Goal: Task Accomplishment & Management: Manage account settings

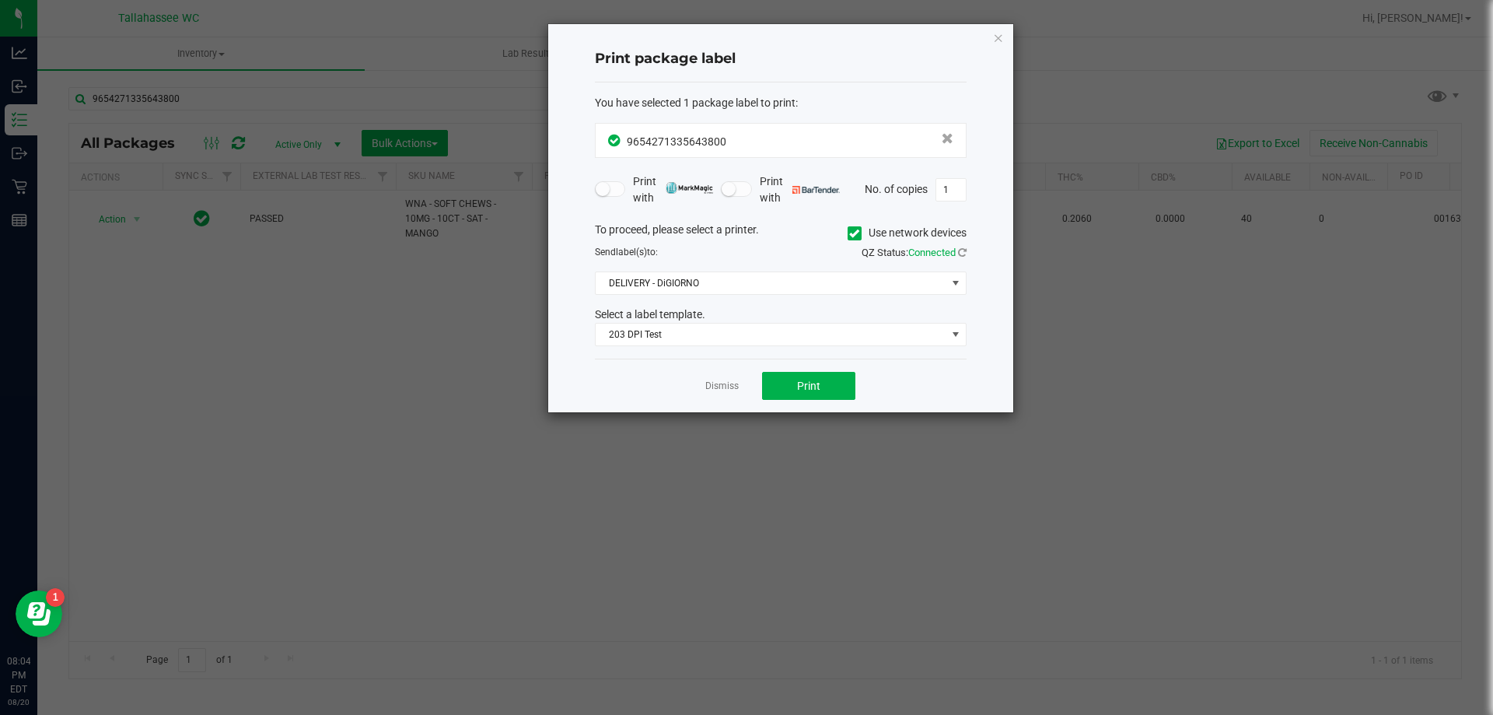
click at [1002, 33] on icon "button" at bounding box center [998, 37] width 11 height 19
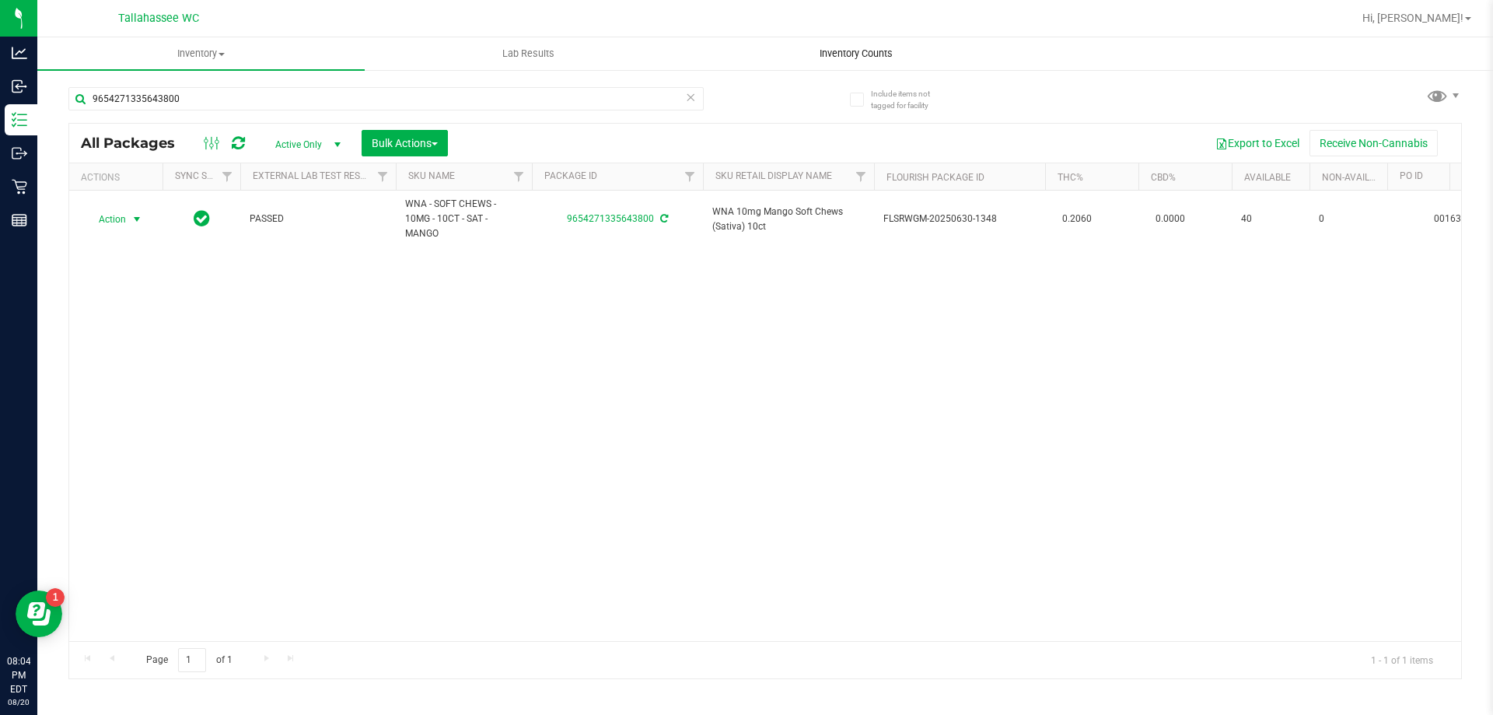
click at [848, 50] on span "Inventory Counts" at bounding box center [856, 54] width 115 height 14
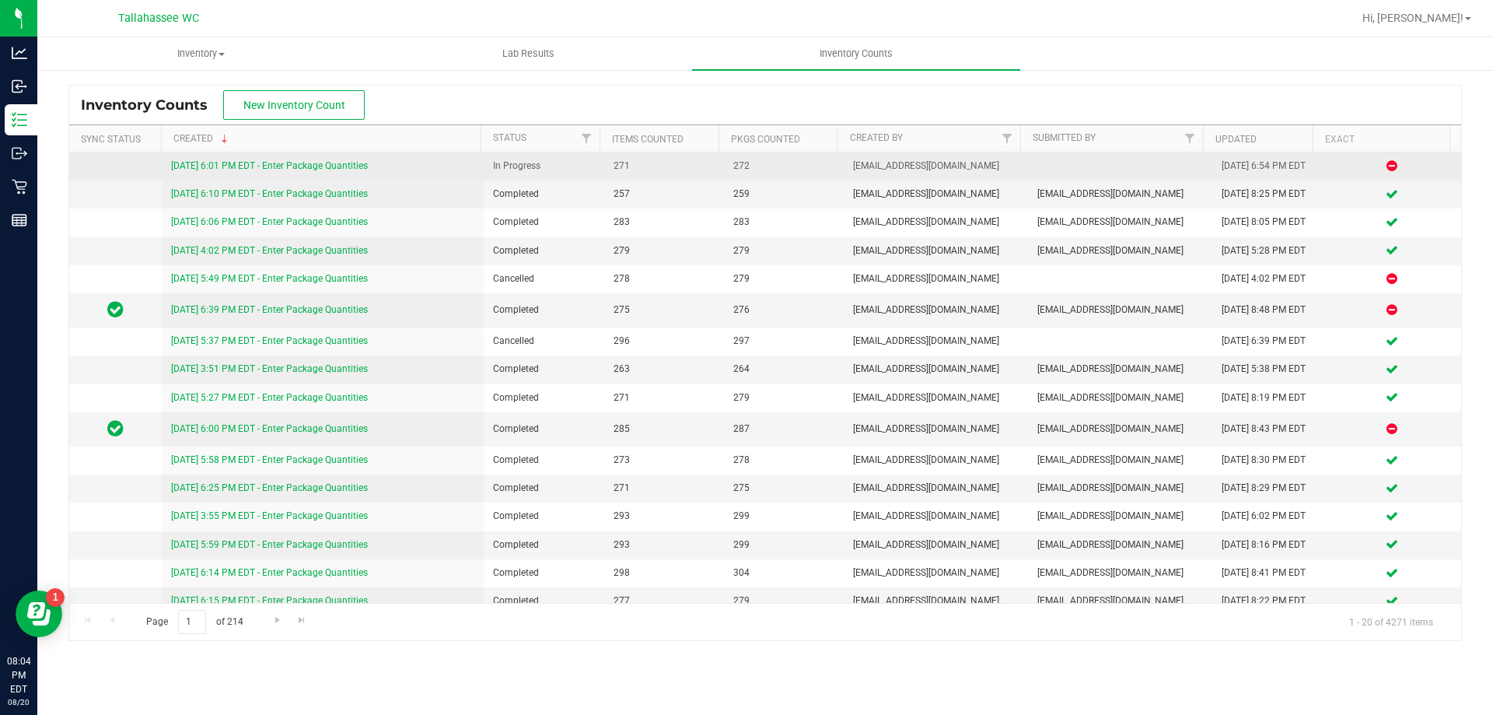
click at [327, 163] on link "[DATE] 6:01 PM EDT - Enter Package Quantities" at bounding box center [269, 165] width 197 height 11
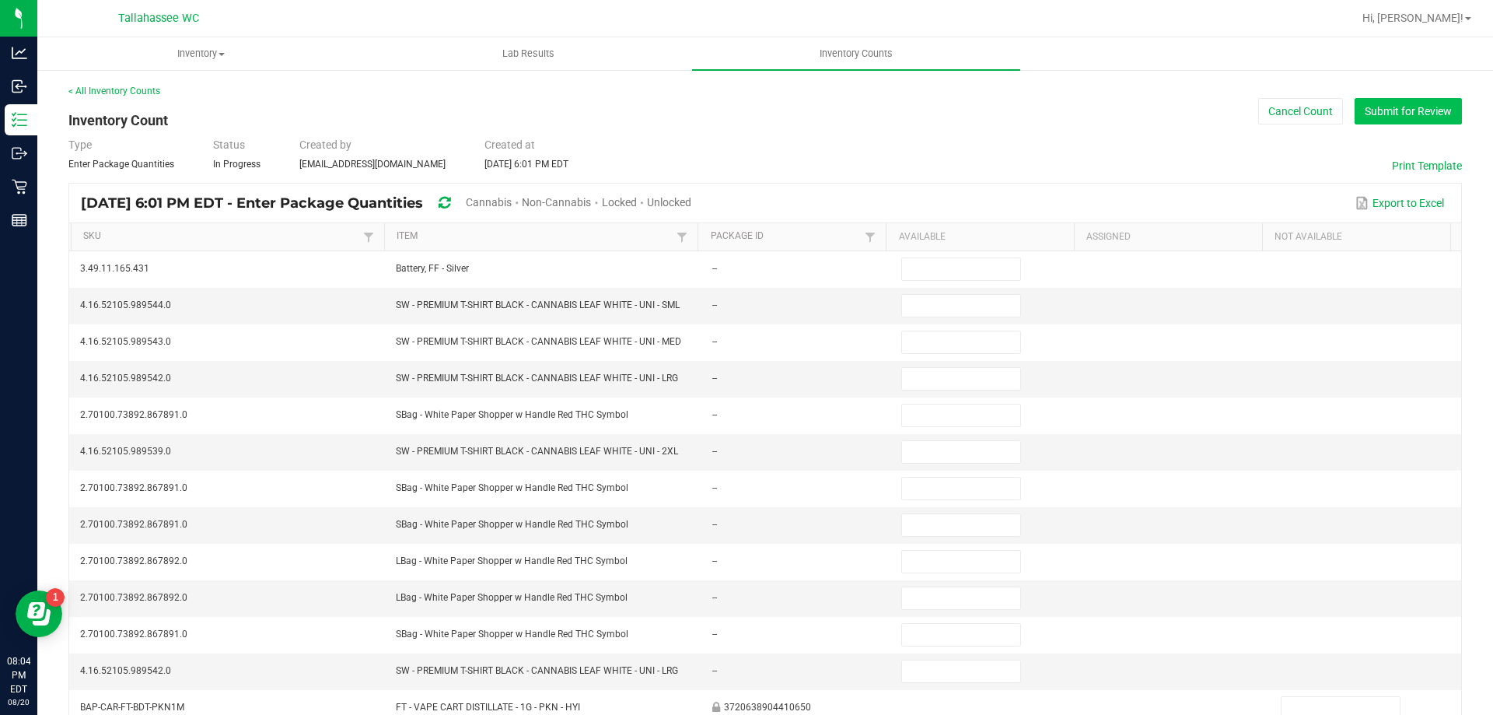
click at [1390, 110] on button "Submit for Review" at bounding box center [1408, 111] width 107 height 26
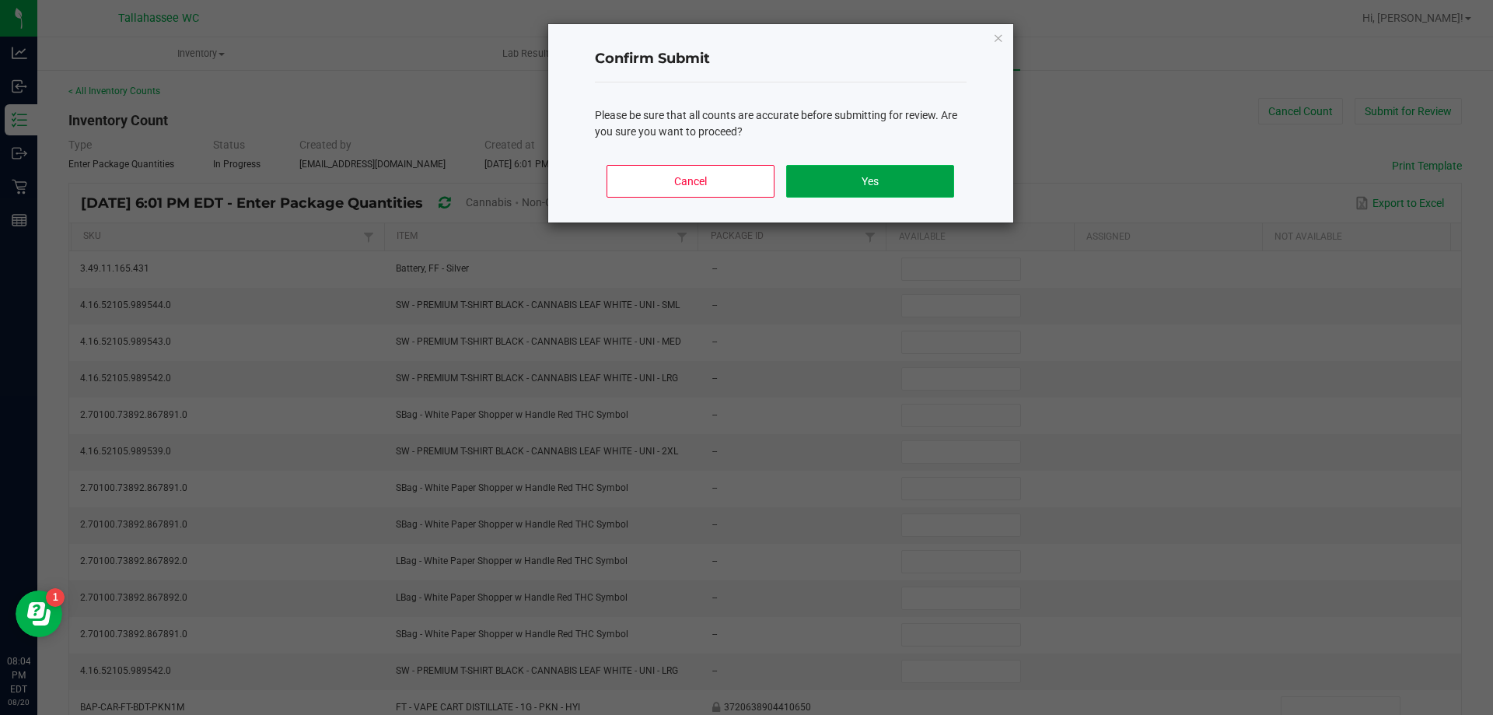
click at [927, 184] on button "Yes" at bounding box center [869, 181] width 167 height 33
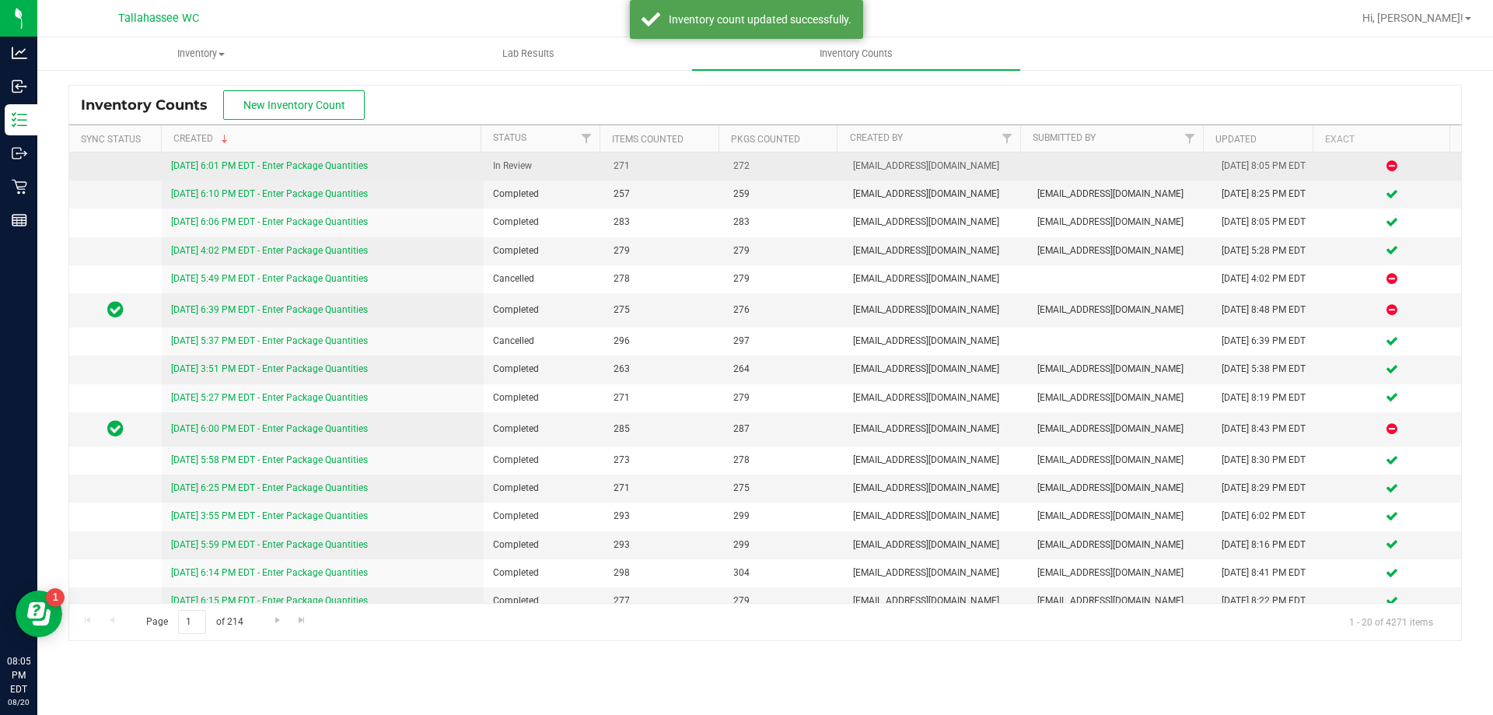
click at [287, 166] on link "[DATE] 6:01 PM EDT - Enter Package Quantities" at bounding box center [269, 165] width 197 height 11
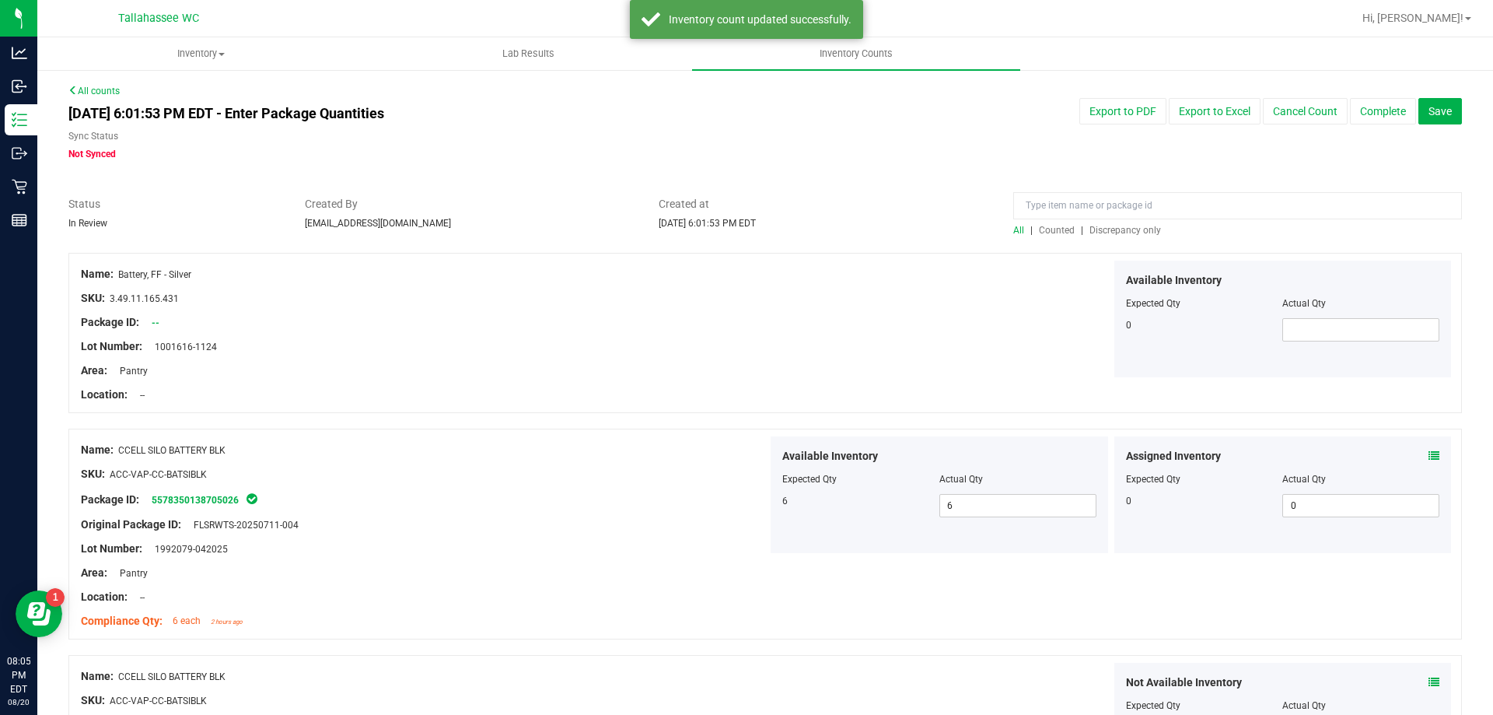
click at [1129, 232] on span "Discrepancy only" at bounding box center [1126, 230] width 72 height 11
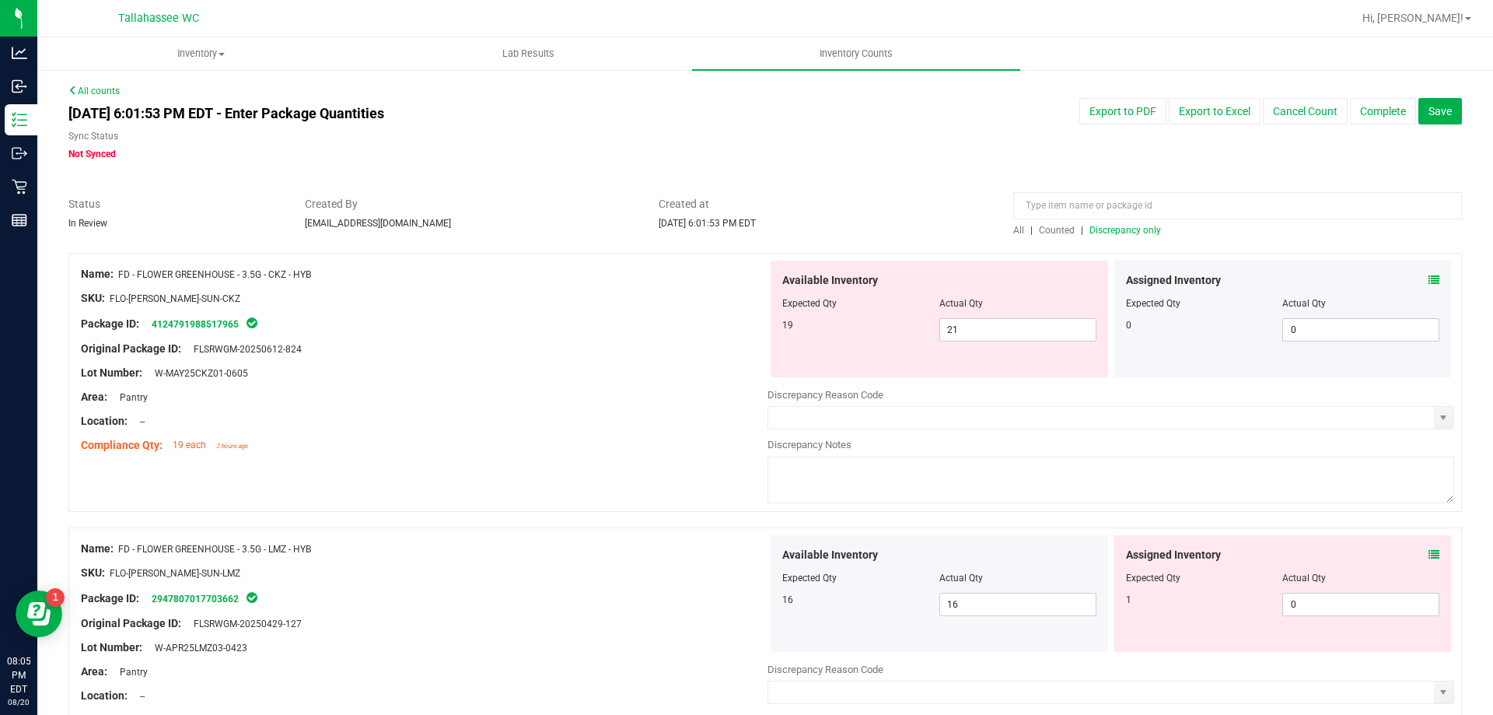
click at [1429, 278] on icon at bounding box center [1434, 280] width 11 height 11
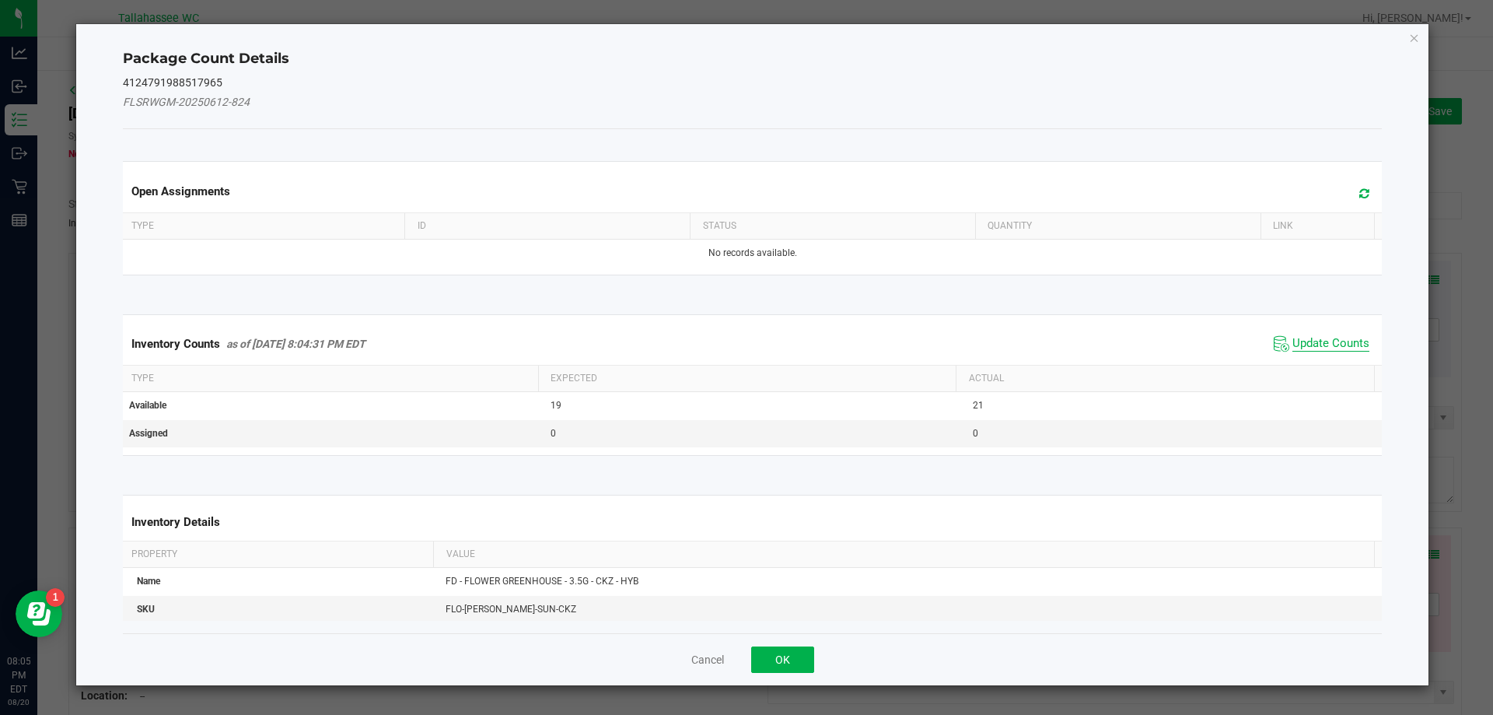
drag, startPoint x: 1294, startPoint y: 344, endPoint x: 1293, endPoint y: 362, distance: 17.9
click at [1296, 344] on span "Update Counts" at bounding box center [1330, 344] width 77 height 16
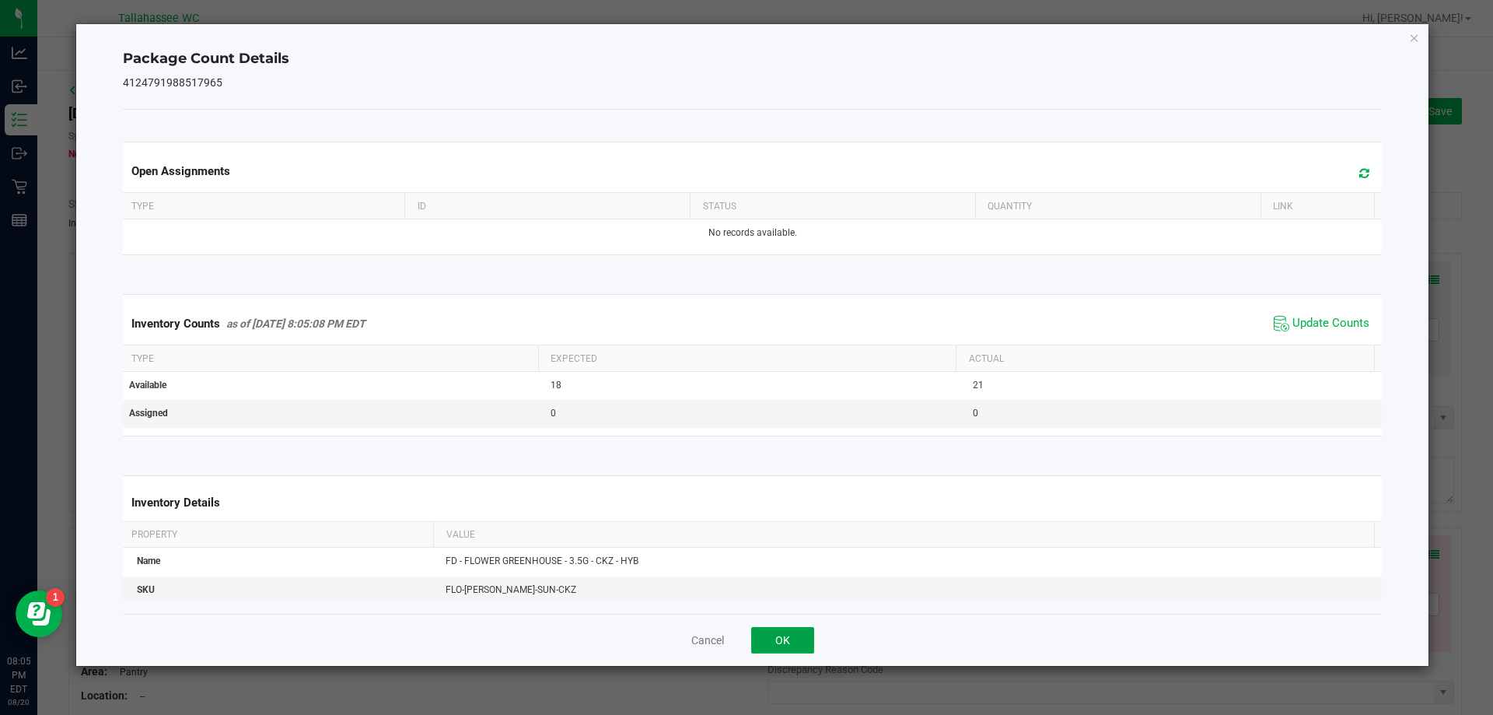
click at [804, 638] on button "OK" at bounding box center [782, 640] width 63 height 26
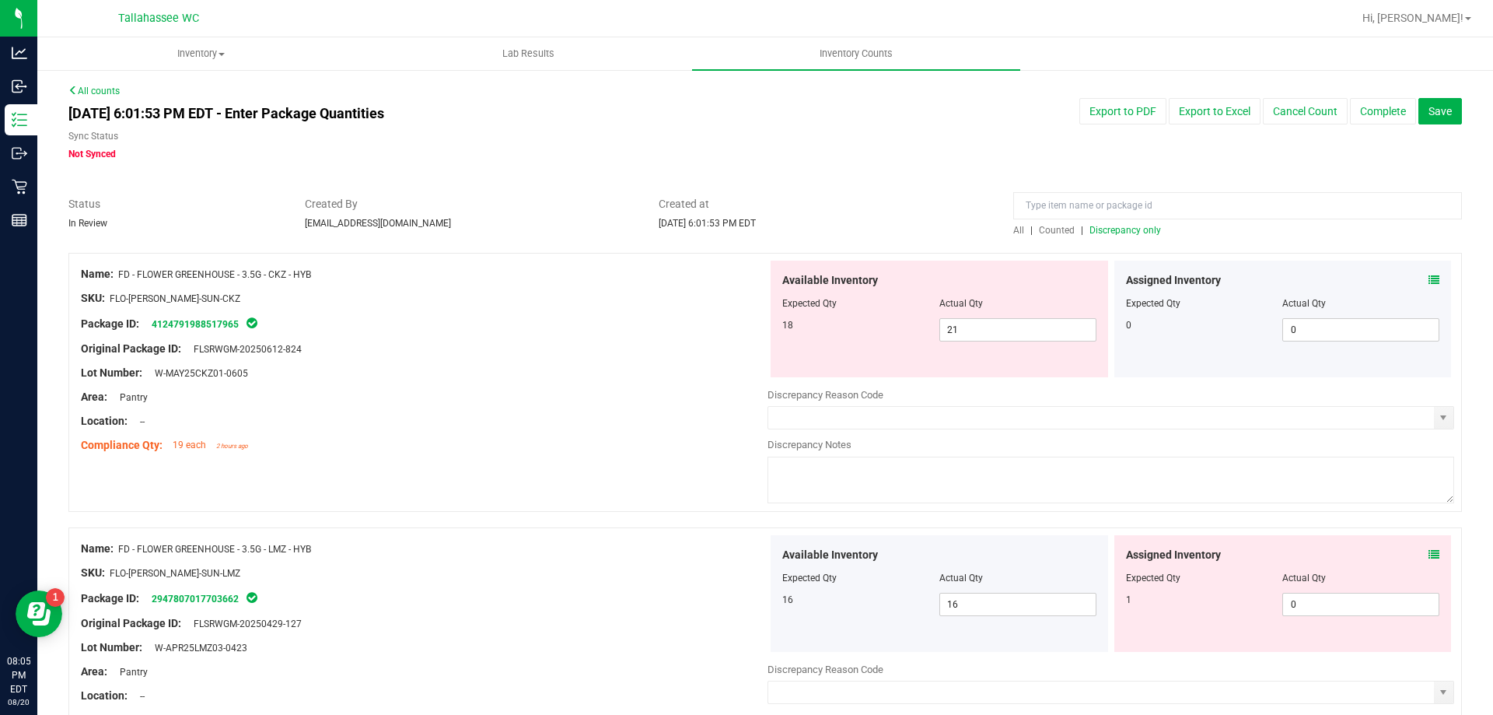
click at [1429, 554] on div "Assigned Inventory Expected Qty Actual Qty 1 0 0" at bounding box center [1283, 593] width 338 height 117
click at [1429, 553] on icon at bounding box center [1434, 554] width 11 height 11
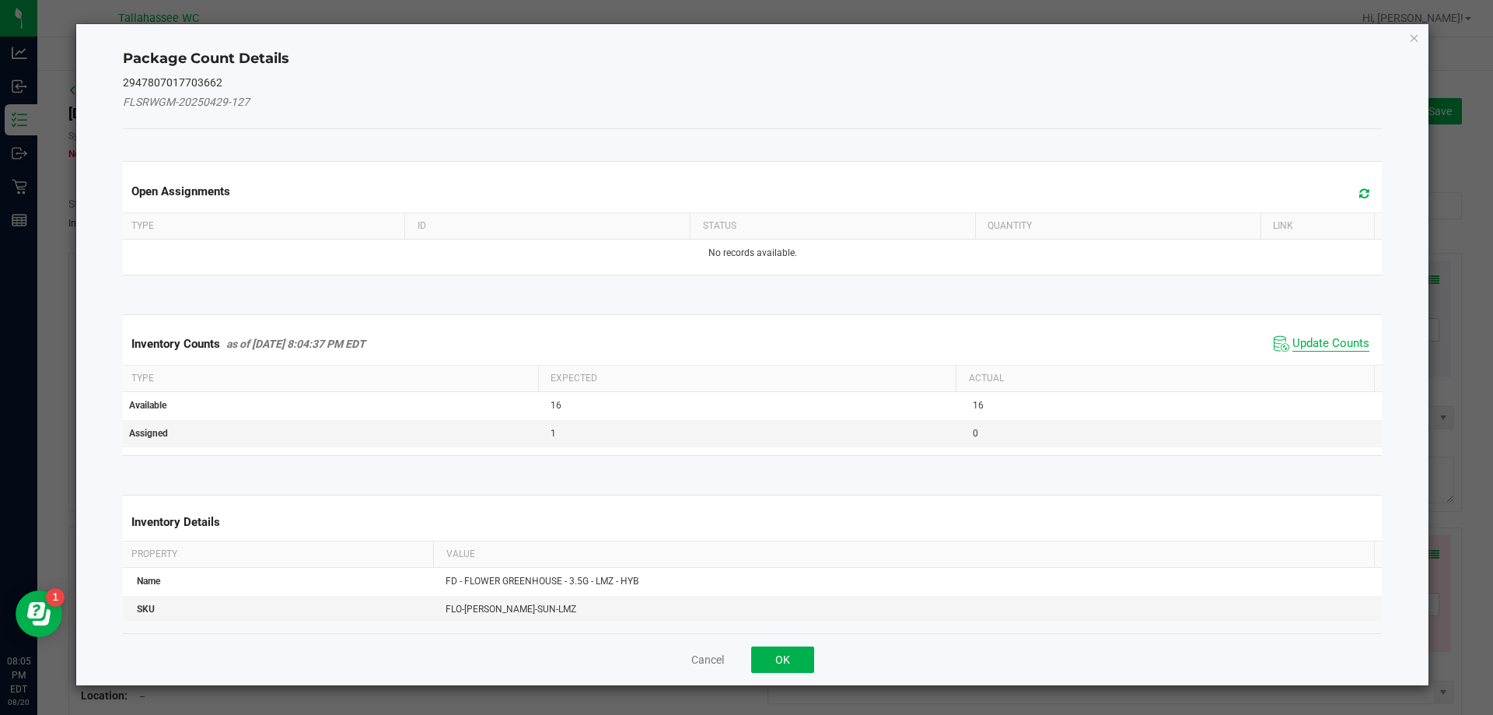
click at [1323, 344] on span "Update Counts" at bounding box center [1330, 344] width 77 height 16
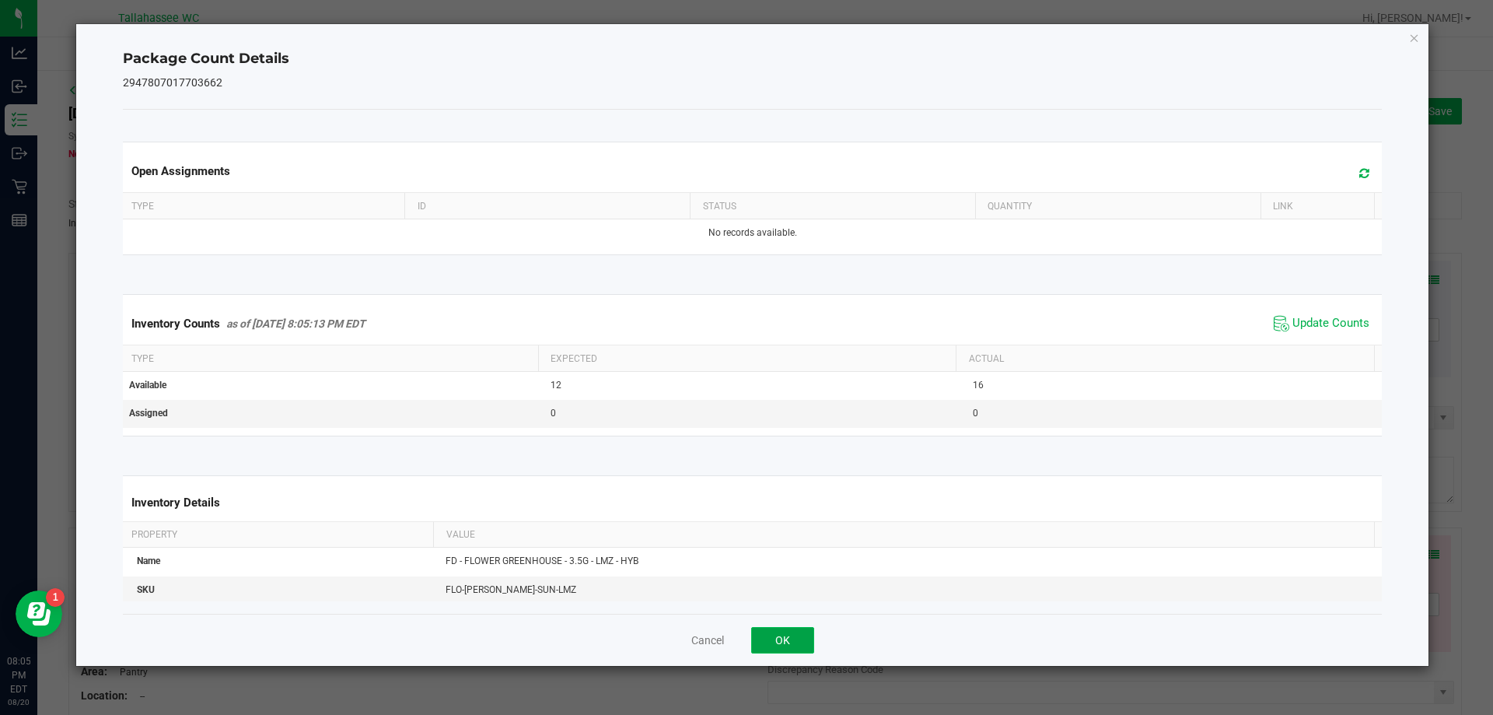
click at [807, 643] on button "OK" at bounding box center [782, 640] width 63 height 26
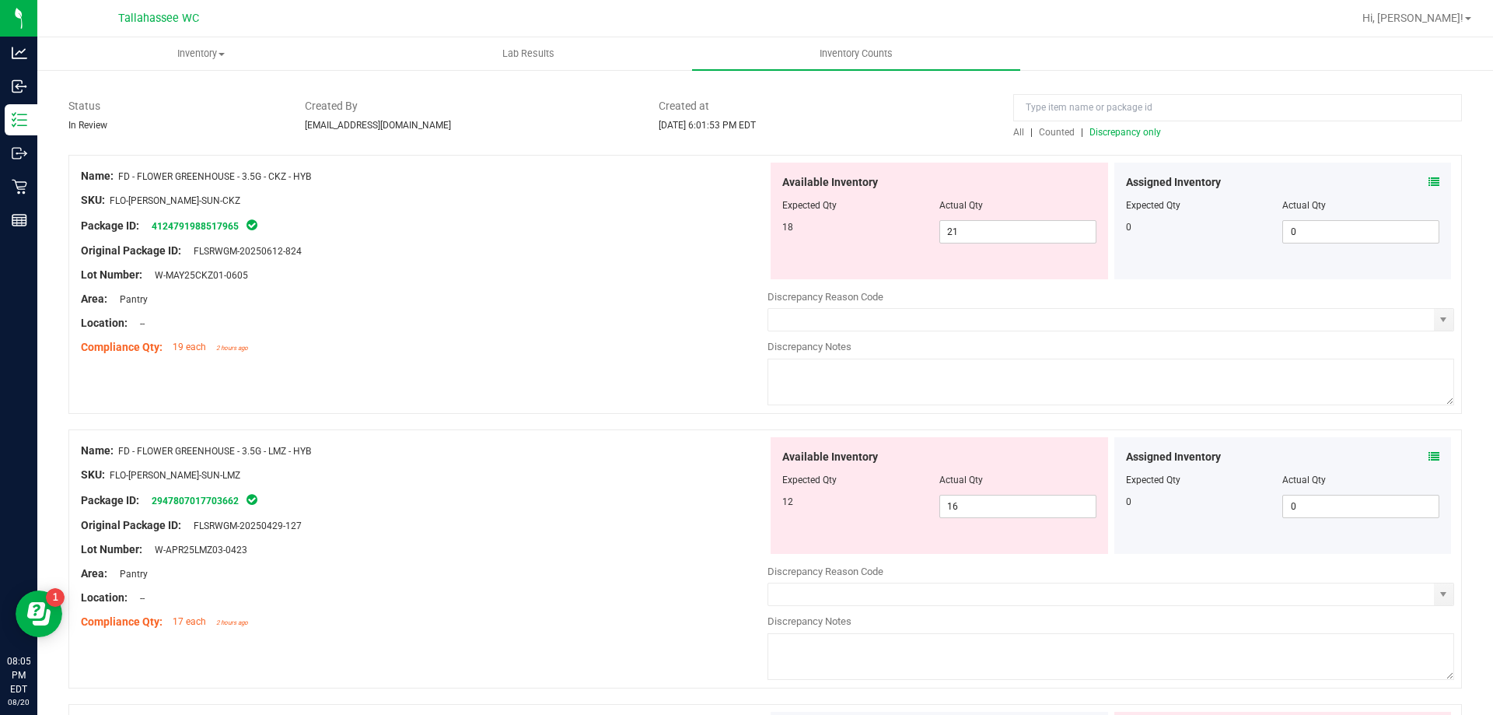
scroll to position [233, 0]
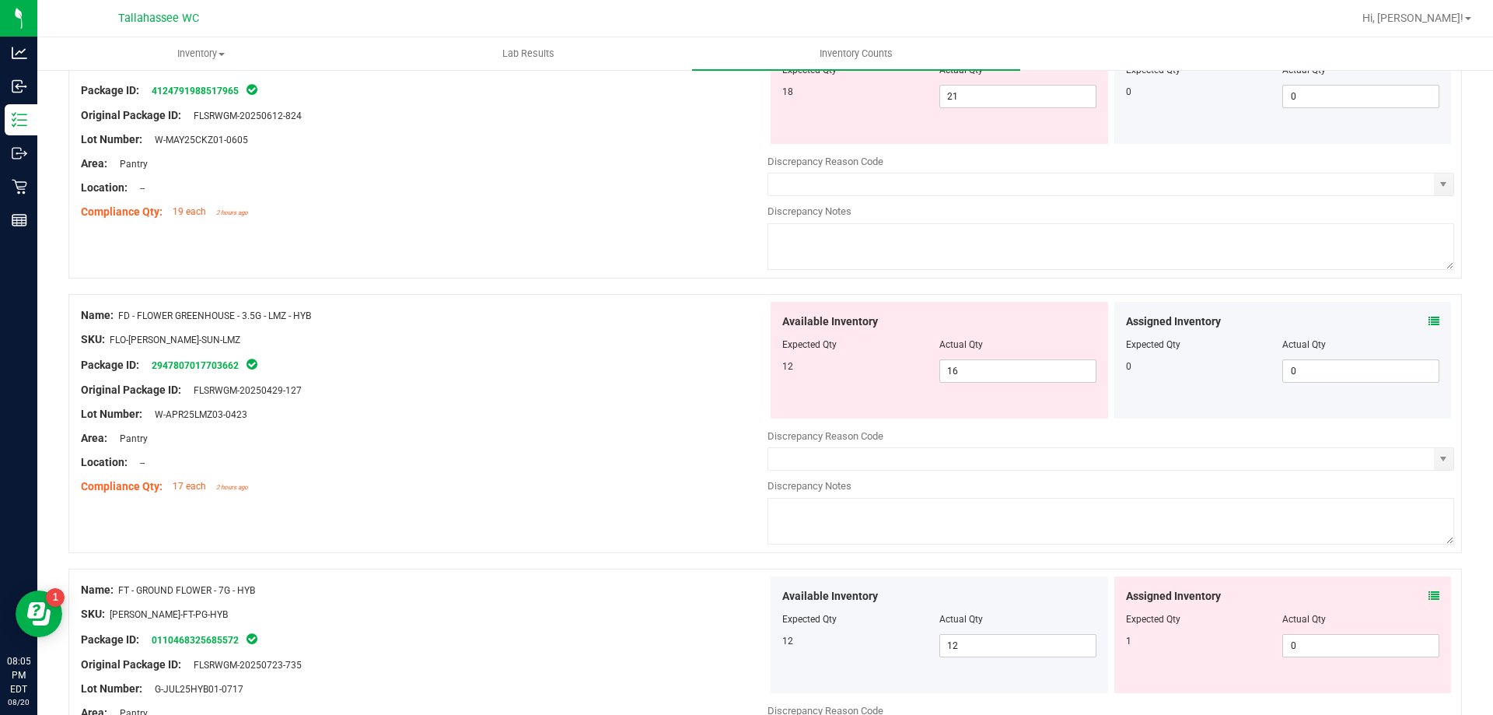
click at [1429, 598] on icon at bounding box center [1434, 595] width 11 height 11
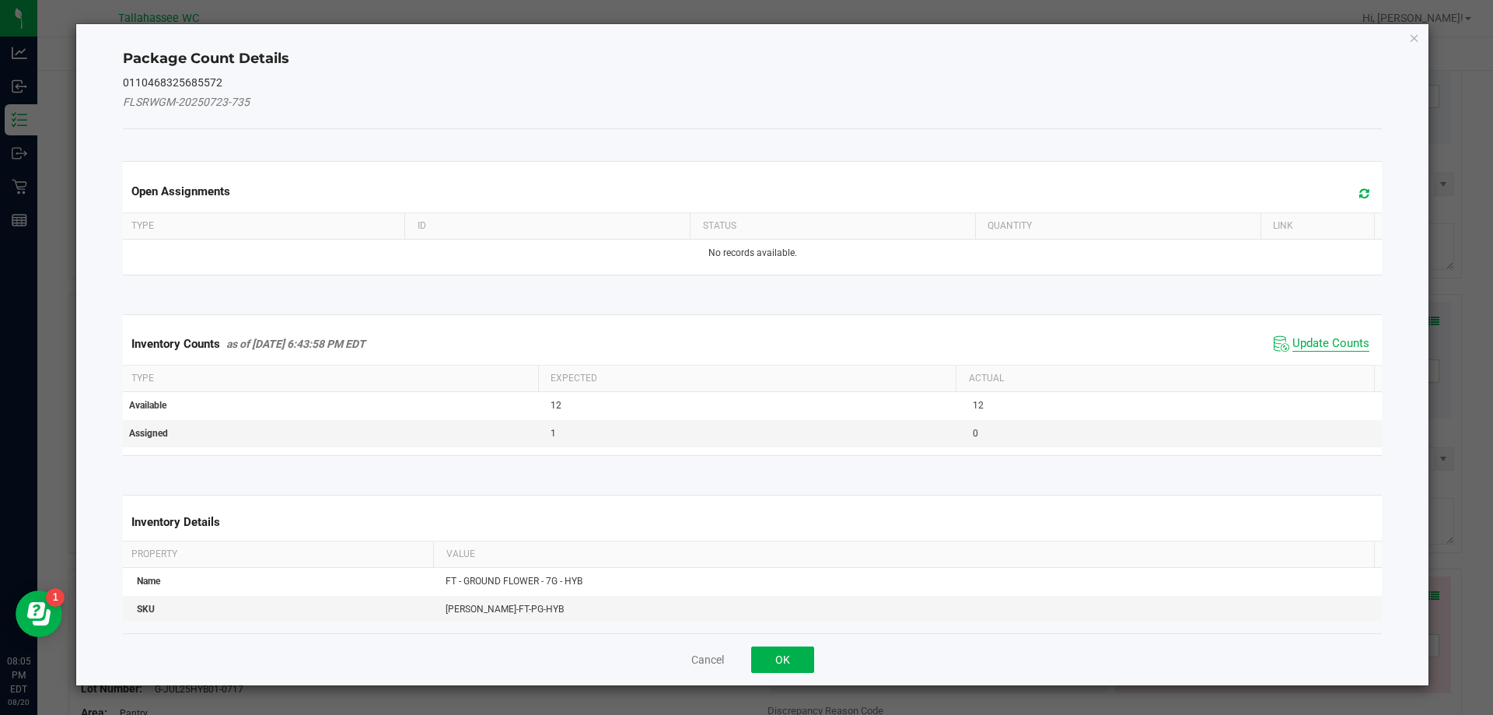
click at [1310, 340] on span "Update Counts" at bounding box center [1330, 344] width 77 height 16
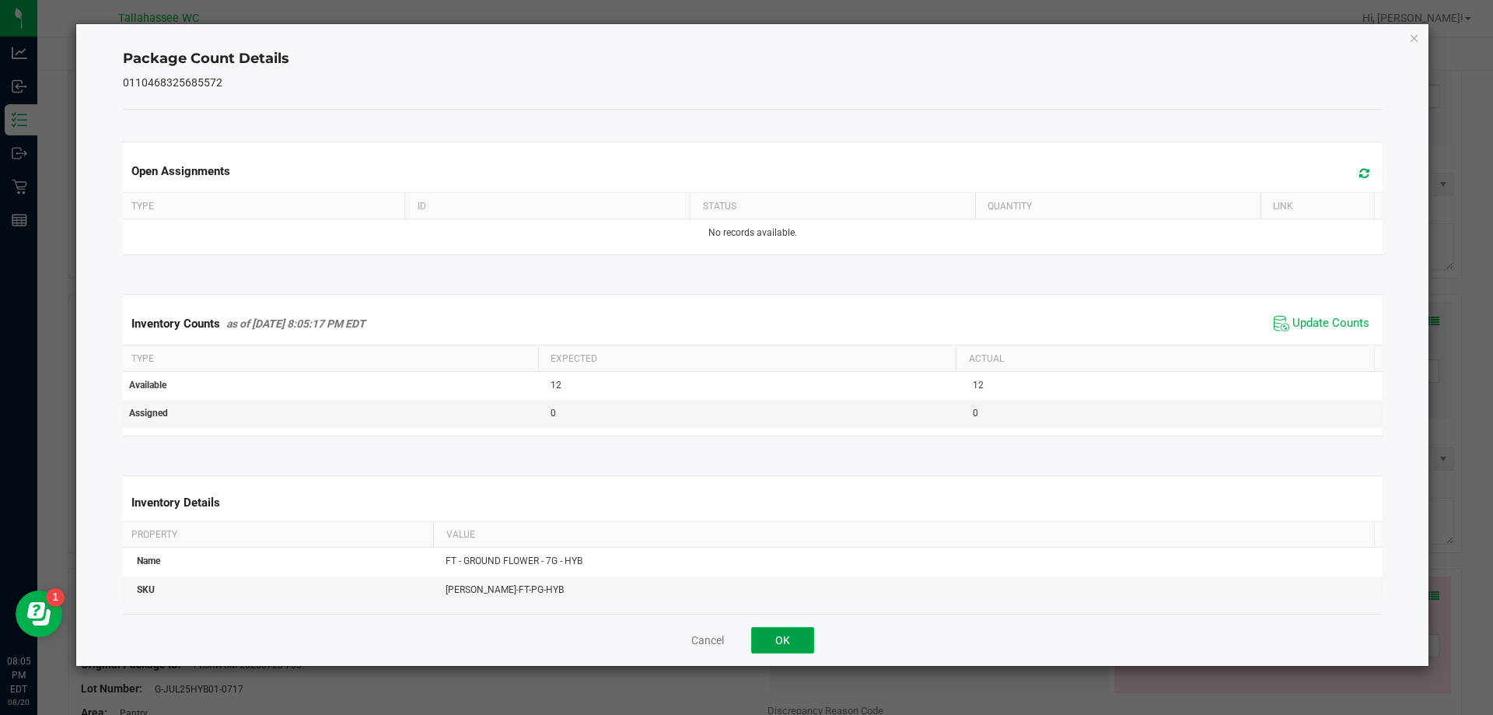
click at [765, 627] on button "OK" at bounding box center [782, 640] width 63 height 26
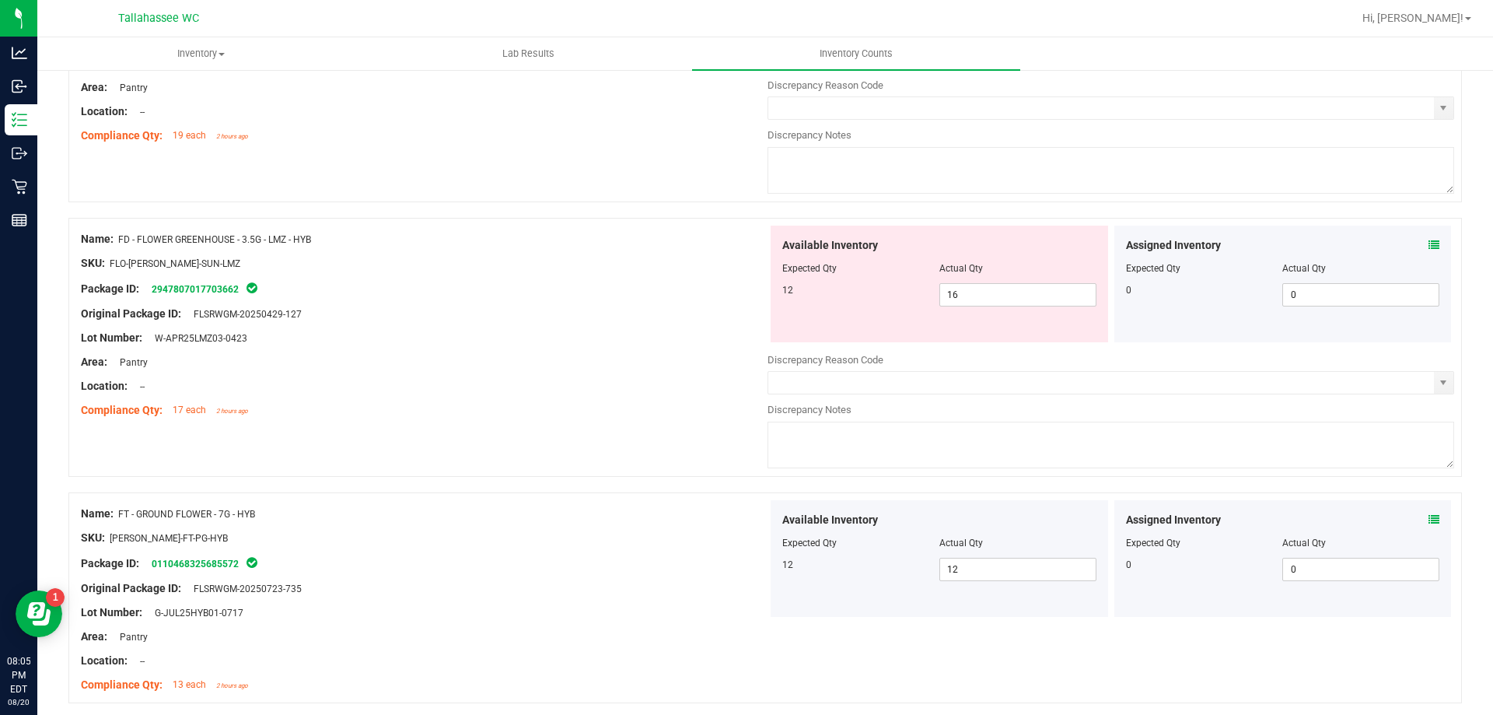
scroll to position [467, 0]
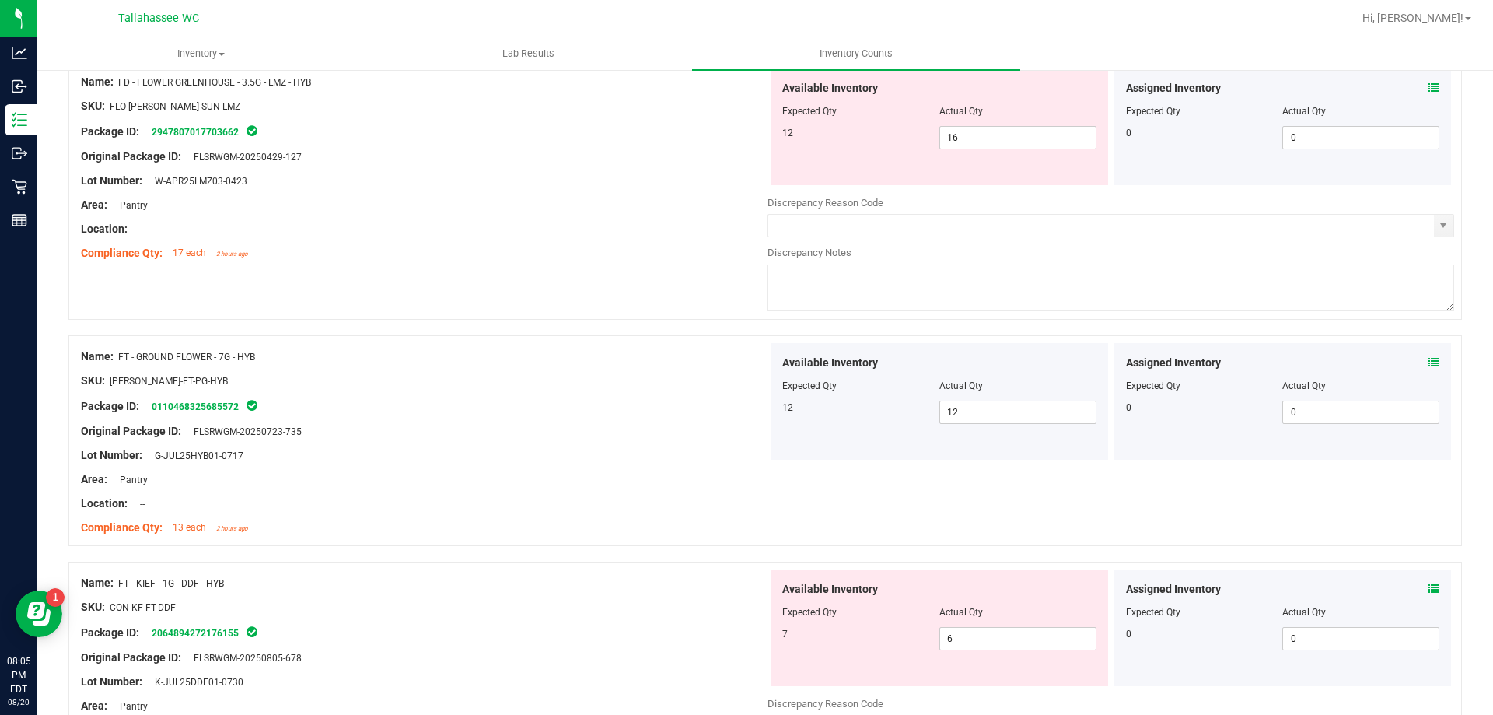
click at [1429, 590] on icon at bounding box center [1434, 588] width 11 height 11
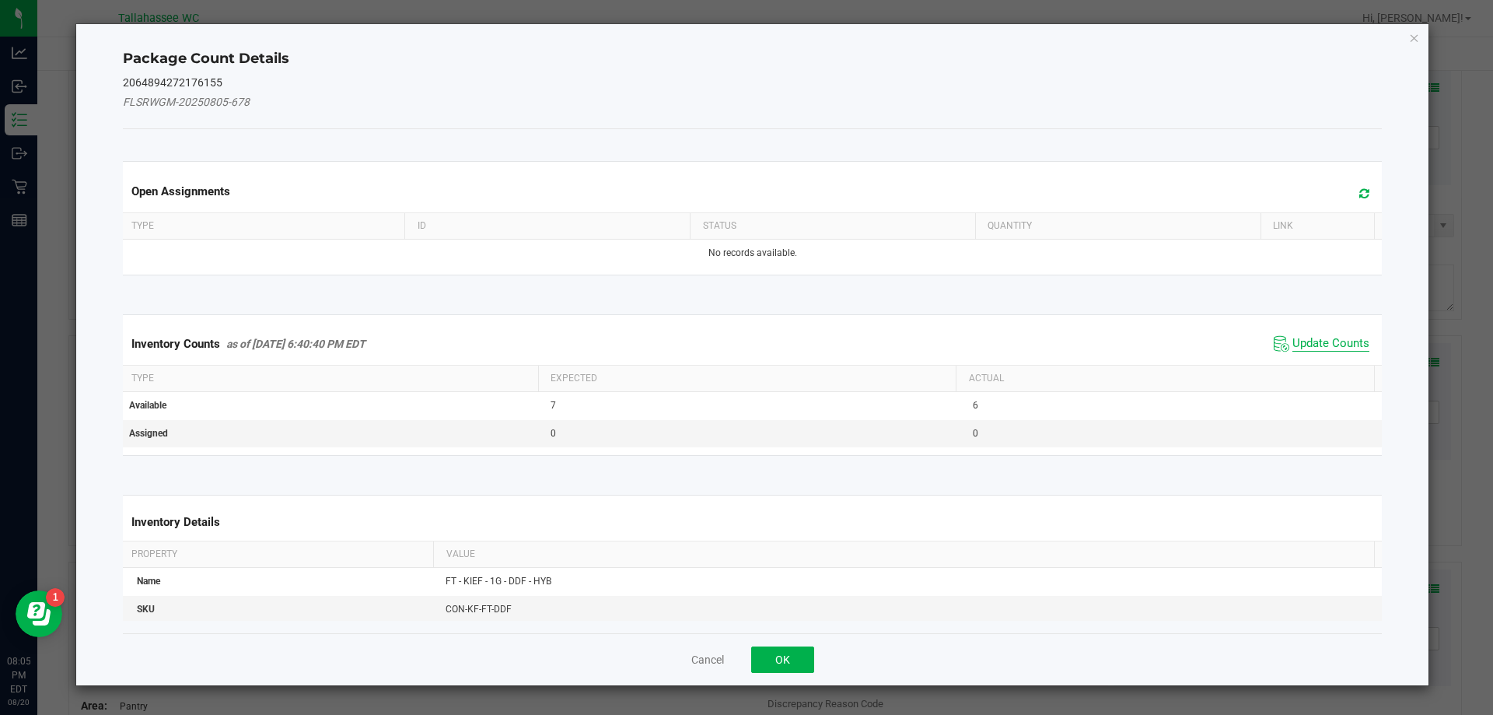
click at [1310, 349] on span "Update Counts" at bounding box center [1330, 344] width 77 height 16
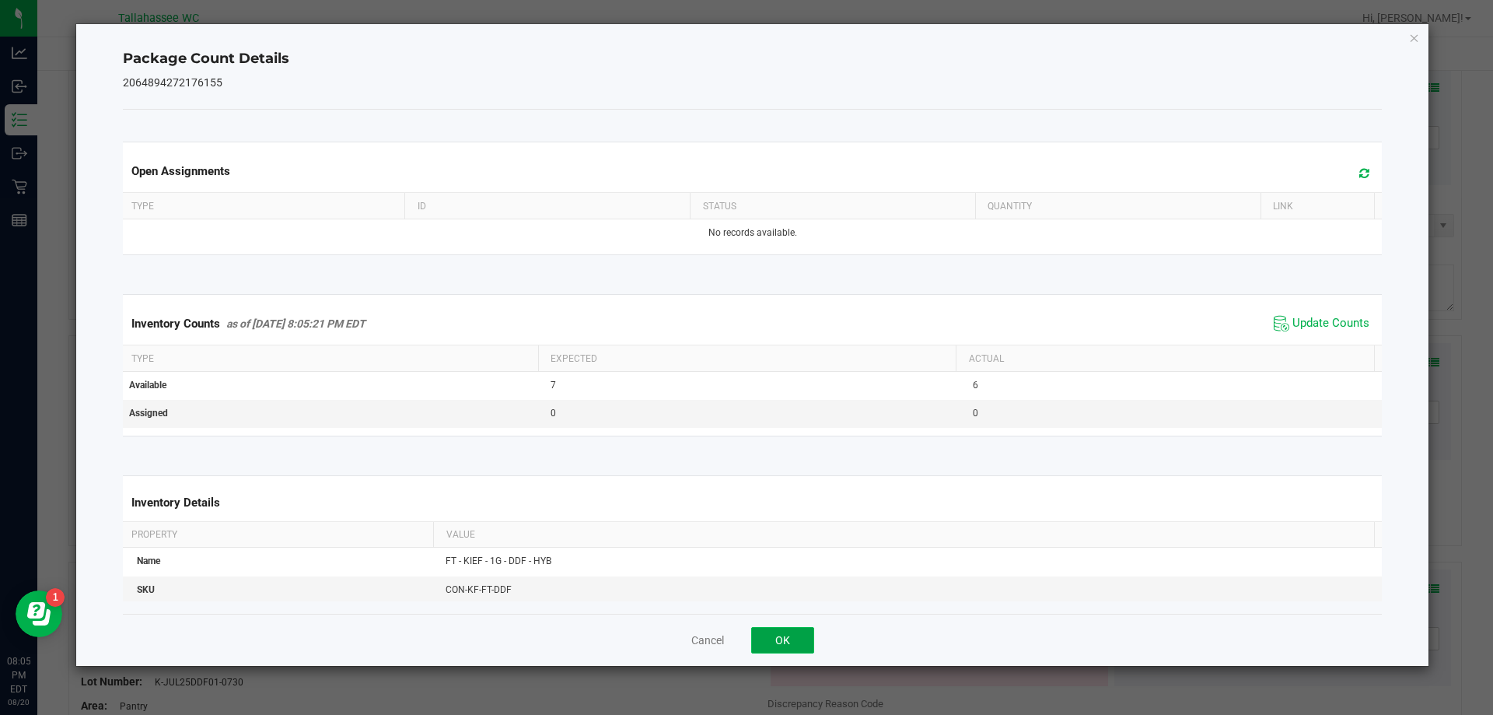
click at [792, 638] on button "OK" at bounding box center [782, 640] width 63 height 26
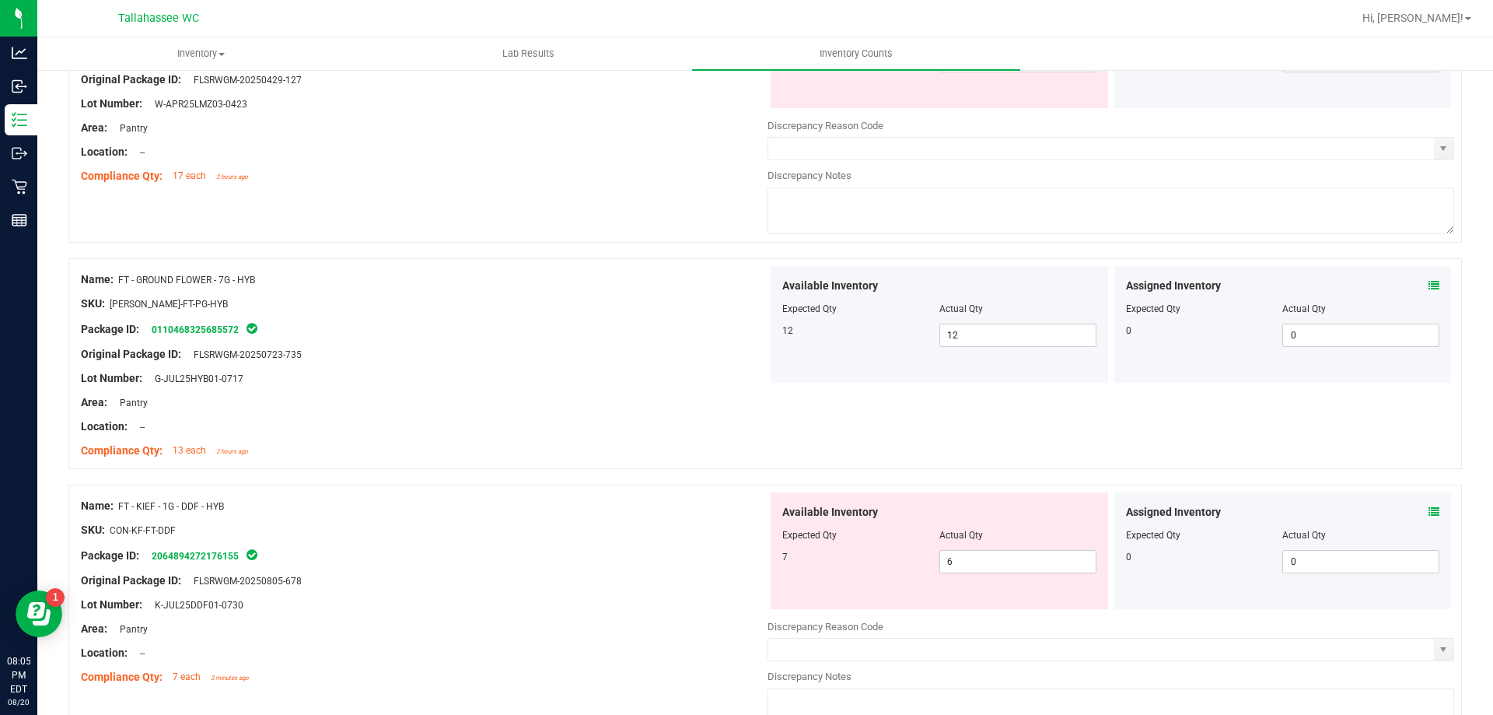
scroll to position [700, 0]
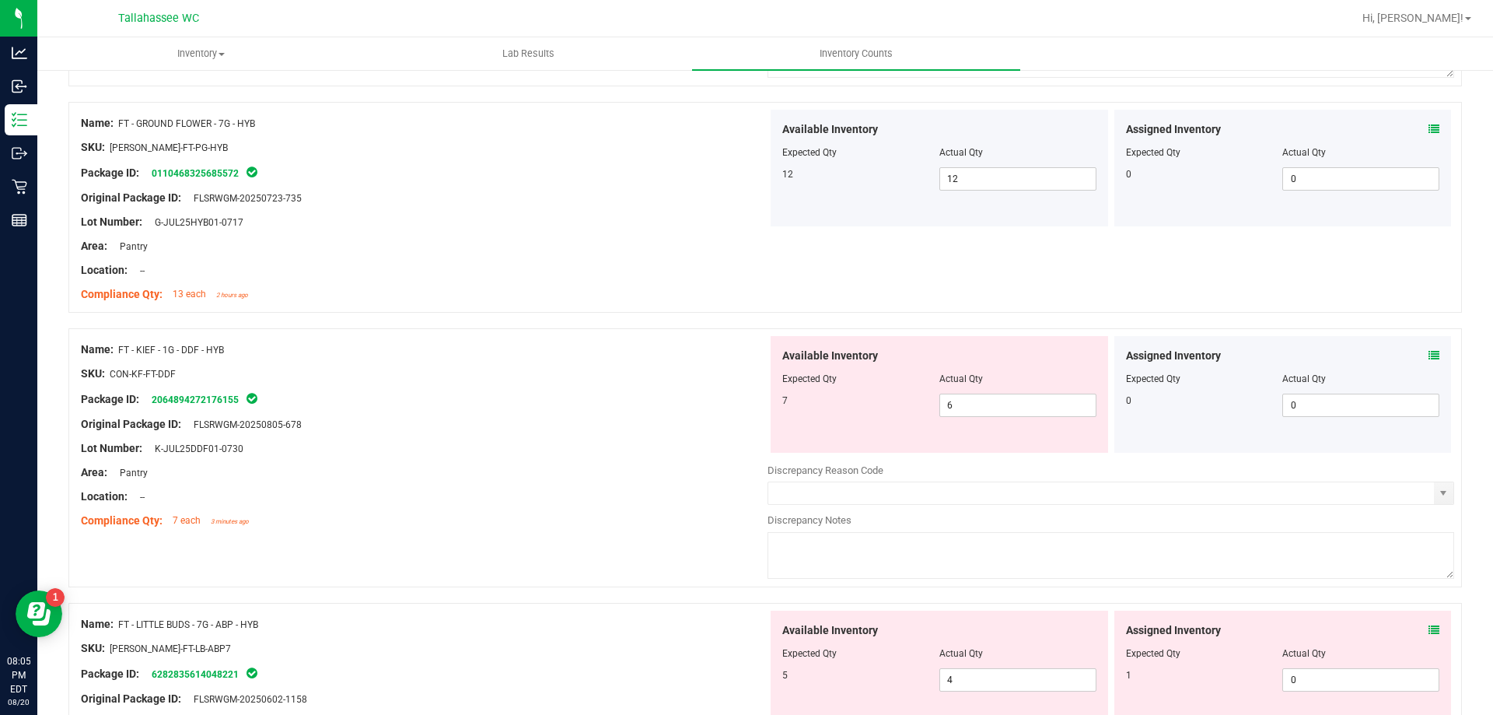
click at [1429, 356] on icon at bounding box center [1434, 355] width 11 height 11
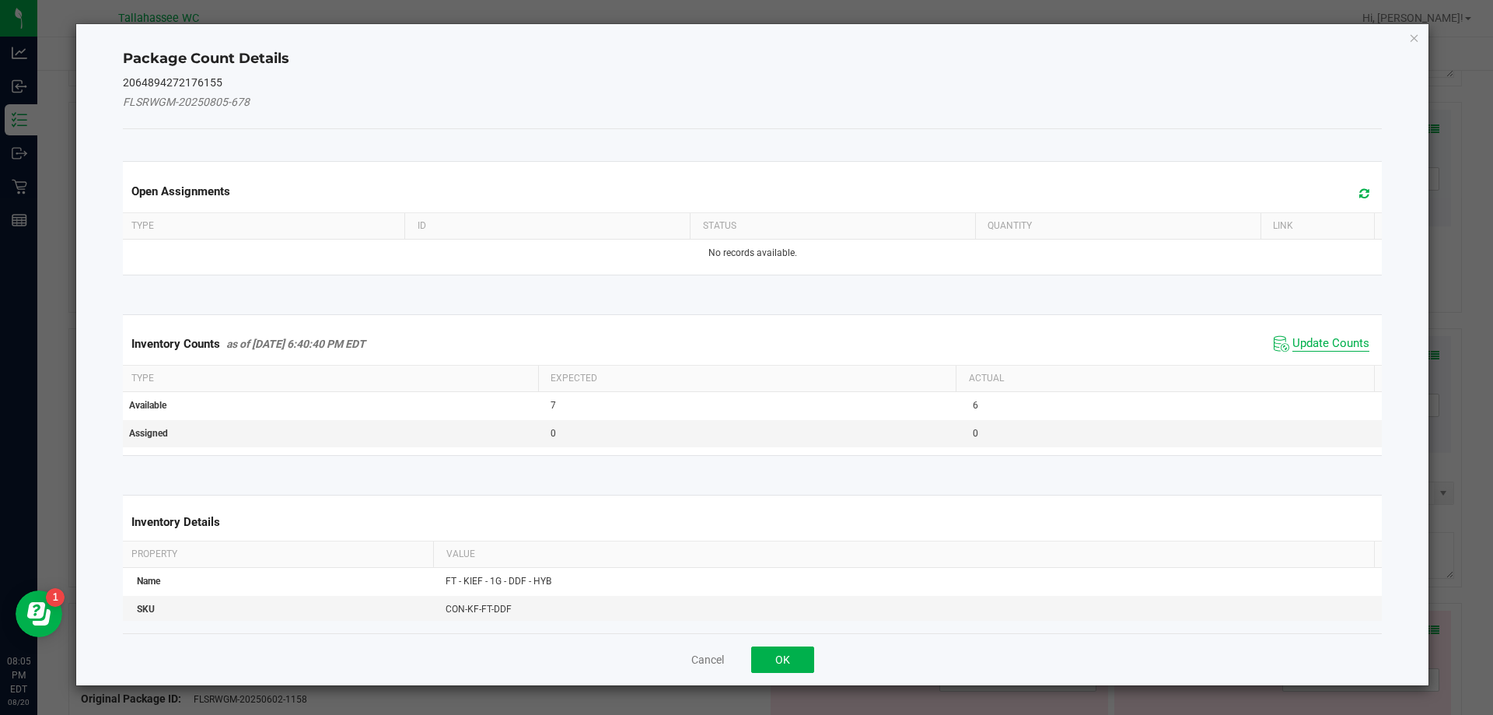
click at [1300, 339] on span "Update Counts" at bounding box center [1330, 344] width 77 height 16
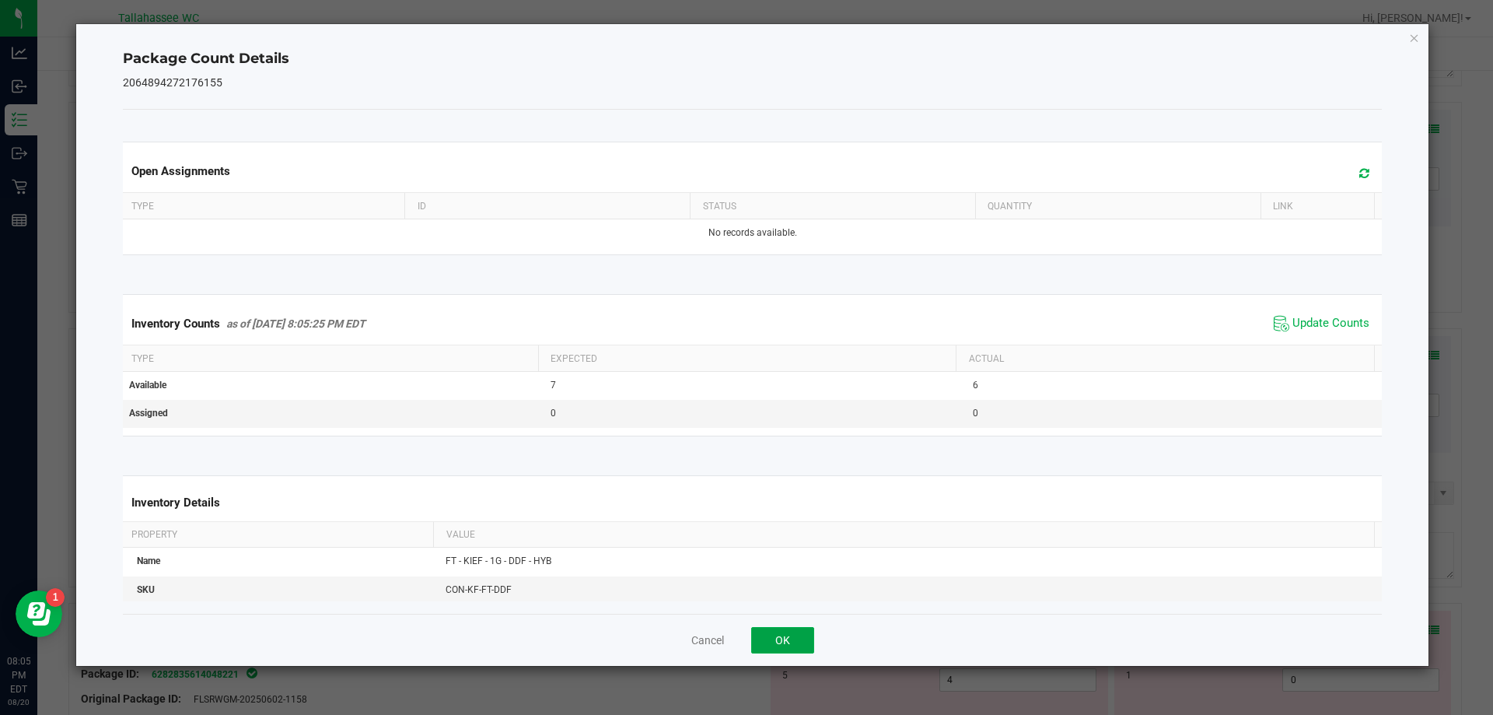
drag, startPoint x: 776, startPoint y: 629, endPoint x: 1055, endPoint y: 638, distance: 279.3
click at [777, 629] on button "OK" at bounding box center [782, 640] width 63 height 26
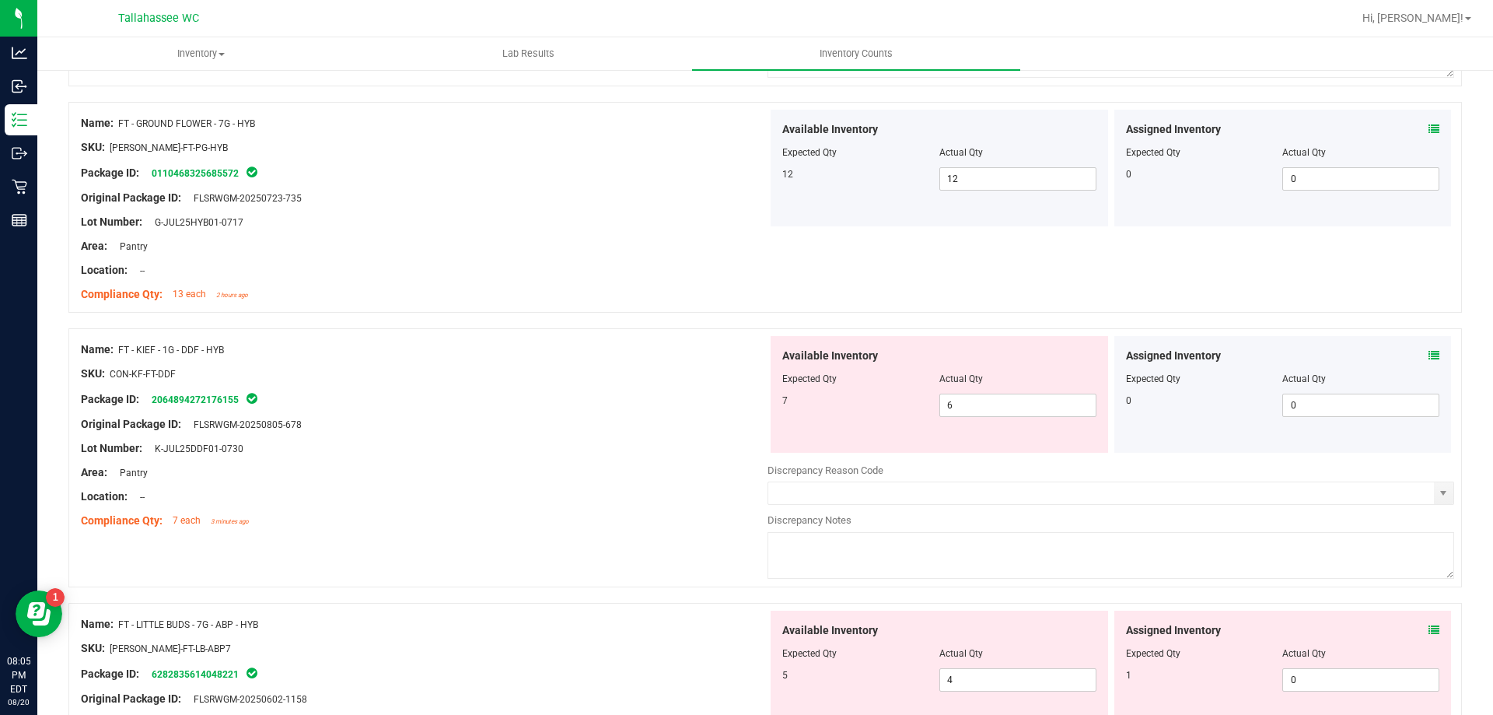
click at [1429, 632] on icon at bounding box center [1434, 629] width 11 height 11
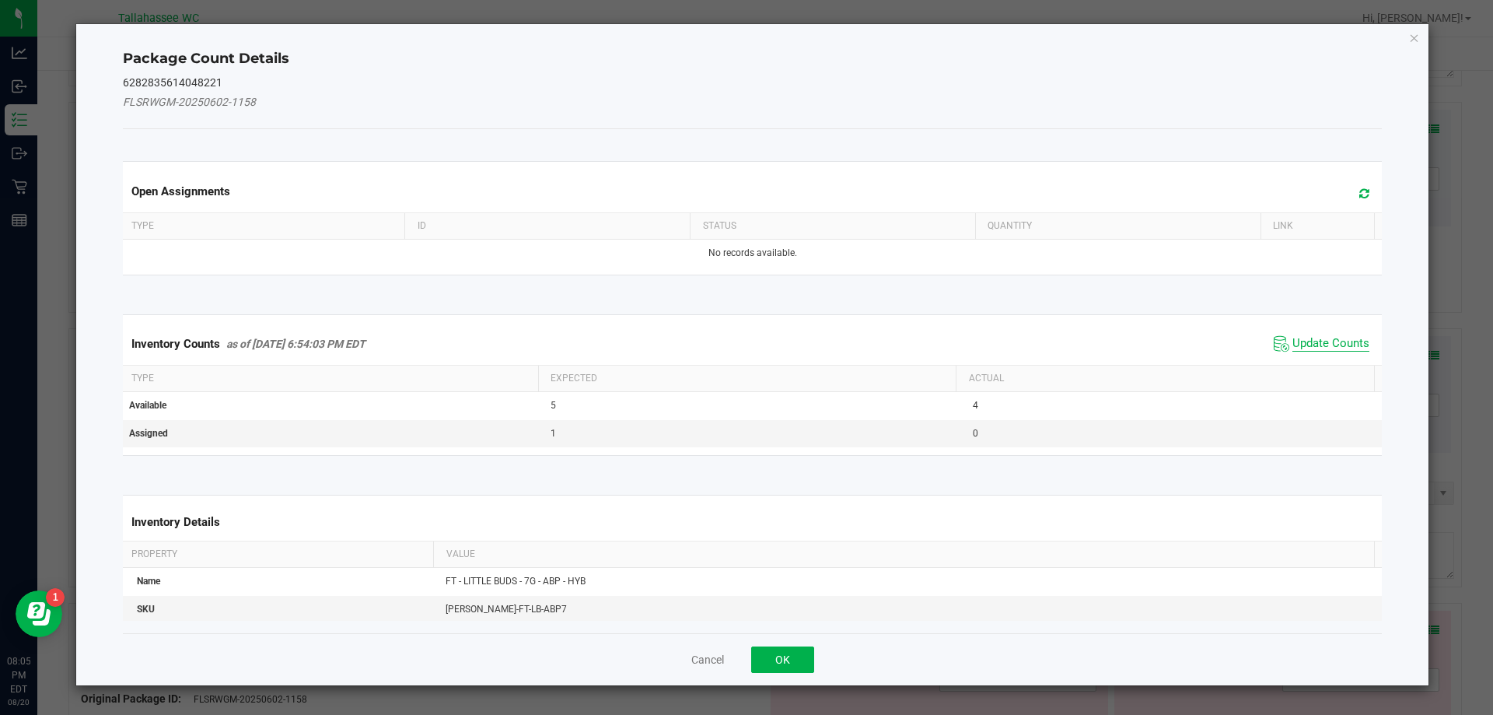
click at [1301, 340] on span "Update Counts" at bounding box center [1330, 344] width 77 height 16
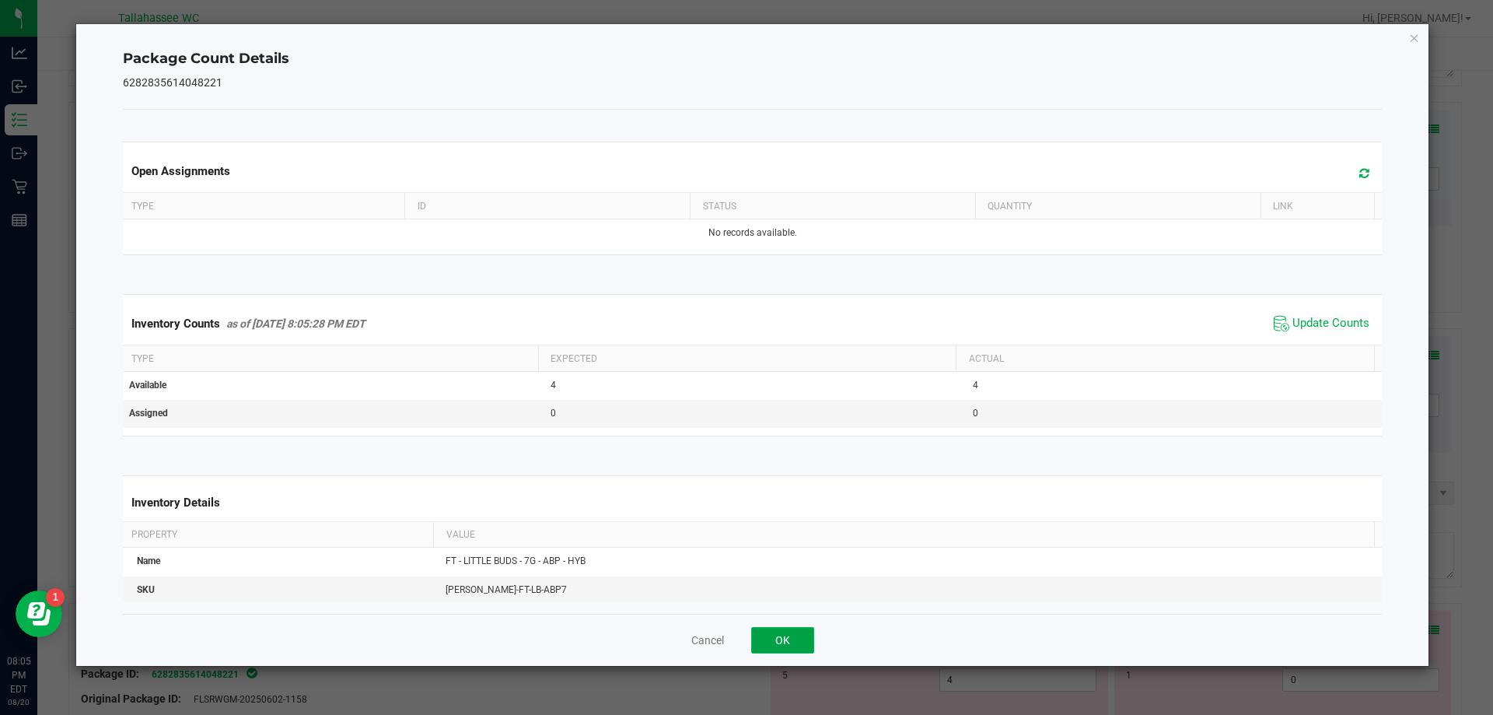
drag, startPoint x: 798, startPoint y: 642, endPoint x: 815, endPoint y: 586, distance: 58.5
click at [798, 642] on button "OK" at bounding box center [782, 640] width 63 height 26
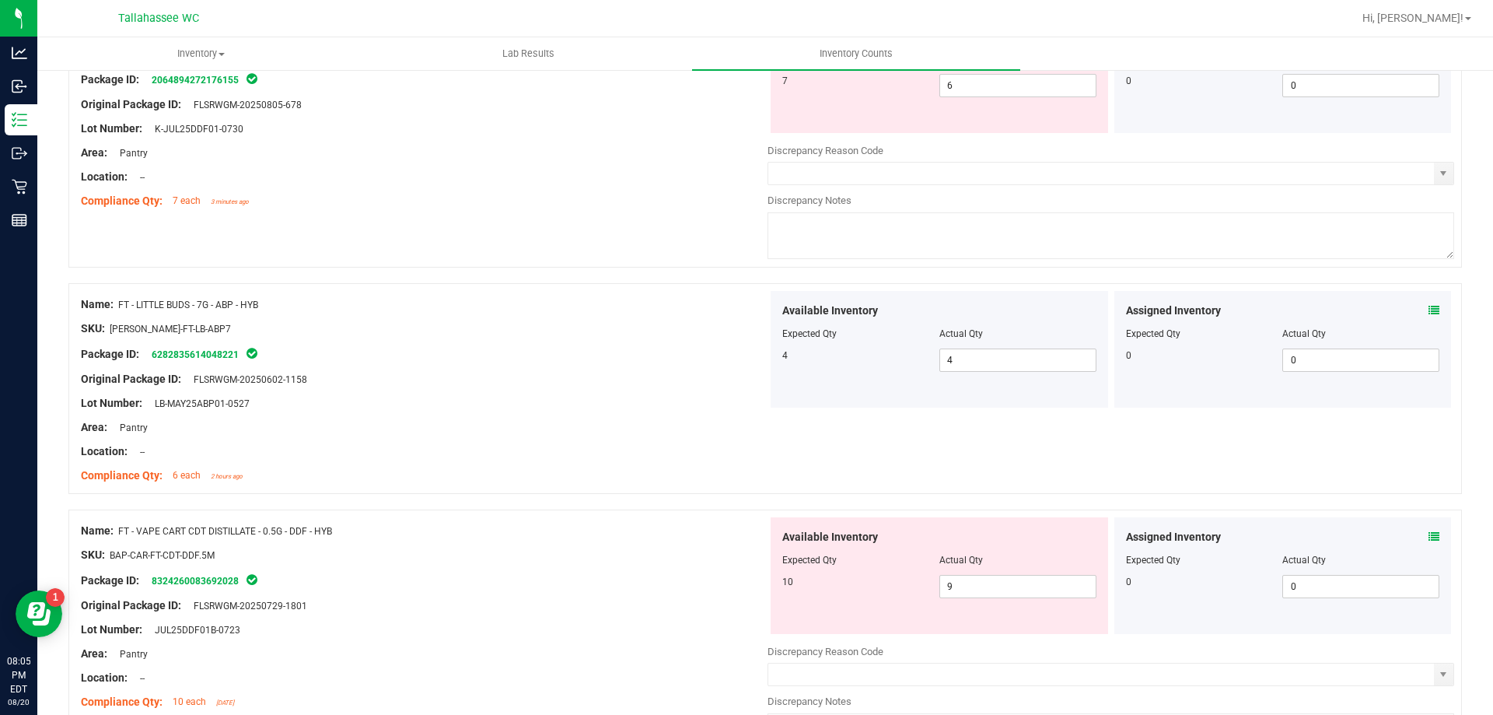
scroll to position [1089, 0]
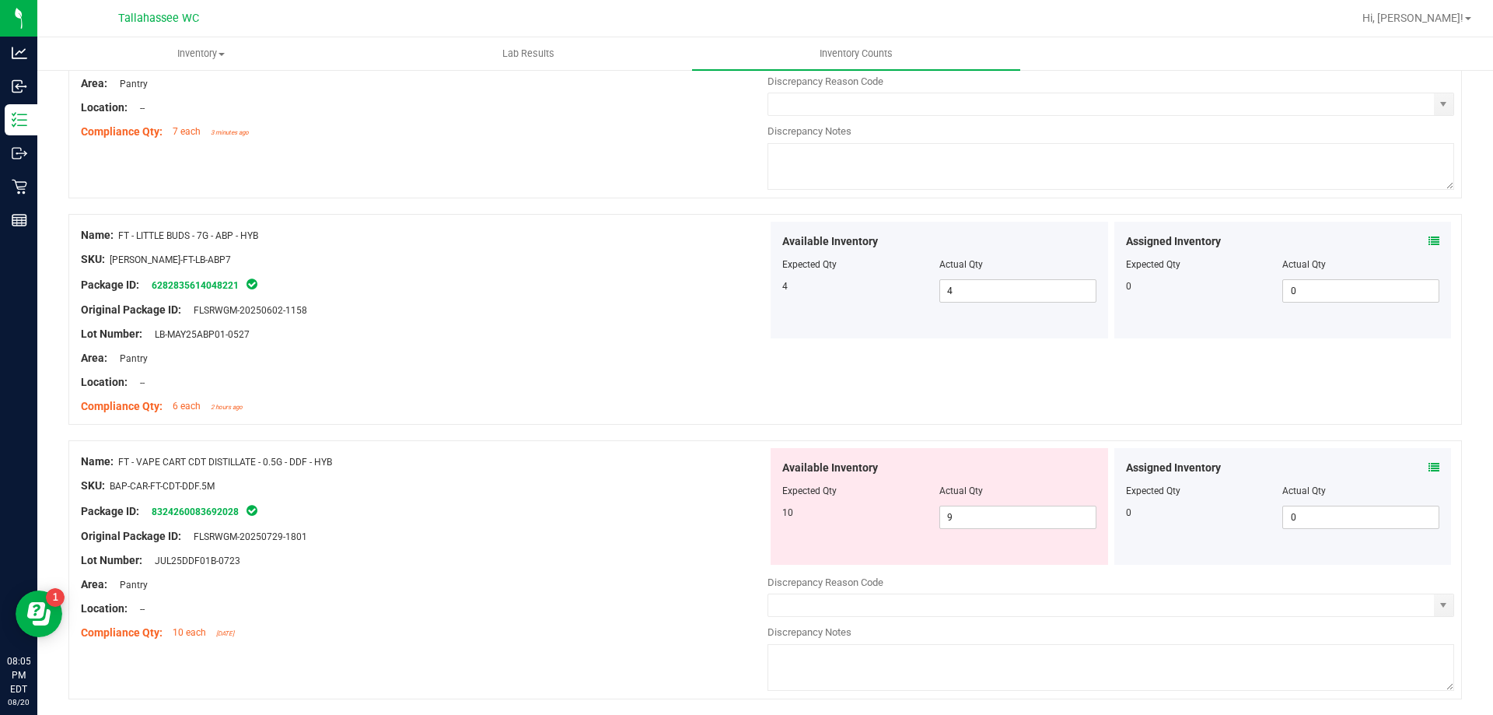
click at [1429, 467] on icon at bounding box center [1434, 467] width 11 height 11
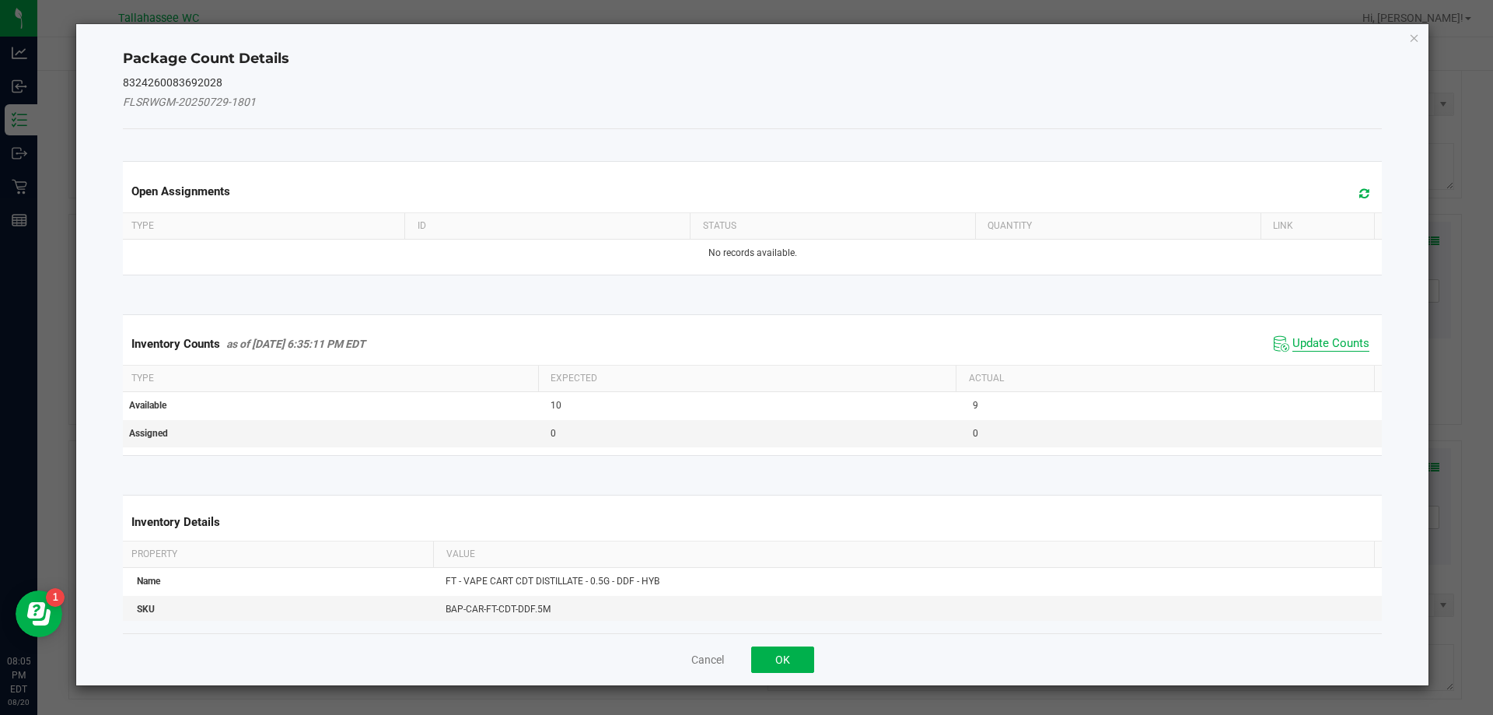
click at [1320, 341] on span "Update Counts" at bounding box center [1330, 344] width 77 height 16
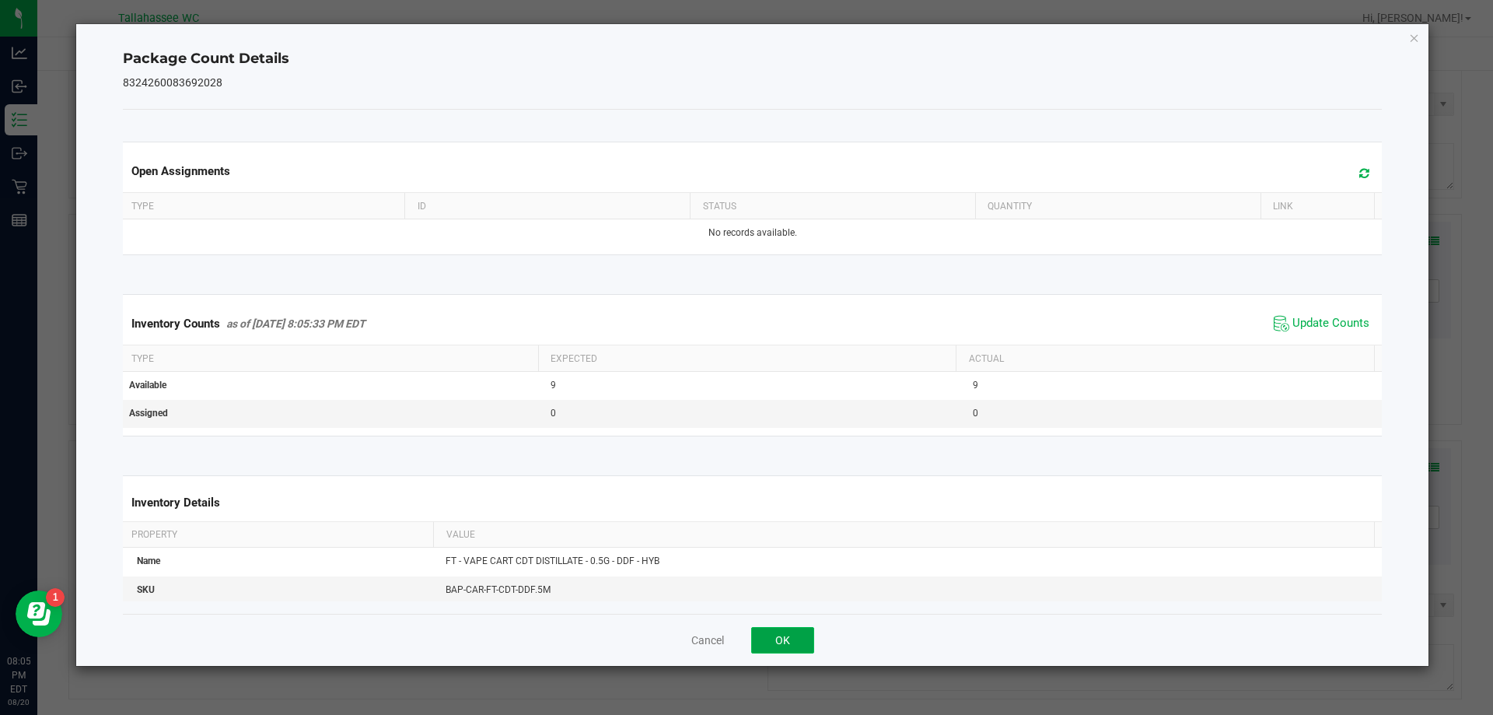
click at [764, 644] on button "OK" at bounding box center [782, 640] width 63 height 26
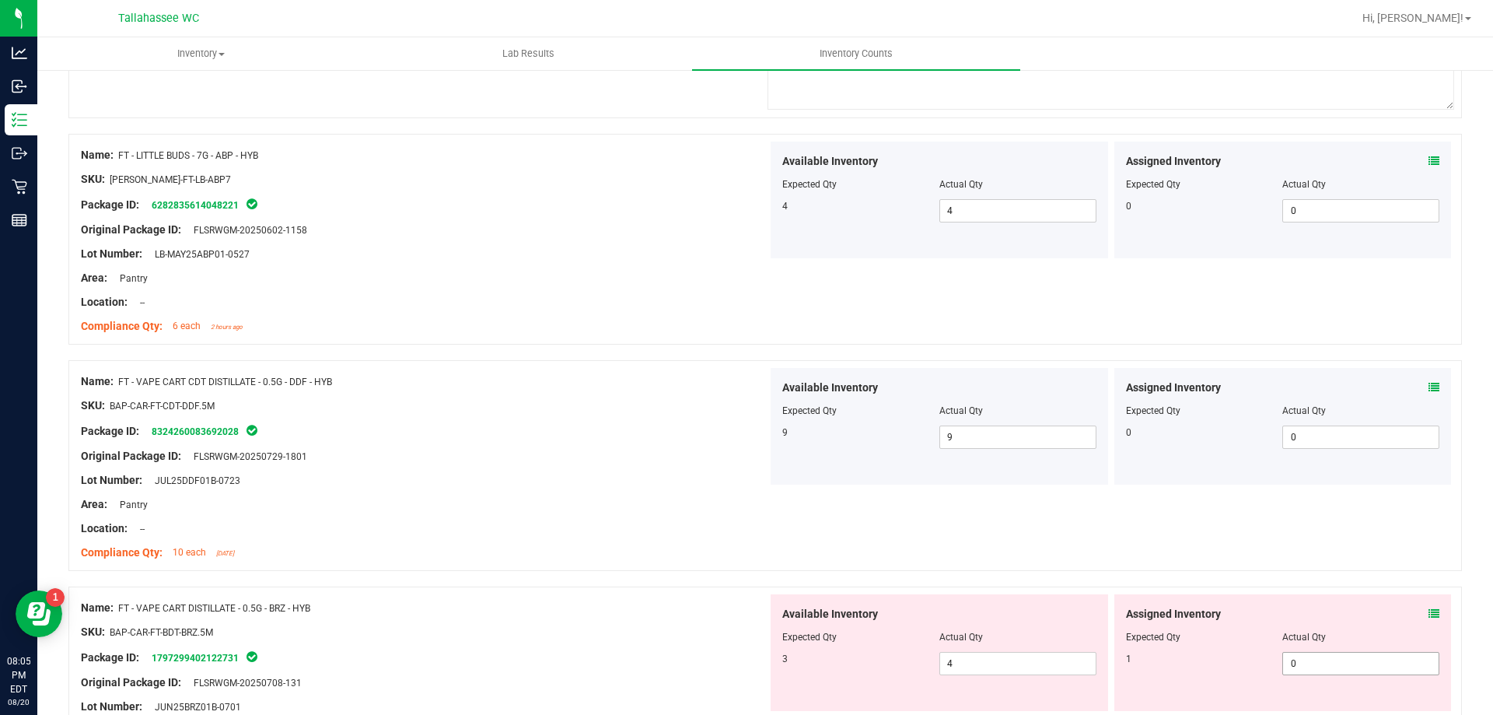
scroll to position [1244, 0]
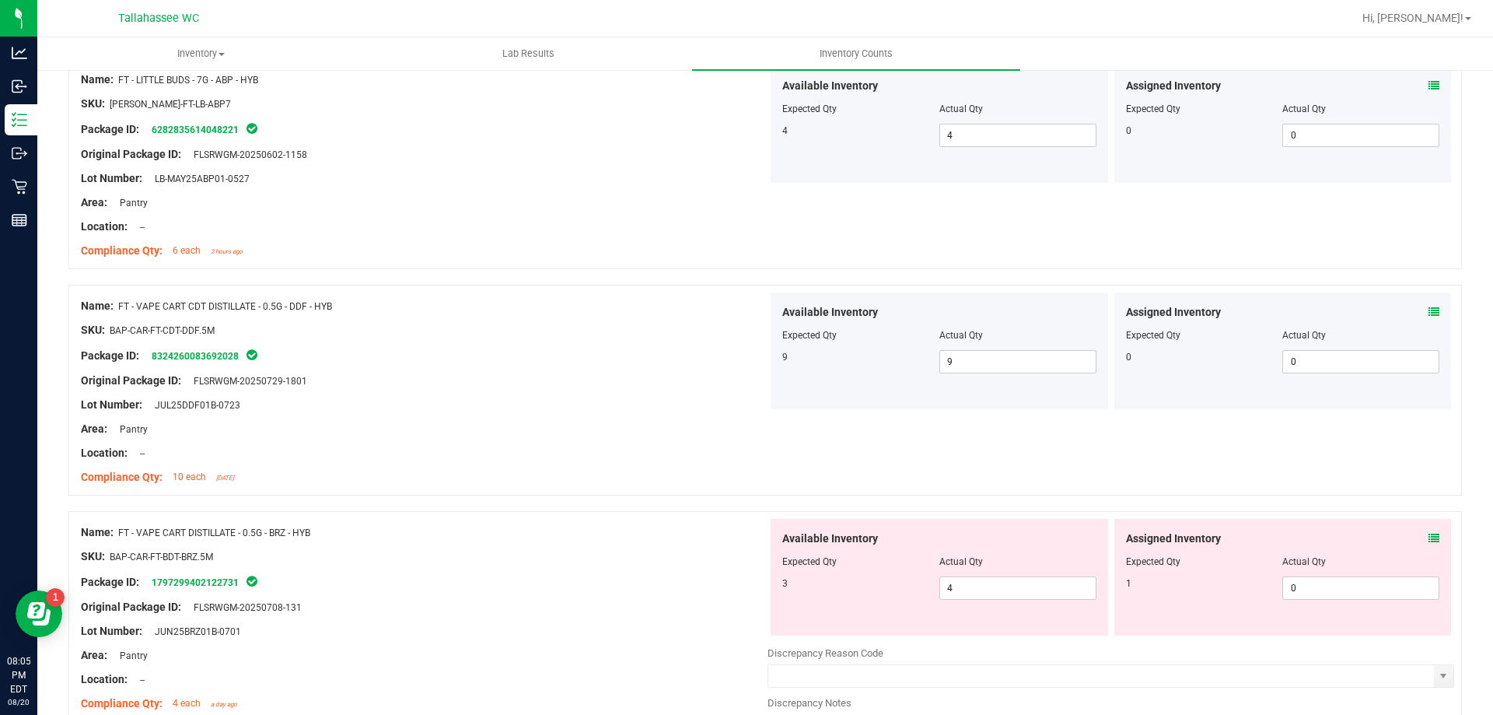
click at [1429, 537] on icon at bounding box center [1434, 538] width 11 height 11
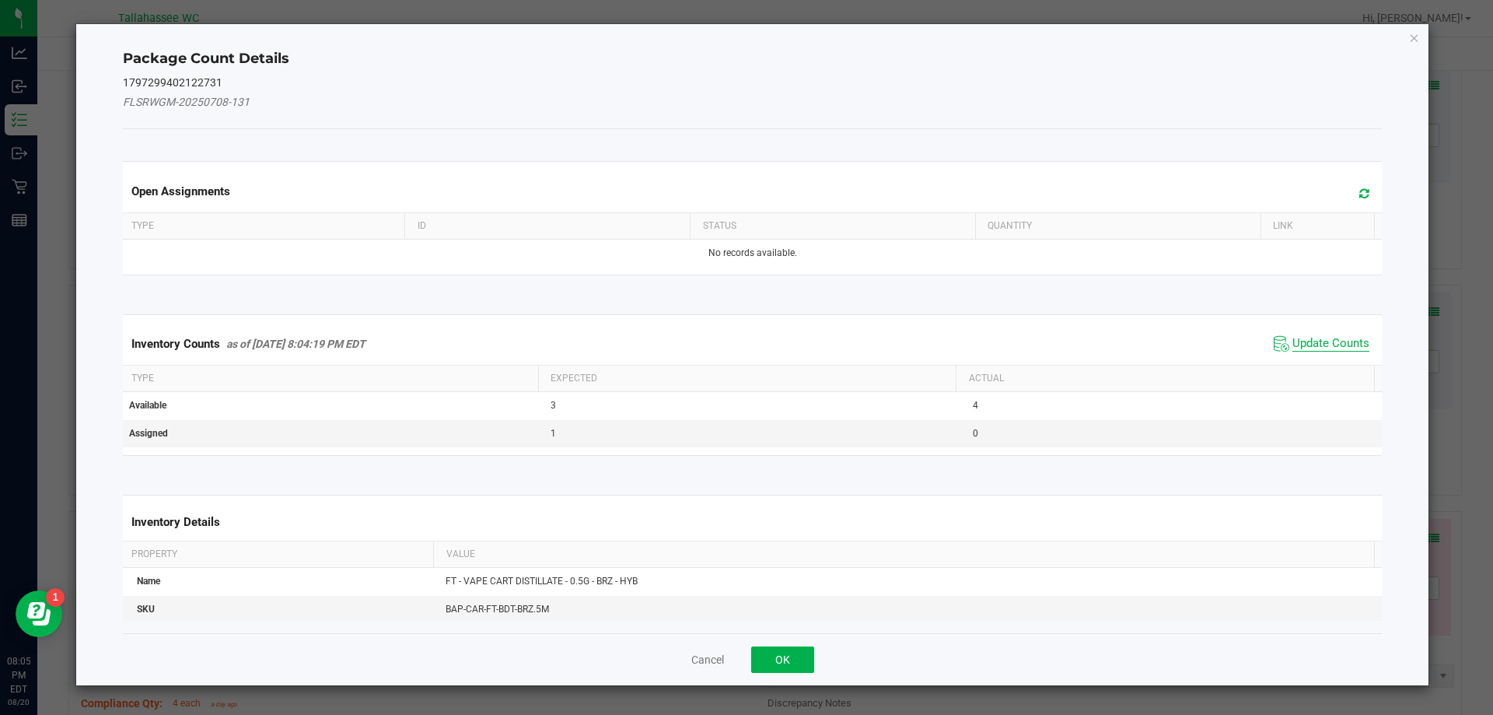
click at [1293, 339] on span "Update Counts" at bounding box center [1330, 344] width 77 height 16
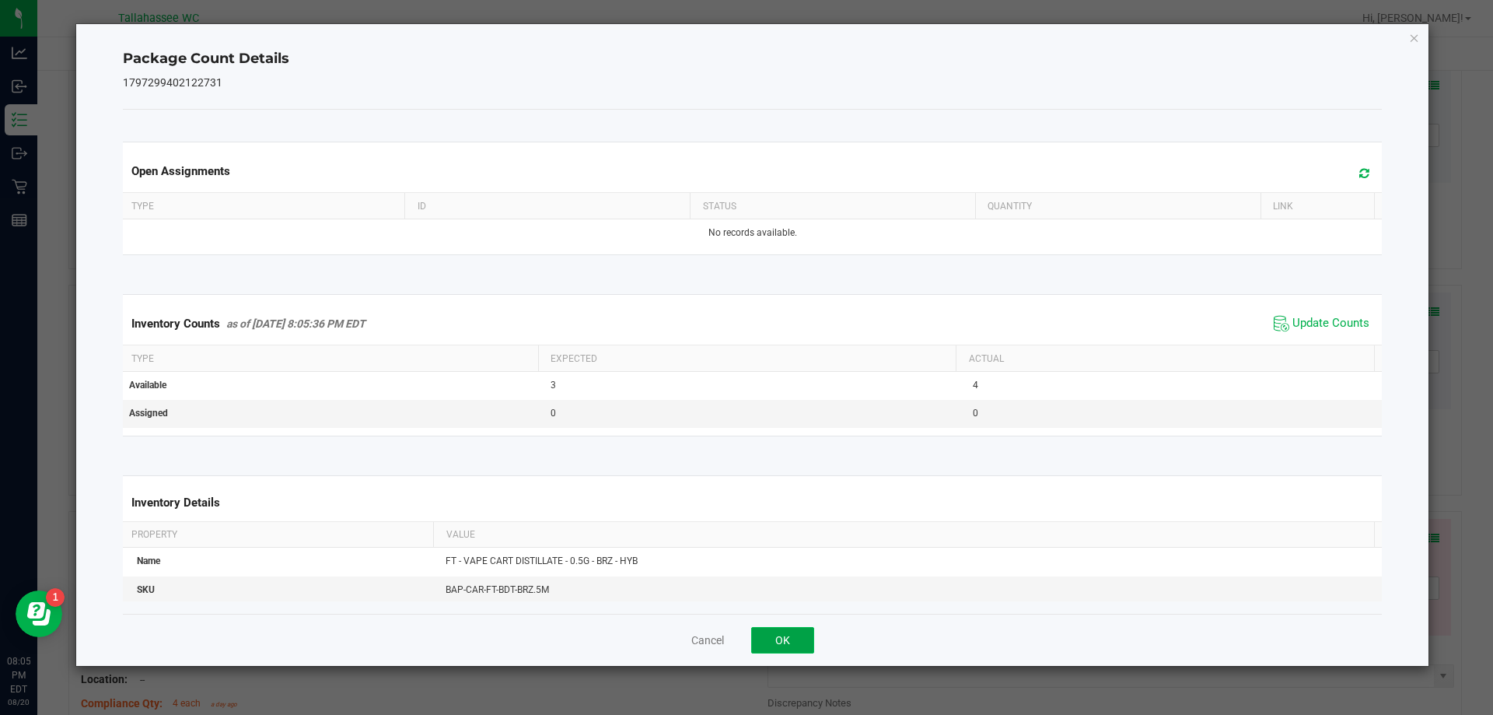
click at [806, 644] on button "OK" at bounding box center [782, 640] width 63 height 26
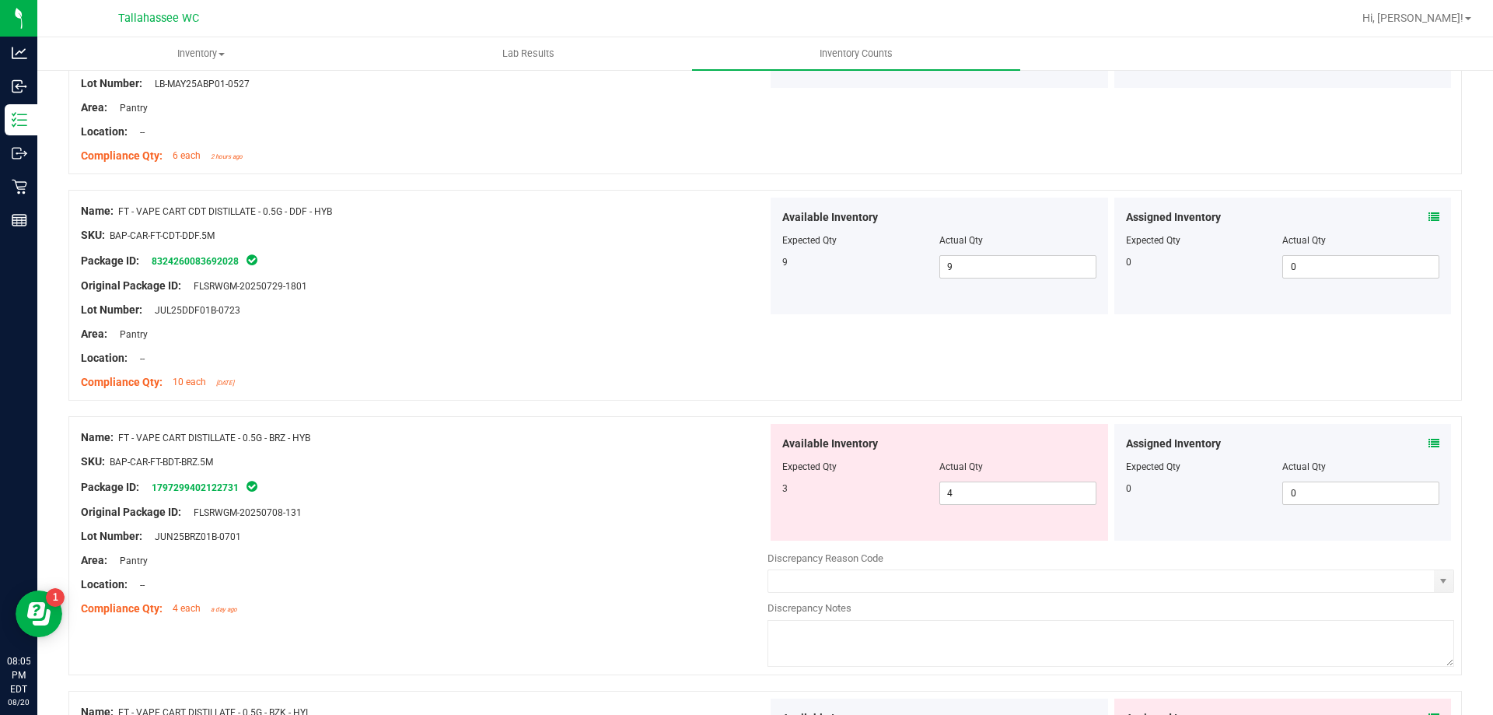
scroll to position [1478, 0]
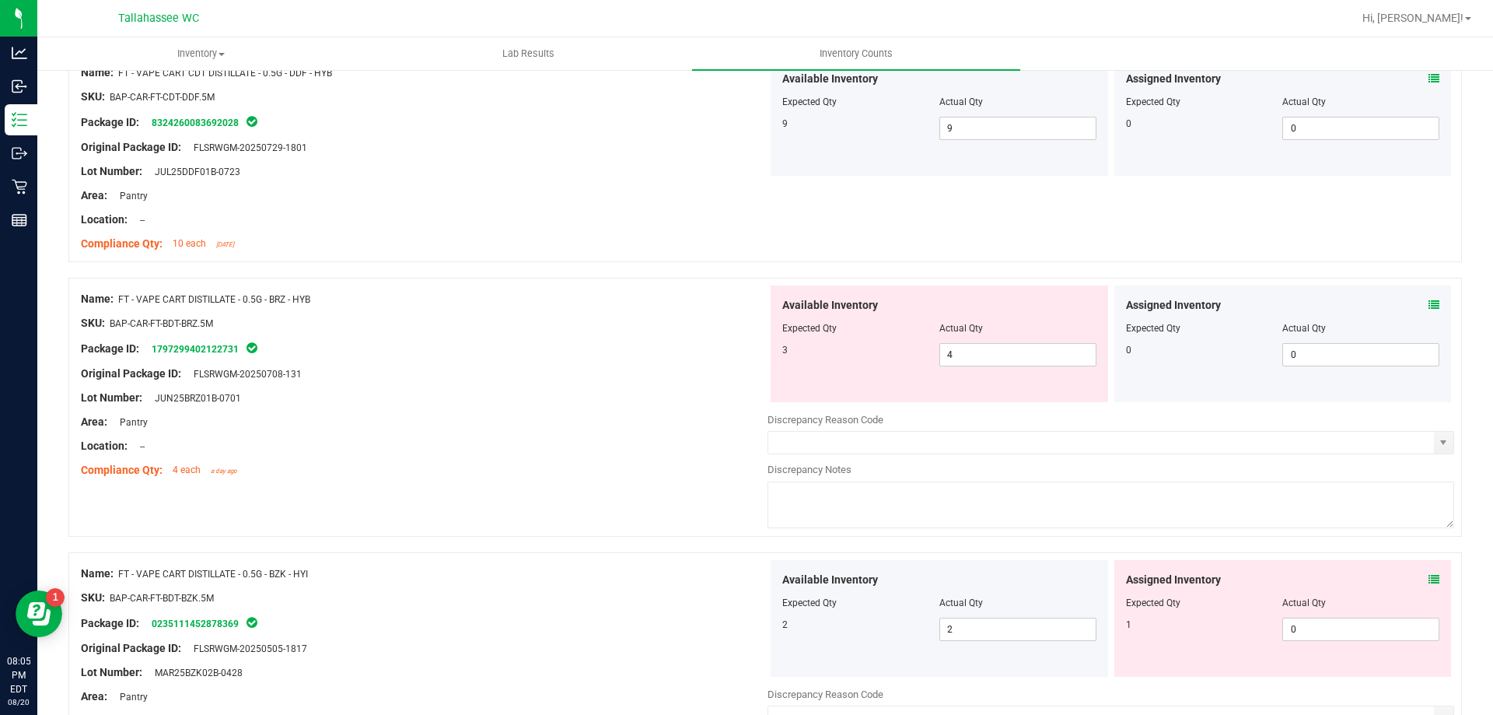
click at [1429, 579] on icon at bounding box center [1434, 579] width 11 height 11
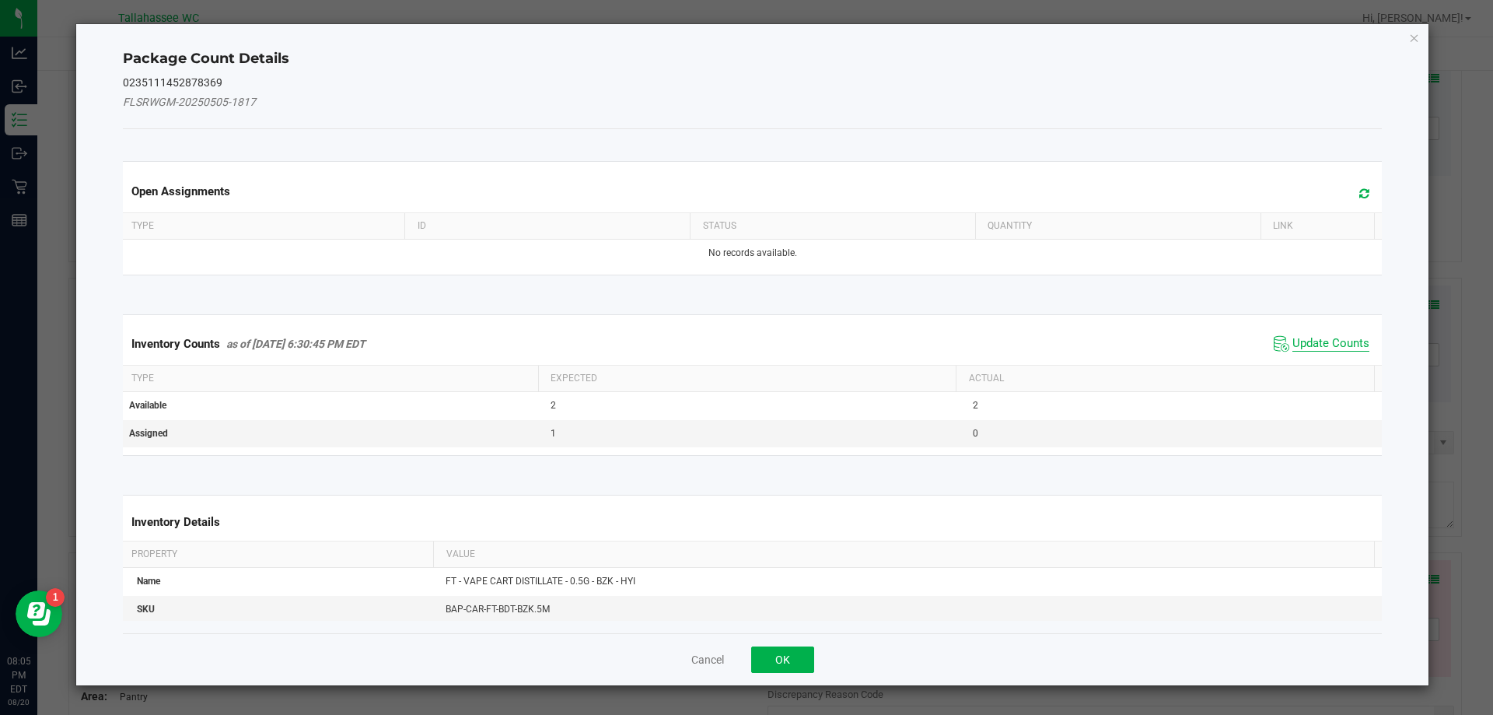
click at [1295, 347] on span "Update Counts" at bounding box center [1330, 344] width 77 height 16
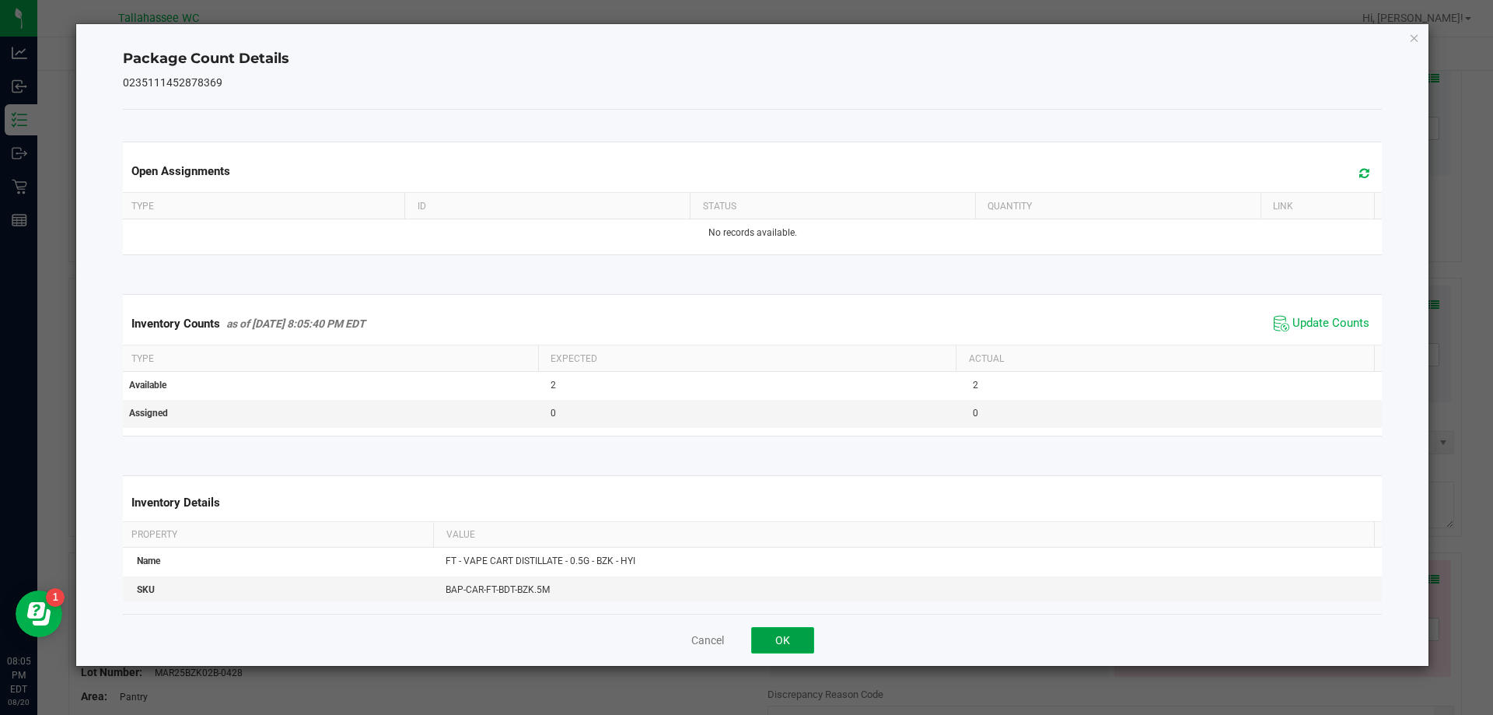
click at [795, 641] on button "OK" at bounding box center [782, 640] width 63 height 26
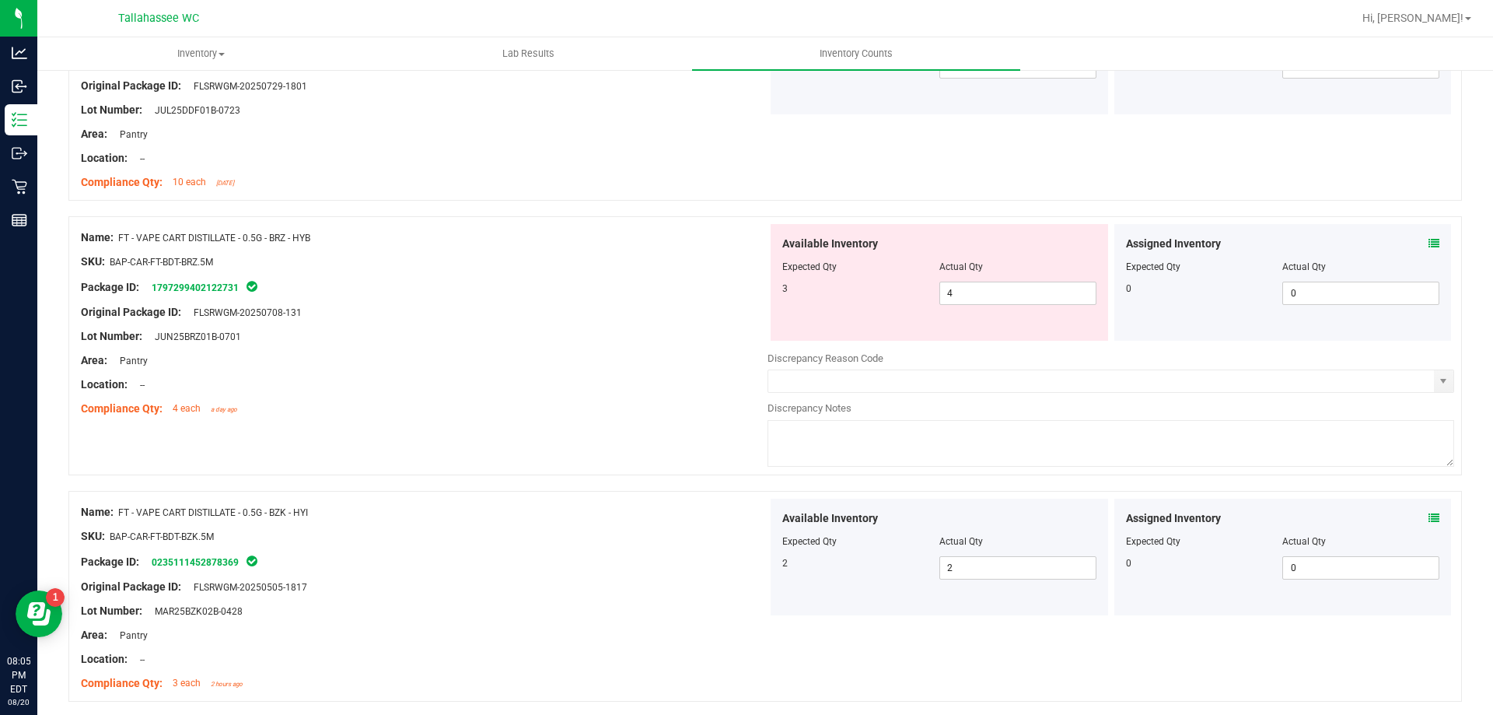
scroll to position [1711, 0]
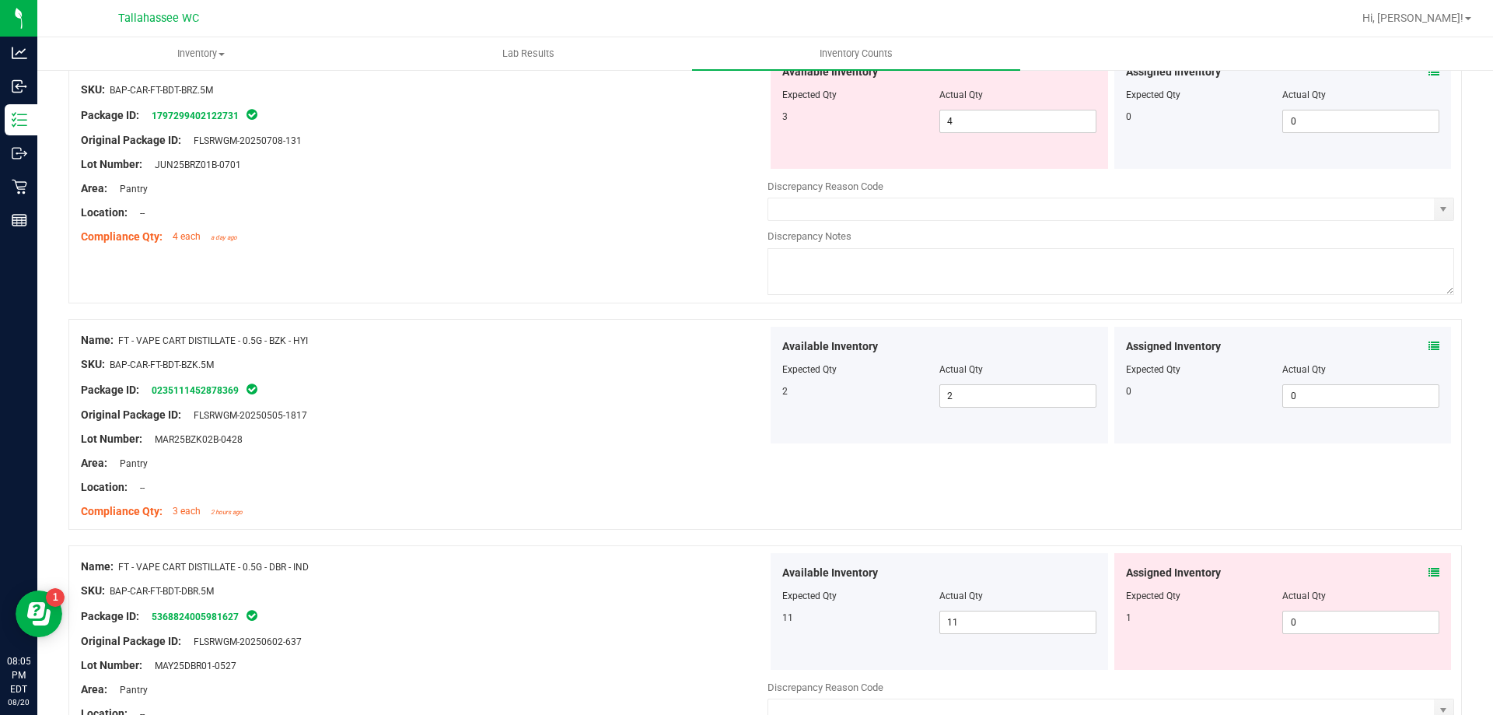
click at [1429, 572] on icon at bounding box center [1434, 572] width 11 height 11
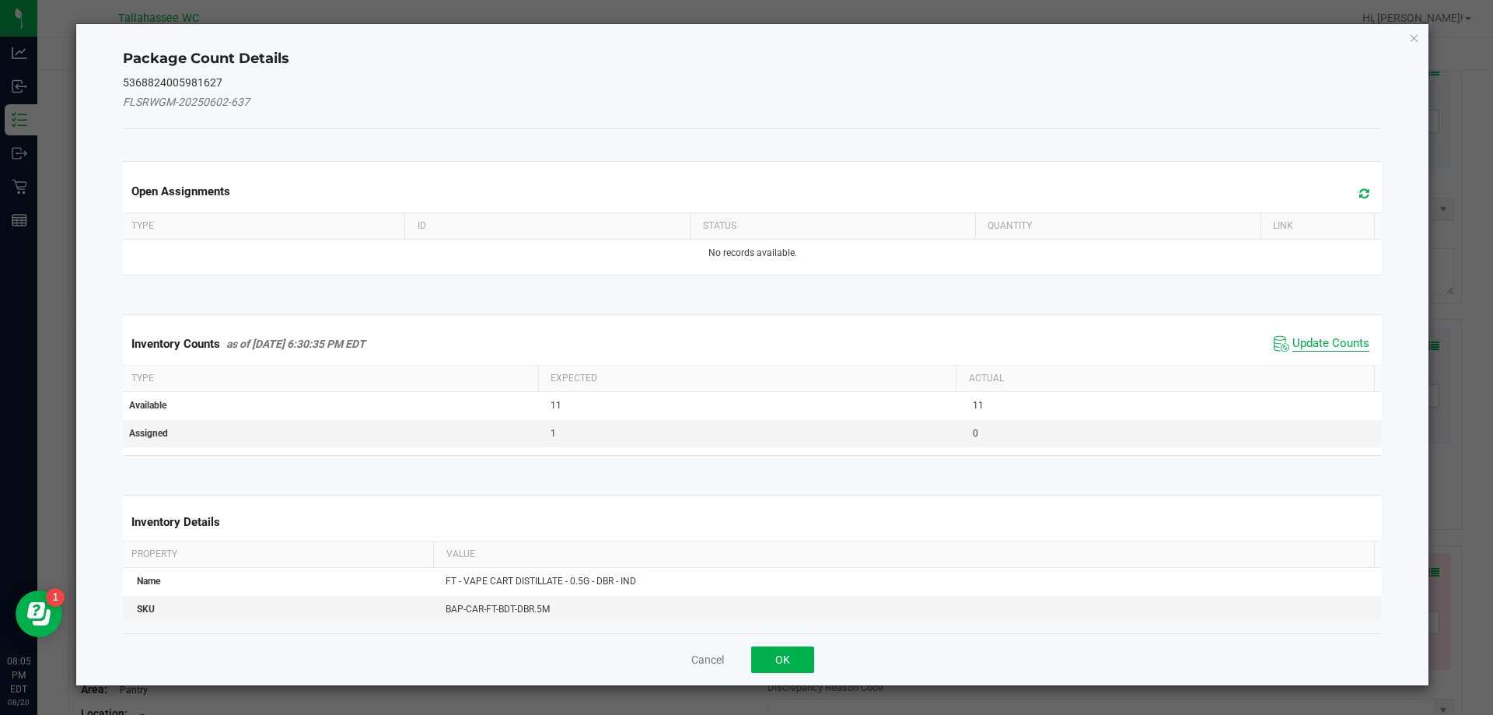
click at [1328, 341] on span "Update Counts" at bounding box center [1330, 344] width 77 height 16
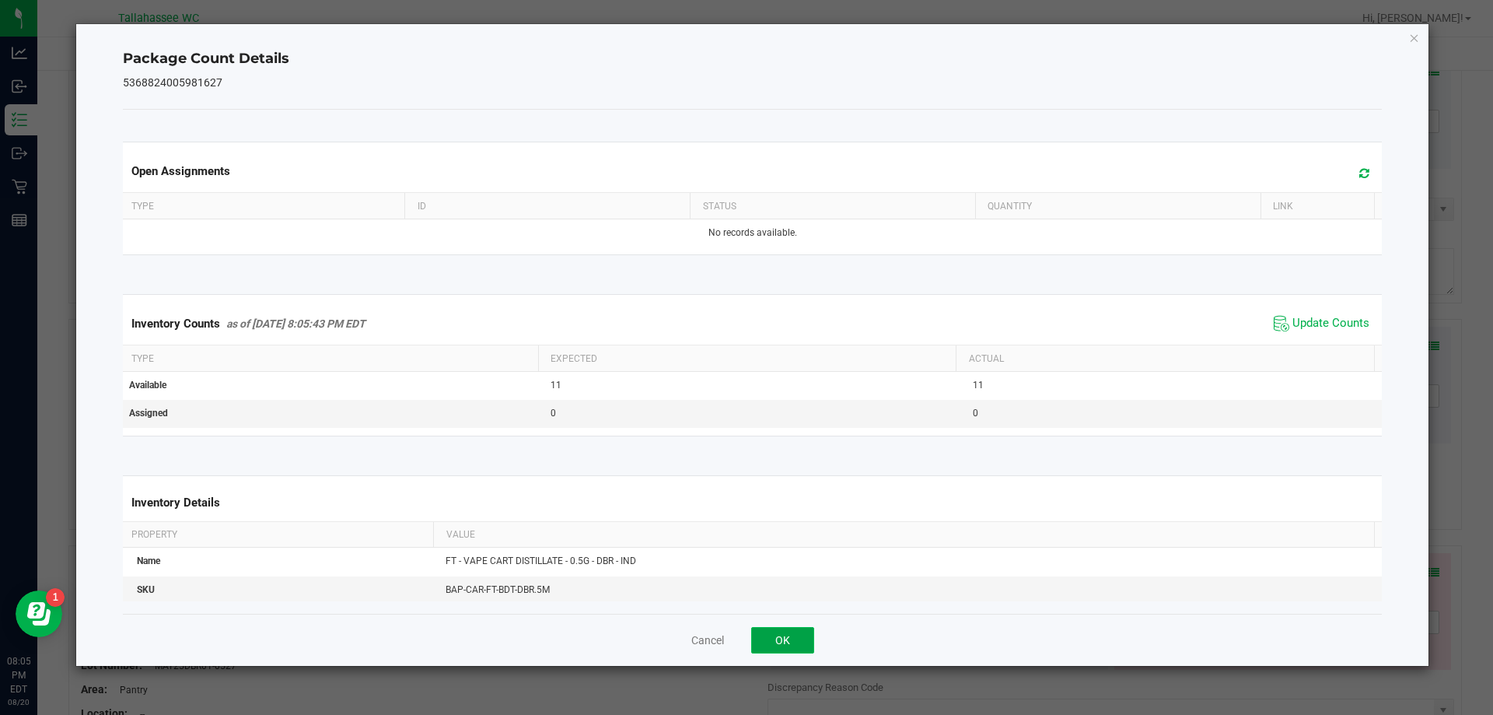
click at [776, 633] on button "OK" at bounding box center [782, 640] width 63 height 26
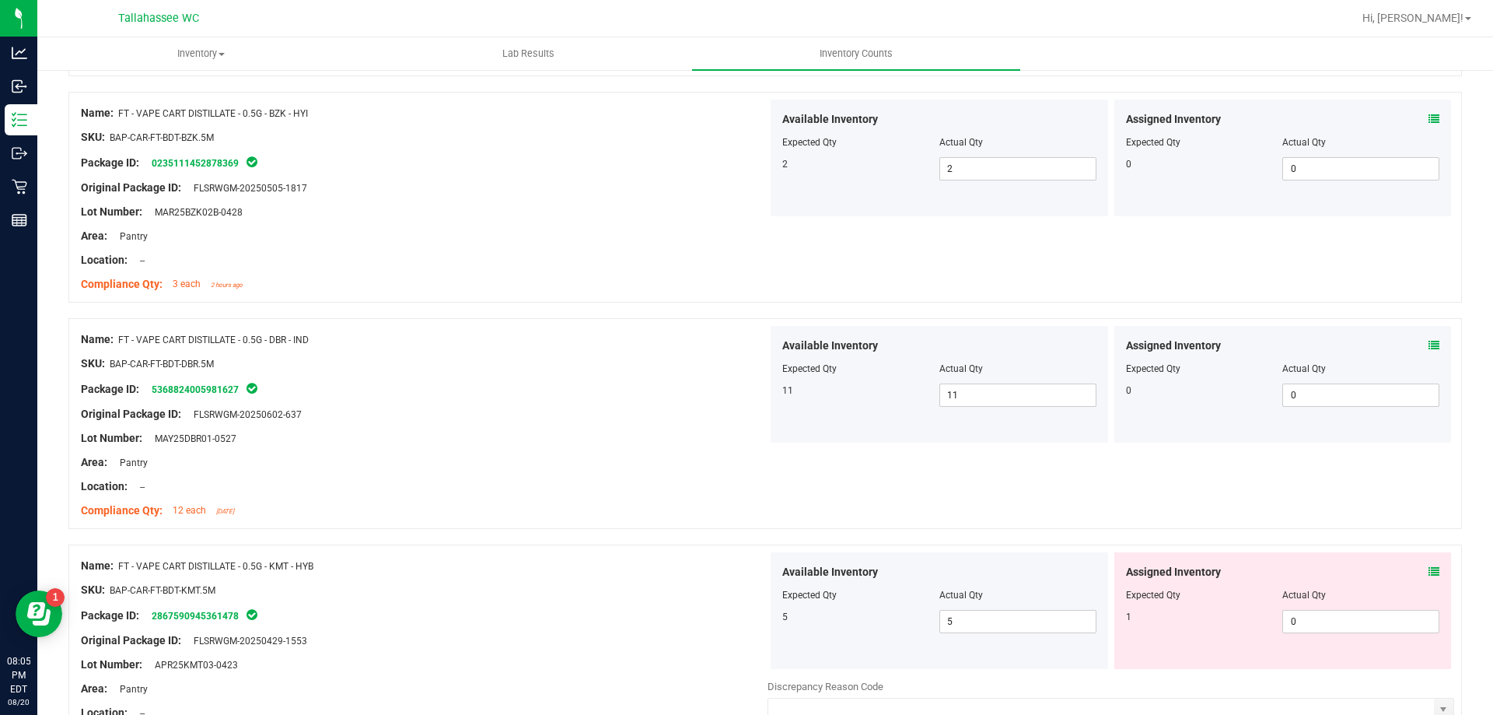
scroll to position [1944, 0]
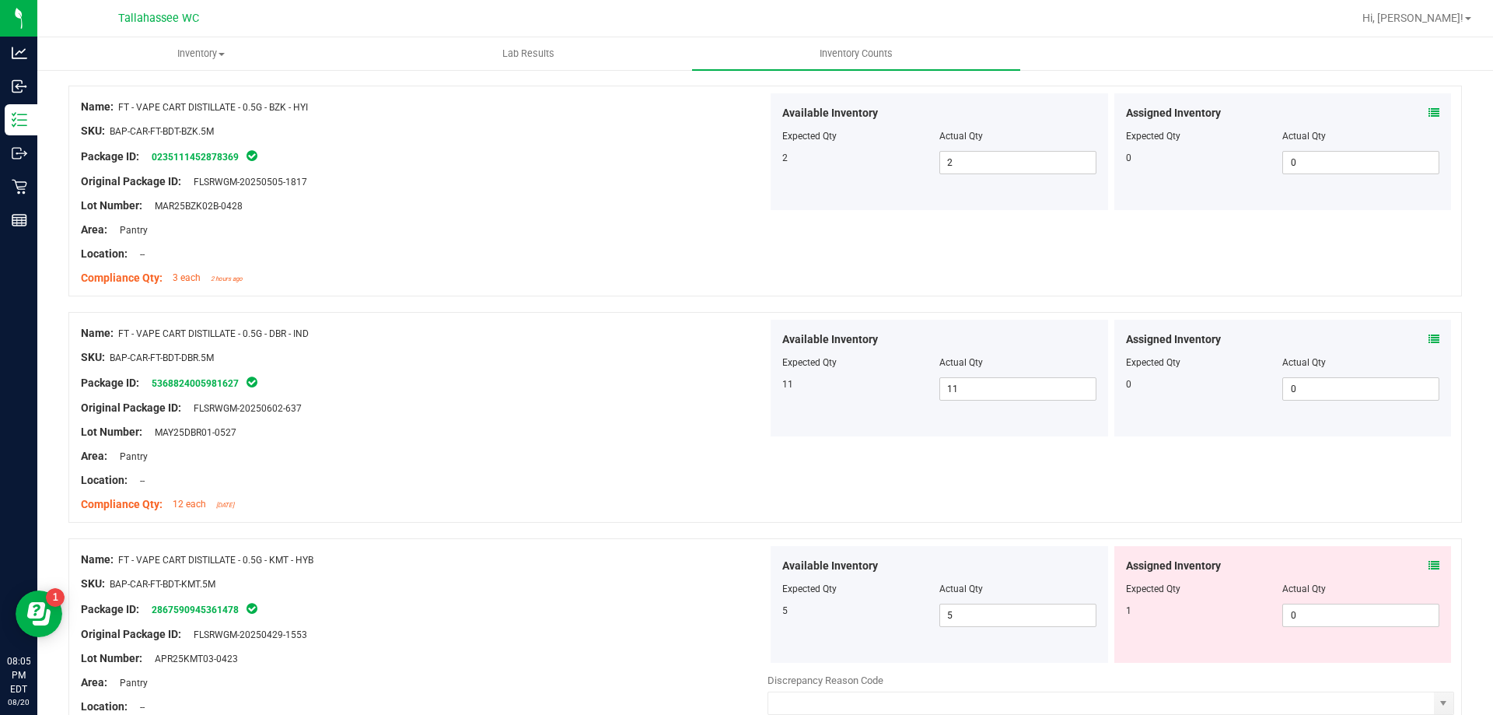
click at [1429, 569] on icon at bounding box center [1434, 565] width 11 height 11
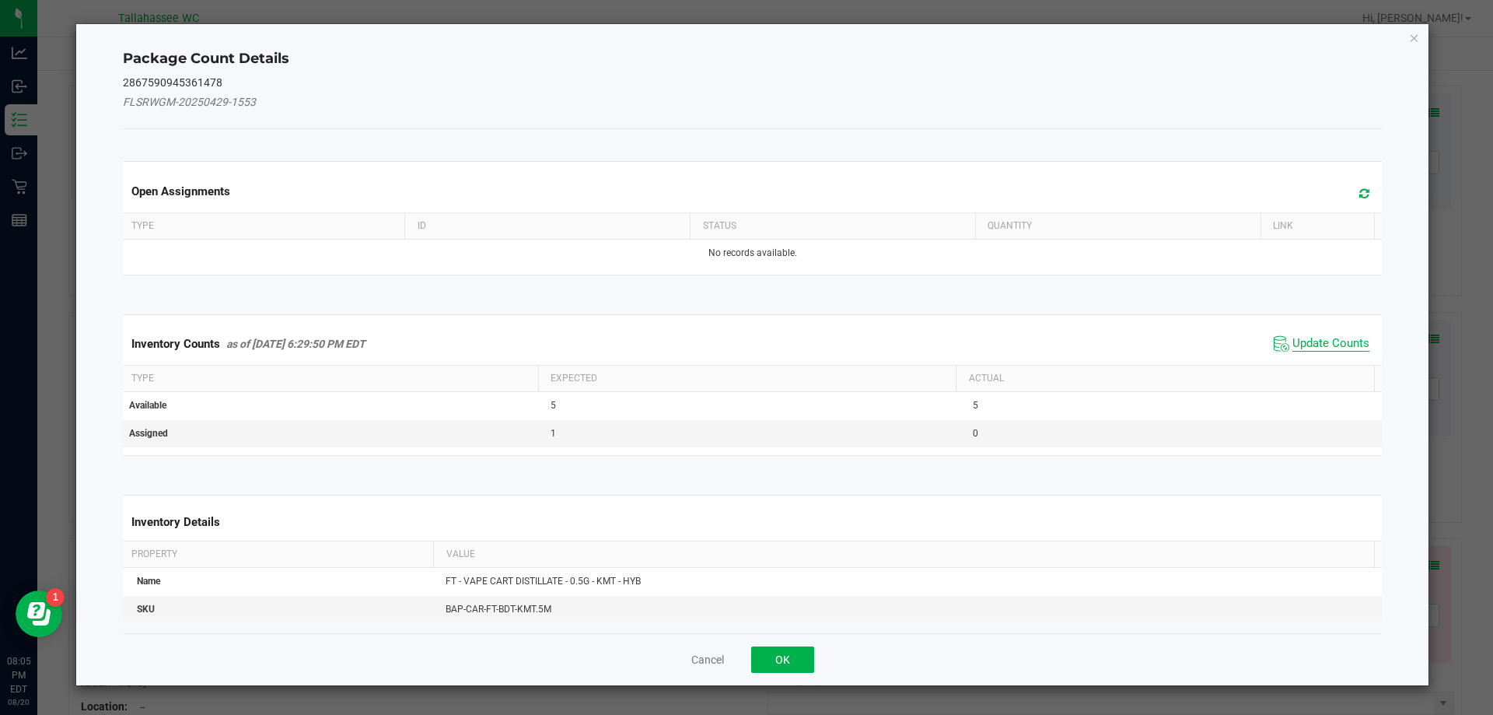
click at [1300, 343] on span "Update Counts" at bounding box center [1330, 344] width 77 height 16
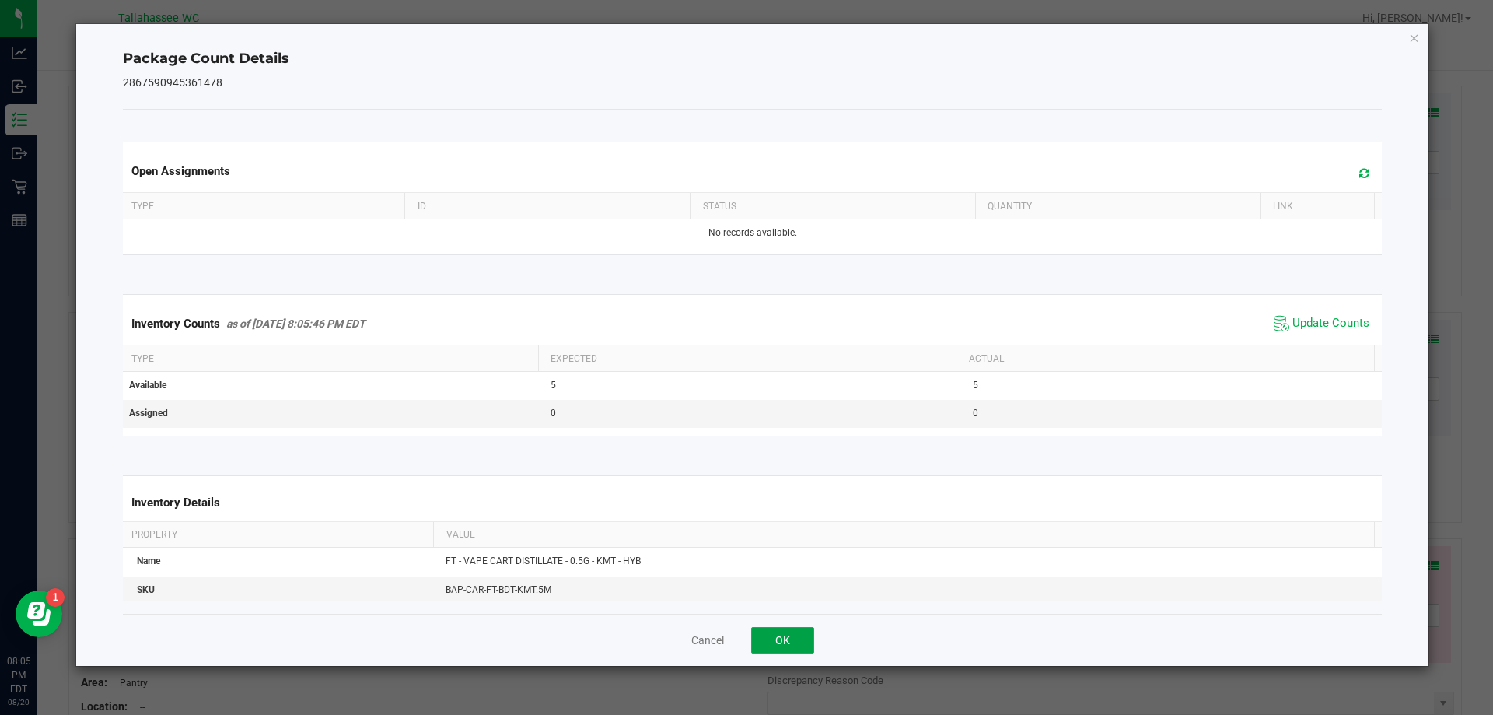
click at [801, 638] on button "OK" at bounding box center [782, 640] width 63 height 26
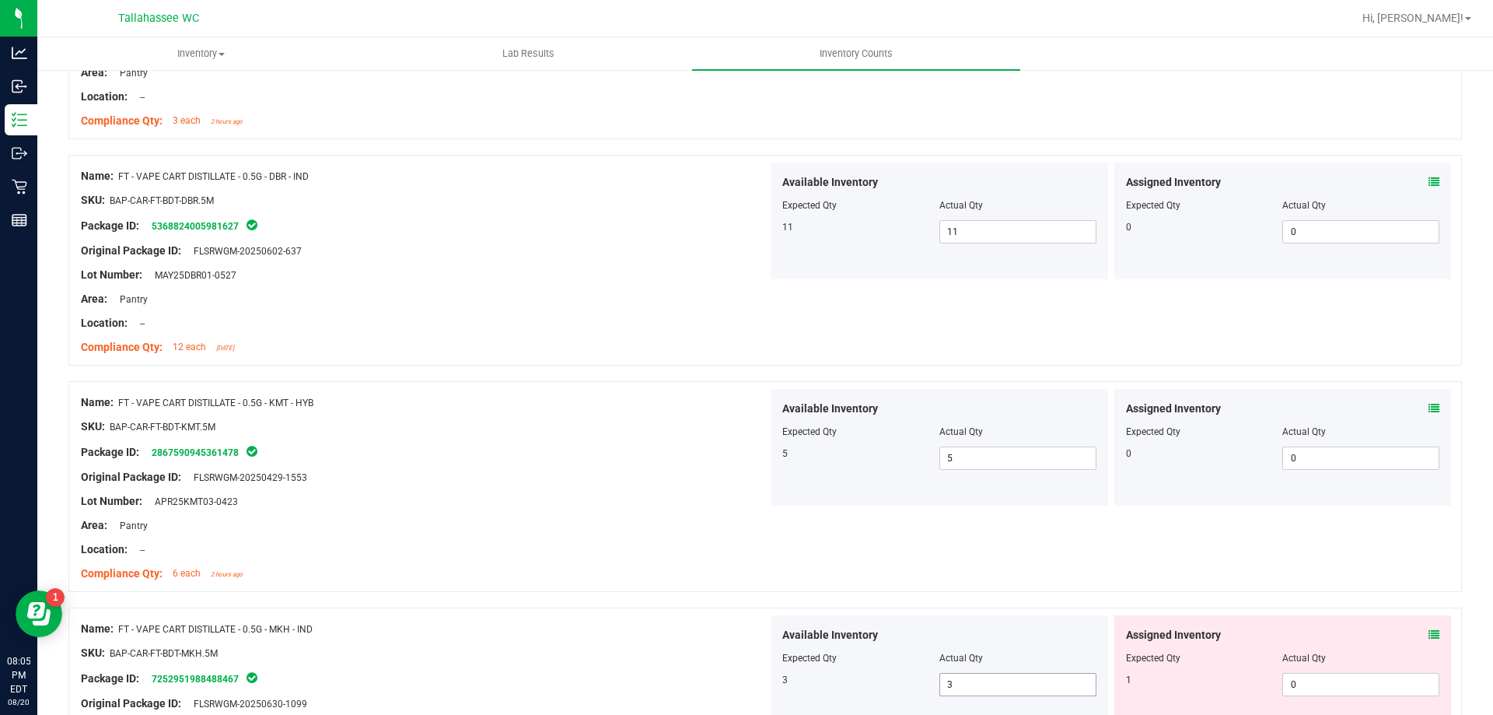
scroll to position [2255, 0]
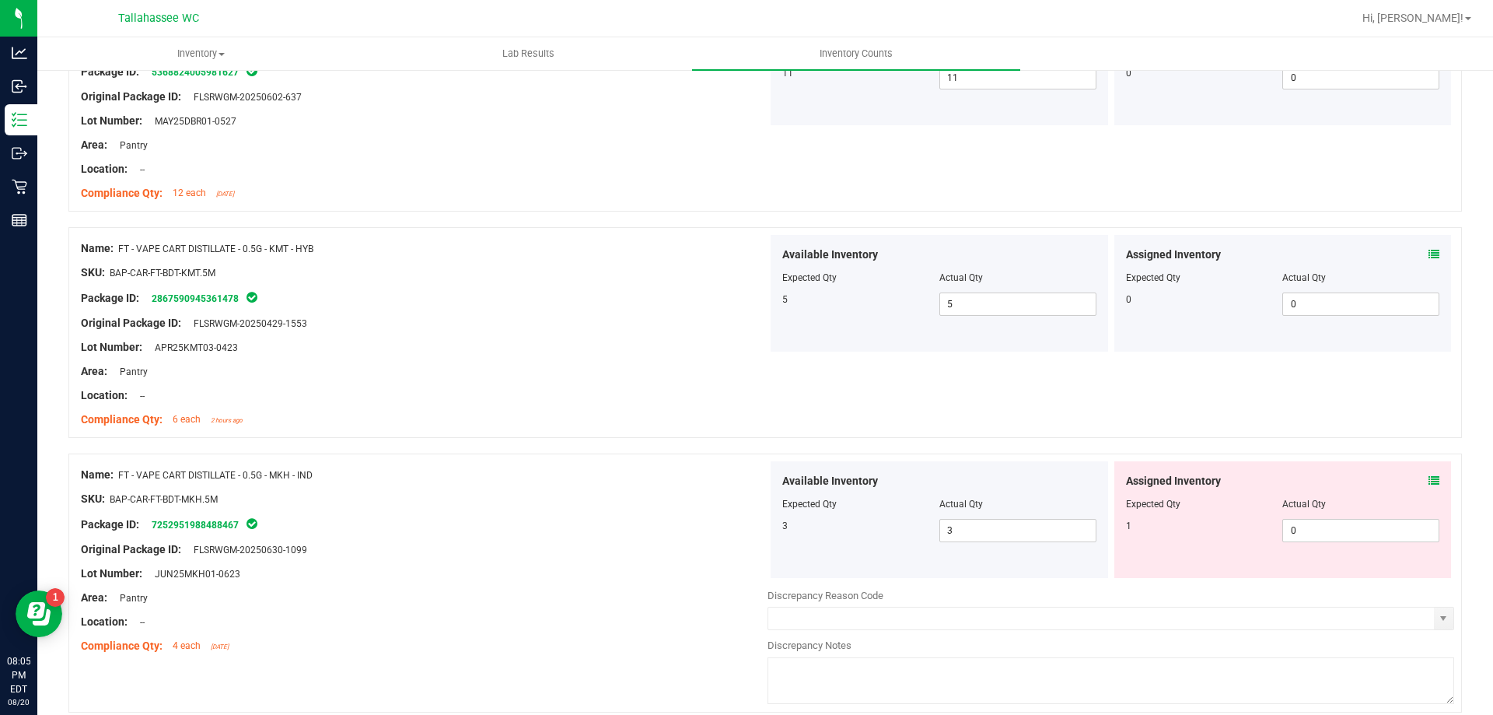
click at [1429, 479] on icon at bounding box center [1434, 480] width 11 height 11
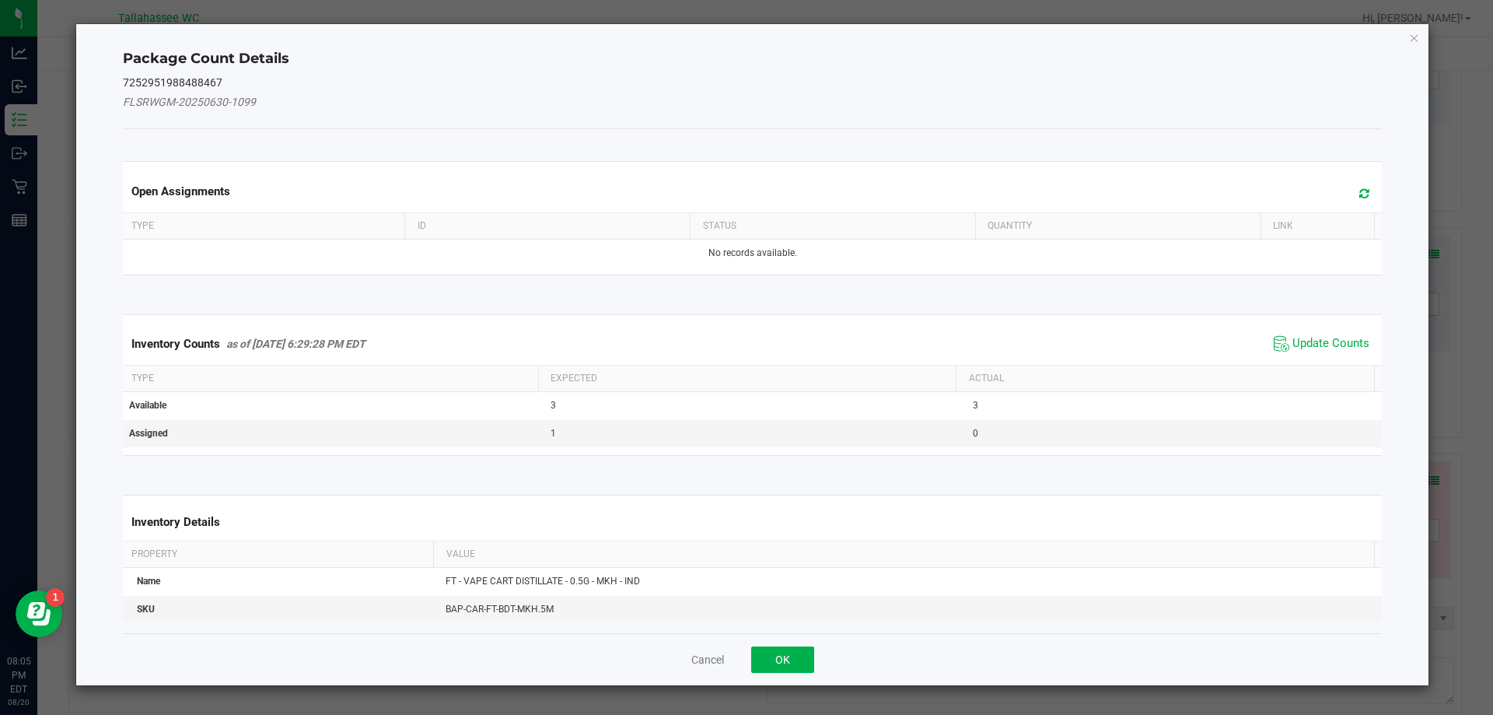
drag, startPoint x: 1317, startPoint y: 348, endPoint x: 1290, endPoint y: 375, distance: 37.9
click at [1317, 348] on span "Update Counts" at bounding box center [1330, 344] width 77 height 16
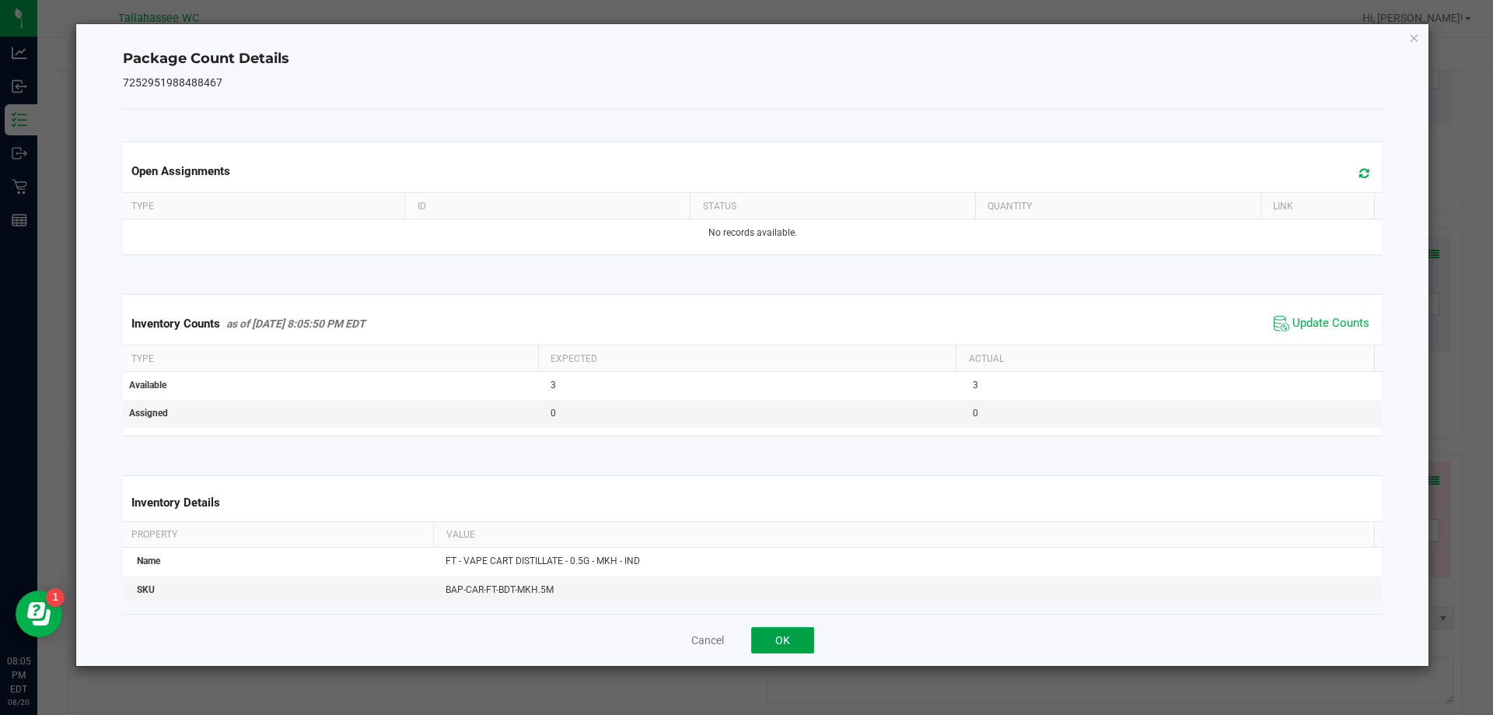
click at [762, 637] on button "OK" at bounding box center [782, 640] width 63 height 26
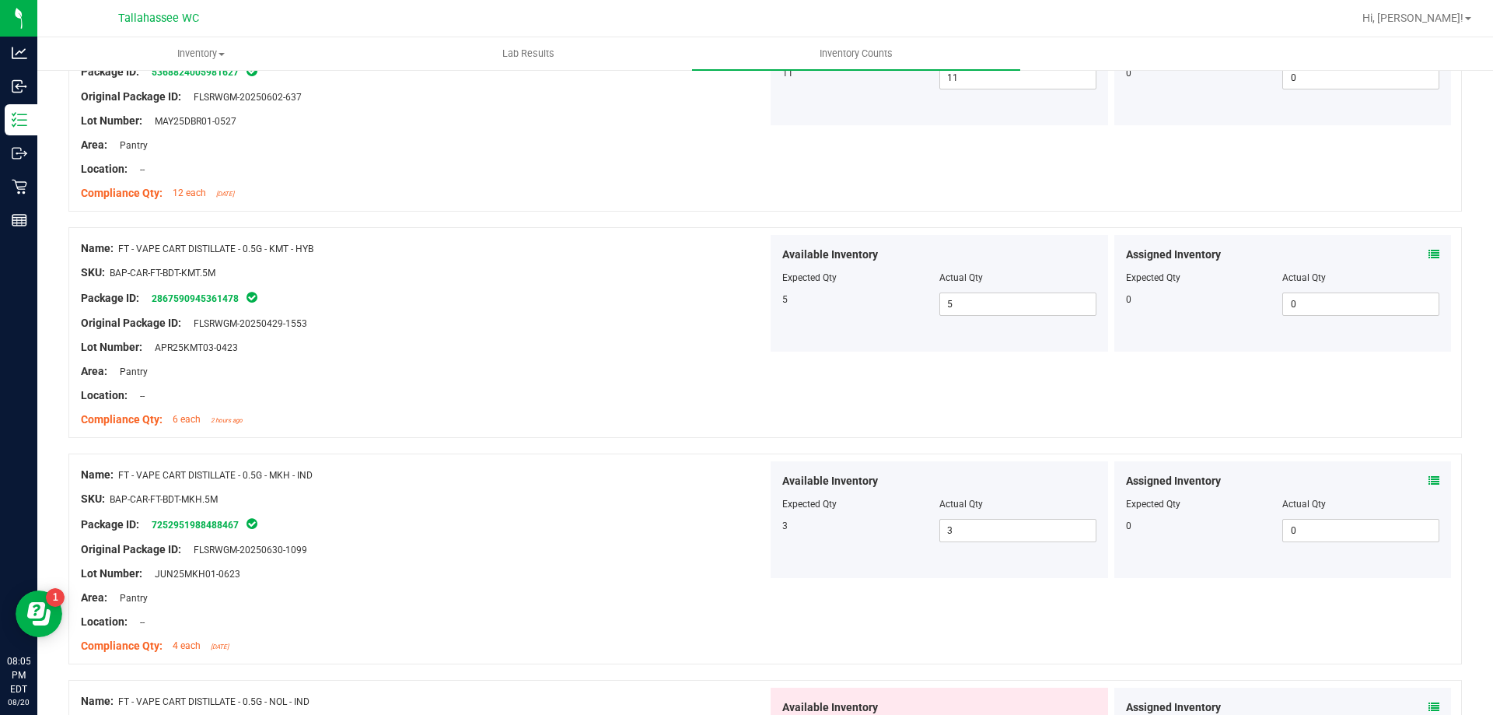
scroll to position [2566, 0]
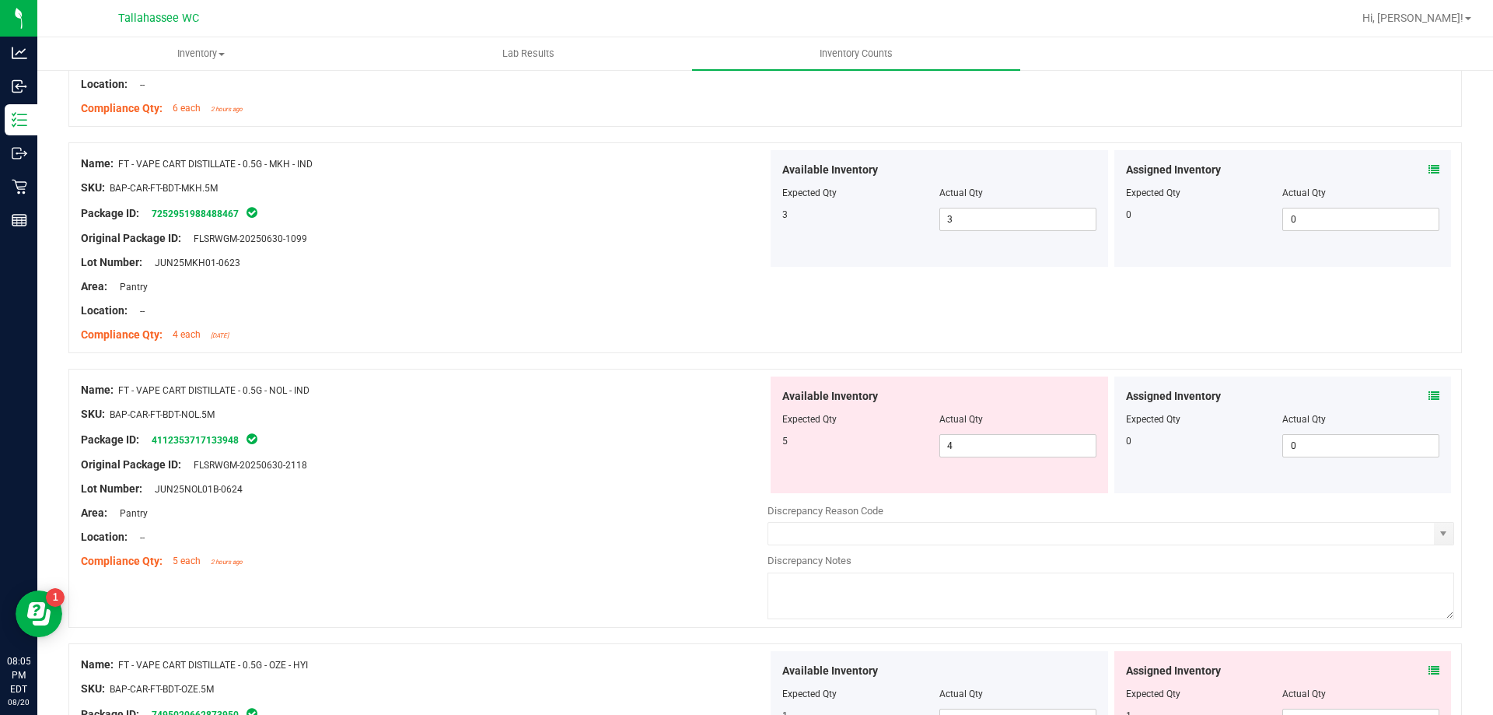
click at [1415, 391] on div "Assigned Inventory" at bounding box center [1283, 396] width 314 height 16
click at [1429, 390] on icon at bounding box center [1434, 395] width 11 height 11
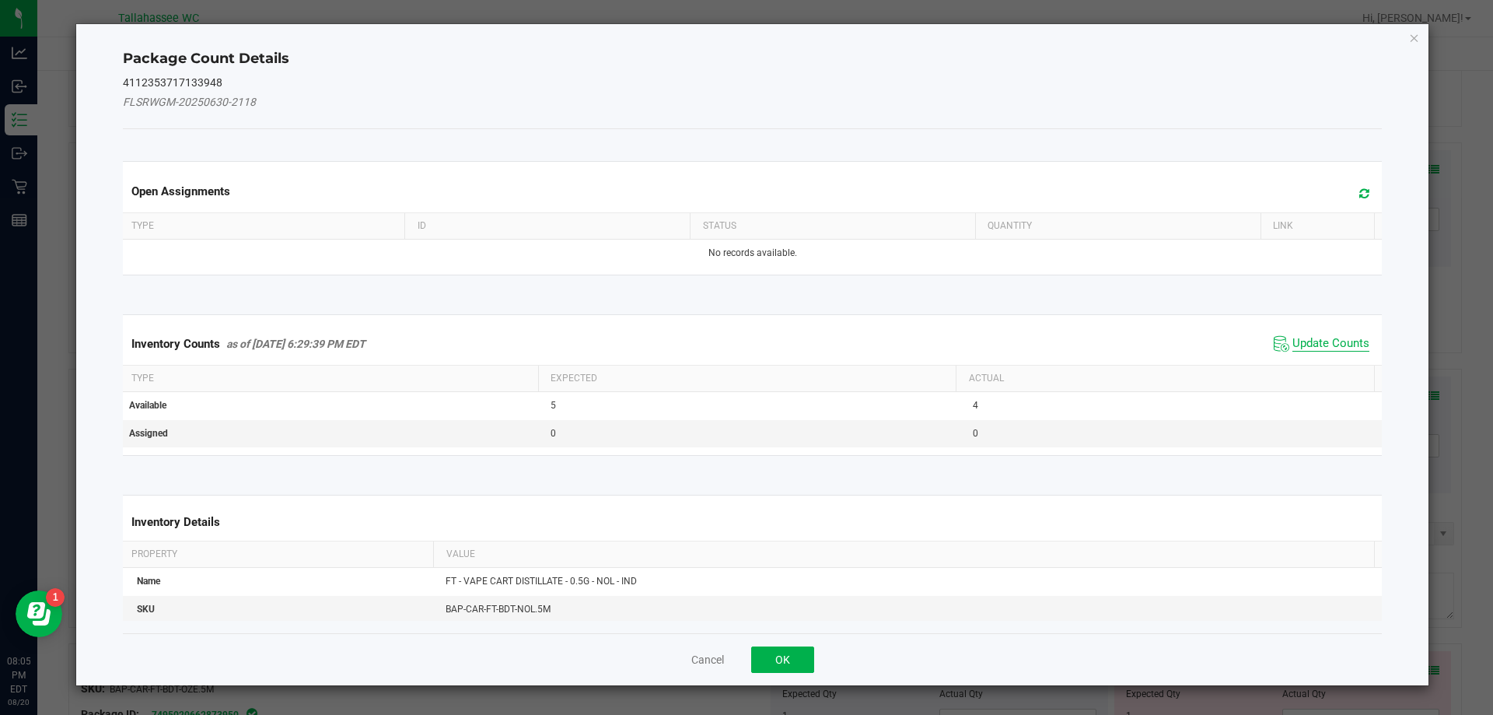
click at [1314, 343] on span "Update Counts" at bounding box center [1330, 344] width 77 height 16
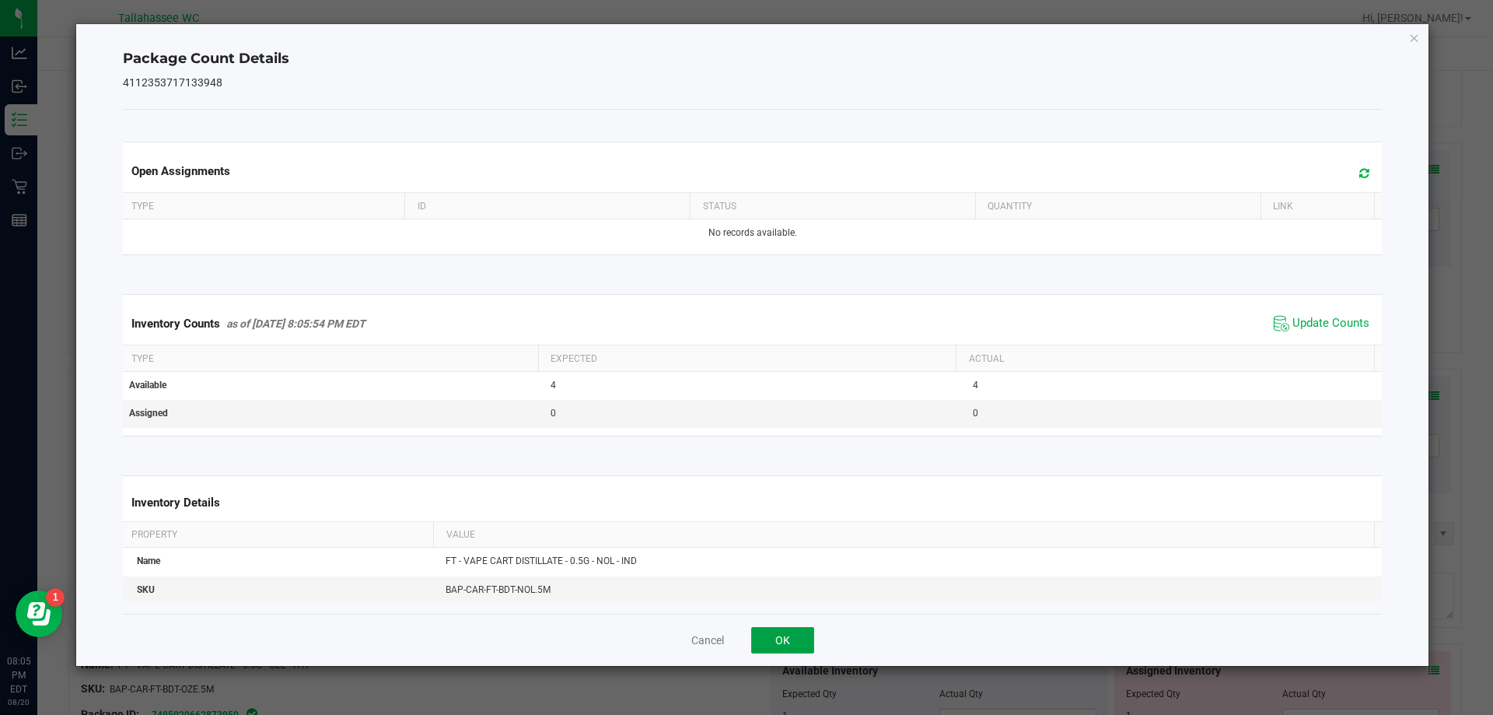
click at [780, 644] on button "OK" at bounding box center [782, 640] width 63 height 26
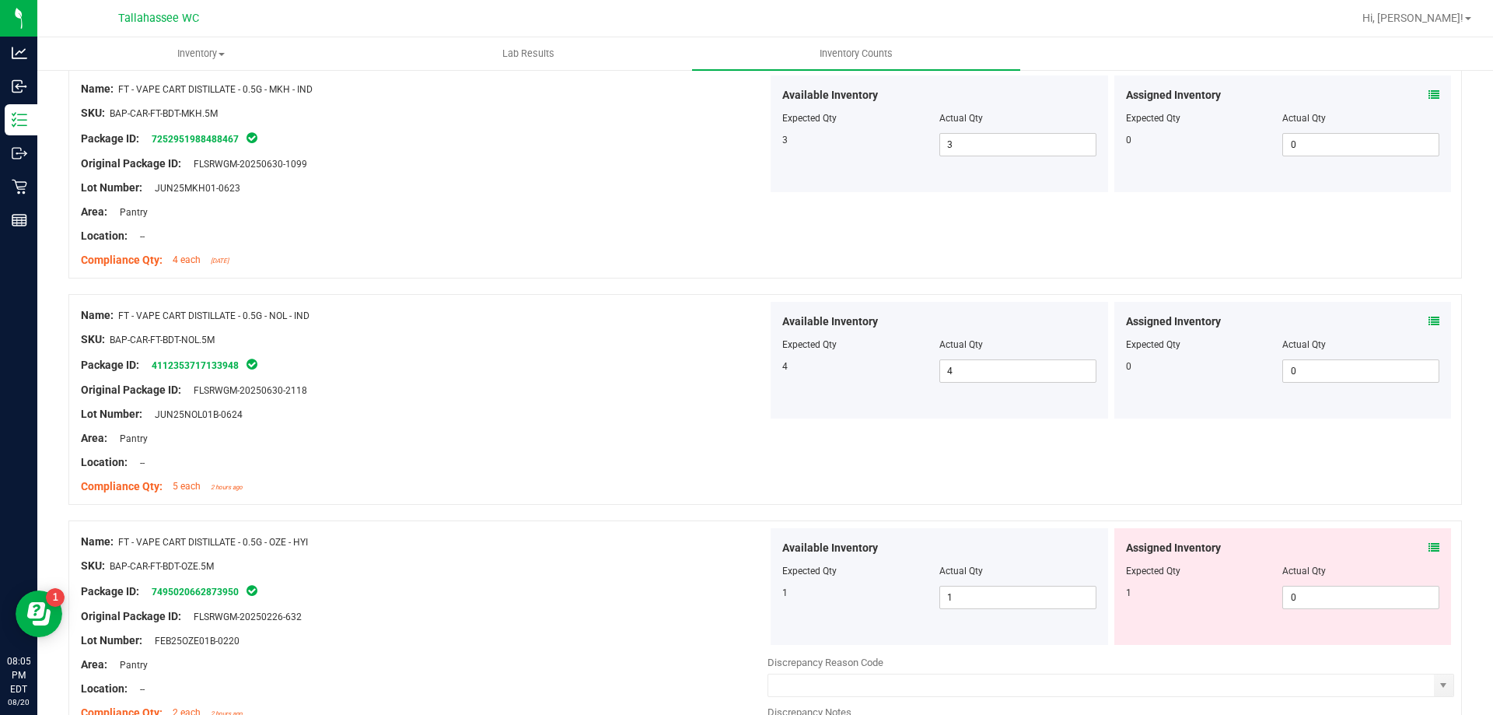
scroll to position [2722, 0]
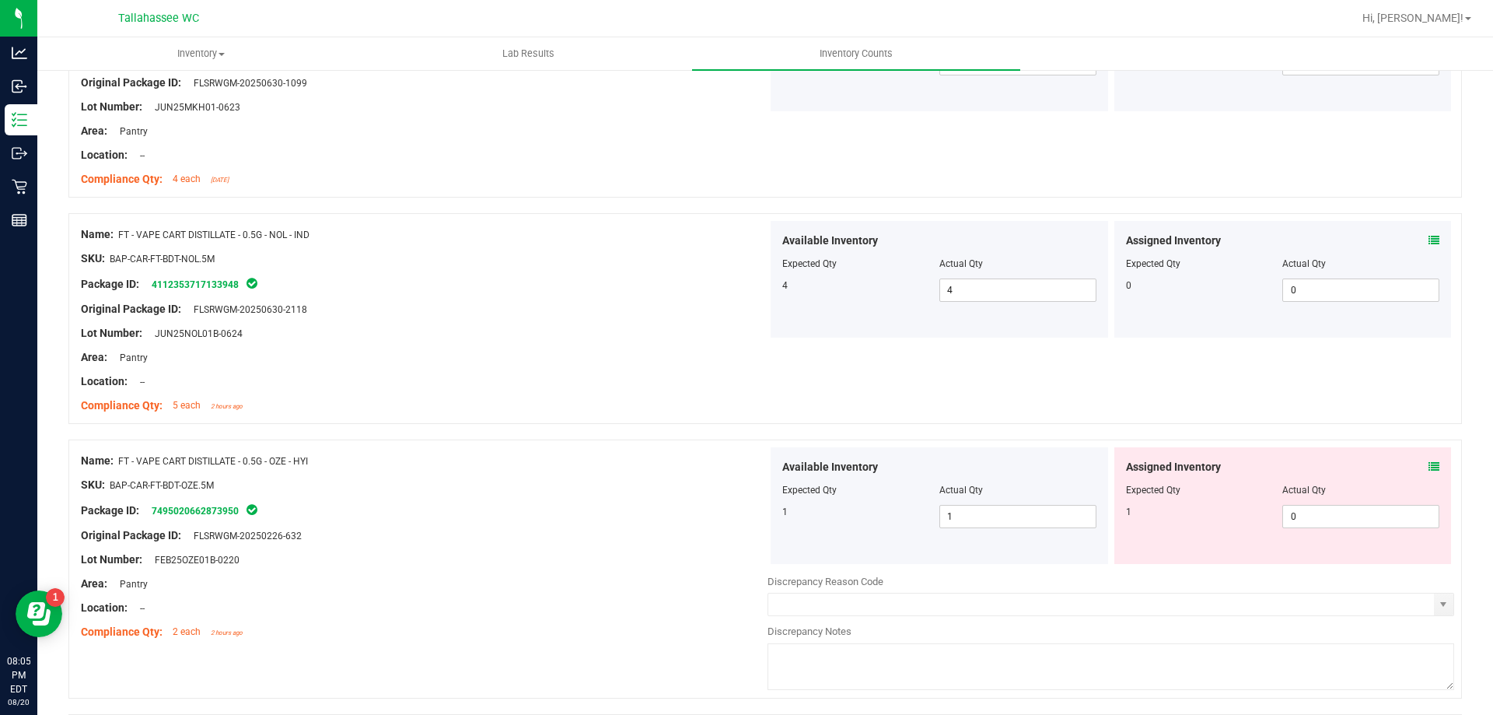
click at [1429, 467] on icon at bounding box center [1434, 466] width 11 height 11
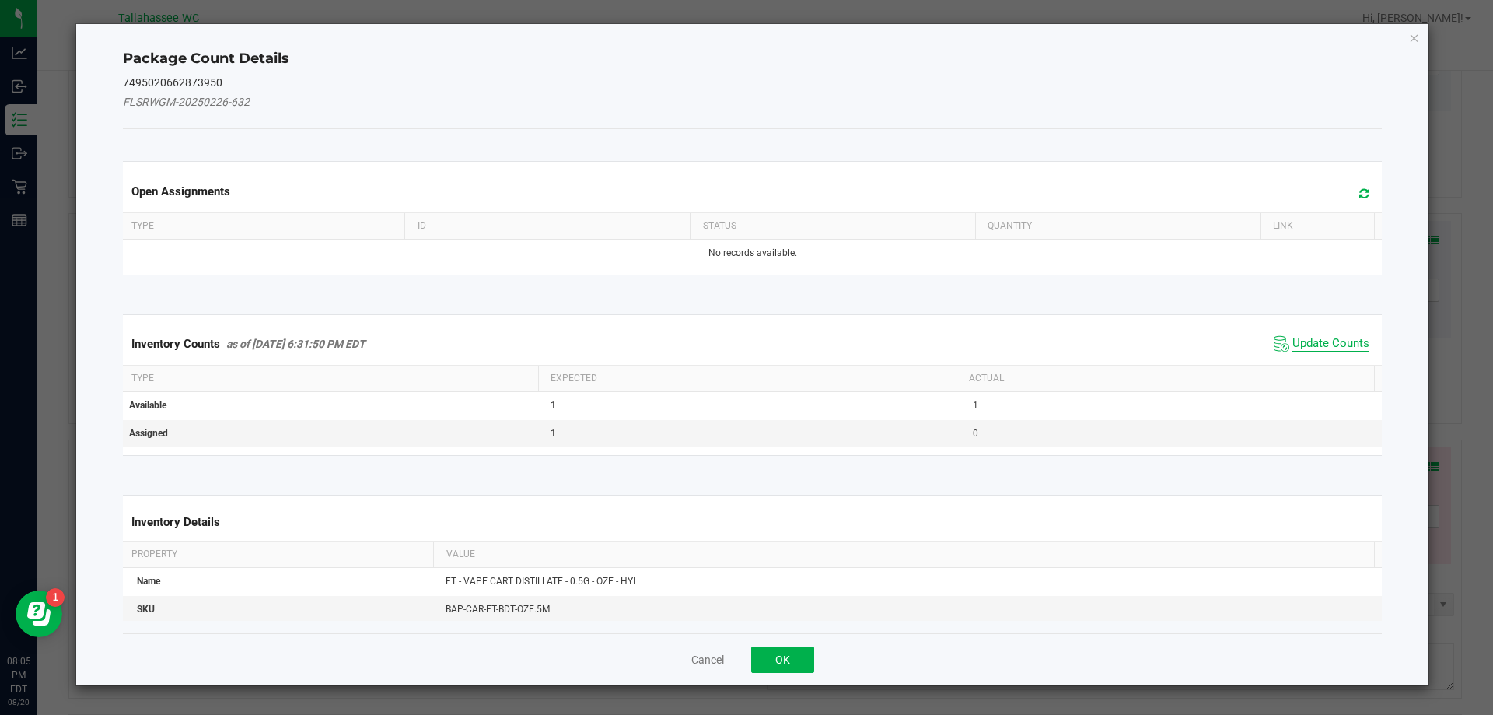
click at [1298, 343] on span "Update Counts" at bounding box center [1330, 344] width 77 height 16
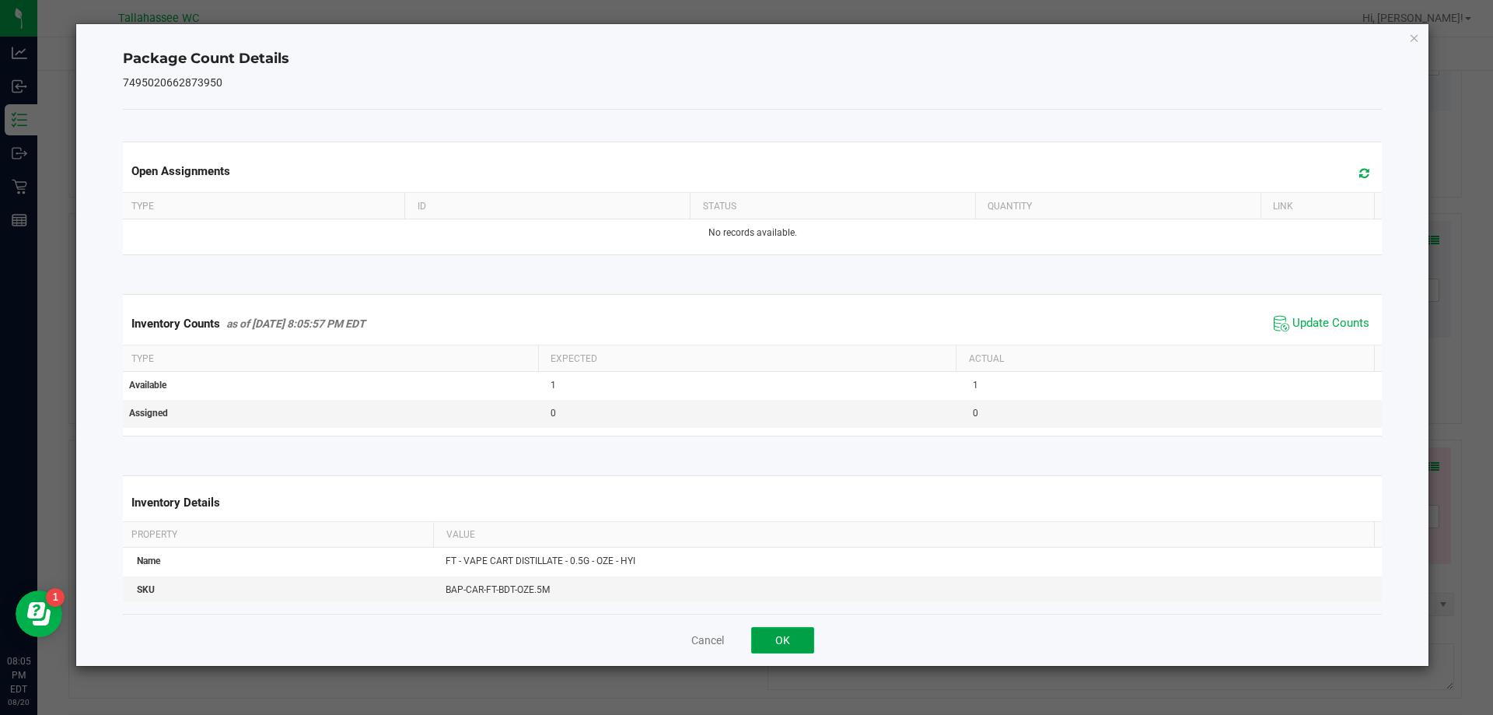
click at [802, 642] on button "OK" at bounding box center [782, 640] width 63 height 26
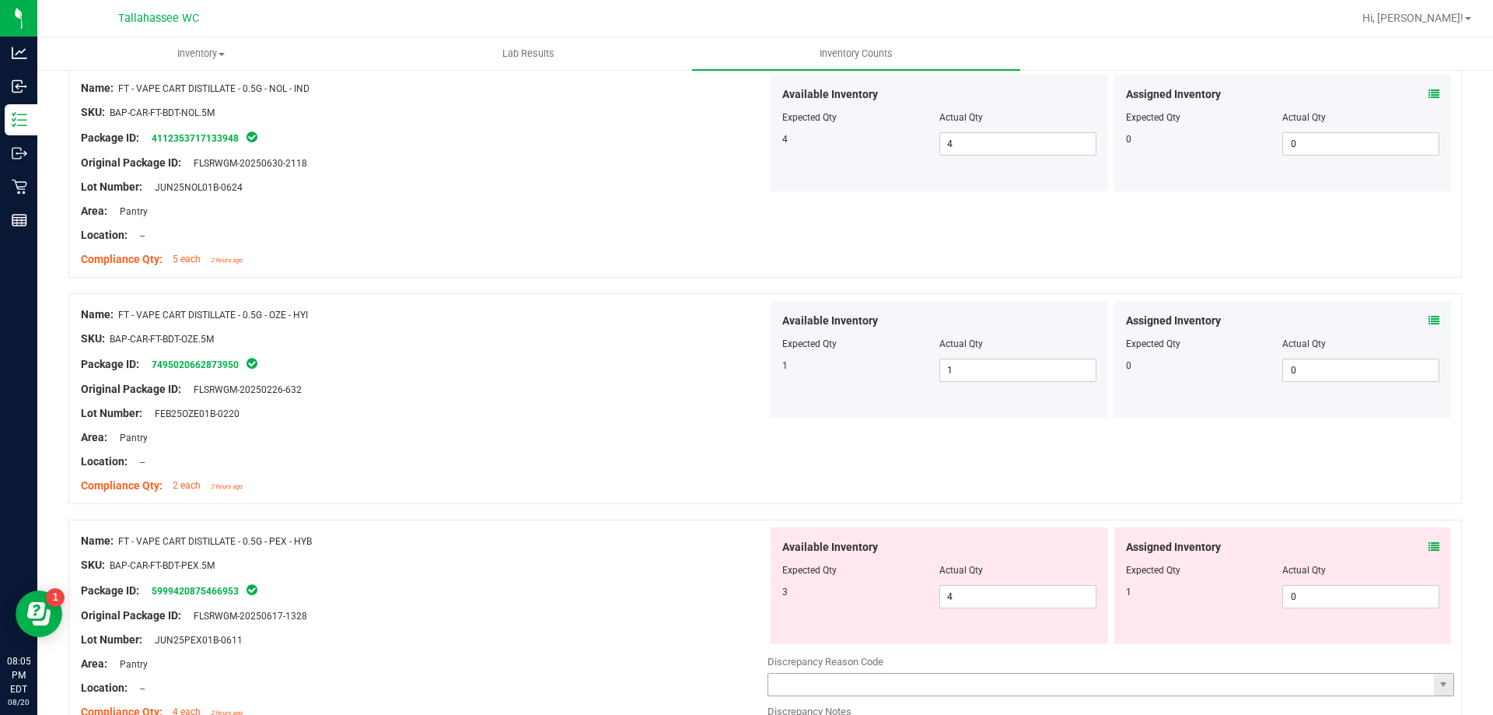
scroll to position [3033, 0]
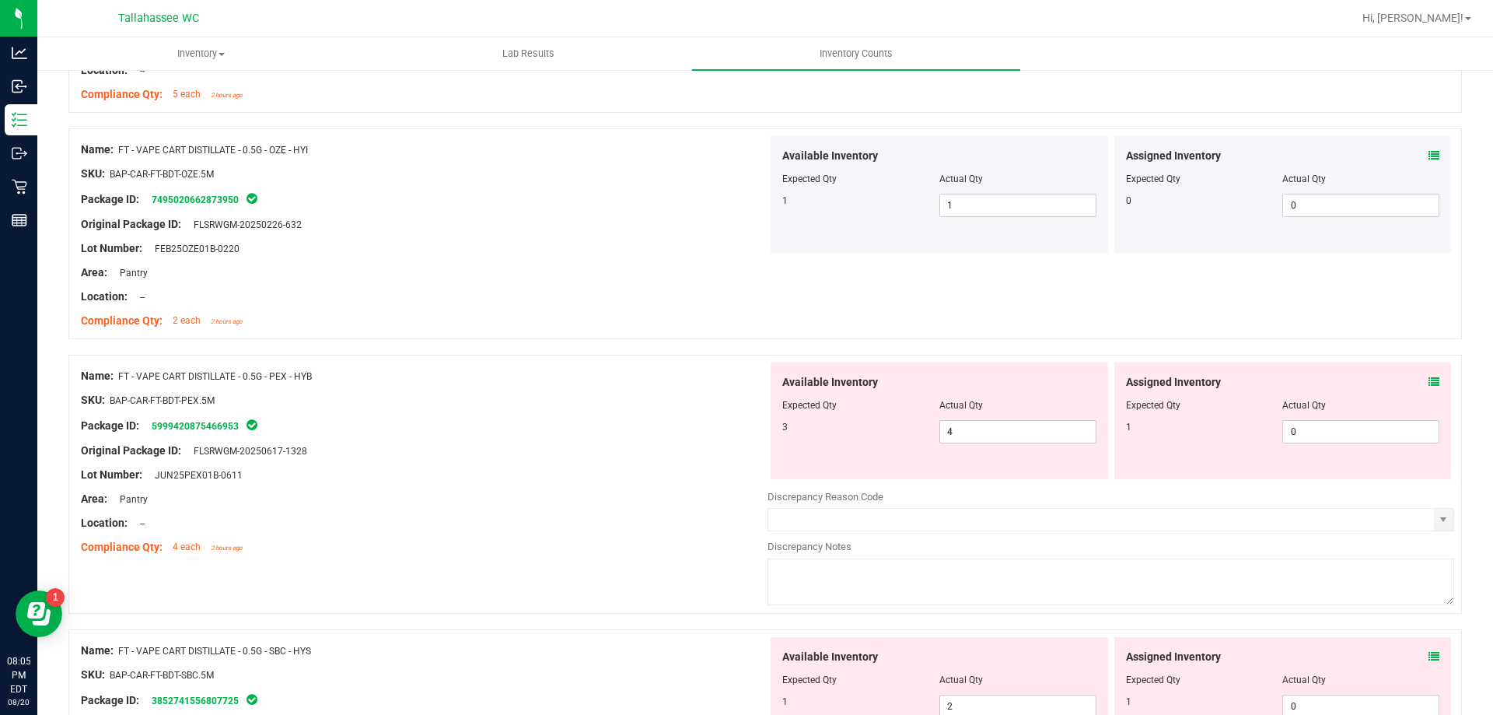
click at [1429, 380] on icon at bounding box center [1434, 381] width 11 height 11
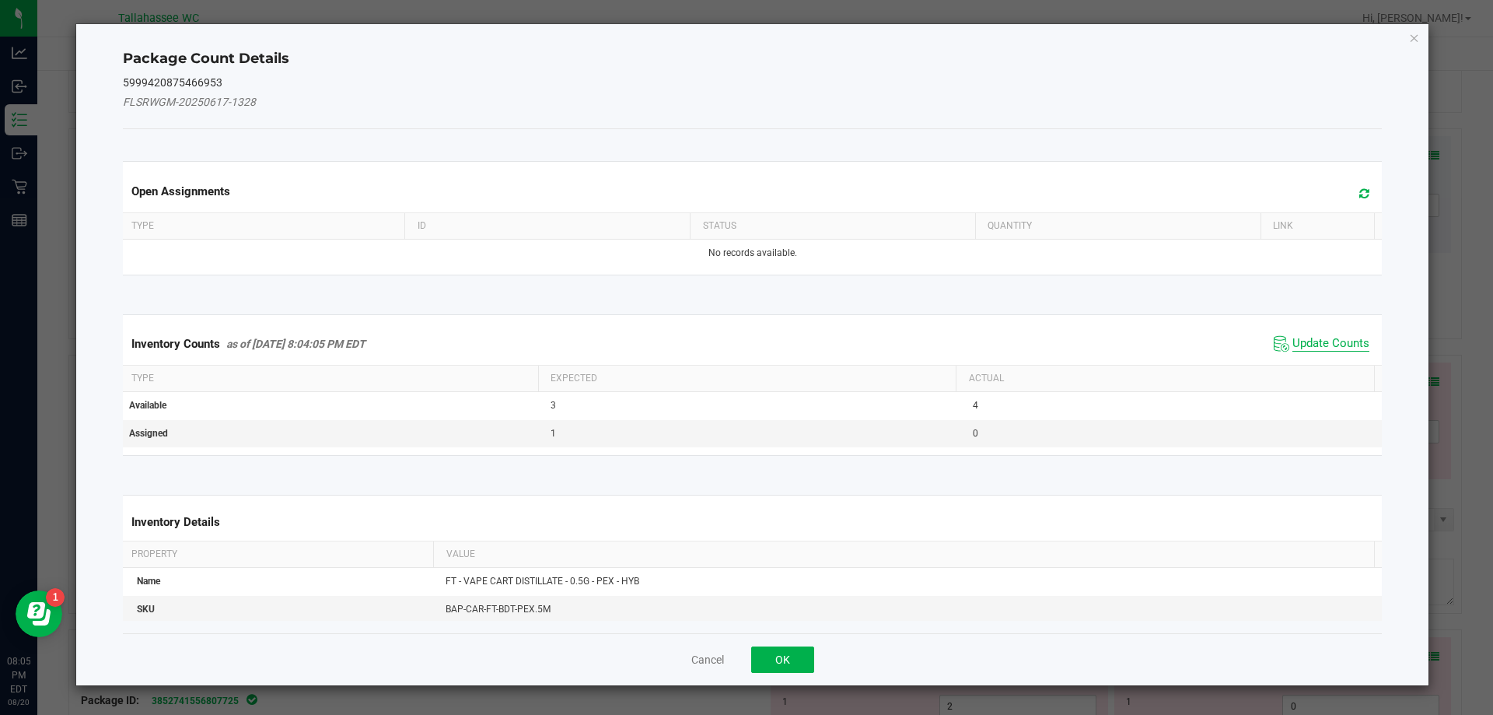
click at [1307, 347] on span "Update Counts" at bounding box center [1330, 344] width 77 height 16
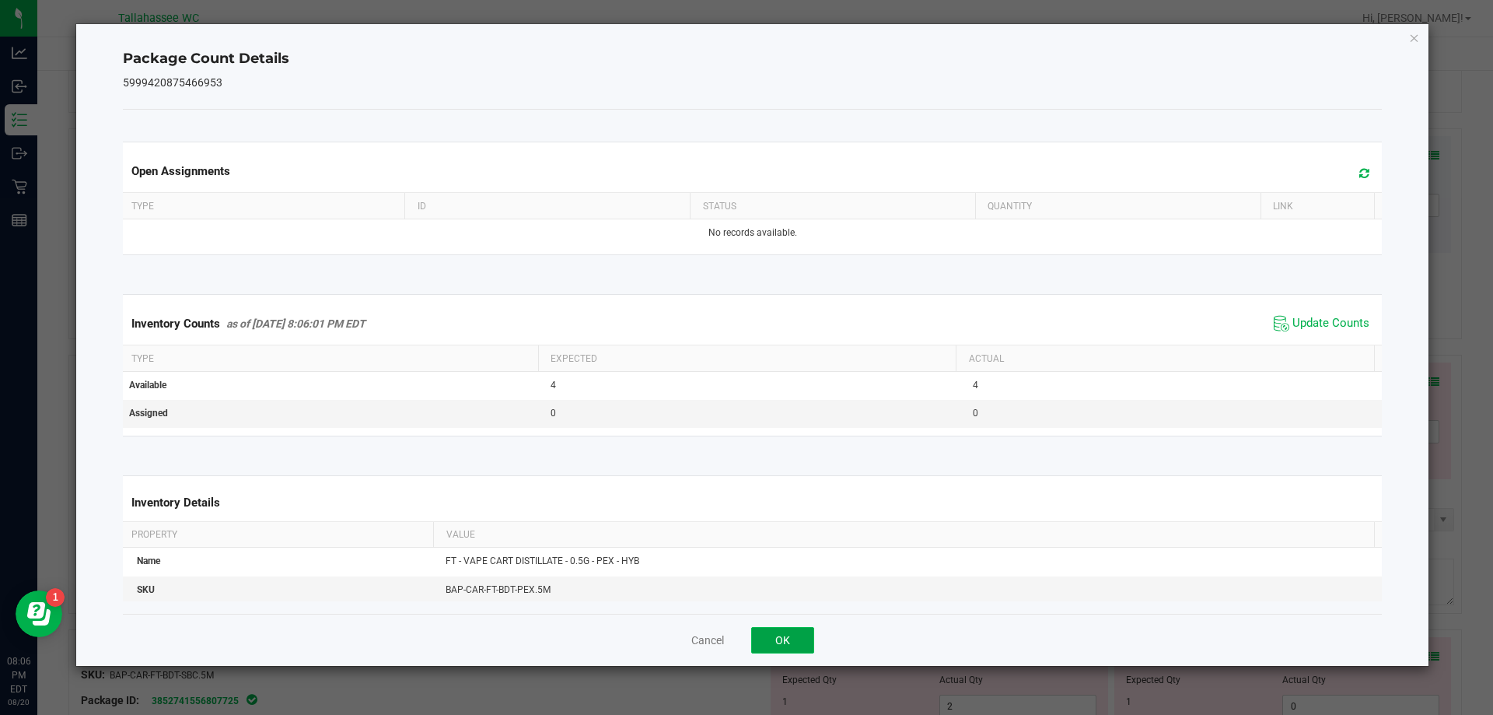
click at [764, 645] on button "OK" at bounding box center [782, 640] width 63 height 26
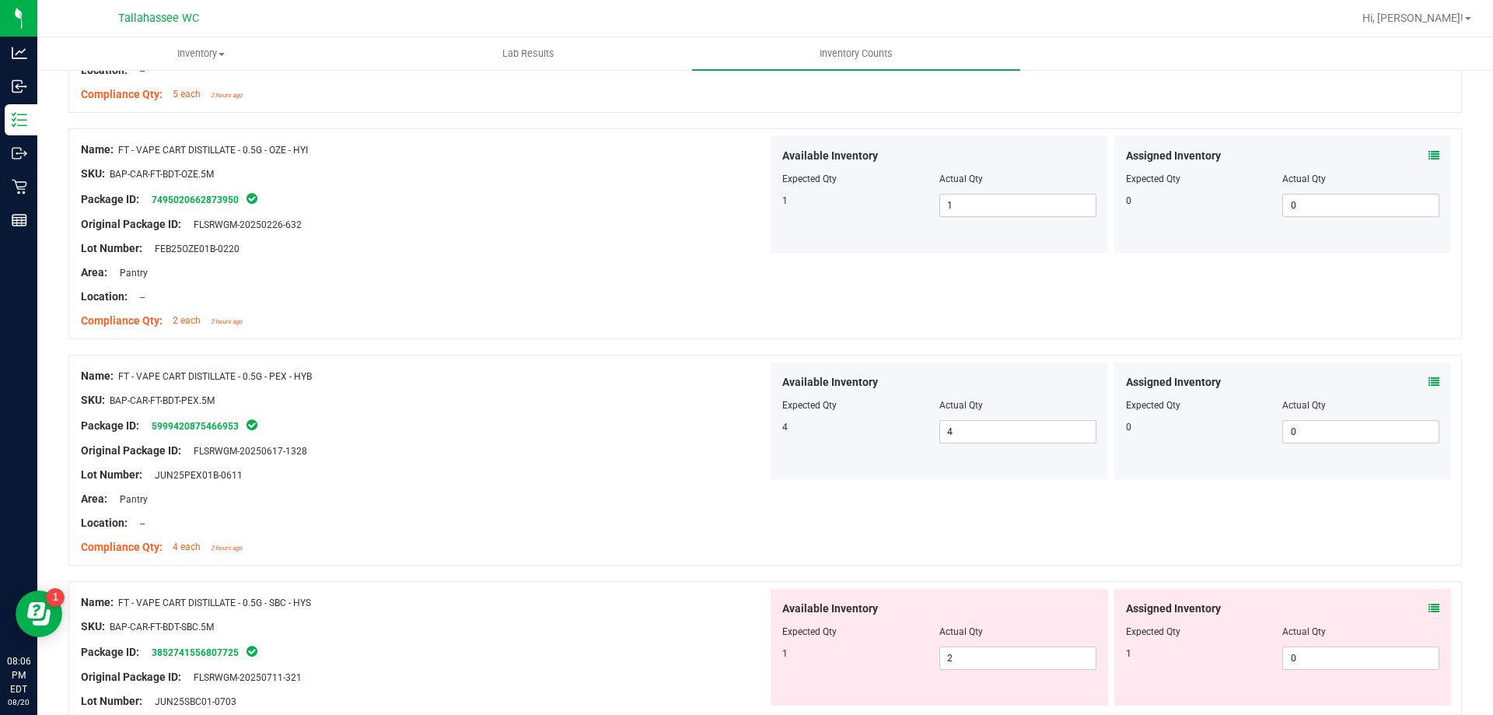
click at [1429, 608] on icon at bounding box center [1434, 608] width 11 height 11
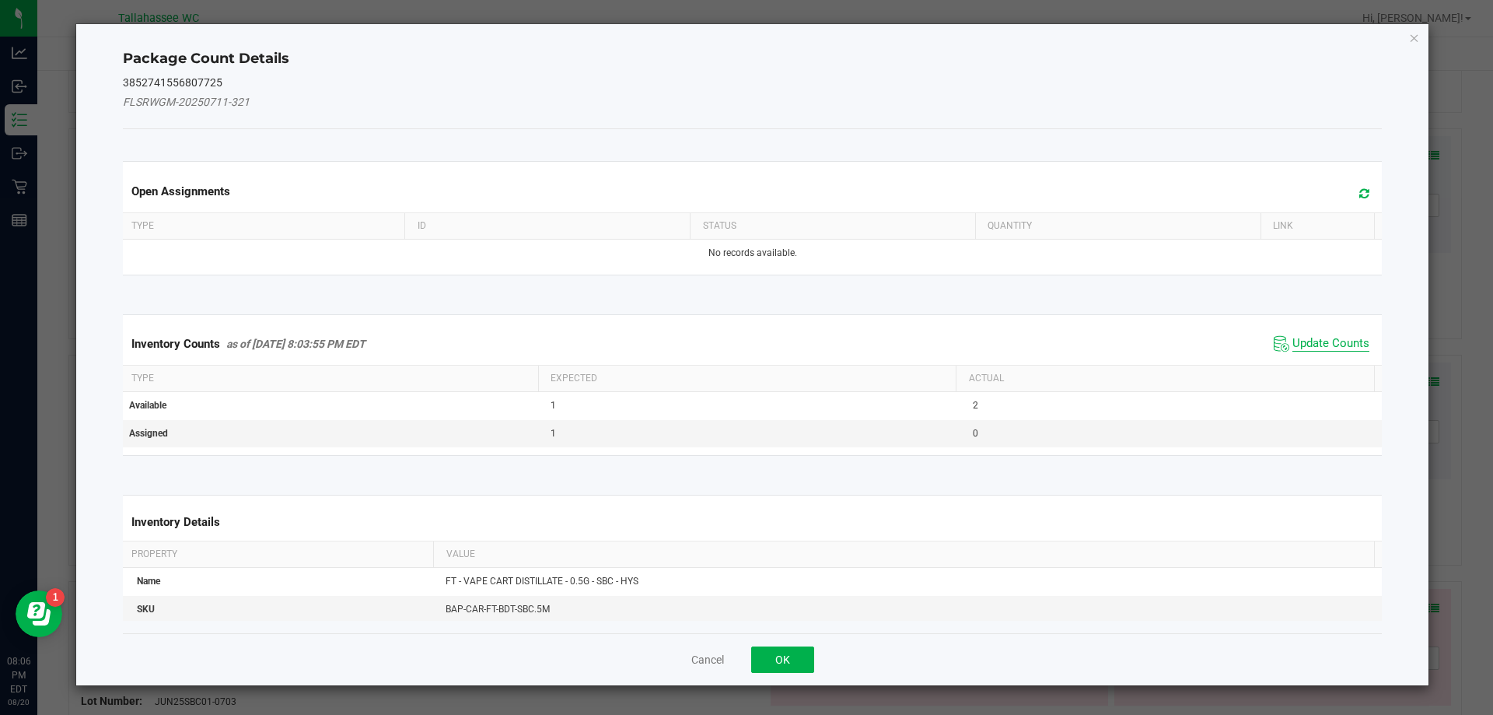
click at [1322, 351] on span "Update Counts" at bounding box center [1330, 344] width 77 height 16
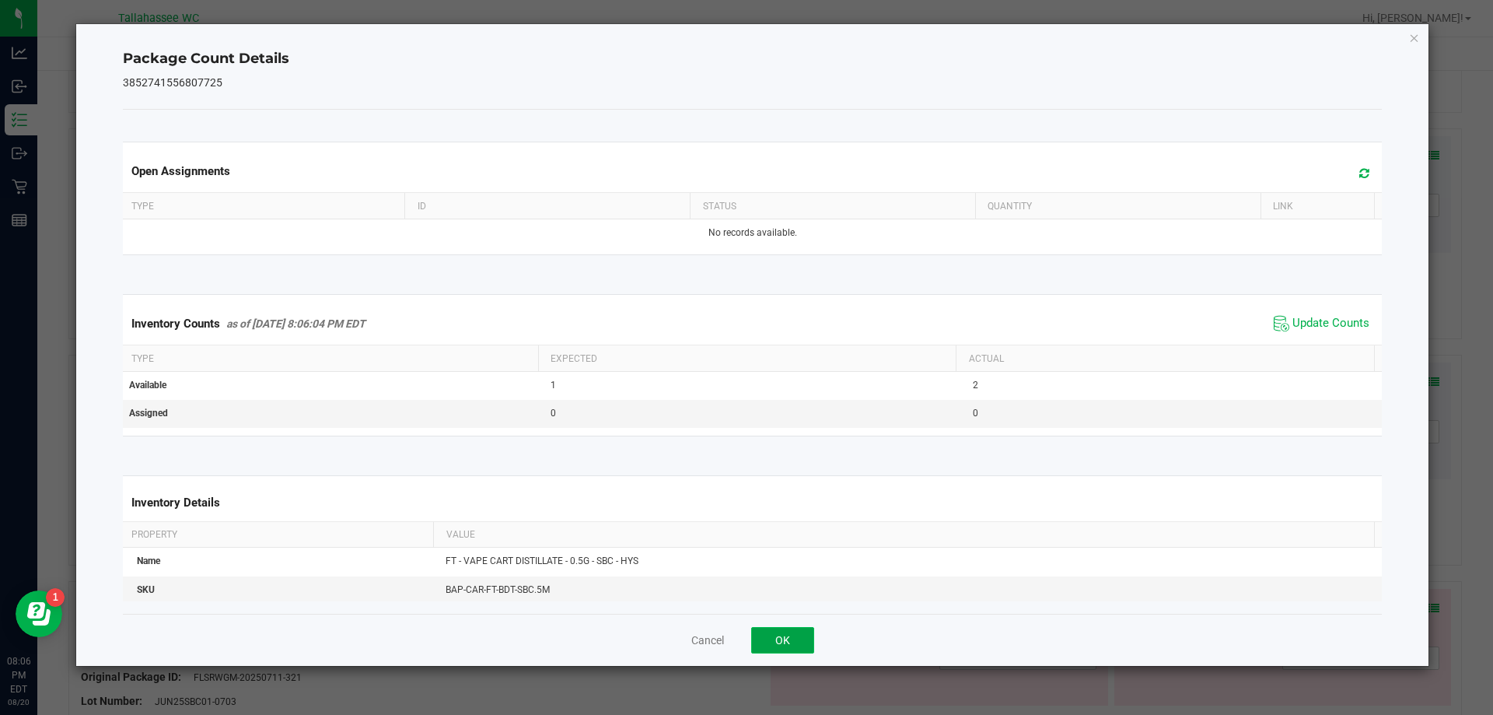
click at [810, 644] on button "OK" at bounding box center [782, 640] width 63 height 26
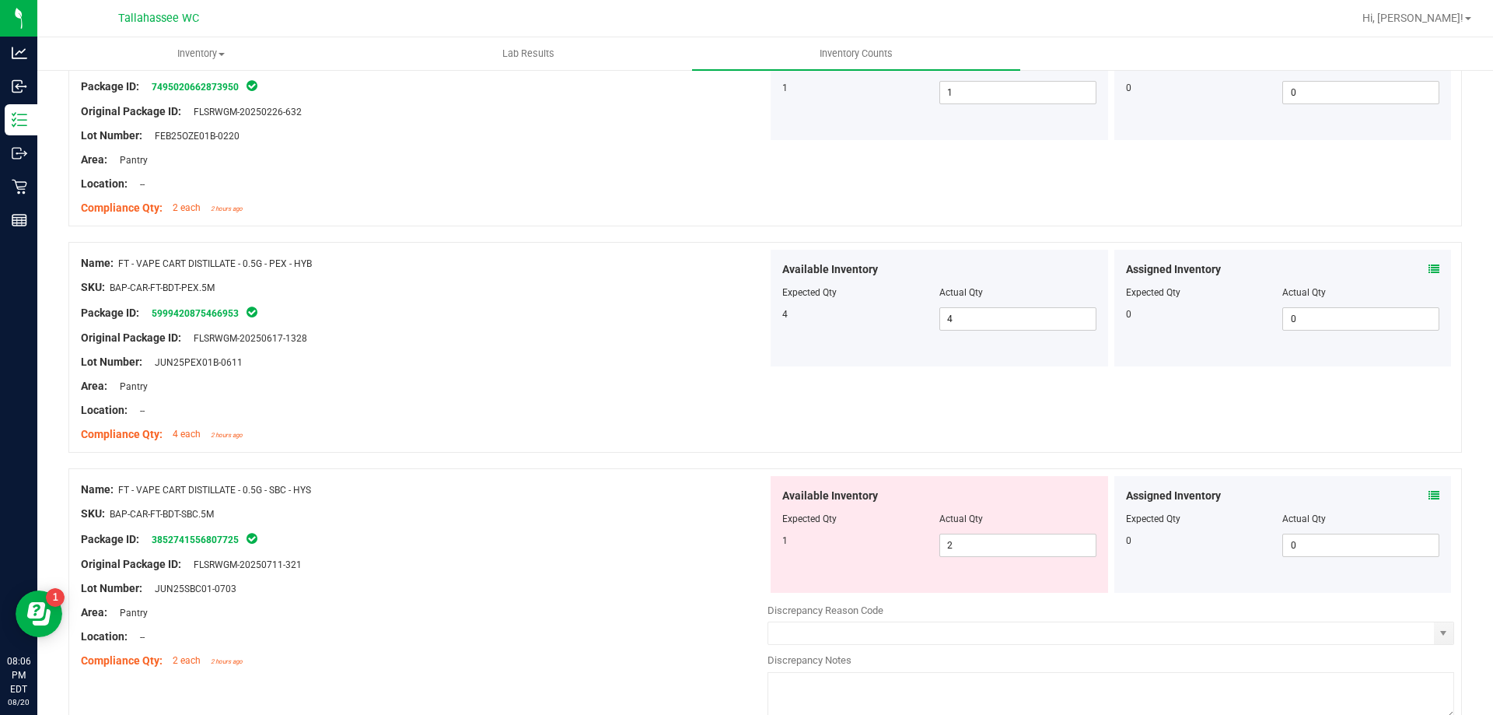
scroll to position [3266, 0]
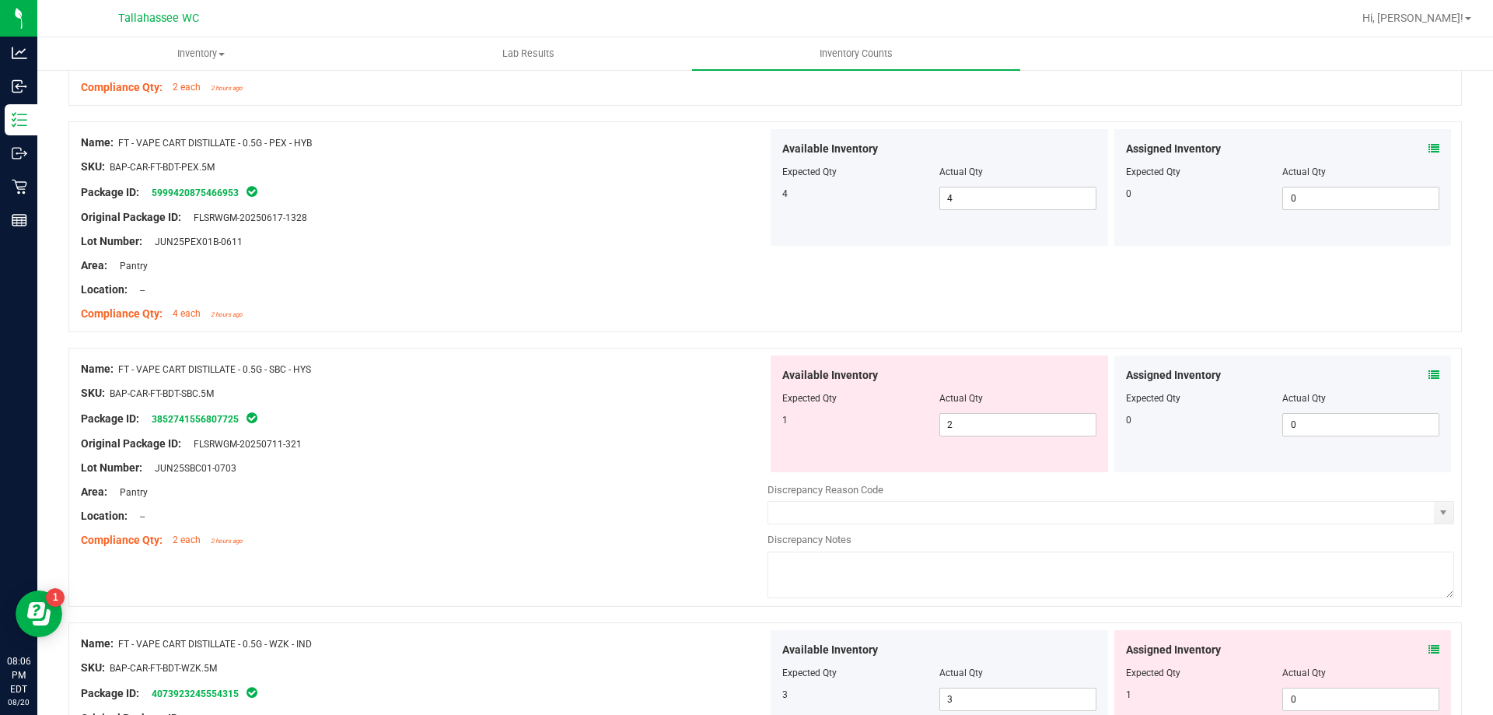
click at [1428, 647] on div "Assigned Inventory Expected Qty Actual Qty 1 0 0" at bounding box center [1283, 688] width 338 height 117
click at [1429, 653] on icon at bounding box center [1434, 649] width 11 height 11
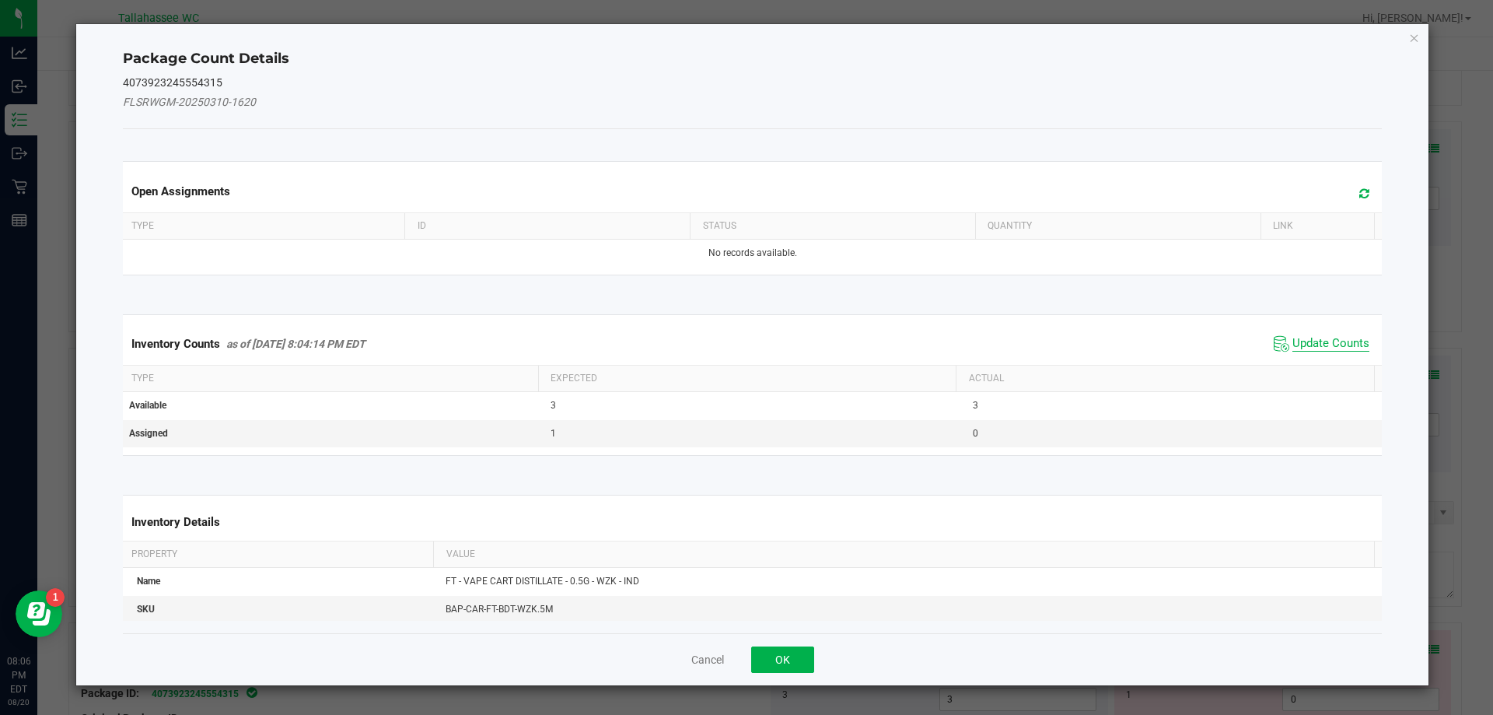
click at [1317, 347] on span "Update Counts" at bounding box center [1330, 344] width 77 height 16
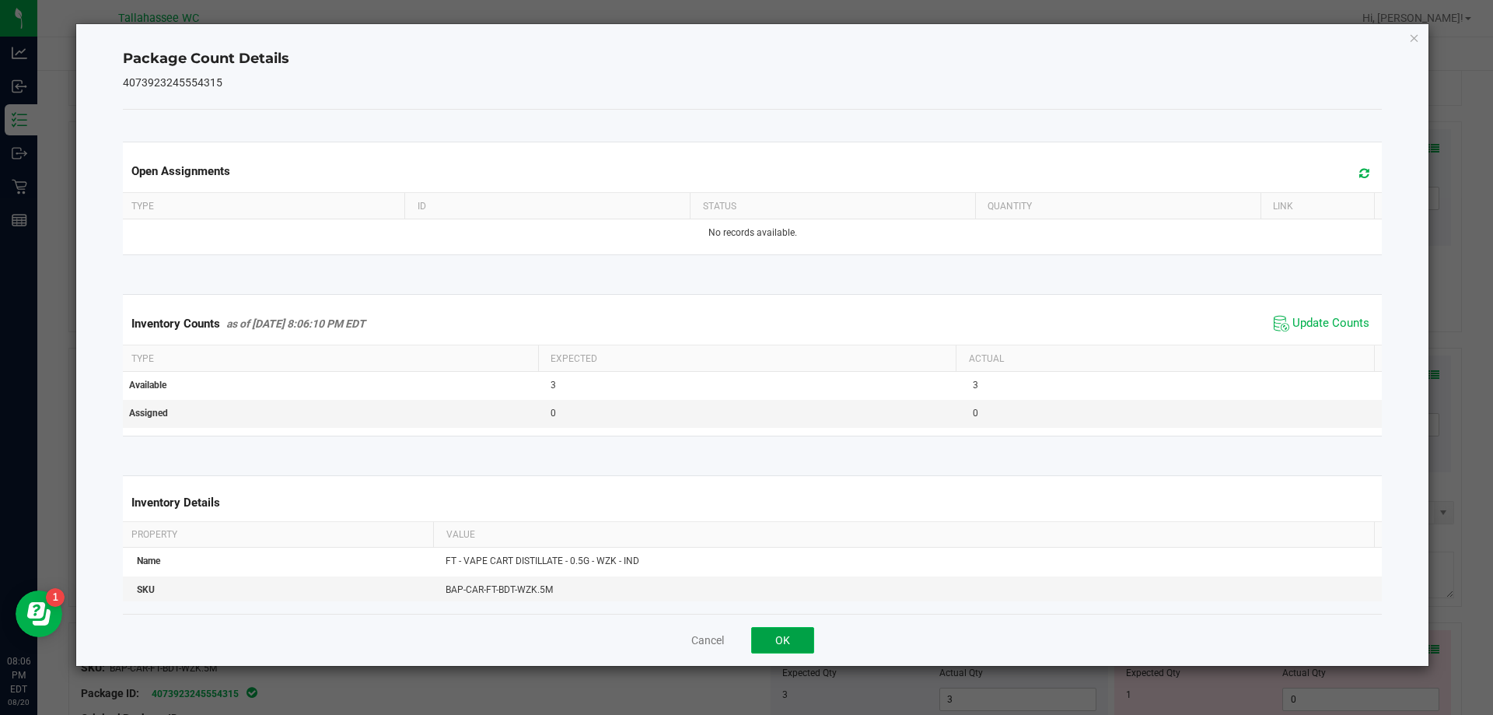
click at [796, 641] on button "OK" at bounding box center [782, 640] width 63 height 26
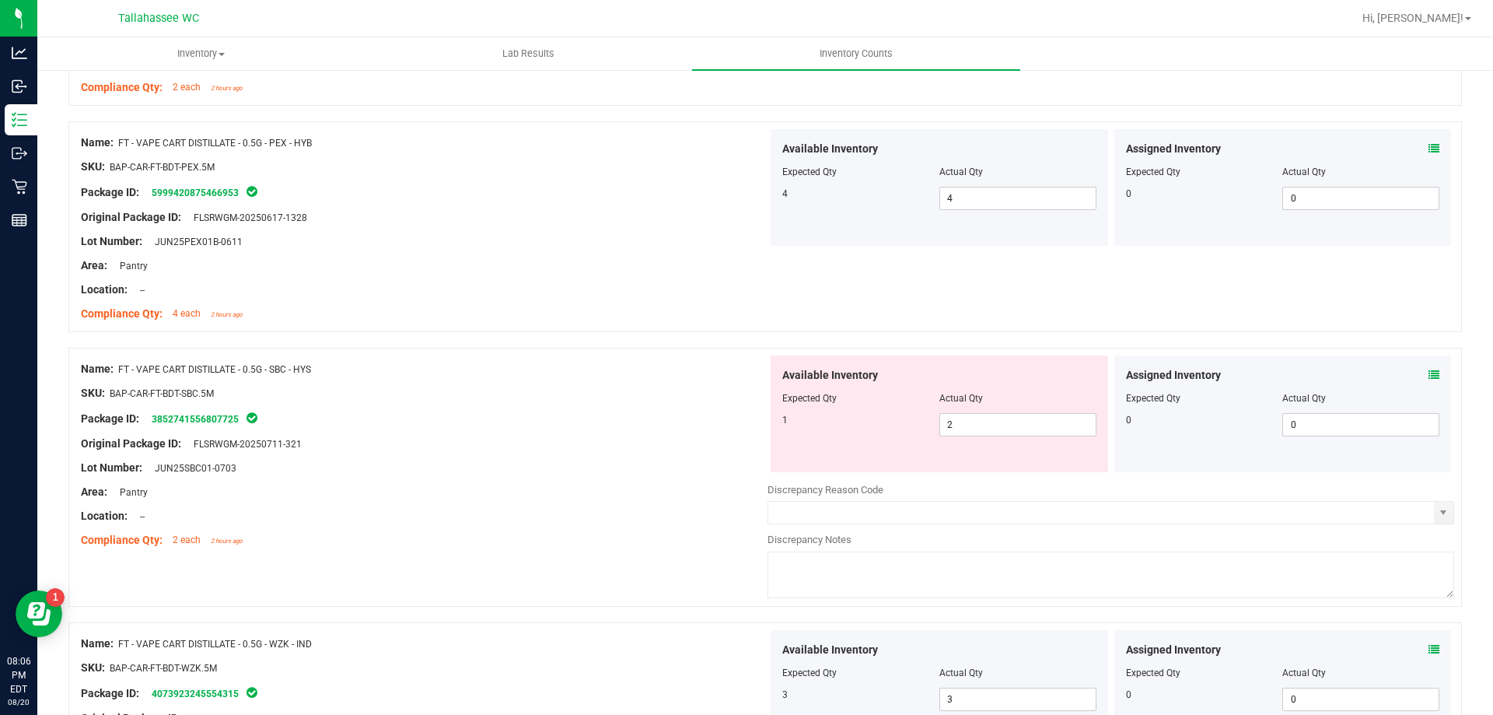
scroll to position [3577, 0]
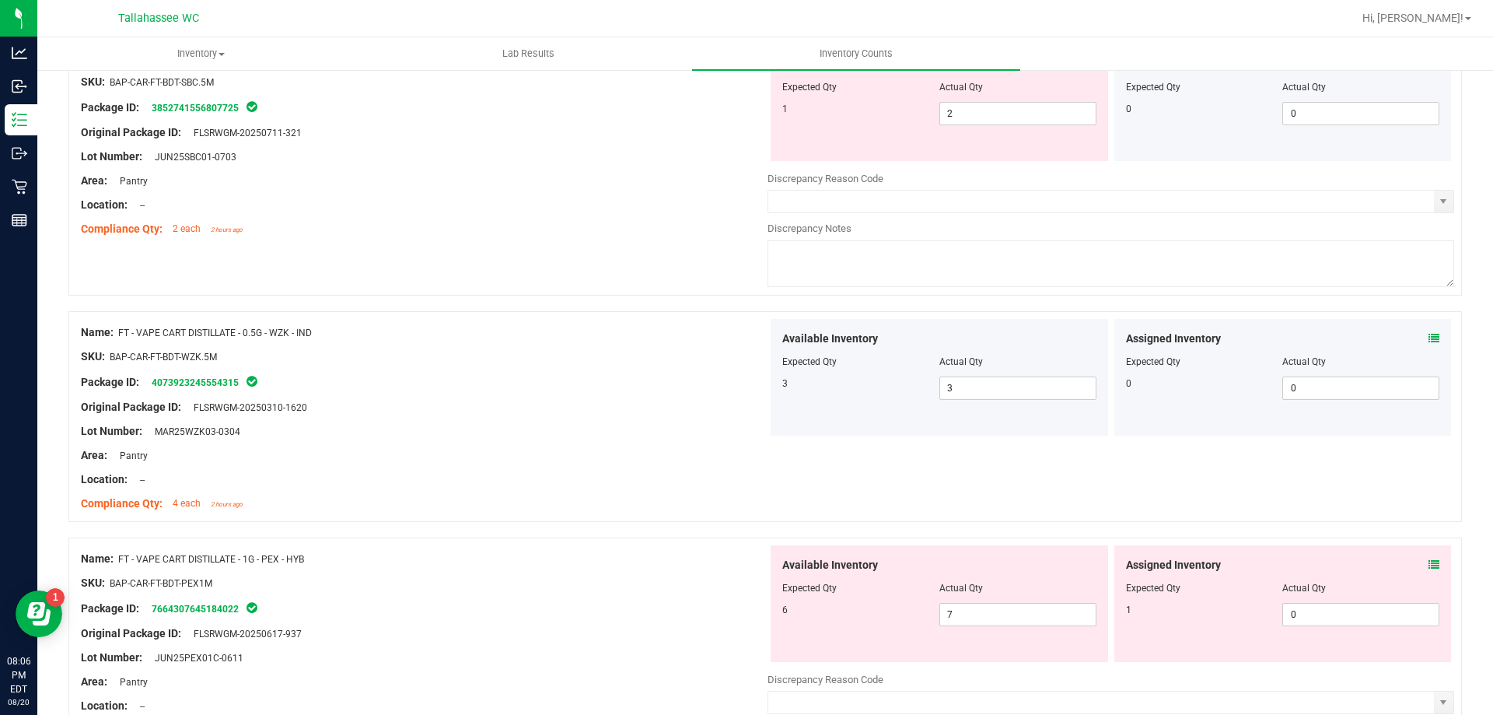
click at [1429, 568] on icon at bounding box center [1434, 564] width 11 height 11
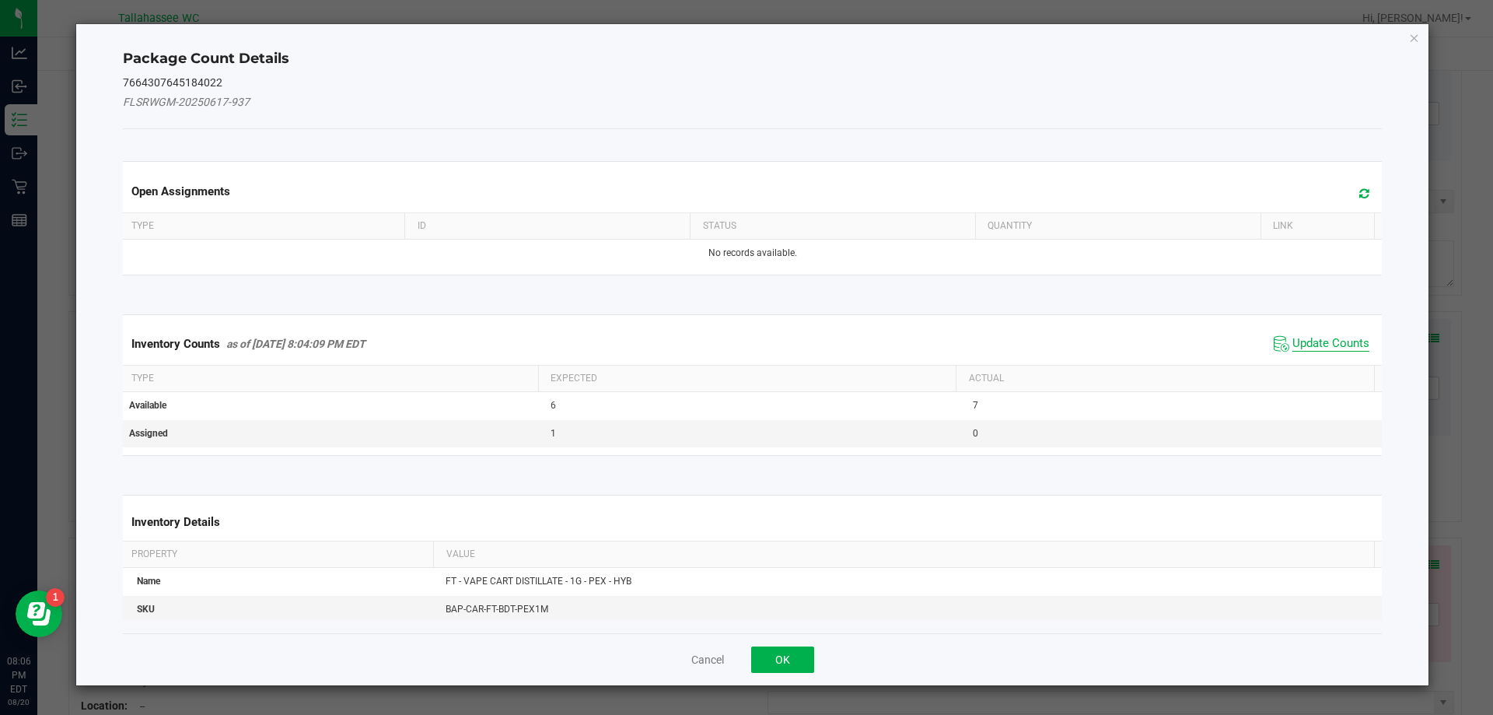
click at [1320, 338] on span "Update Counts" at bounding box center [1330, 344] width 77 height 16
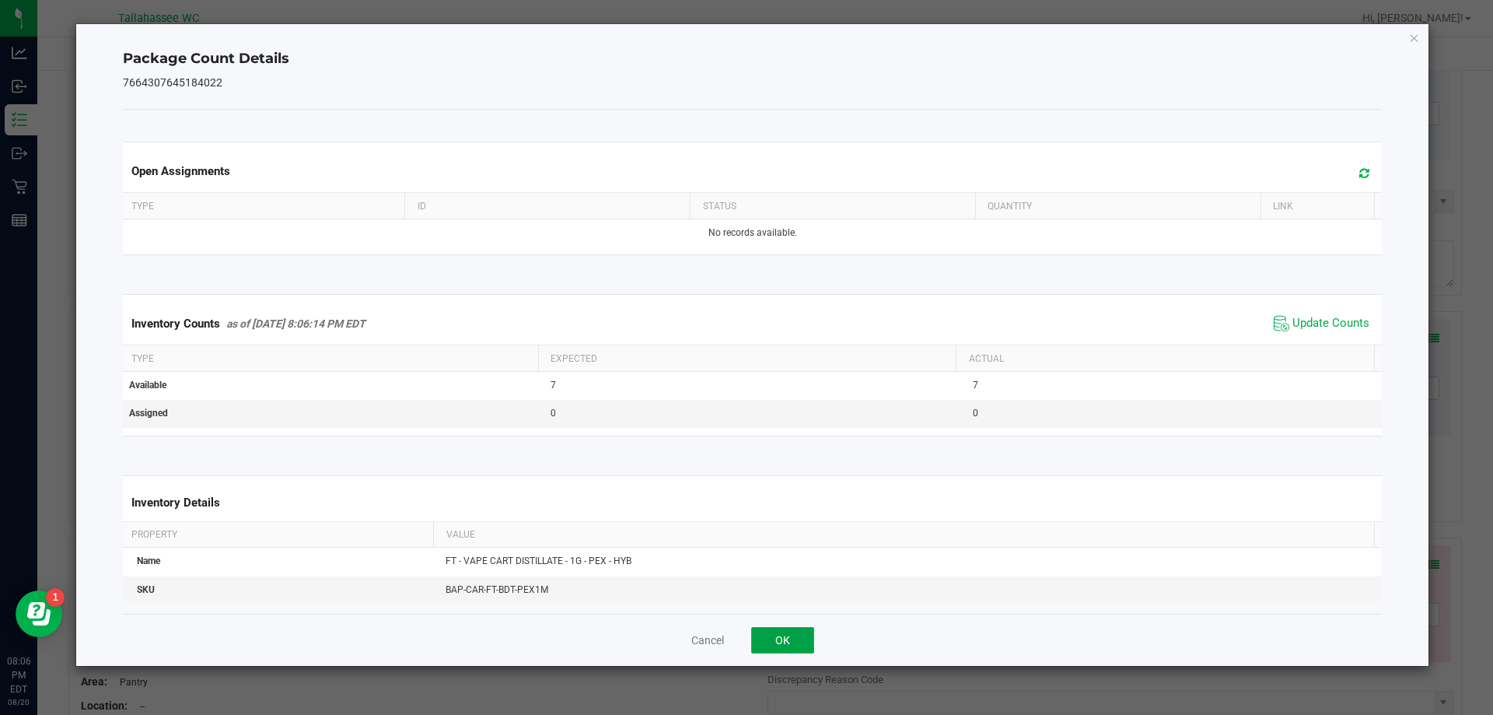
click at [787, 645] on button "OK" at bounding box center [782, 640] width 63 height 26
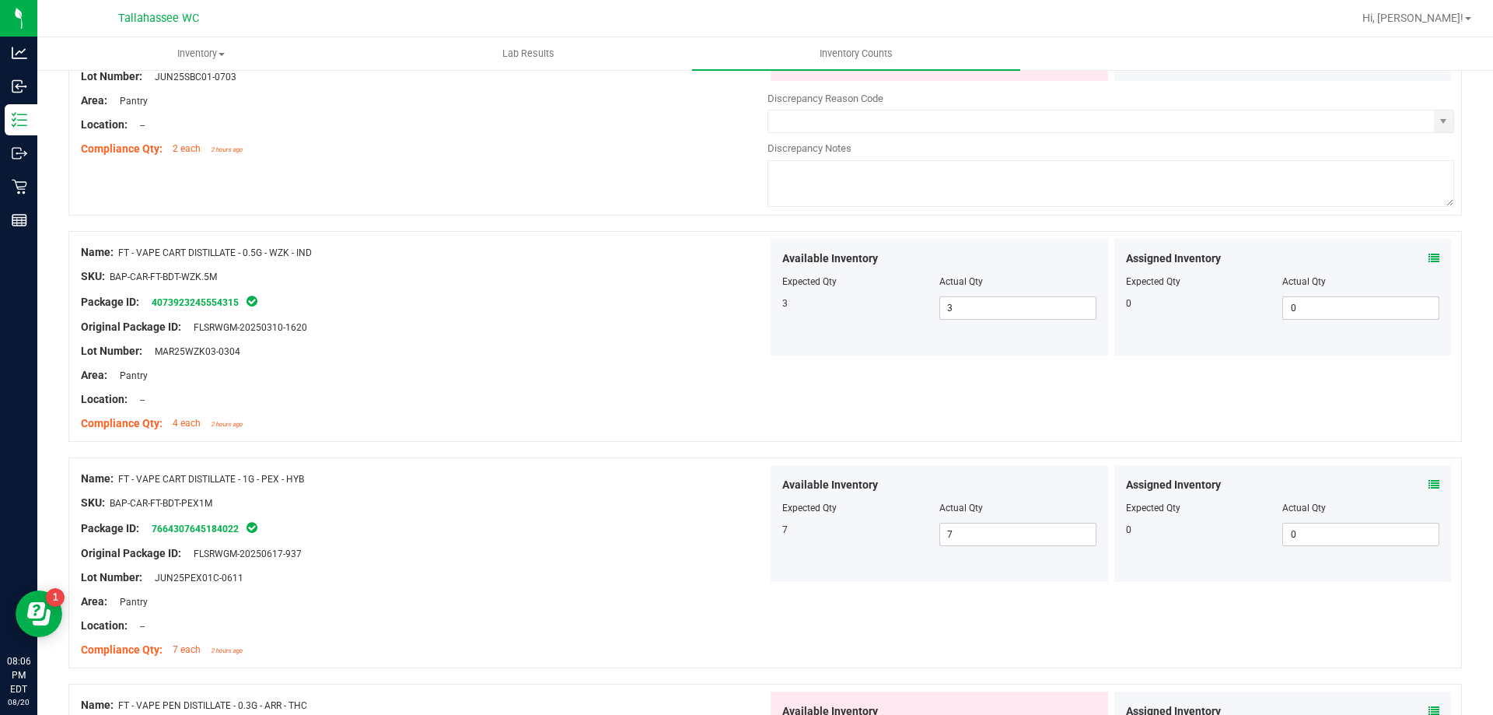
scroll to position [3733, 0]
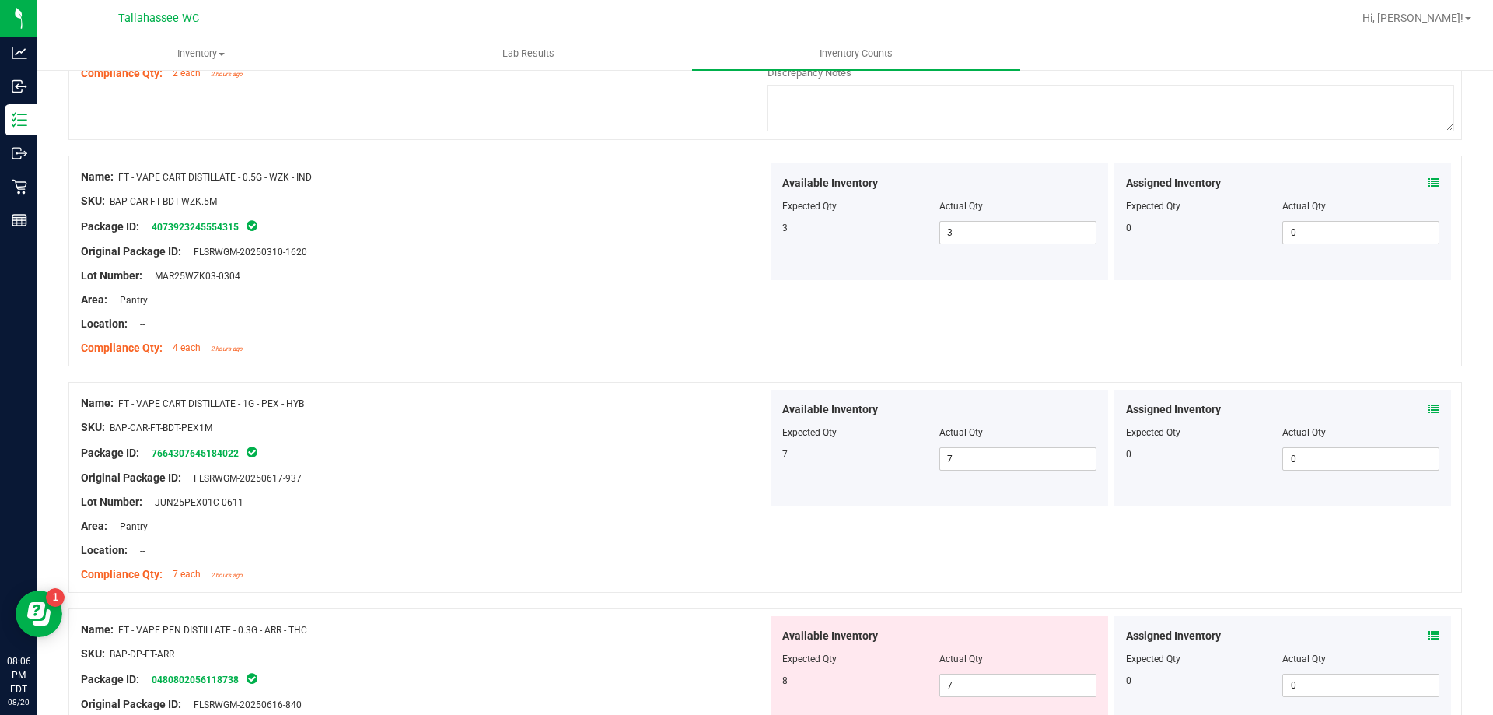
click at [1429, 642] on span at bounding box center [1434, 636] width 11 height 16
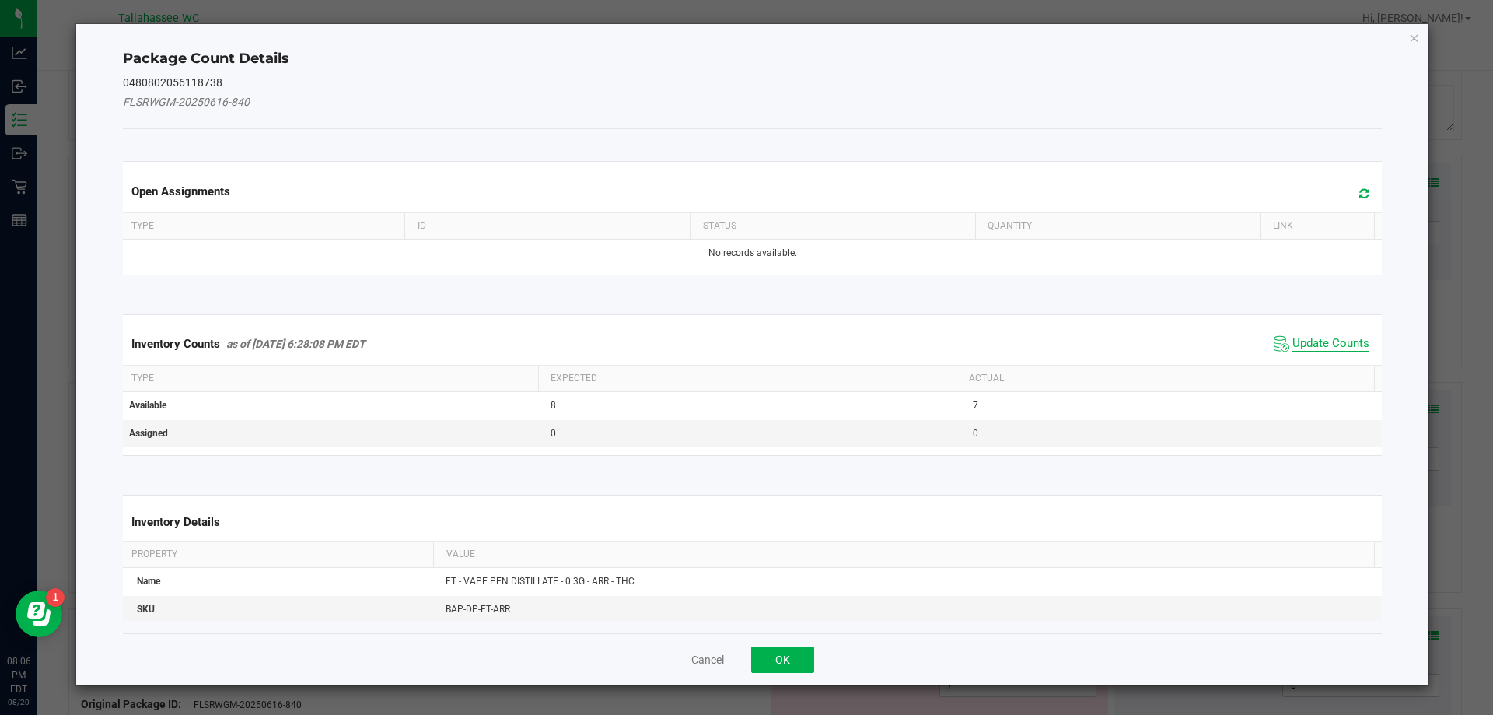
click at [1292, 348] on span "Update Counts" at bounding box center [1330, 344] width 77 height 16
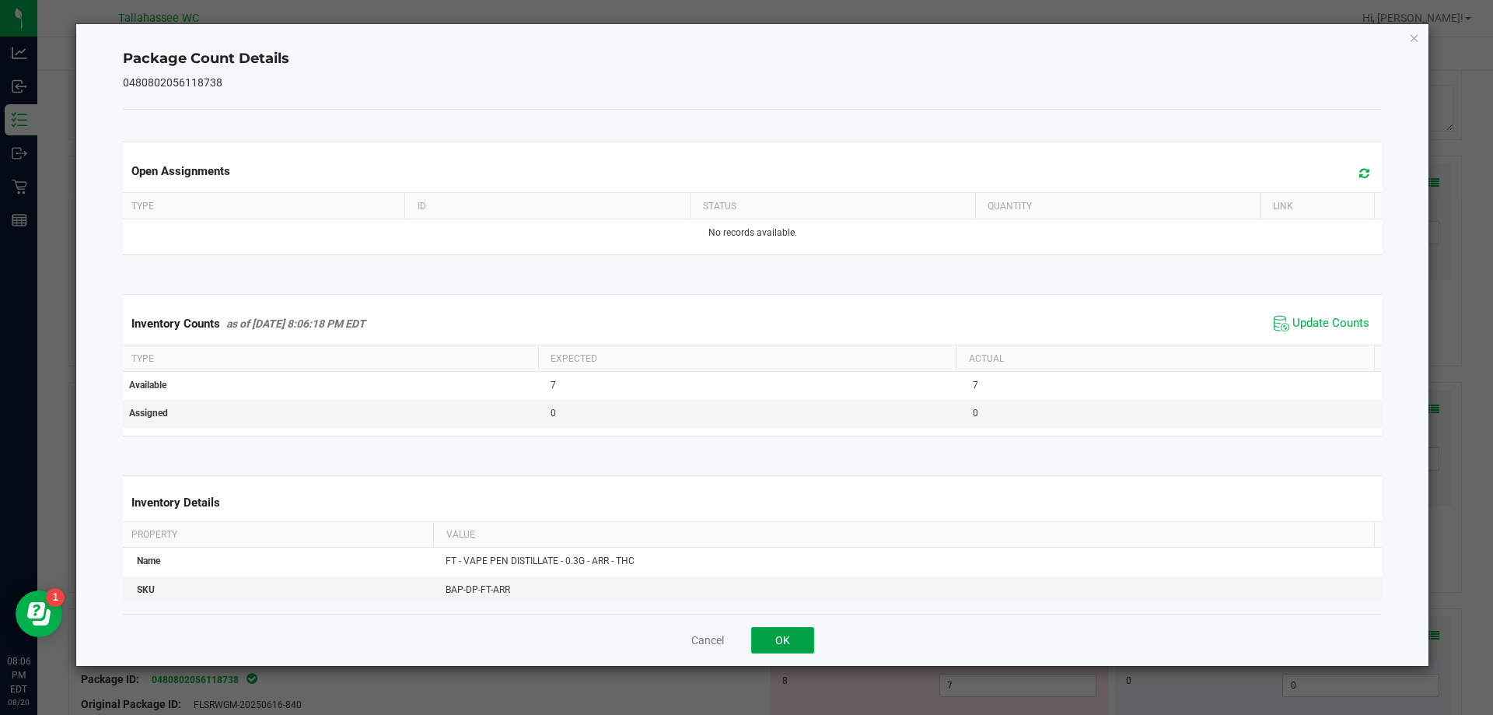
click at [783, 643] on button "OK" at bounding box center [782, 640] width 63 height 26
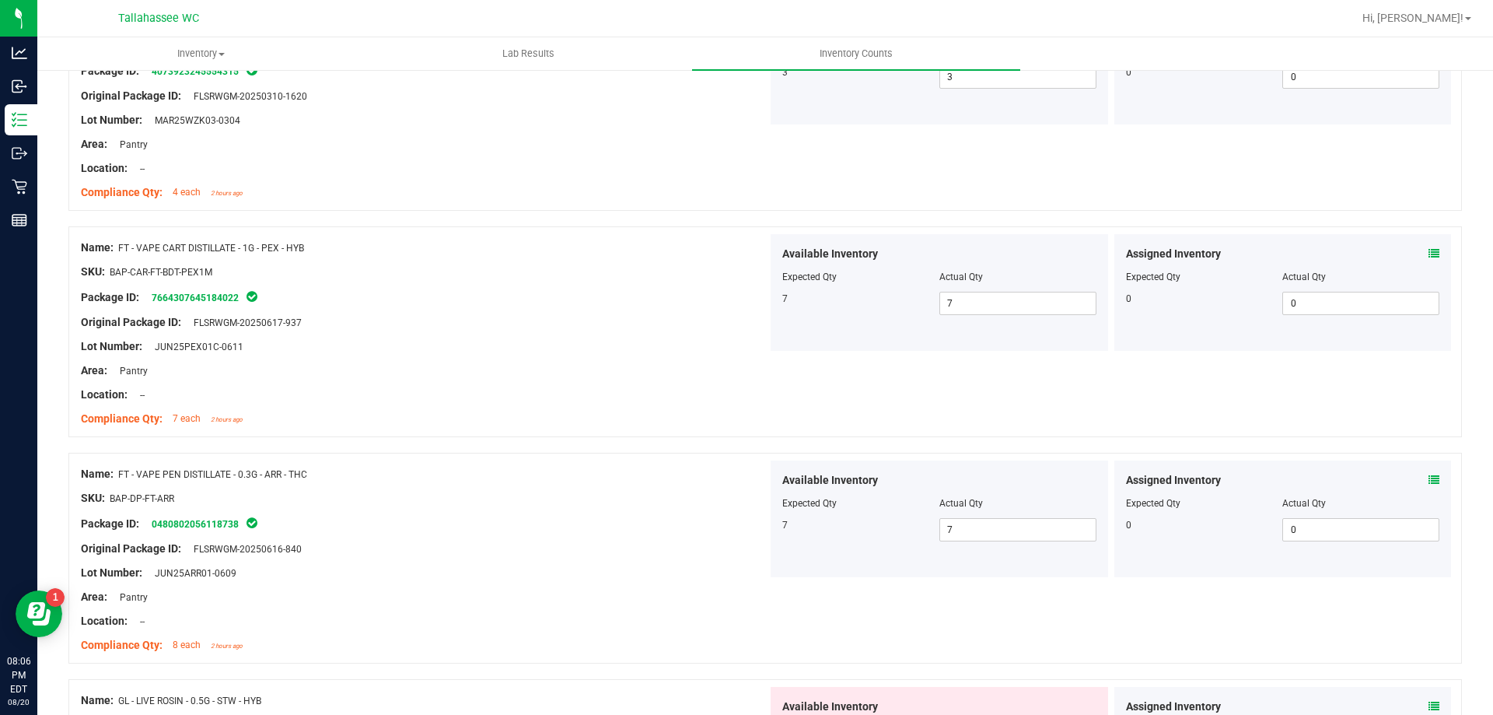
scroll to position [4122, 0]
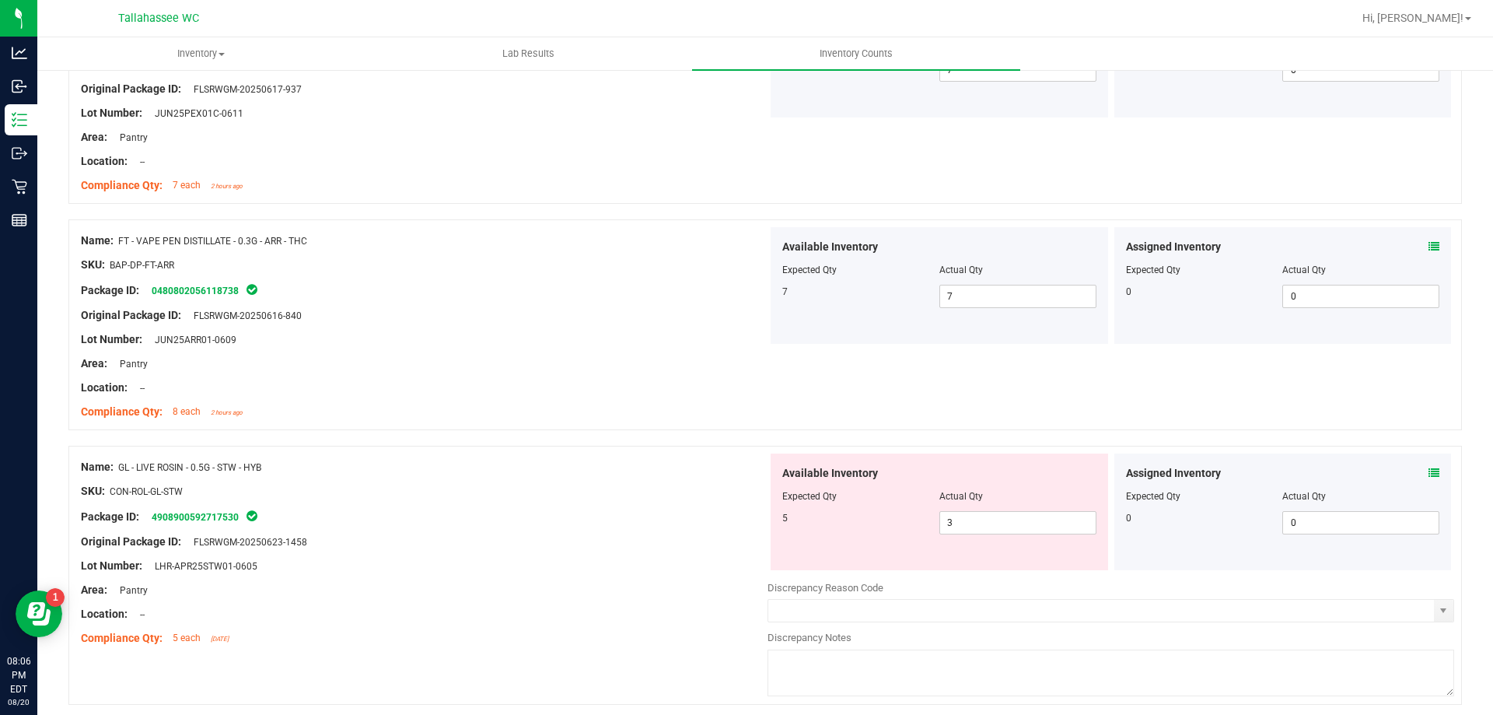
click at [1429, 469] on icon at bounding box center [1434, 472] width 11 height 11
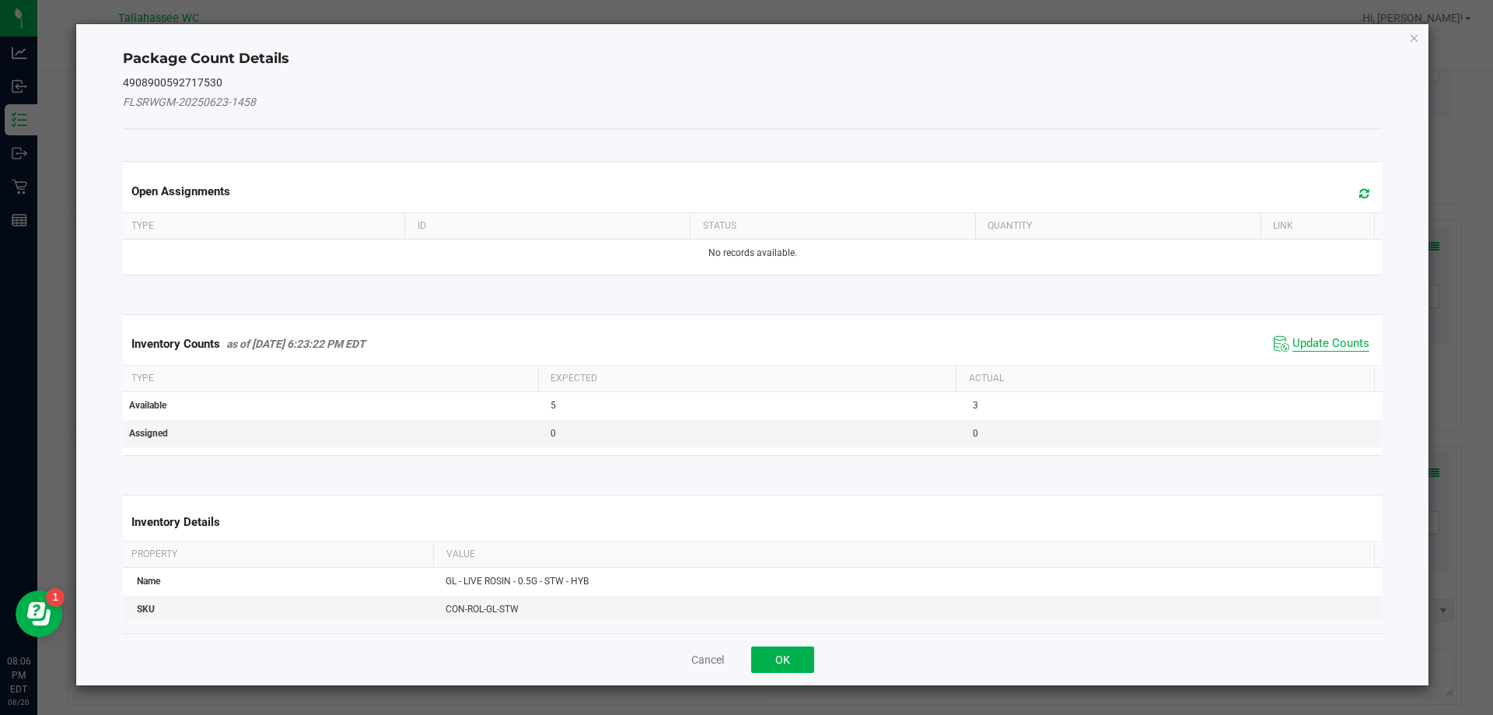
click at [1304, 338] on span "Update Counts" at bounding box center [1330, 344] width 77 height 16
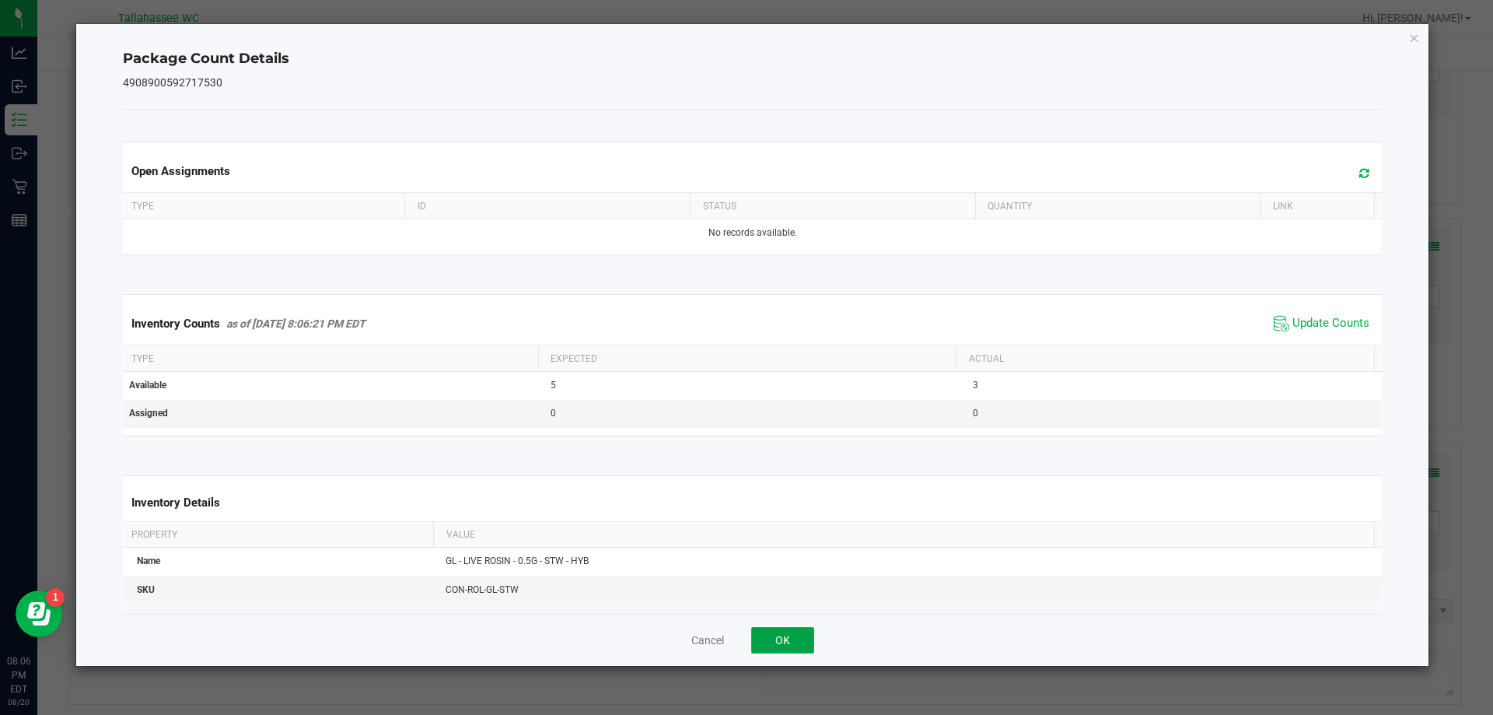
click at [786, 638] on button "OK" at bounding box center [782, 640] width 63 height 26
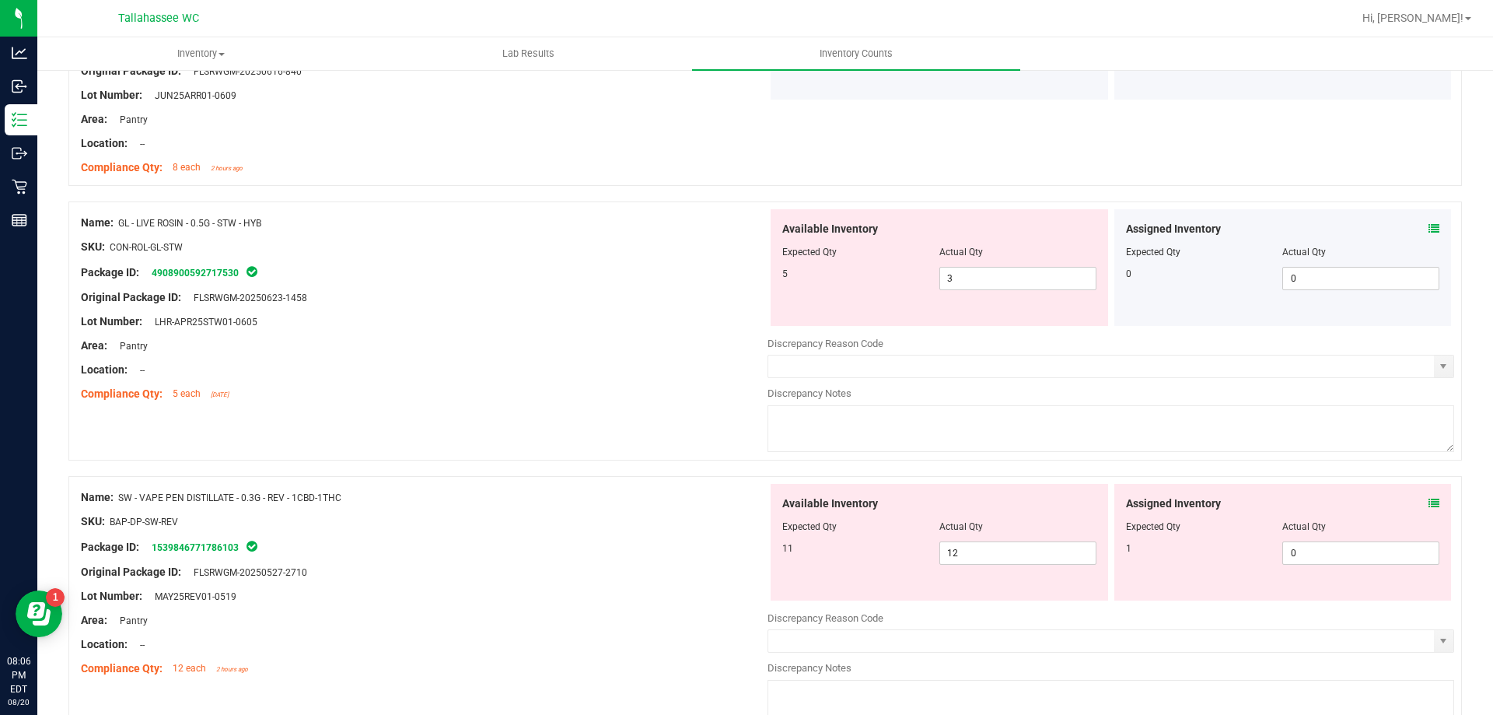
scroll to position [4433, 0]
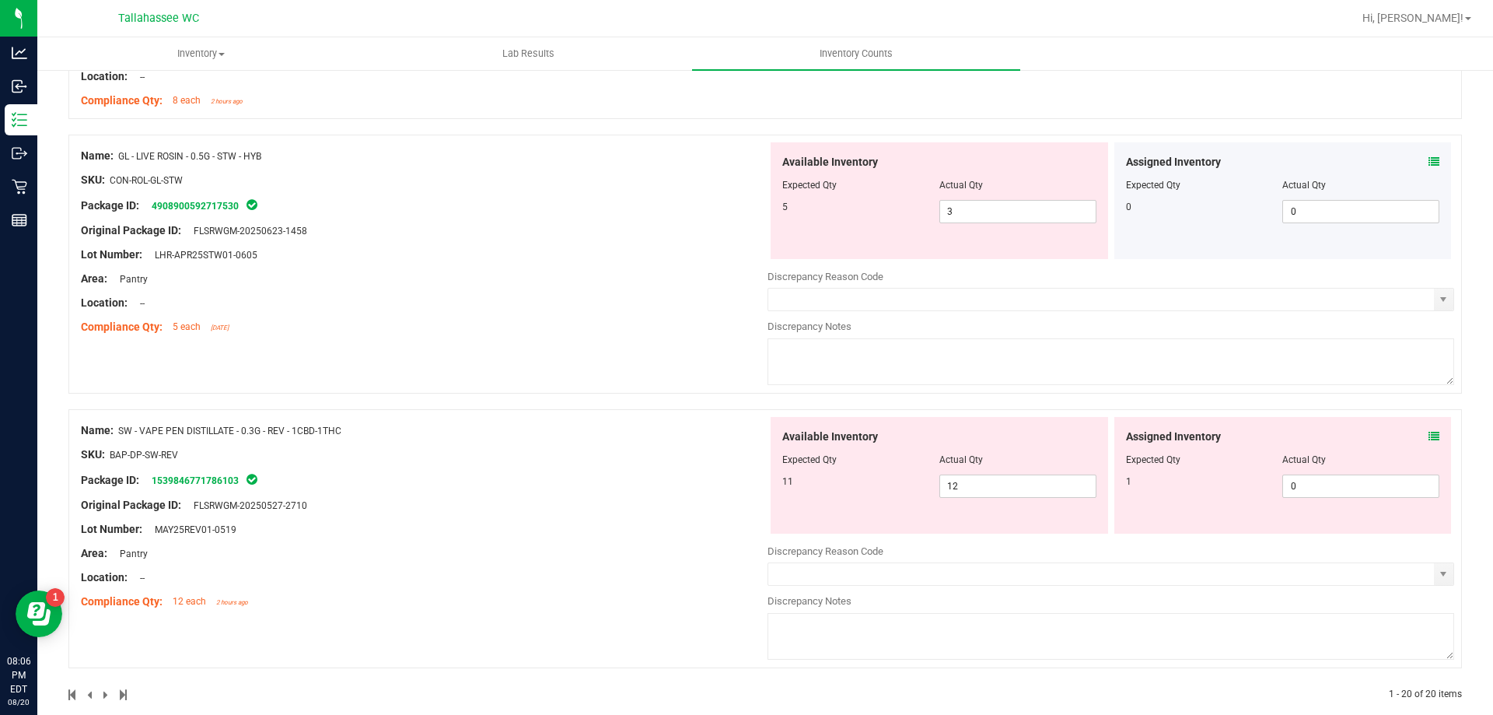
click at [1429, 439] on icon at bounding box center [1434, 436] width 11 height 11
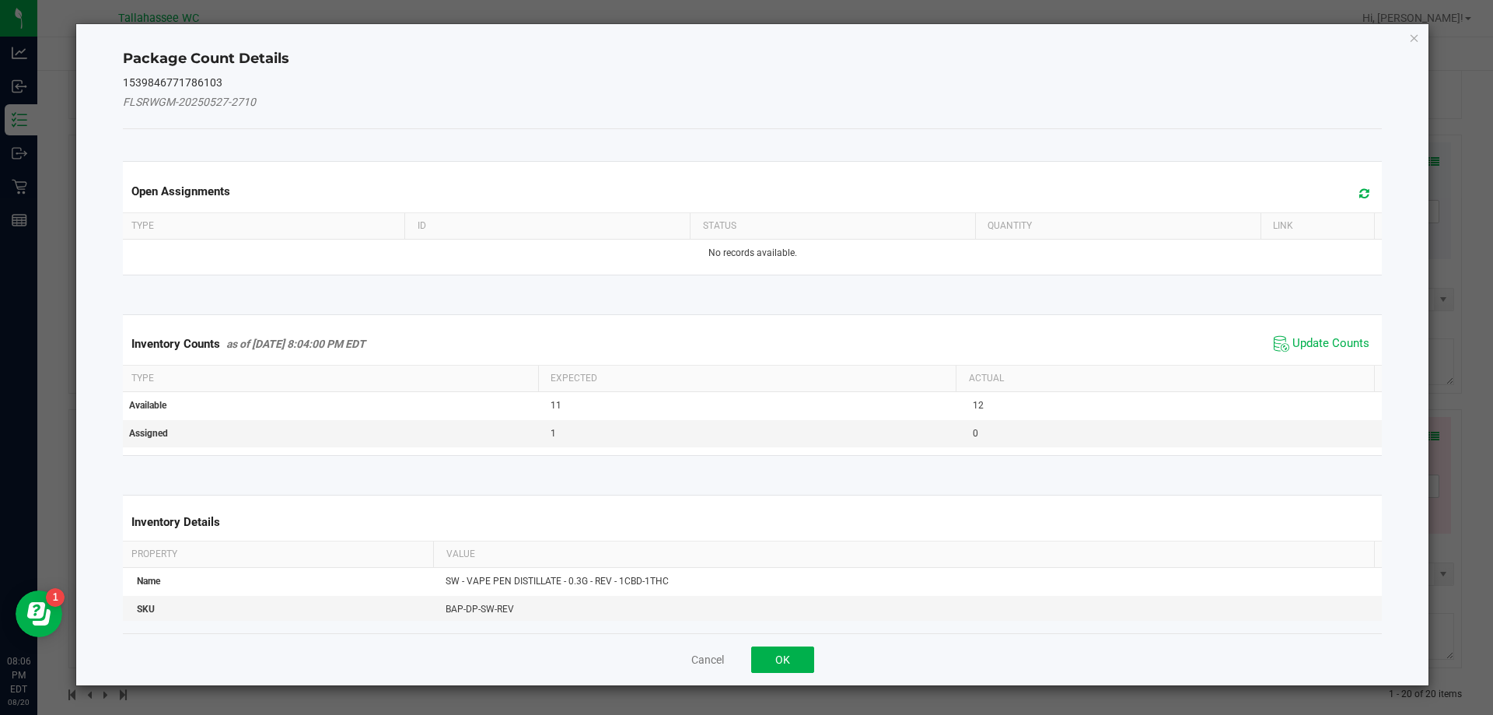
drag, startPoint x: 1329, startPoint y: 327, endPoint x: 1327, endPoint y: 336, distance: 9.5
click at [1329, 327] on div "Inventory Counts as of [DATE] 8:04:00 PM EDT Update Counts" at bounding box center [753, 344] width 1266 height 42
click at [1327, 340] on span "Update Counts" at bounding box center [1330, 344] width 77 height 16
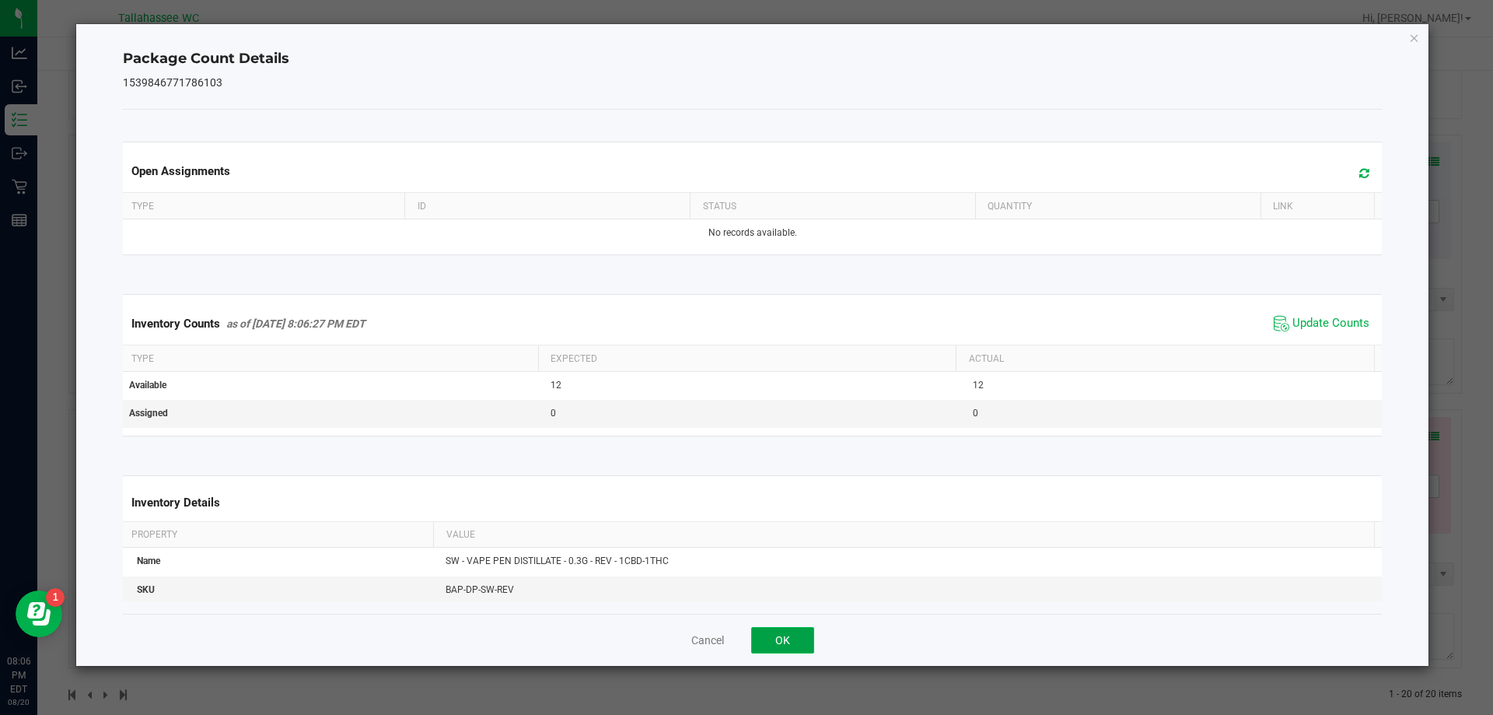
click at [769, 631] on button "OK" at bounding box center [782, 640] width 63 height 26
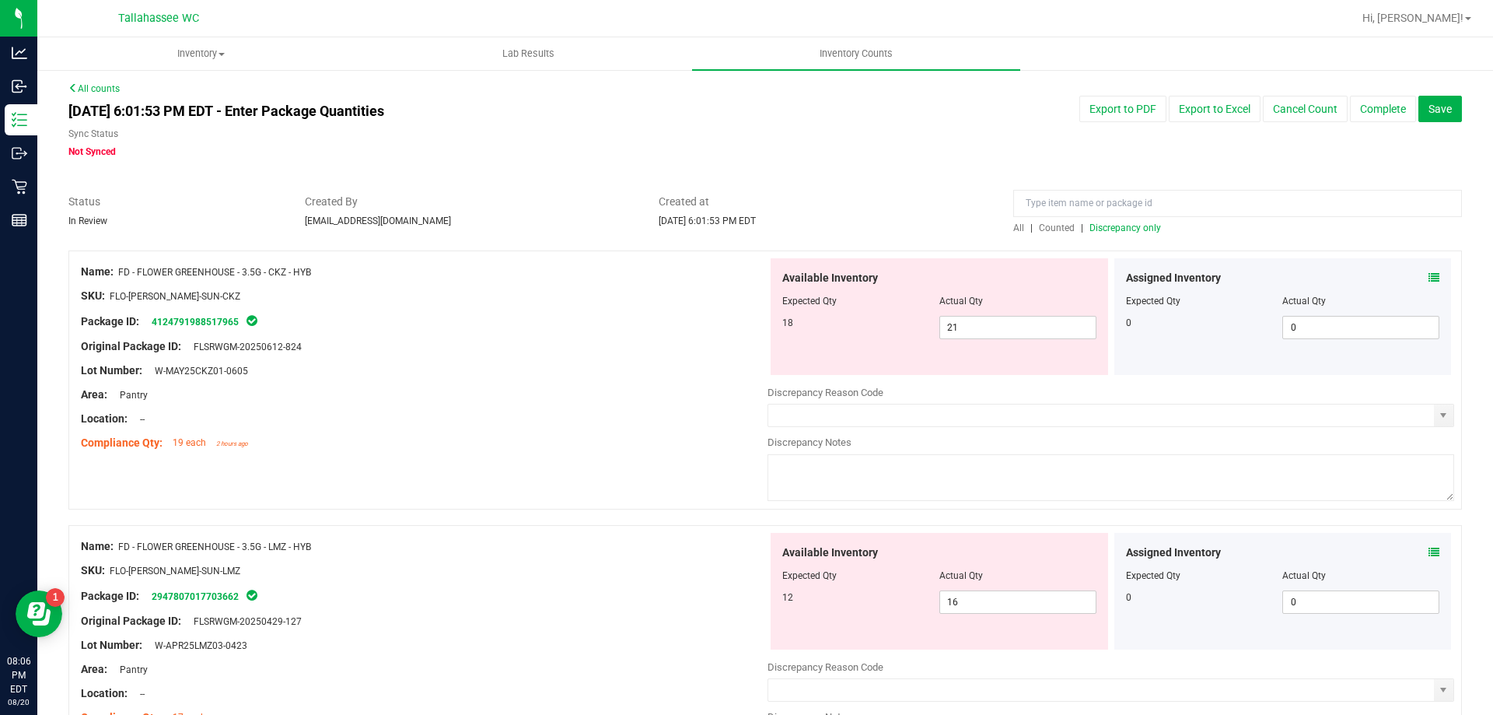
scroll to position [0, 0]
click at [1099, 227] on span "Discrepancy only" at bounding box center [1126, 230] width 72 height 11
drag, startPoint x: 121, startPoint y: 276, endPoint x: 320, endPoint y: 268, distance: 200.0
click at [320, 268] on div "Name: FD - FLOWER GREENHOUSE - 3.5G - CKZ - HYB" at bounding box center [424, 274] width 687 height 16
copy span "FD - FLOWER GREENHOUSE - 3.5G - CKZ - HYB"
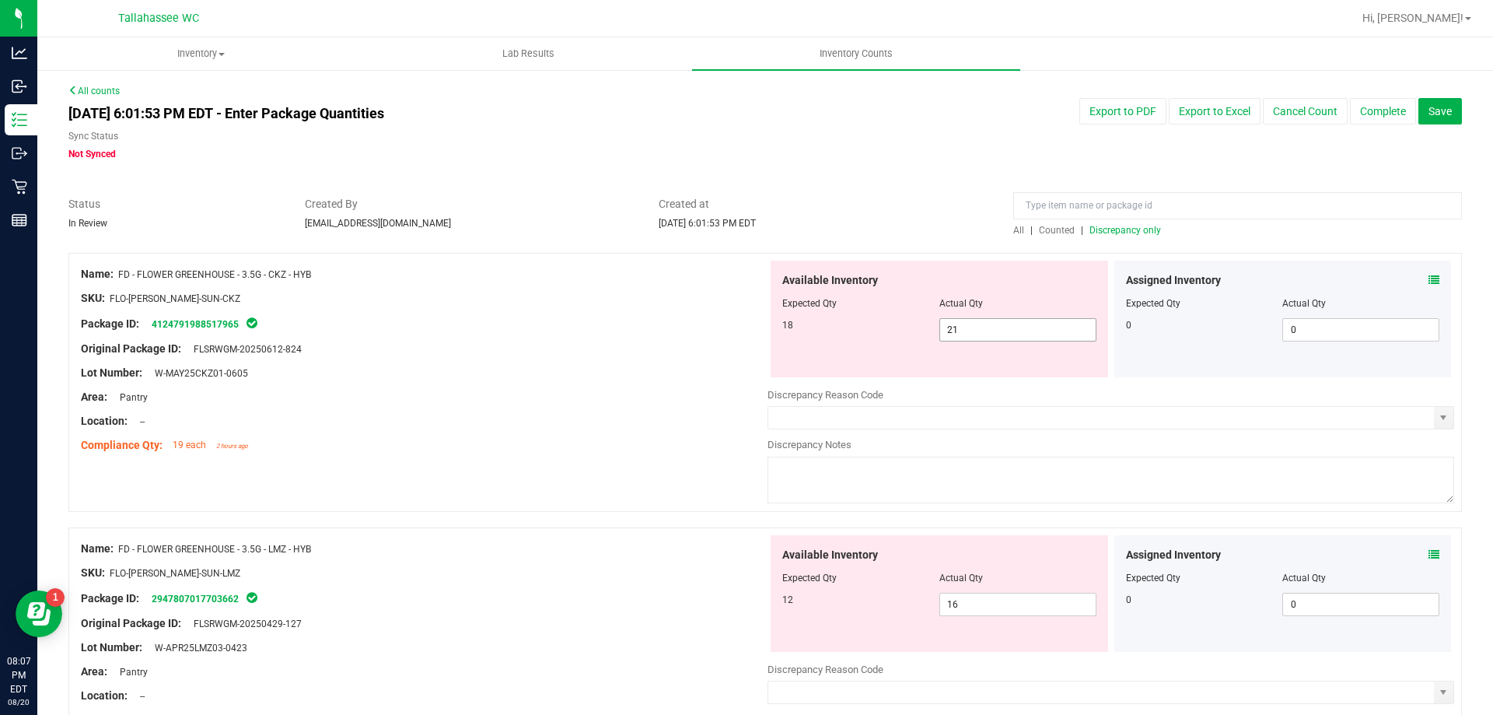
click at [965, 328] on span "21 21" at bounding box center [1017, 329] width 157 height 23
click at [1429, 278] on icon at bounding box center [1434, 280] width 11 height 11
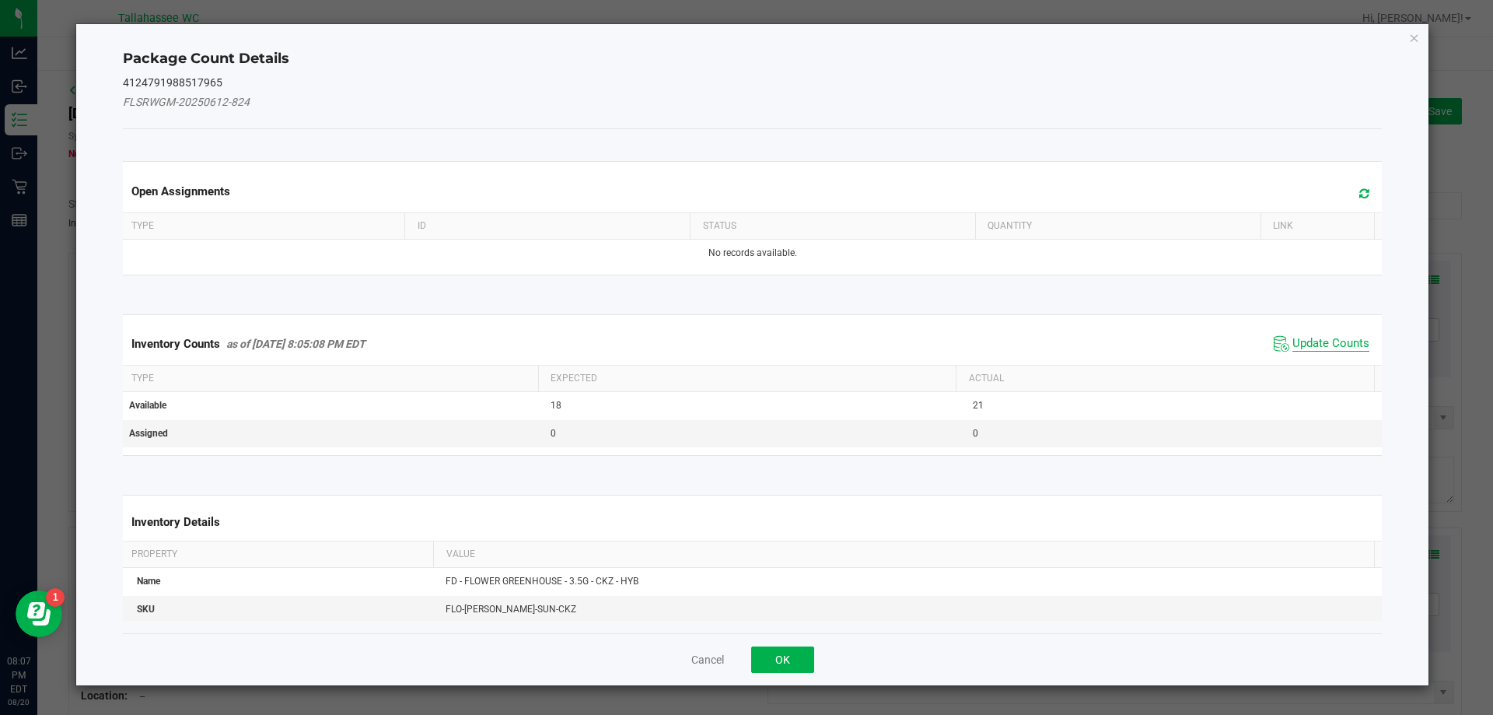
click at [1328, 346] on span "Update Counts" at bounding box center [1330, 344] width 77 height 16
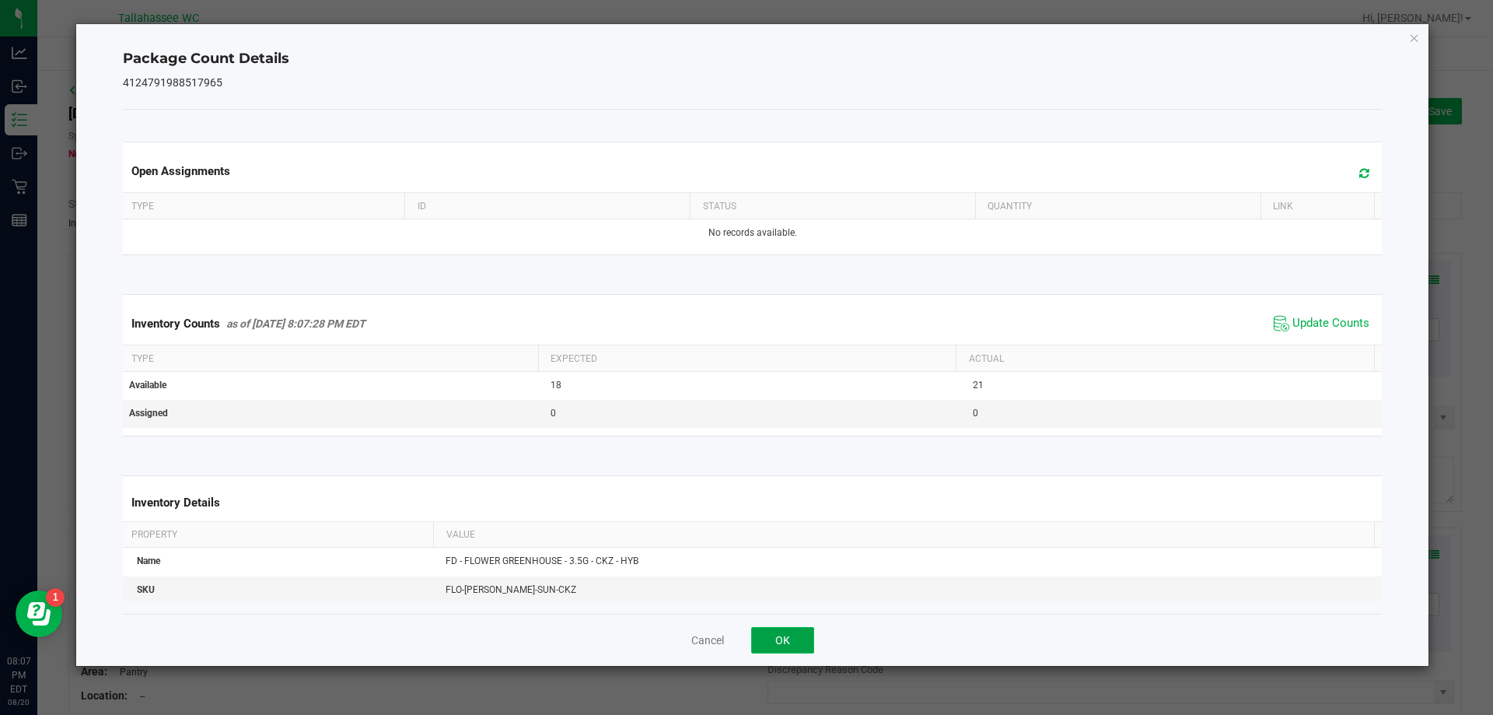
click at [807, 629] on button "OK" at bounding box center [782, 640] width 63 height 26
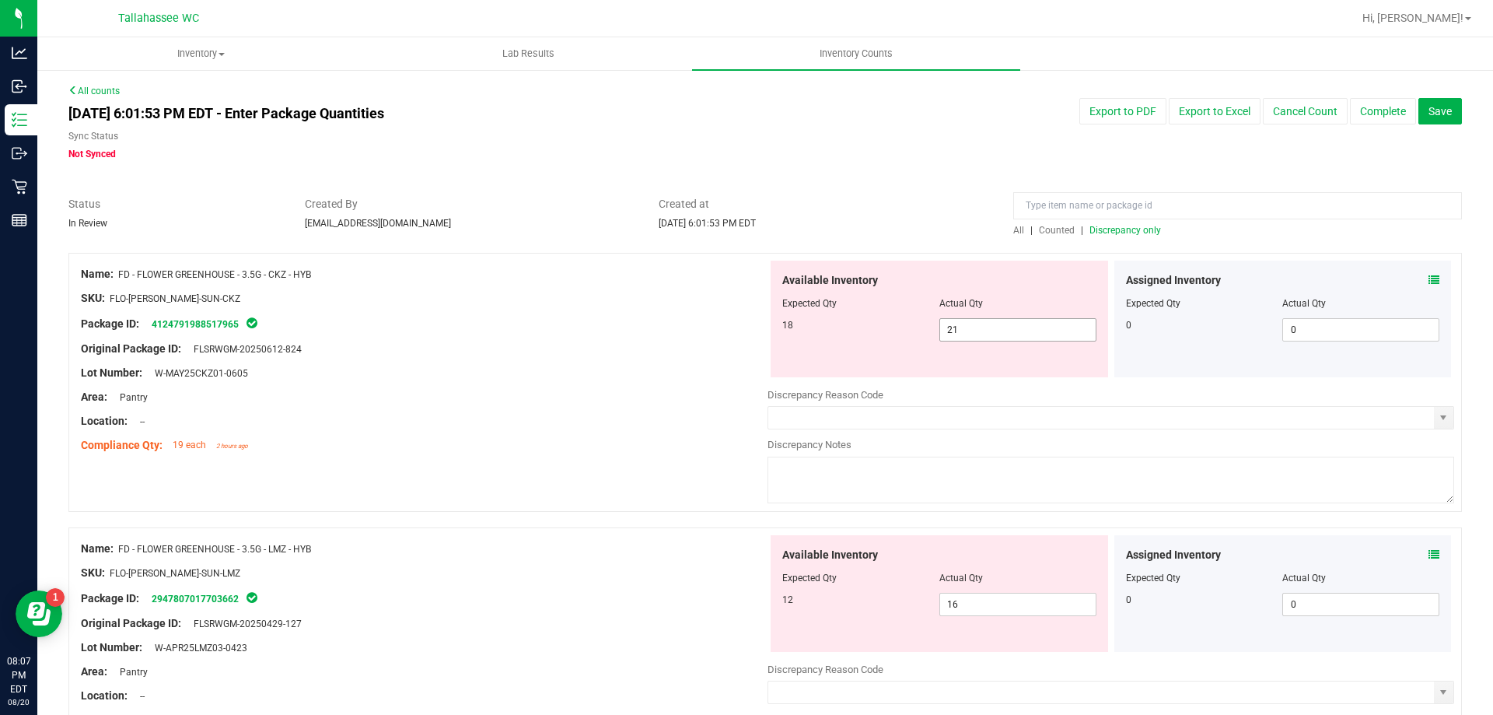
click at [993, 327] on span "21 21" at bounding box center [1017, 329] width 157 height 23
type input "2"
type input "18"
click at [713, 381] on div at bounding box center [424, 385] width 687 height 8
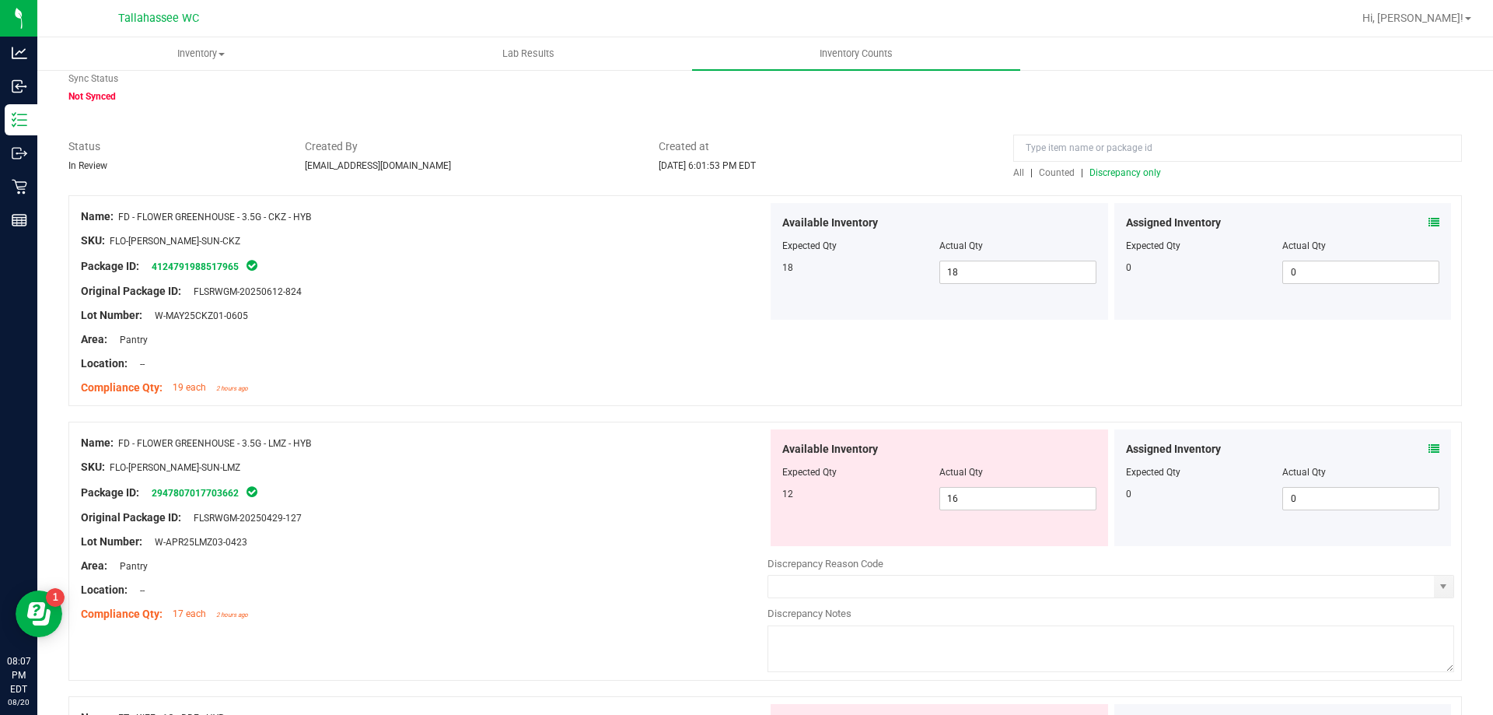
scroll to position [156, 0]
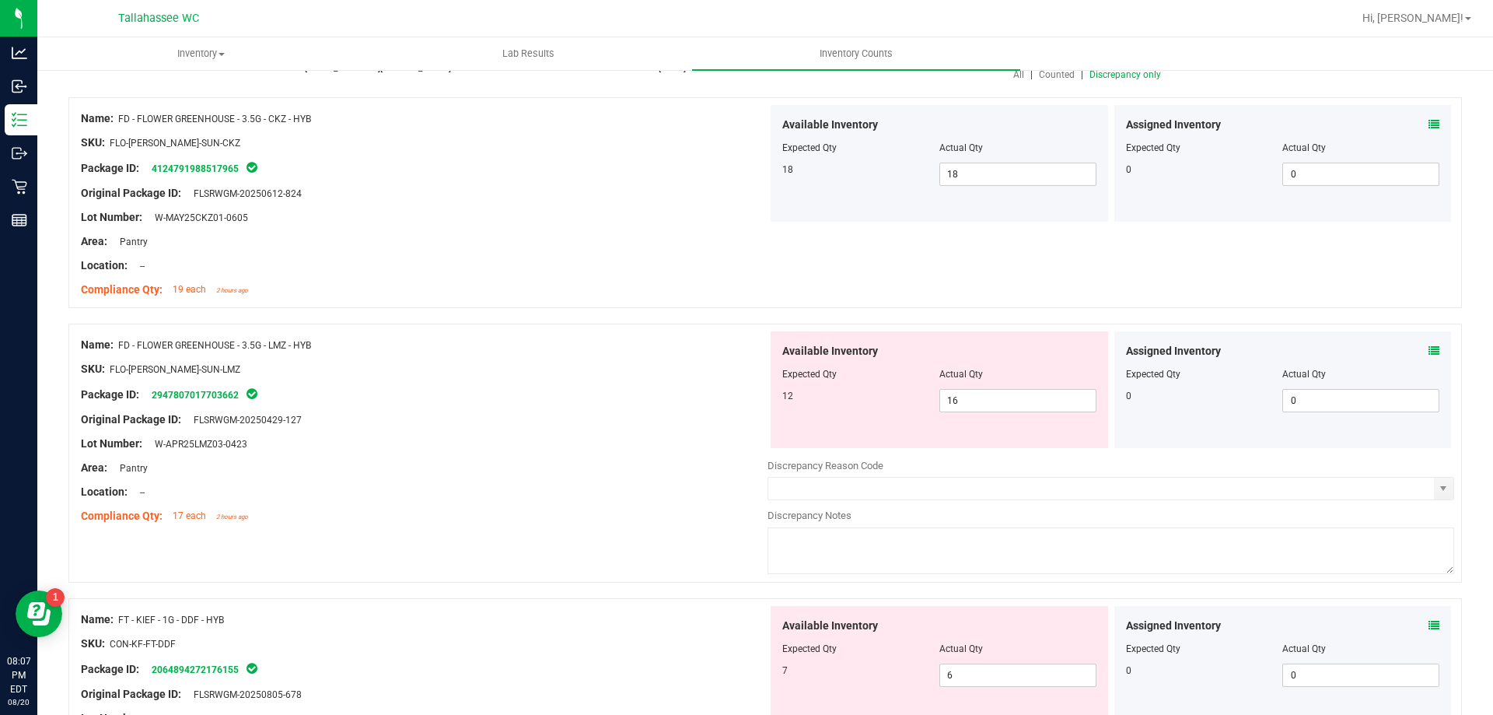
click at [1429, 350] on icon at bounding box center [1434, 350] width 11 height 11
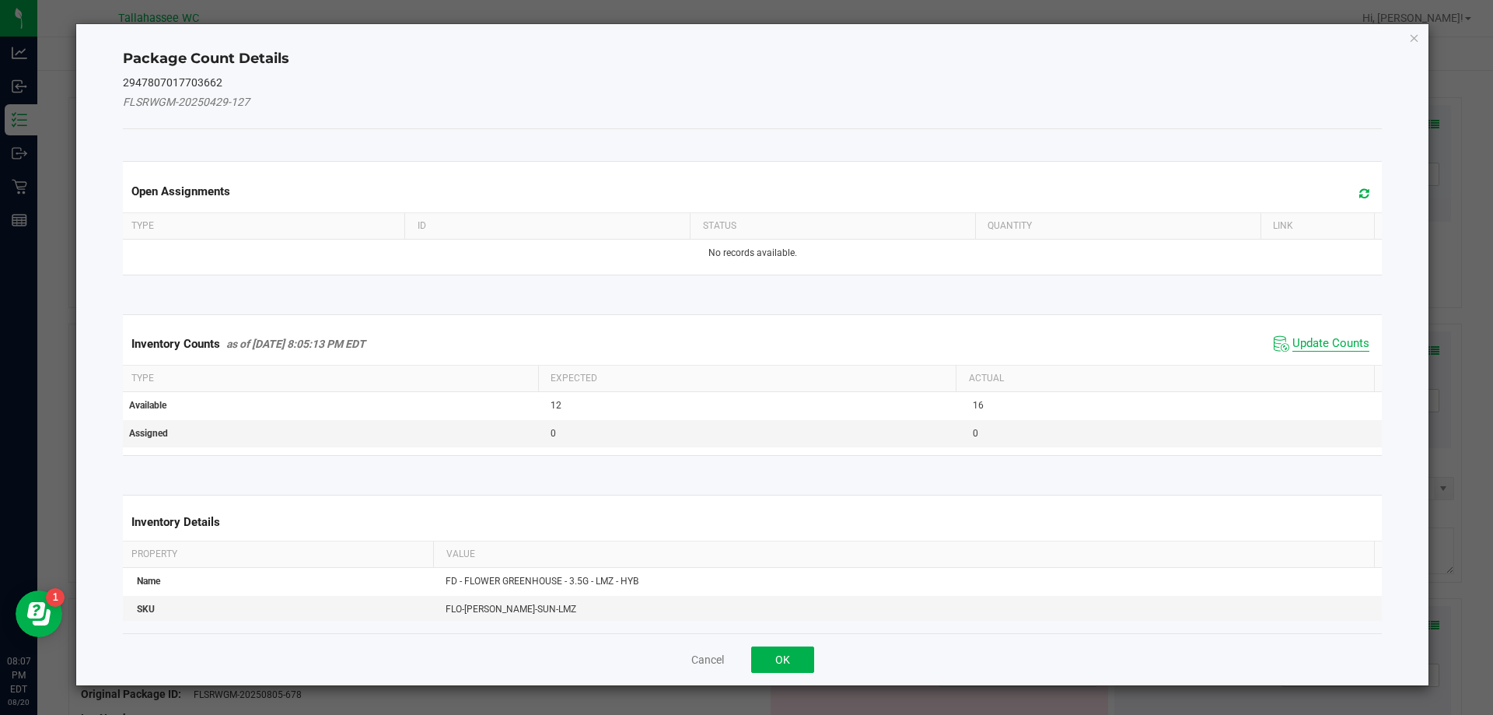
click at [1303, 348] on span "Update Counts" at bounding box center [1330, 344] width 77 height 16
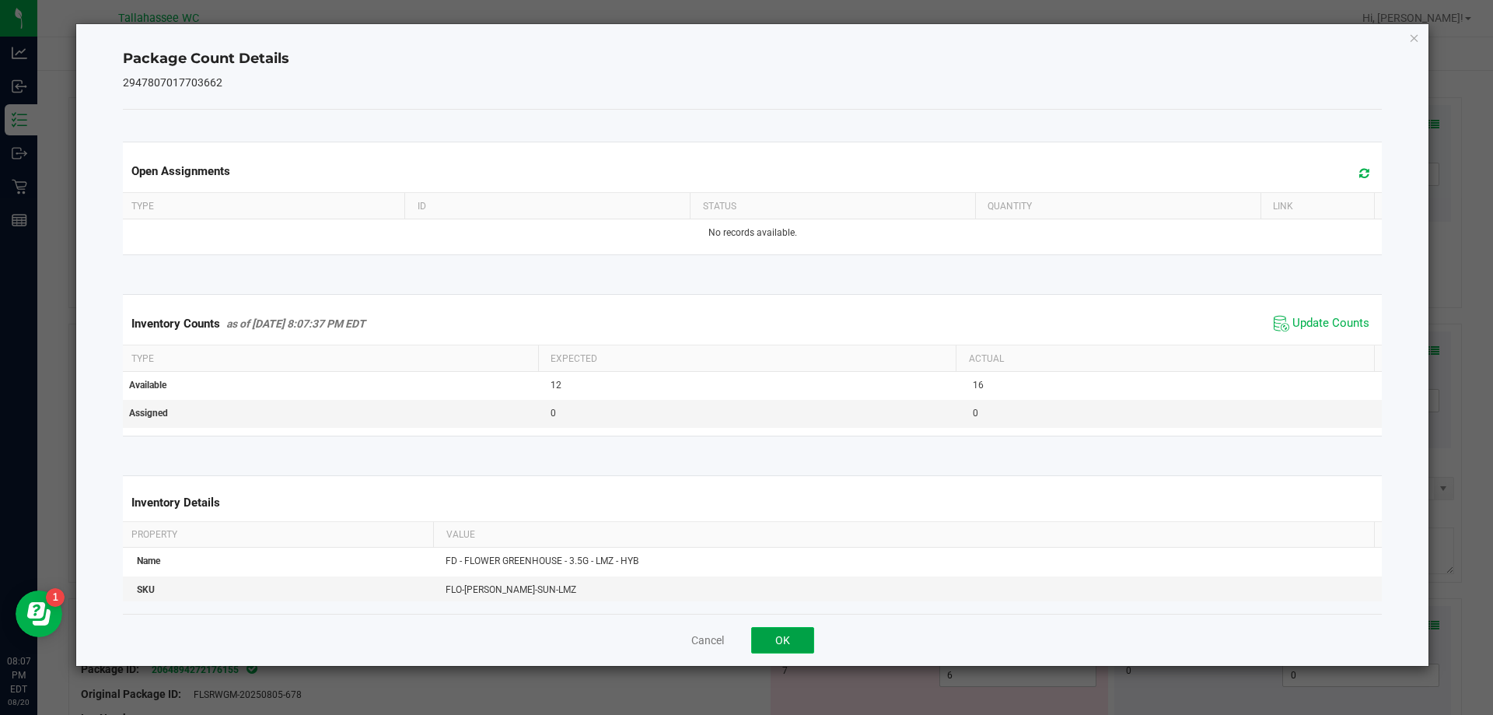
click at [798, 640] on button "OK" at bounding box center [782, 640] width 63 height 26
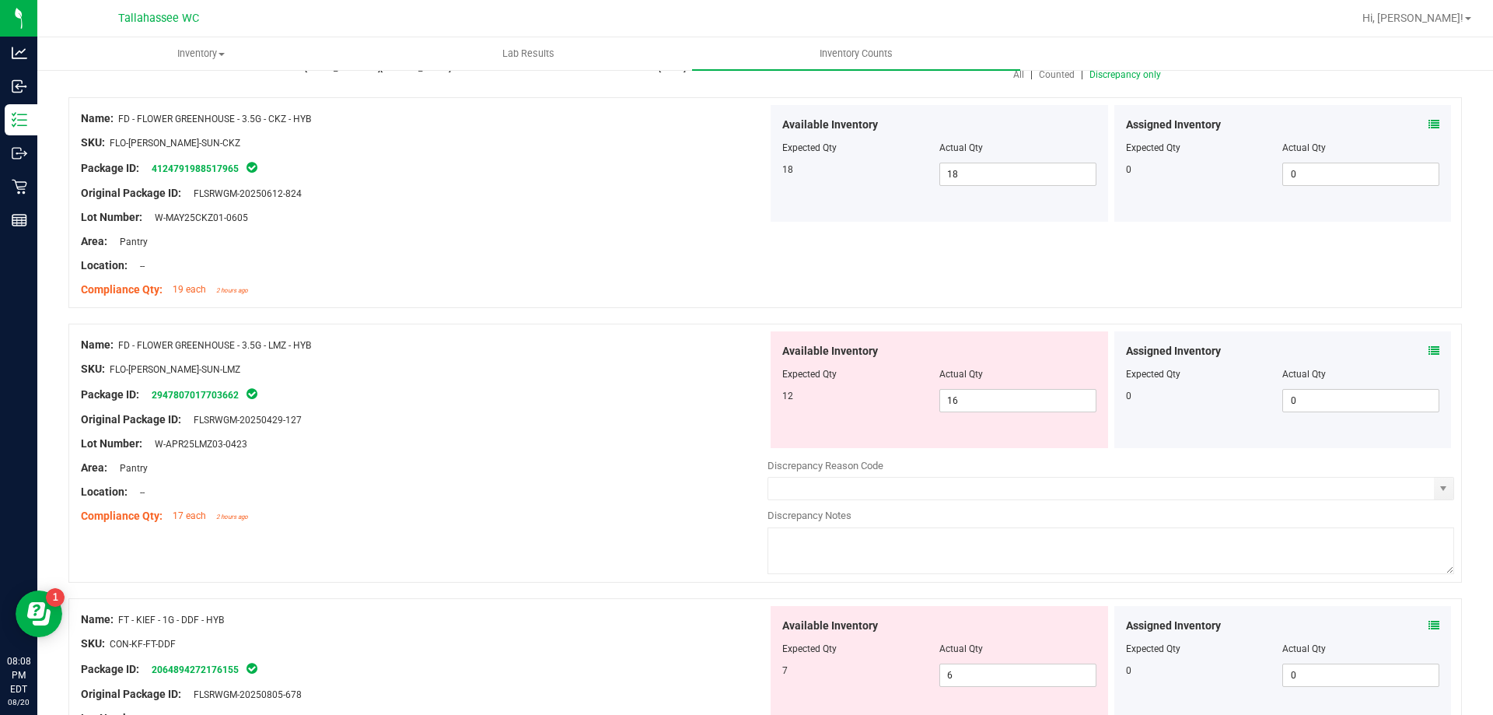
click at [1429, 348] on icon at bounding box center [1434, 350] width 11 height 11
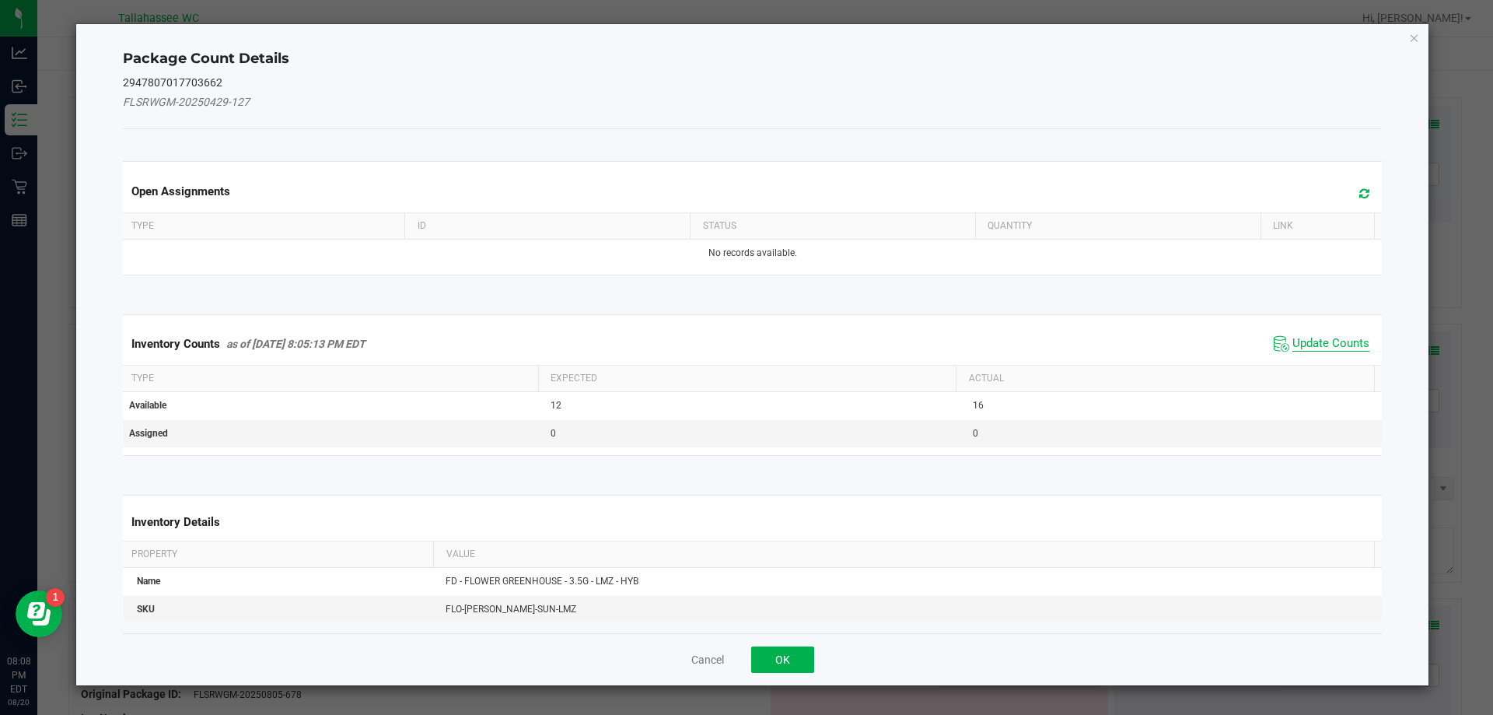
click at [1299, 338] on span "Update Counts" at bounding box center [1330, 344] width 77 height 16
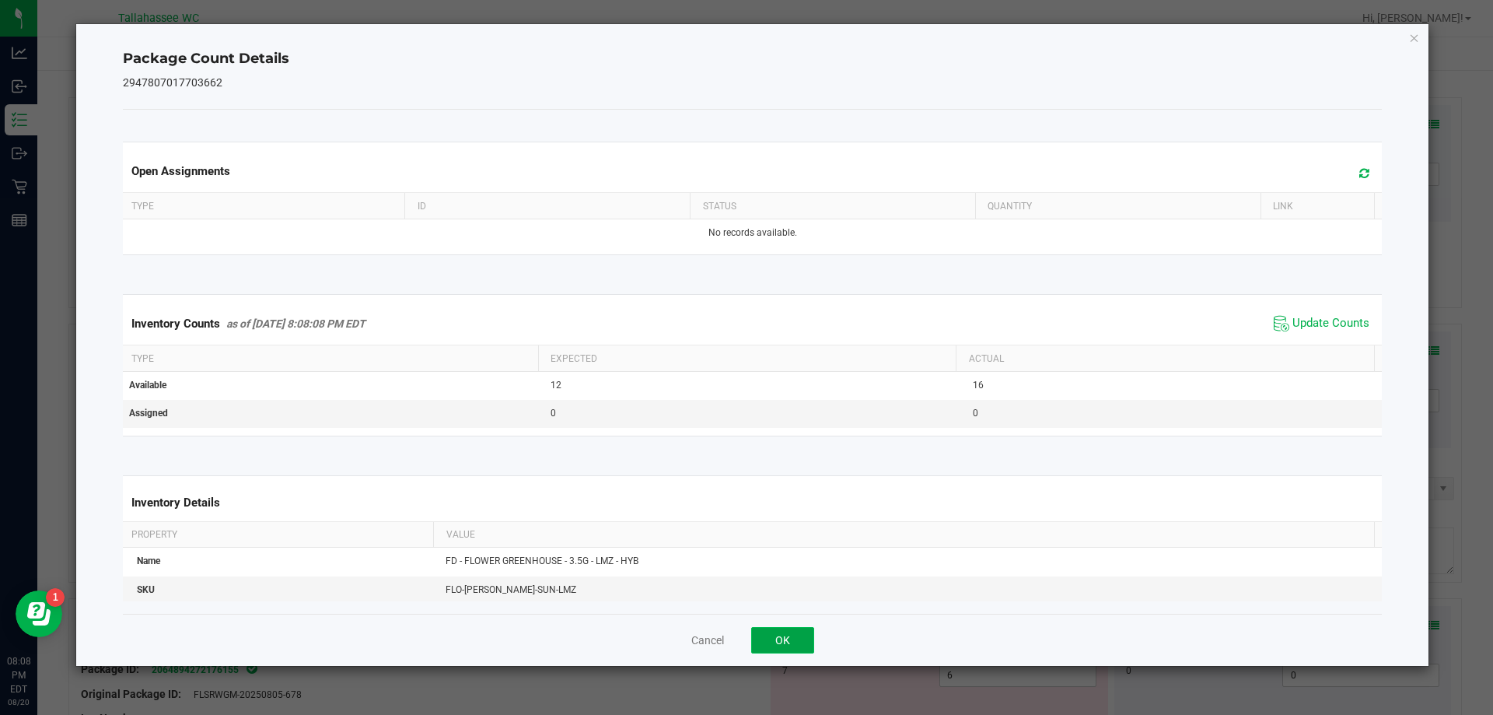
click at [794, 642] on button "OK" at bounding box center [782, 640] width 63 height 26
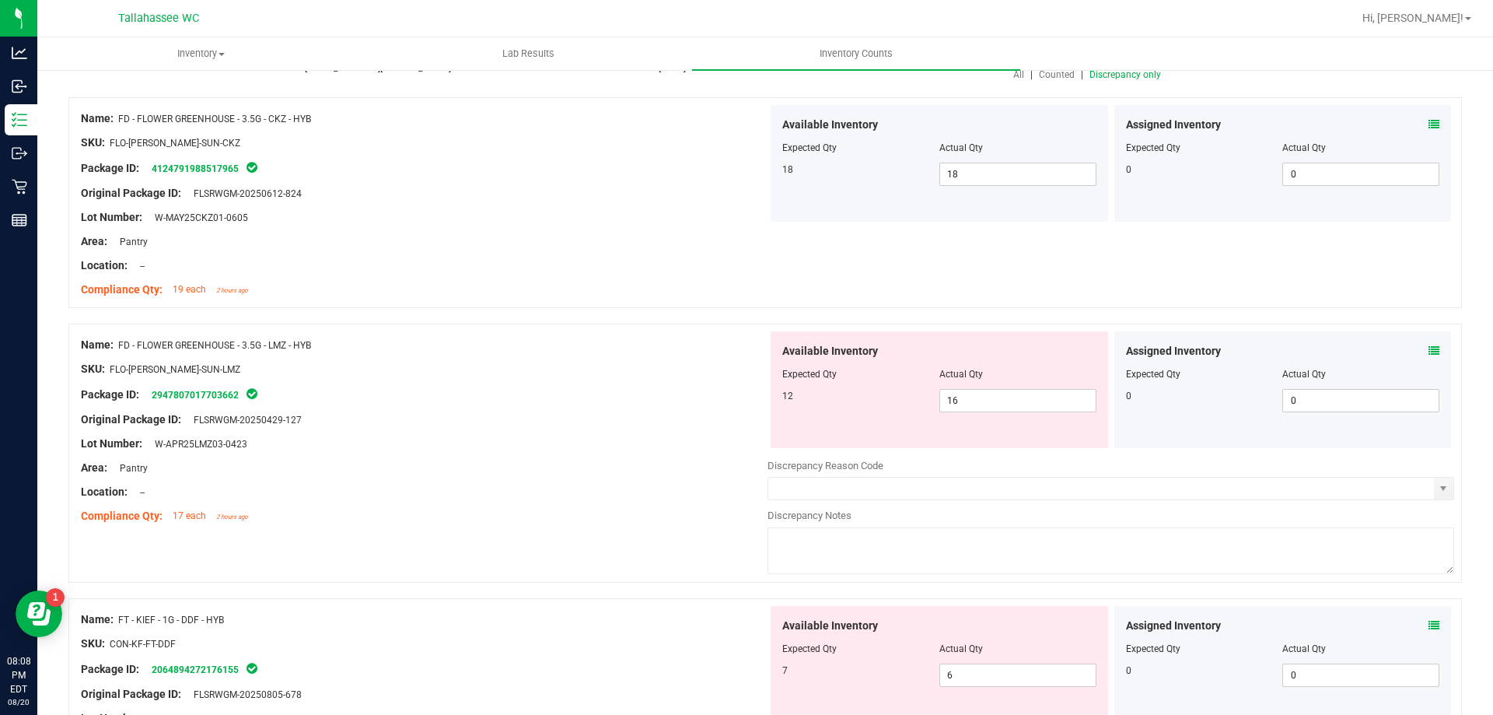
click at [118, 345] on div "Name: FD - FLOWER GREENHOUSE - 3.5G - LMZ - HYB" at bounding box center [424, 345] width 687 height 16
click at [124, 345] on span "FD - FLOWER GREENHOUSE - 3.5G - LMZ - HYB" at bounding box center [214, 345] width 193 height 11
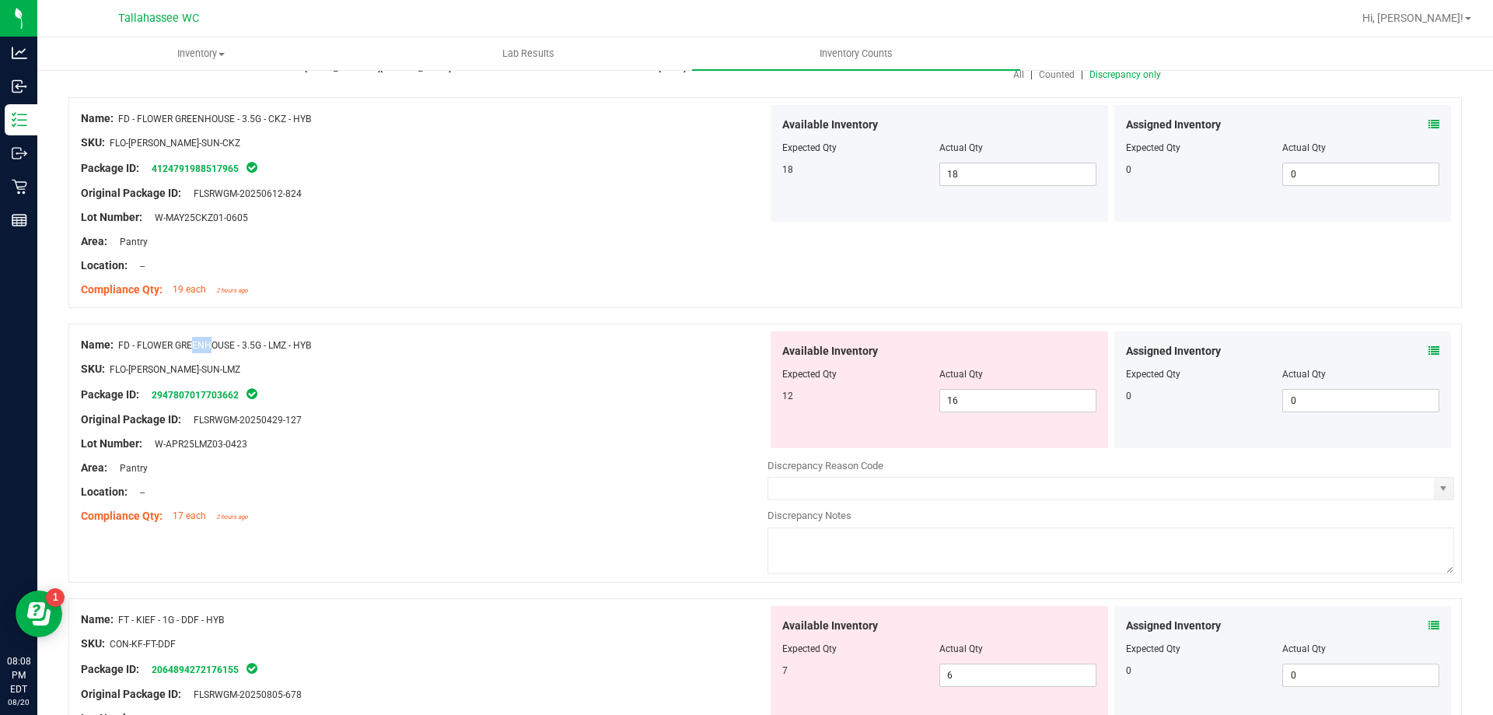
click at [124, 345] on span "FD - FLOWER GREENHOUSE - 3.5G - LMZ - HYB" at bounding box center [214, 345] width 193 height 11
click at [120, 345] on span "FD - FLOWER GREENHOUSE - 3.5G - LMZ - HYB" at bounding box center [214, 345] width 193 height 11
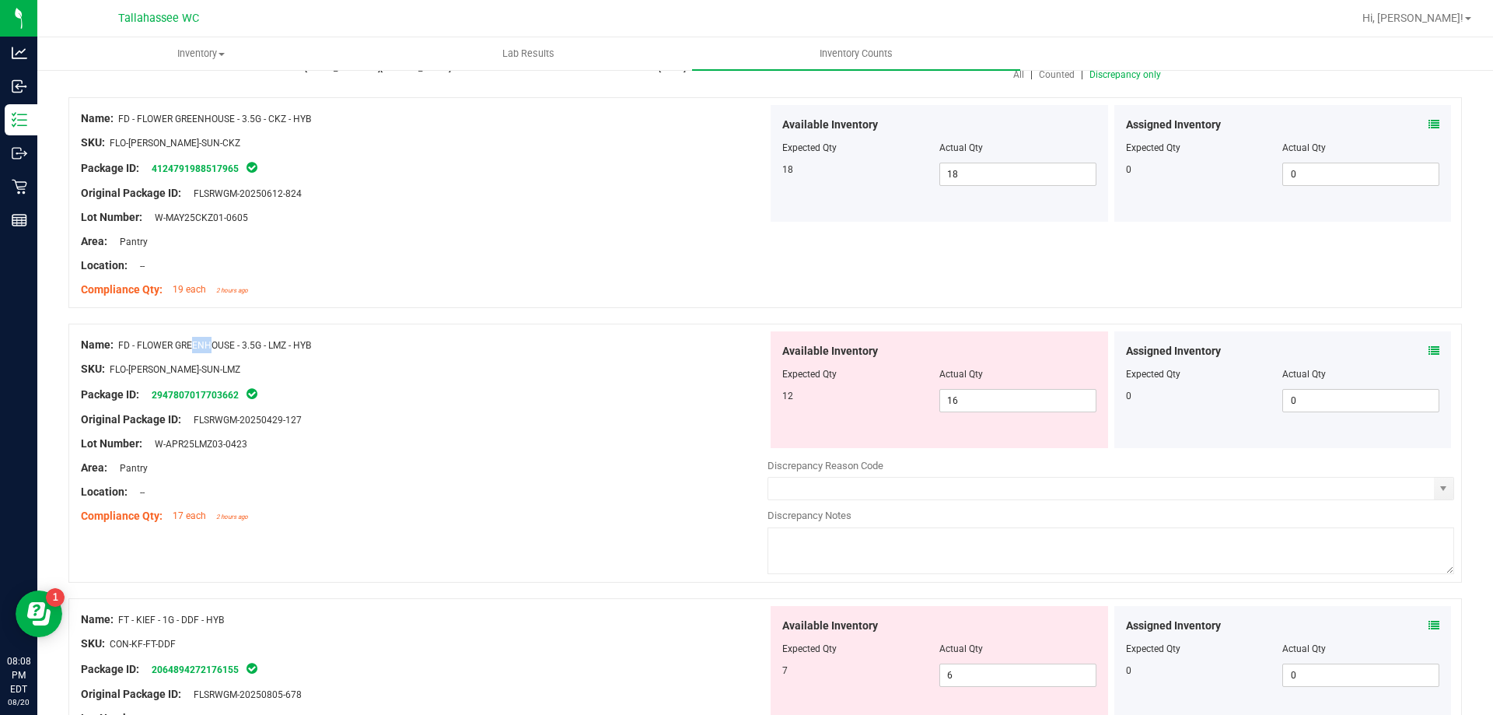
click at [120, 344] on span "FD - FLOWER GREENHOUSE - 3.5G - LMZ - HYB" at bounding box center [214, 345] width 193 height 11
drag, startPoint x: 118, startPoint y: 342, endPoint x: 350, endPoint y: 341, distance: 231.8
click at [350, 341] on div "Name: FD - FLOWER GREENHOUSE - 3.5G - LMZ - HYB" at bounding box center [424, 345] width 687 height 16
copy div "FD - FLOWER GREENHOUSE - 3.5G - LMZ - HYB"
click at [994, 407] on span "16 16" at bounding box center [1017, 400] width 157 height 23
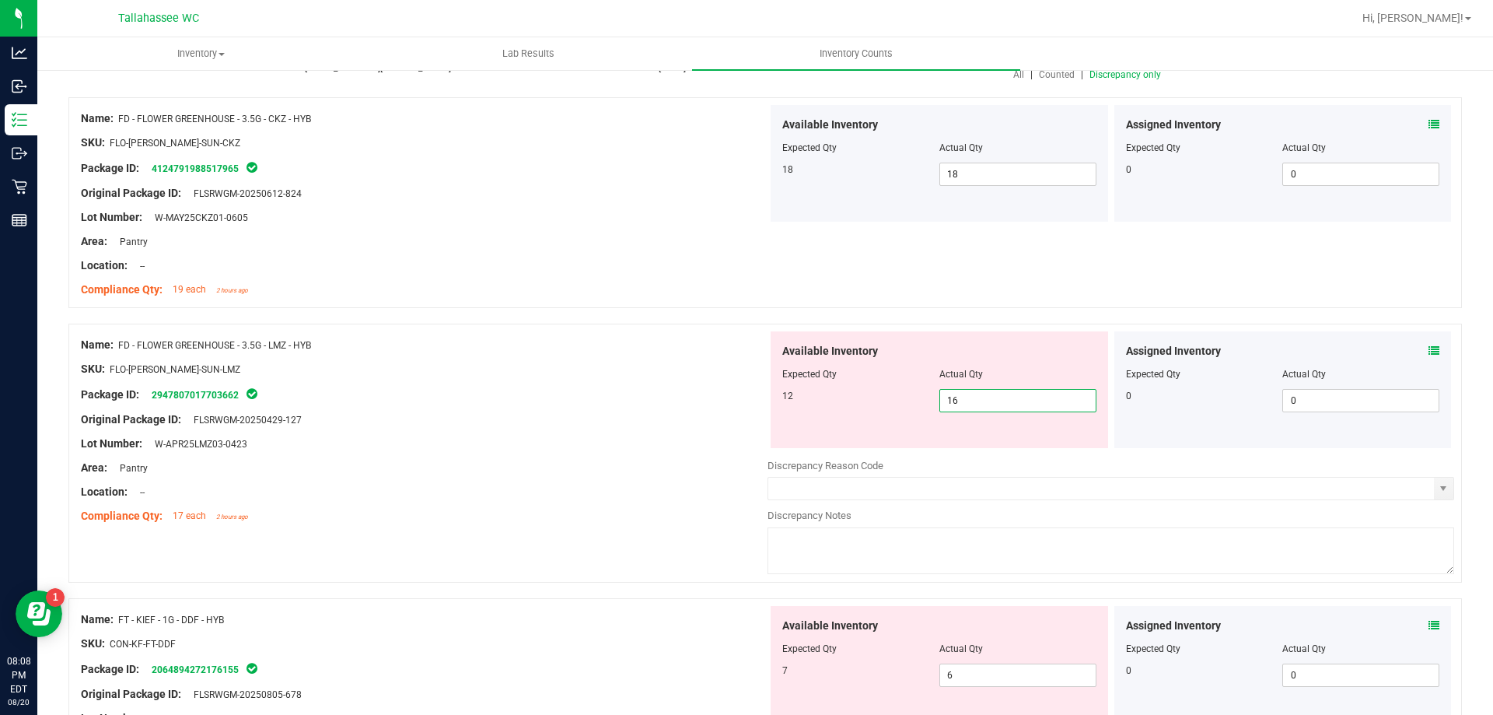
type input "1"
type input "12"
click at [726, 433] on div at bounding box center [424, 432] width 687 height 8
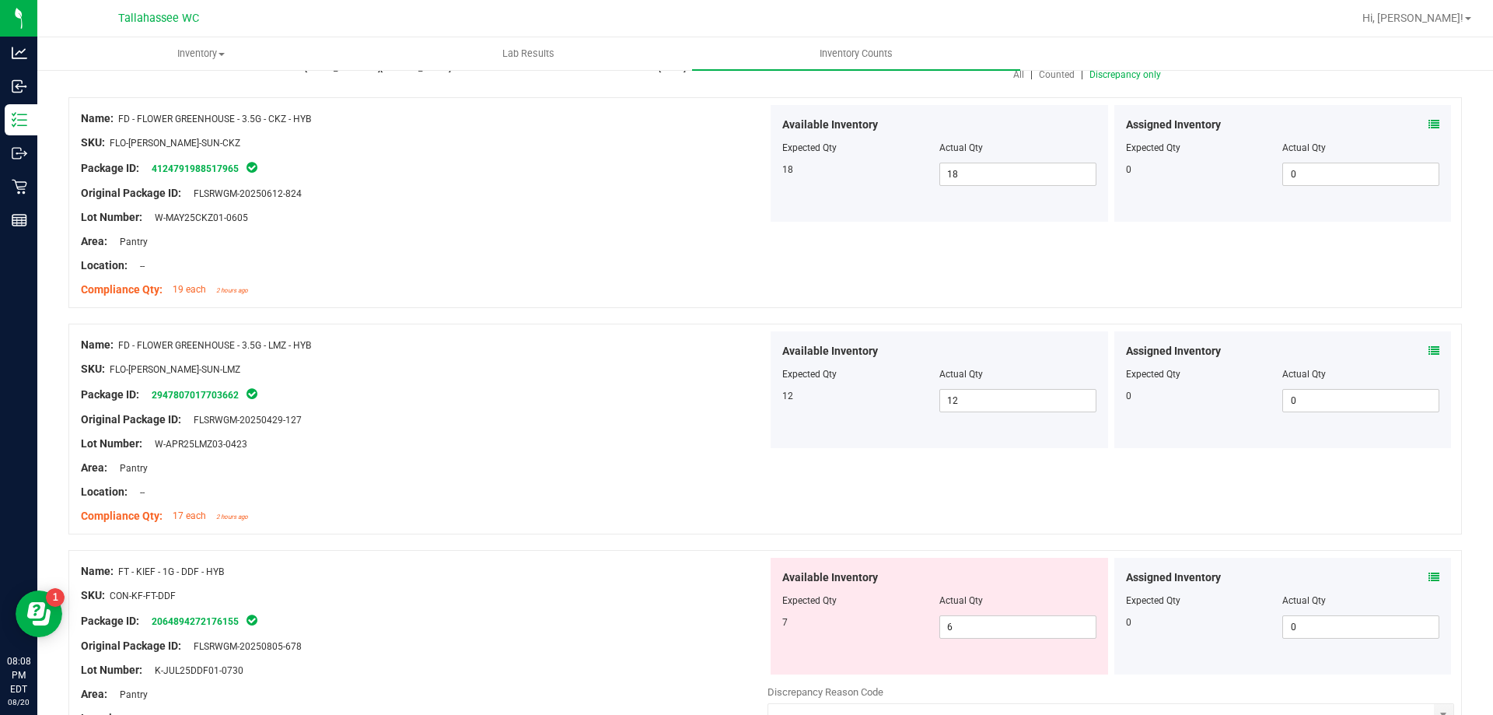
scroll to position [389, 0]
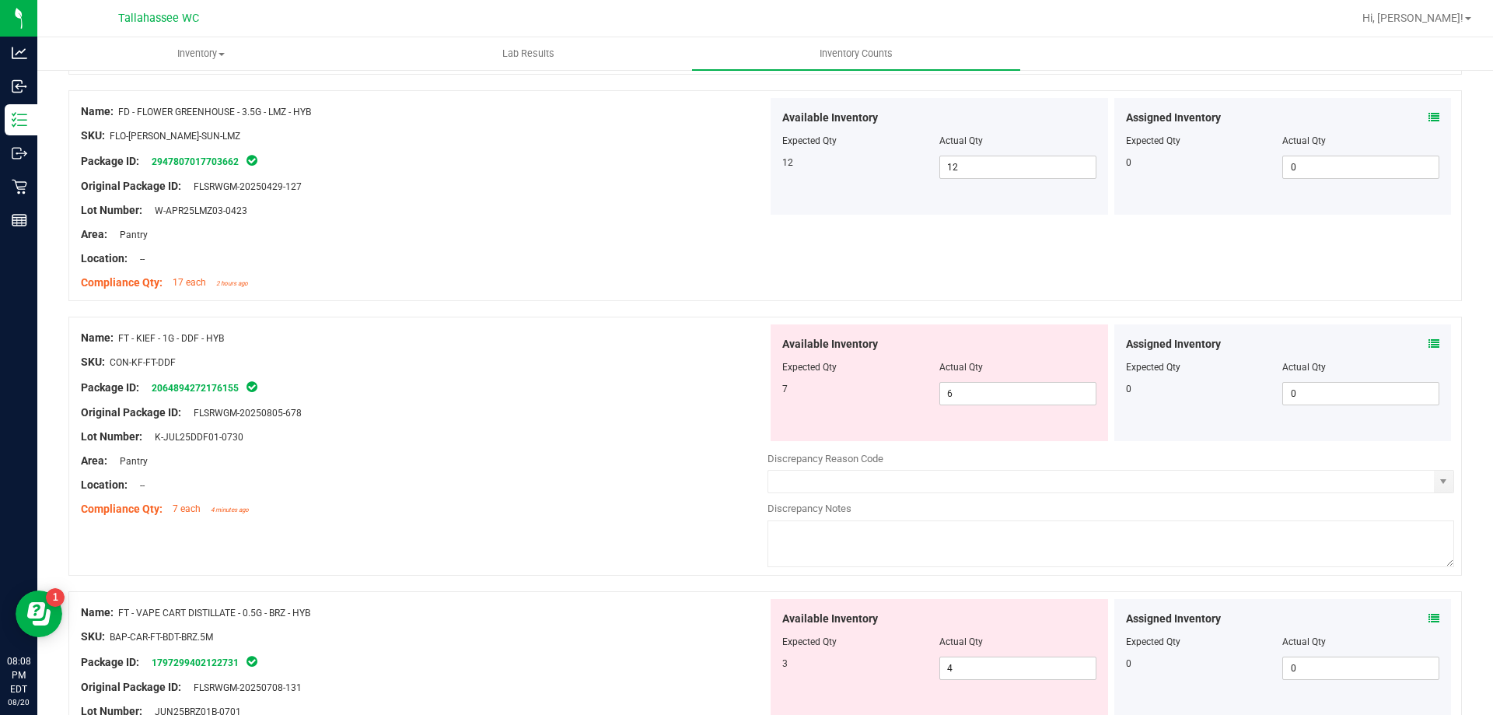
click at [1429, 348] on icon at bounding box center [1434, 343] width 11 height 11
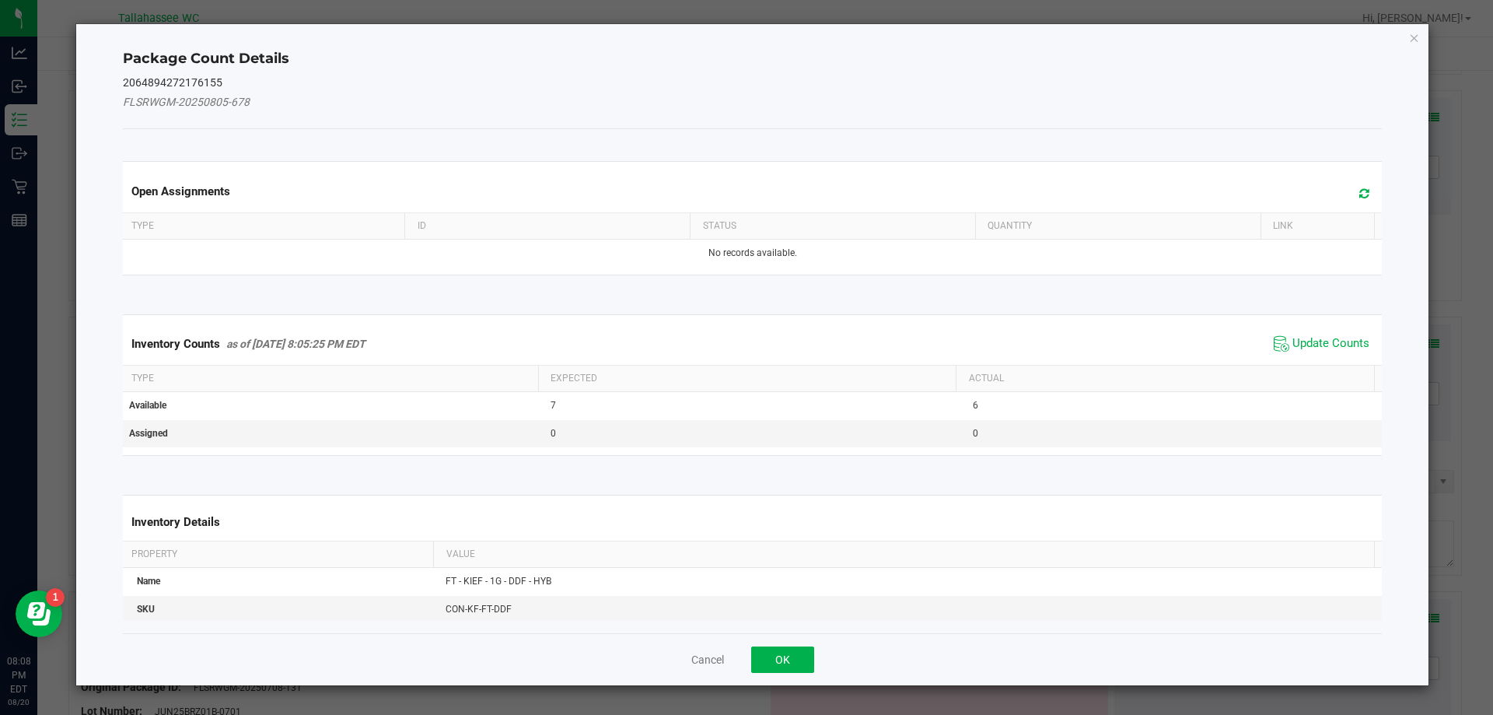
click at [1324, 352] on span "Update Counts" at bounding box center [1321, 343] width 103 height 23
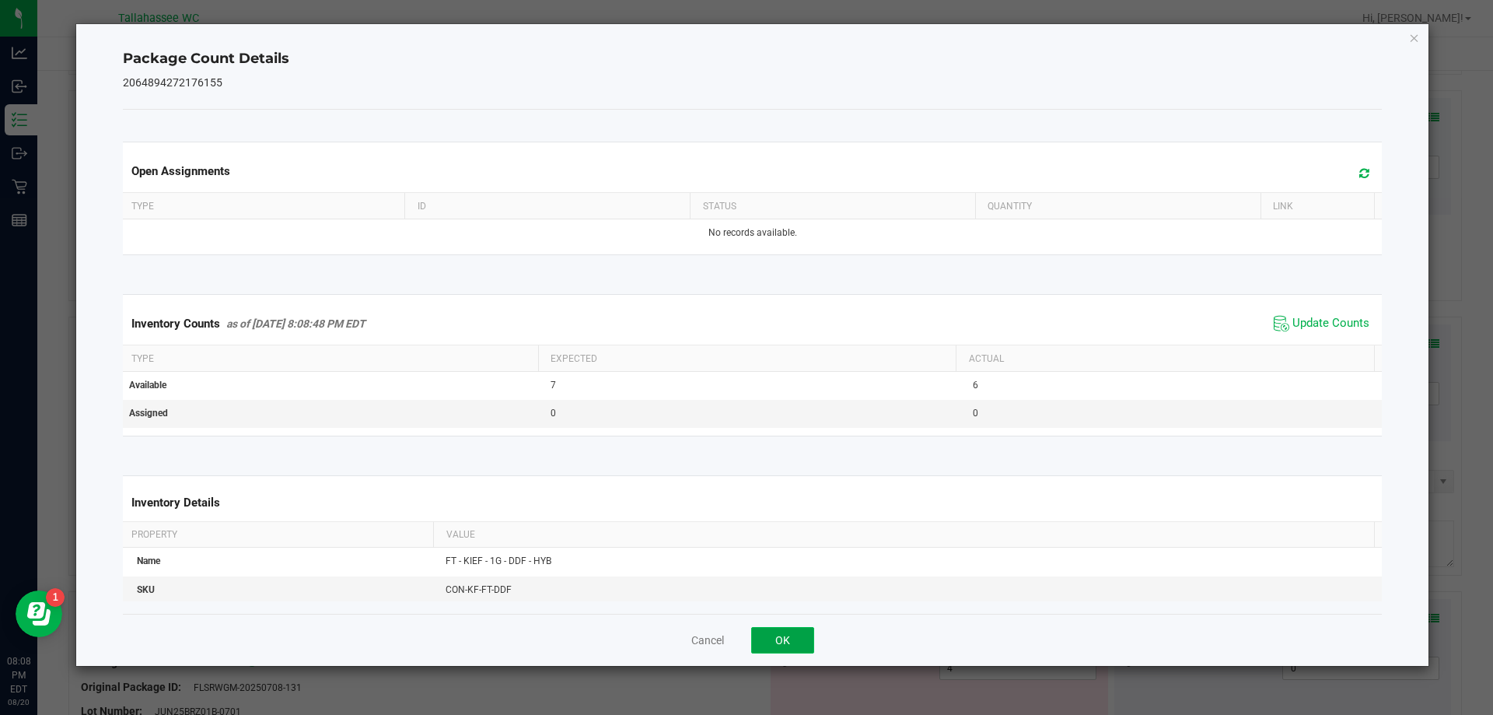
click at [803, 637] on button "OK" at bounding box center [782, 640] width 63 height 26
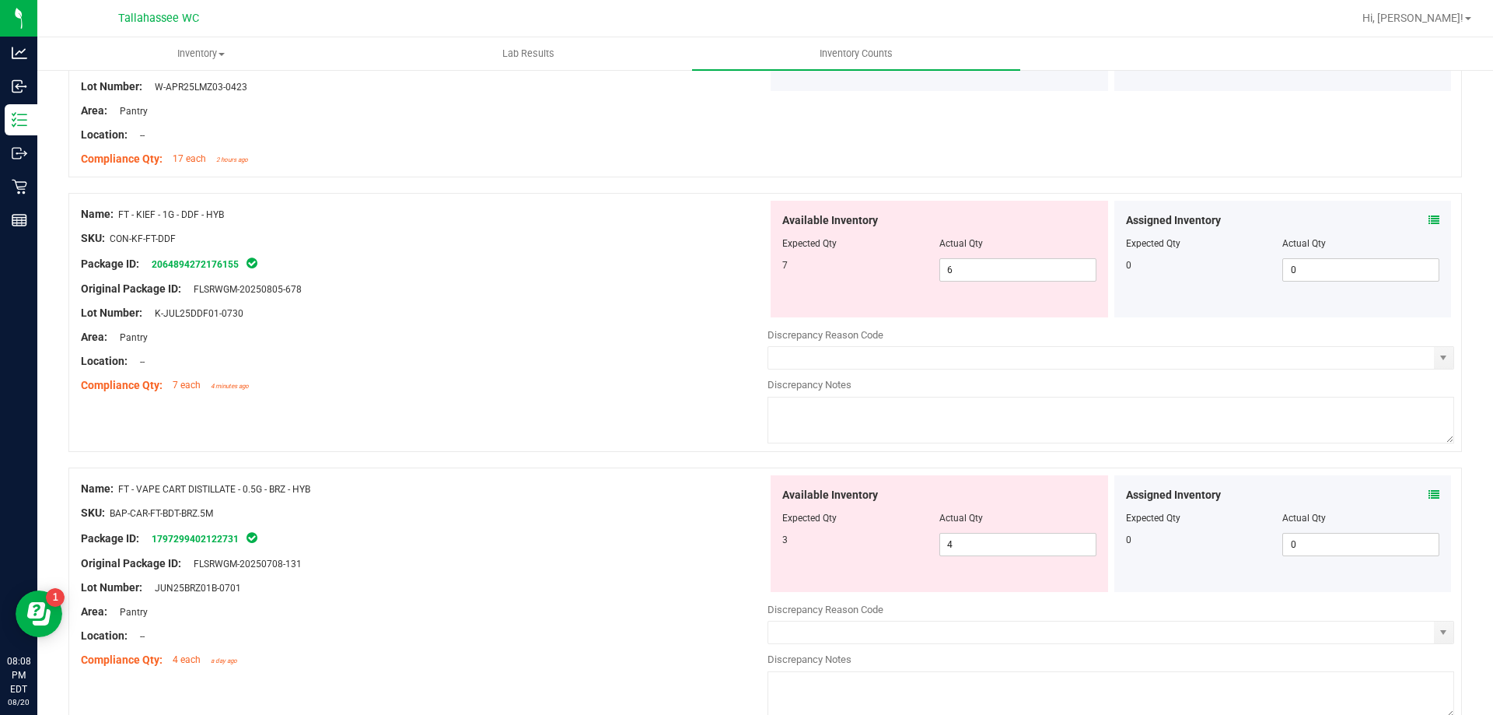
scroll to position [622, 0]
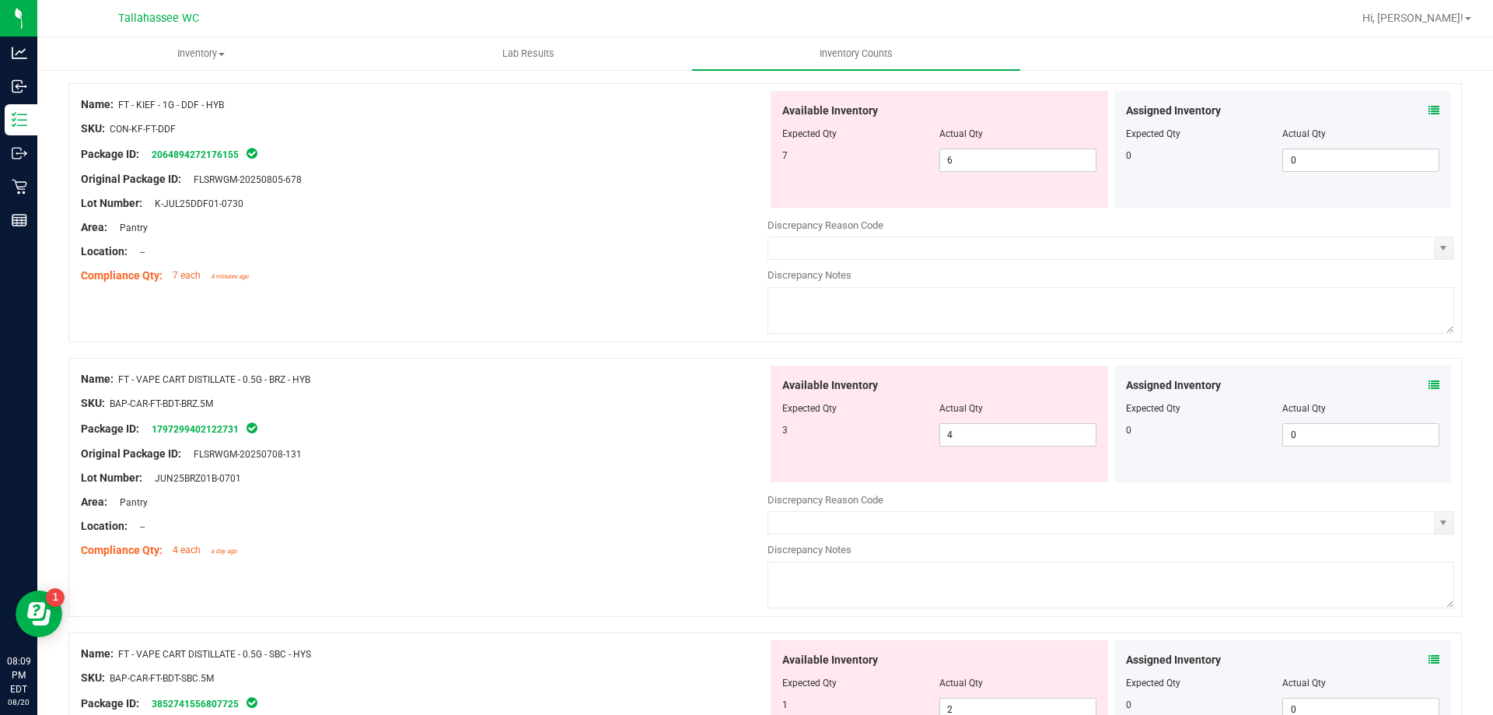
click at [1429, 113] on icon at bounding box center [1434, 110] width 11 height 11
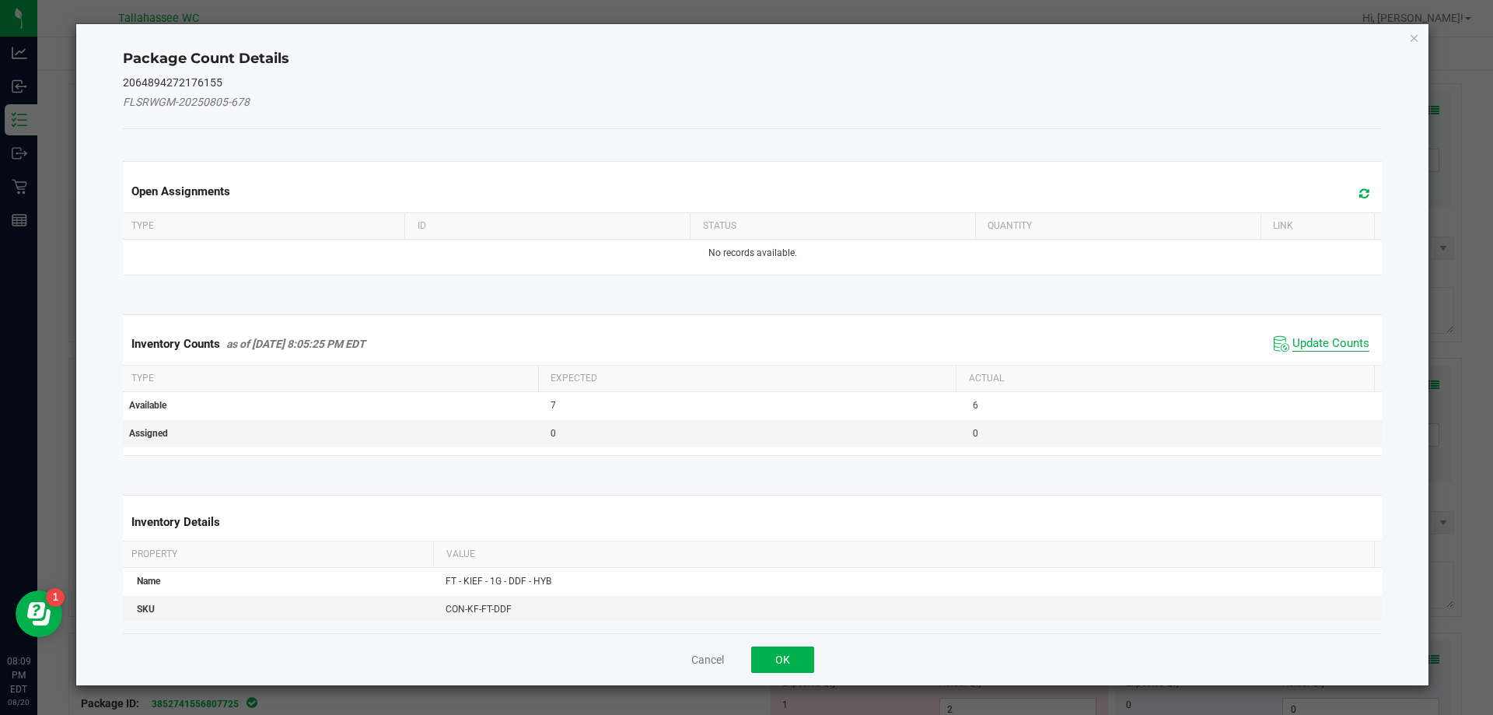
click at [1310, 347] on span "Update Counts" at bounding box center [1330, 344] width 77 height 16
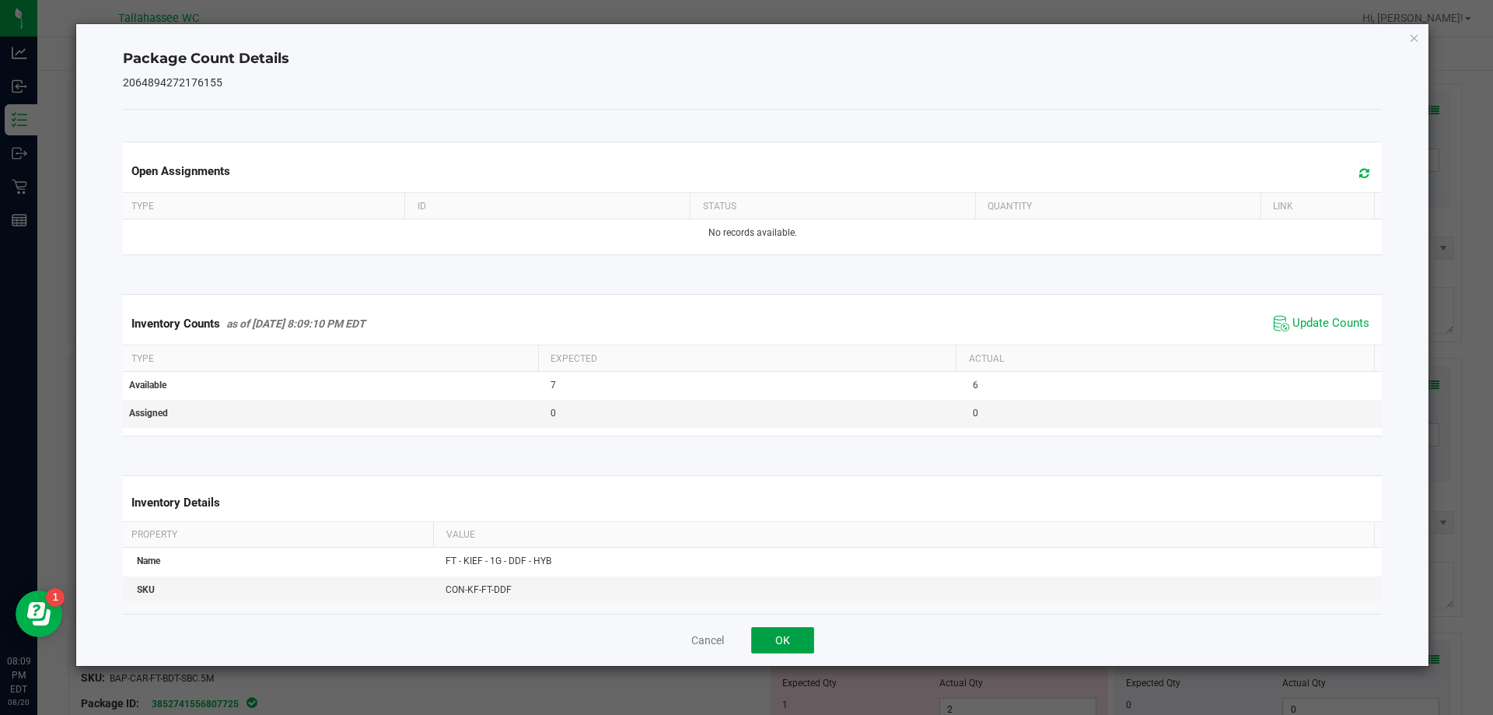
click at [799, 646] on button "OK" at bounding box center [782, 640] width 63 height 26
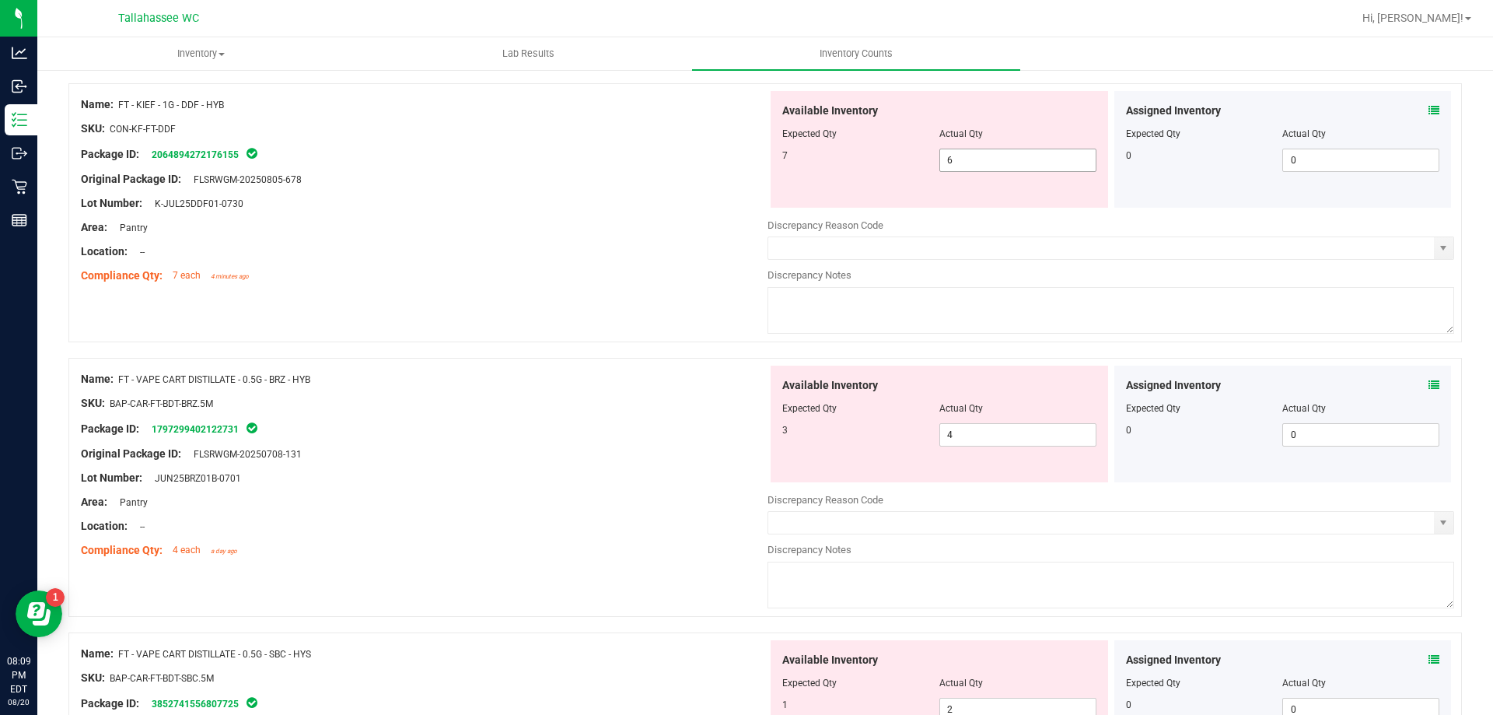
click at [986, 156] on span "6 6" at bounding box center [1017, 160] width 157 height 23
type input "7"
click at [504, 198] on div "Lot Number: K-JUL25DDF01-0730" at bounding box center [424, 203] width 687 height 16
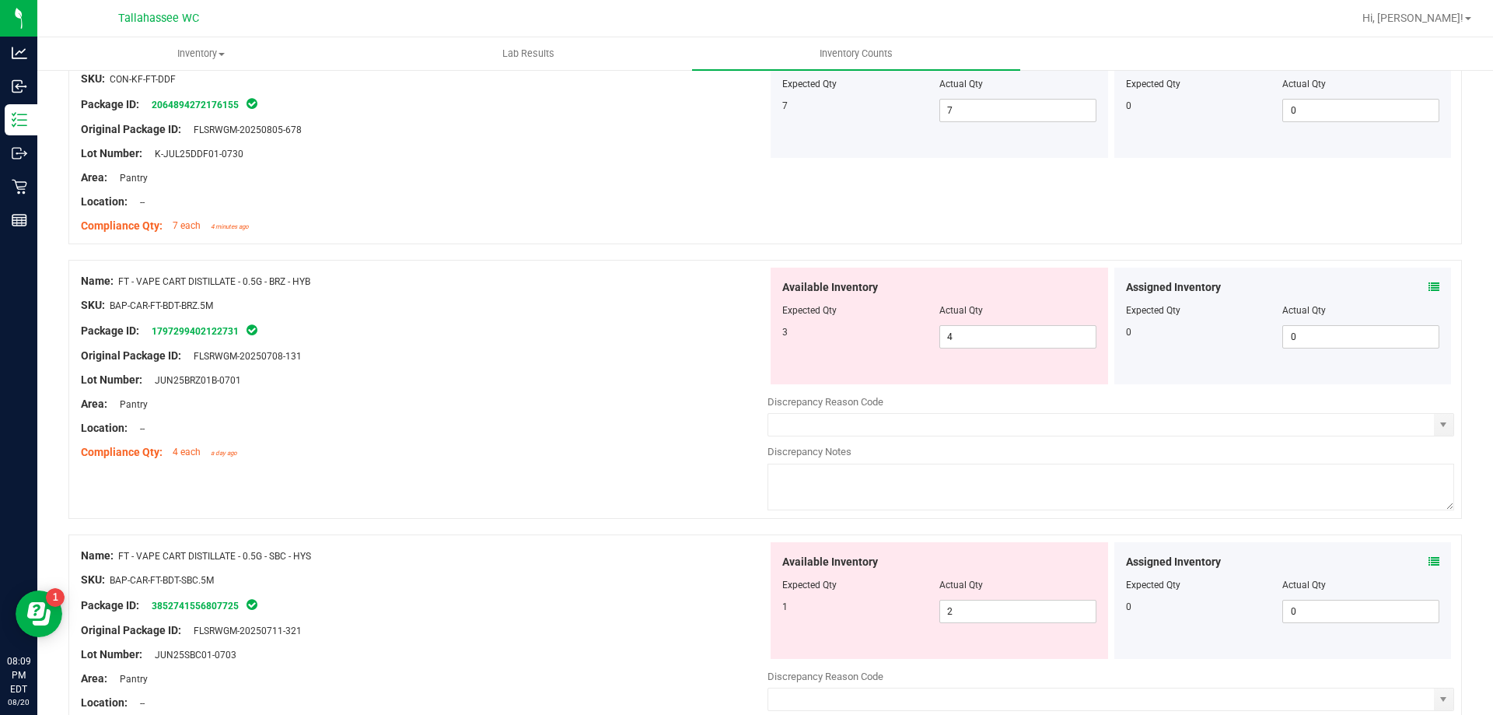
scroll to position [700, 0]
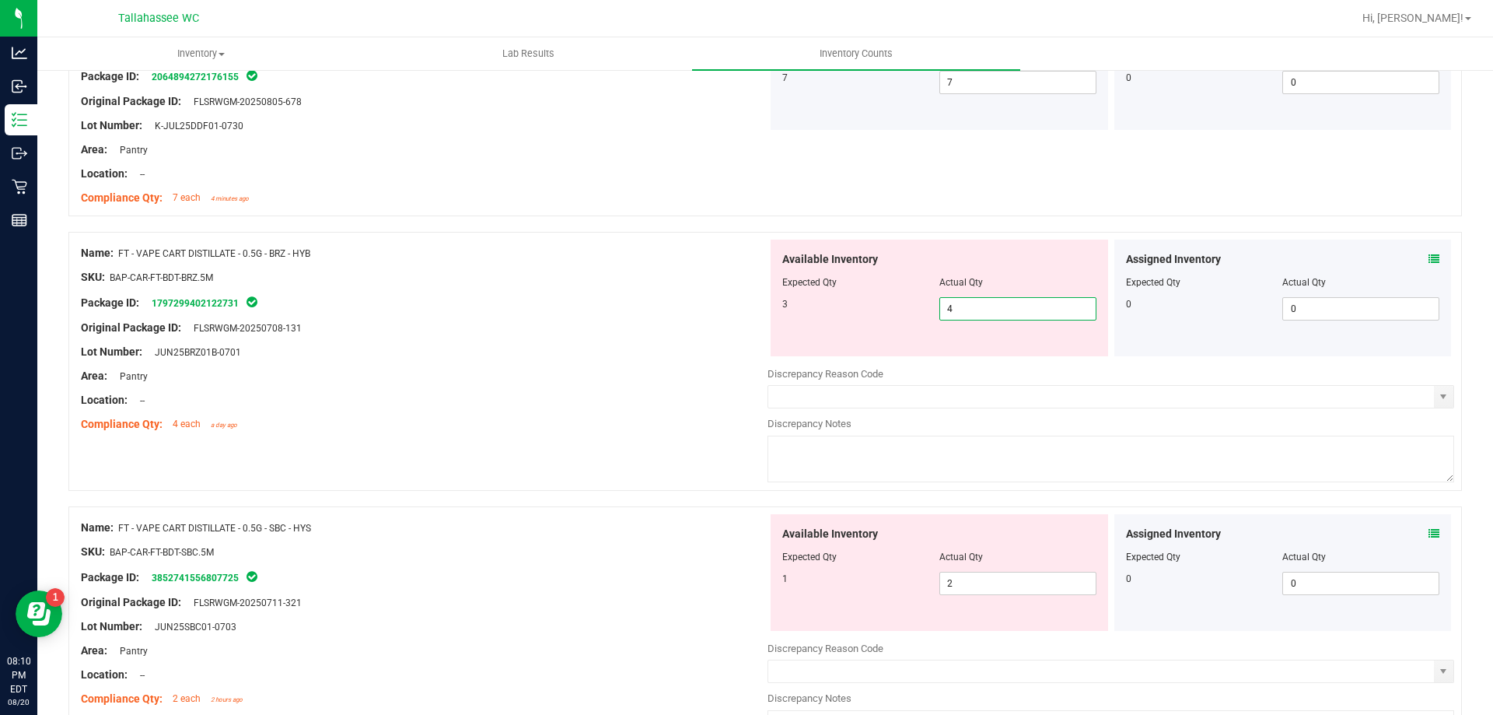
click at [952, 306] on span "4 4" at bounding box center [1017, 308] width 157 height 23
type input "3"
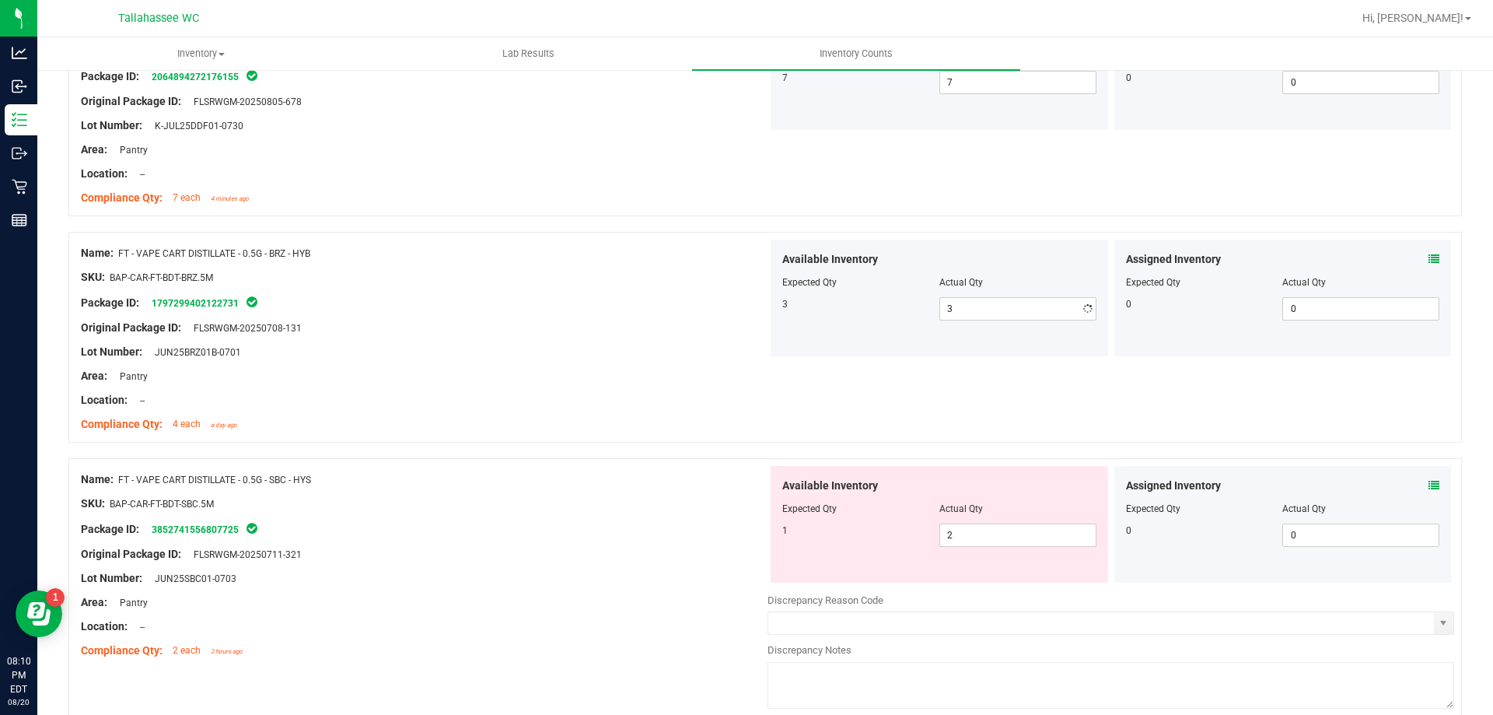
click at [495, 301] on div "Package ID: 1797299402122731" at bounding box center [424, 302] width 687 height 19
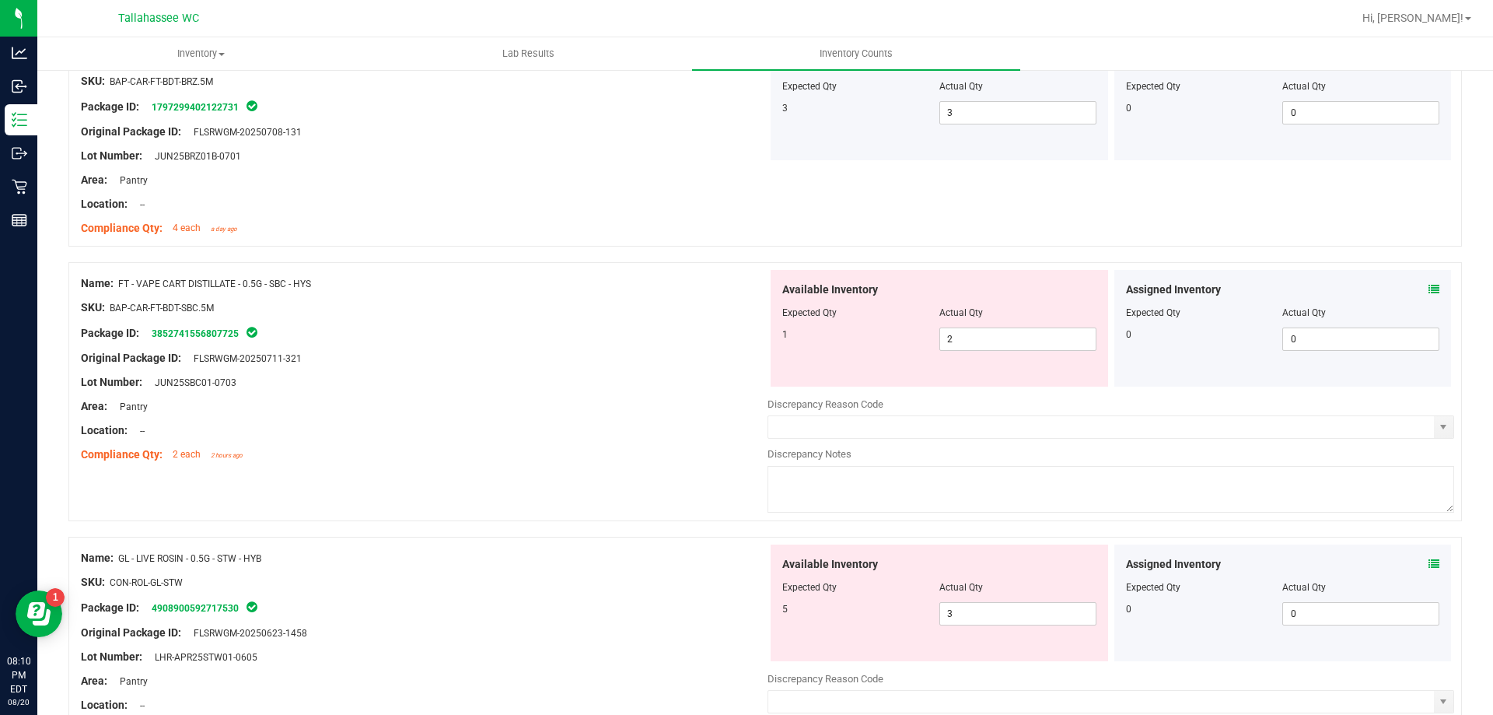
scroll to position [933, 0]
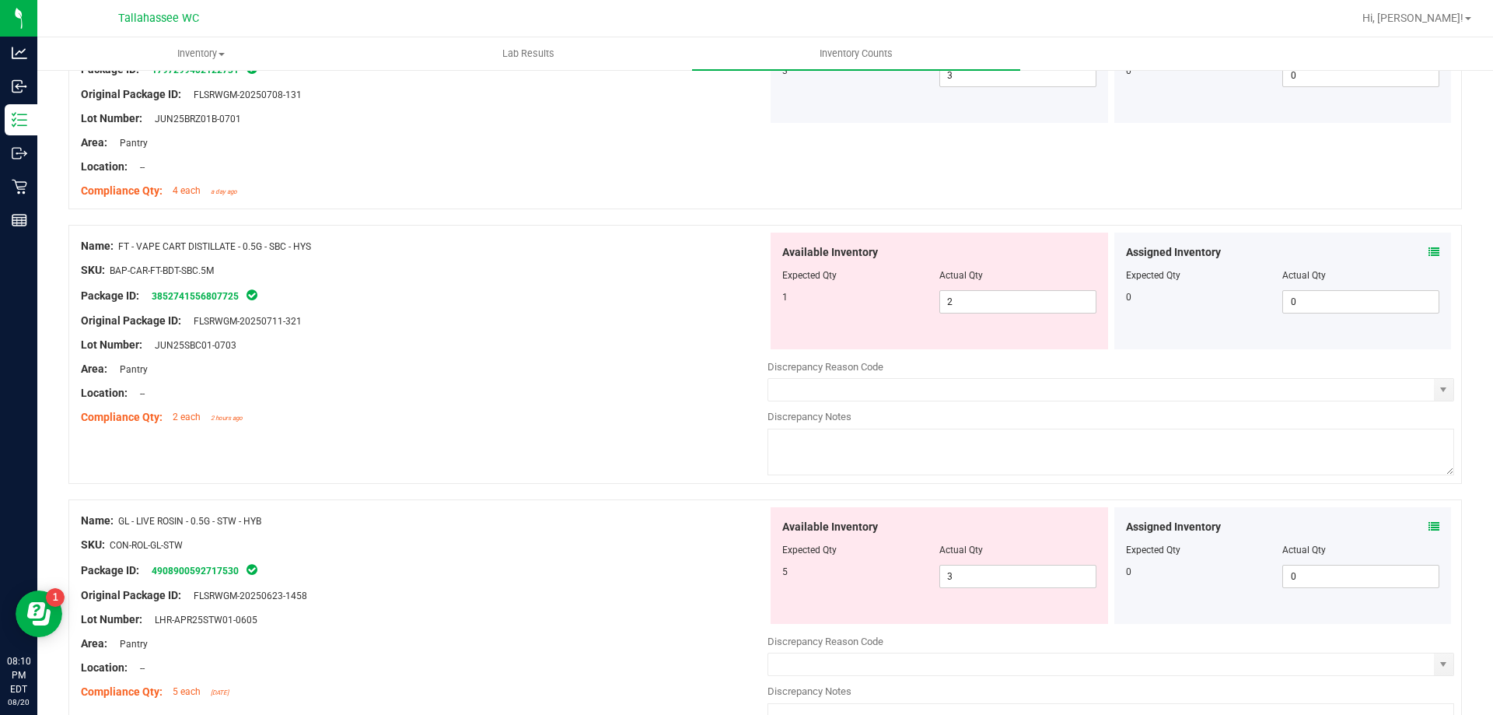
click at [1429, 250] on icon at bounding box center [1434, 252] width 11 height 11
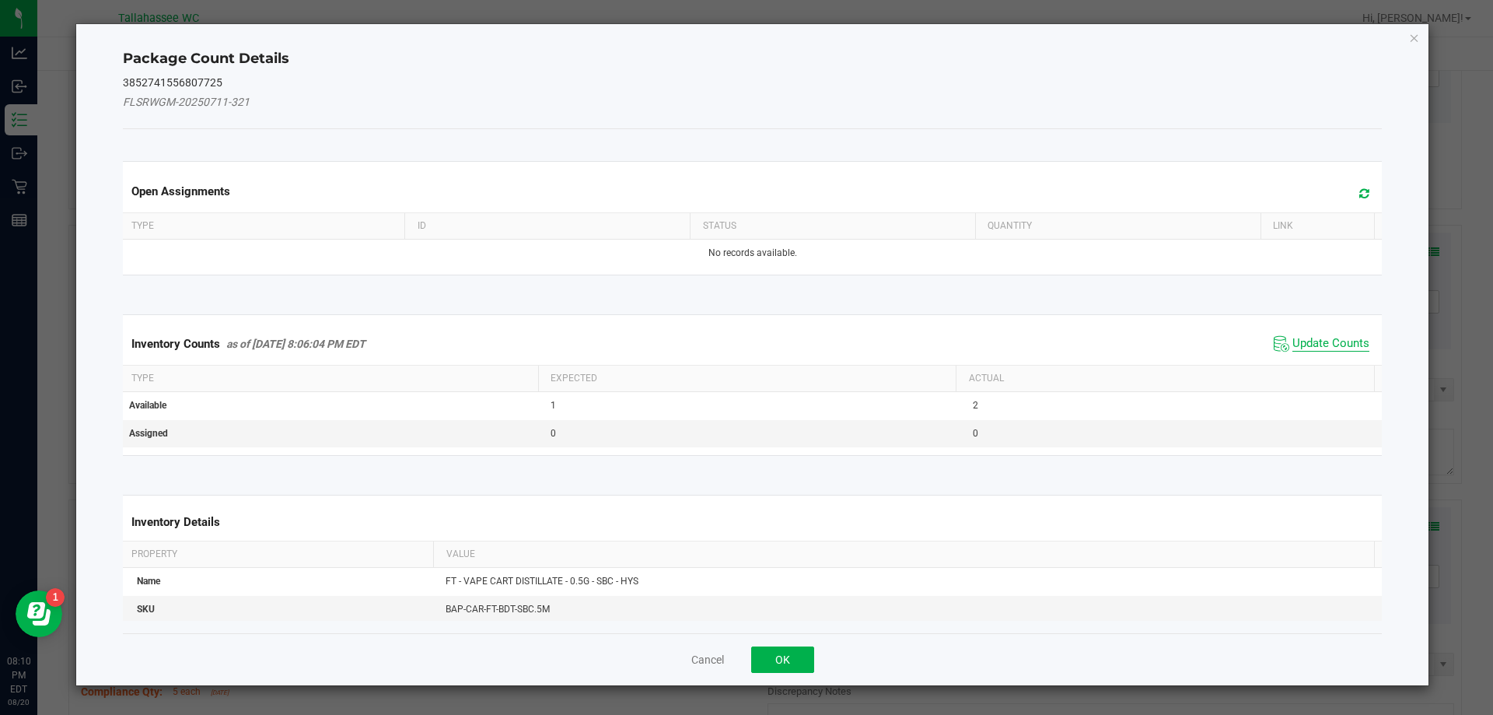
click at [1333, 339] on span "Update Counts" at bounding box center [1330, 344] width 77 height 16
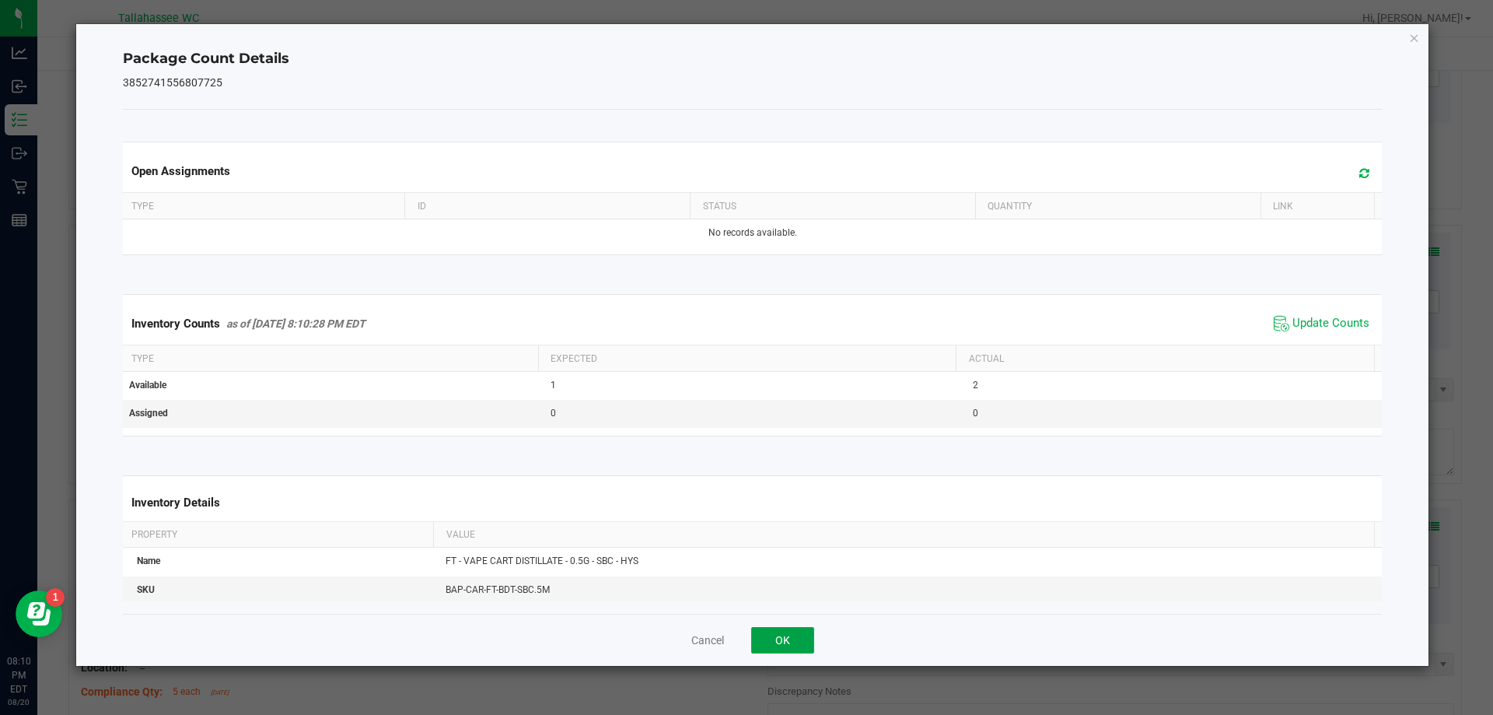
click at [771, 635] on button "OK" at bounding box center [782, 640] width 63 height 26
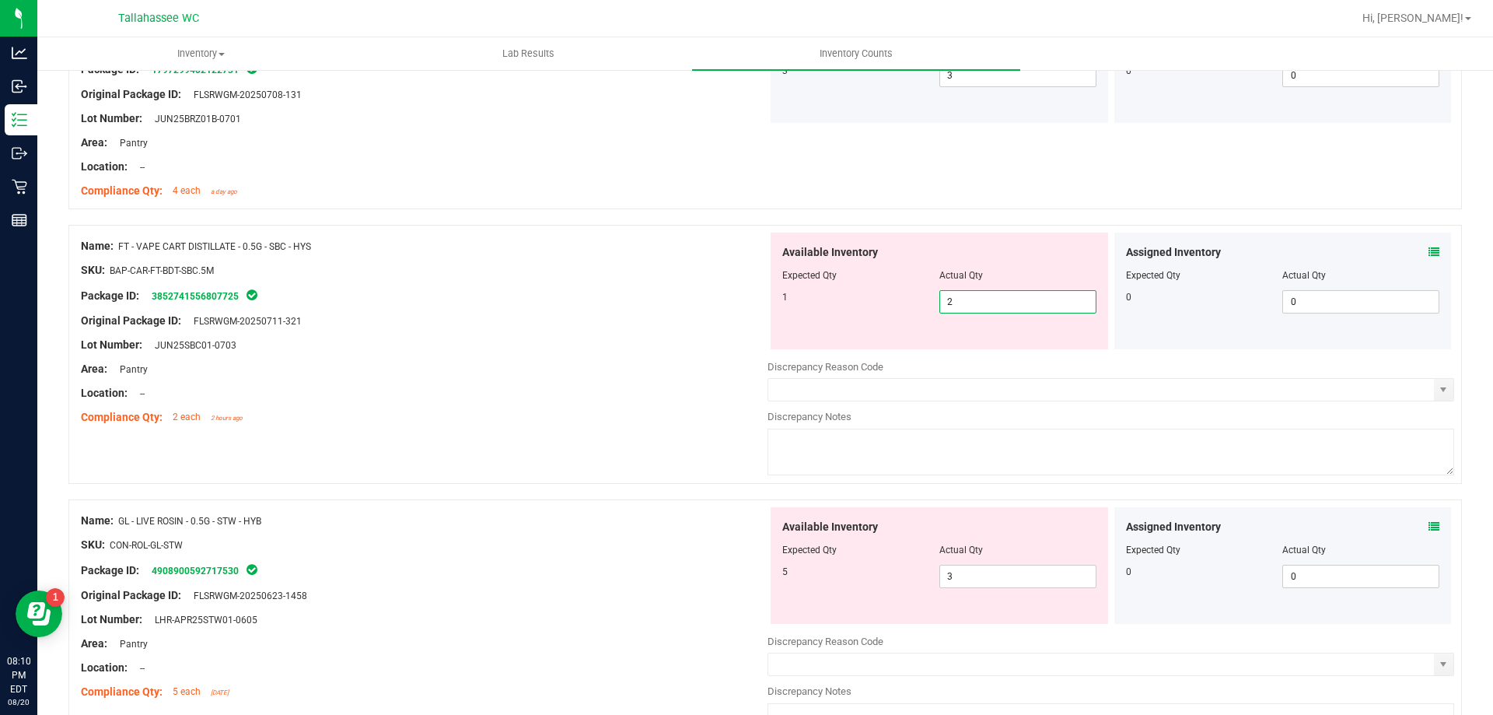
click at [1013, 303] on span "2 2" at bounding box center [1017, 301] width 157 height 23
type input "1"
click at [474, 396] on div "Location: --" at bounding box center [424, 393] width 687 height 16
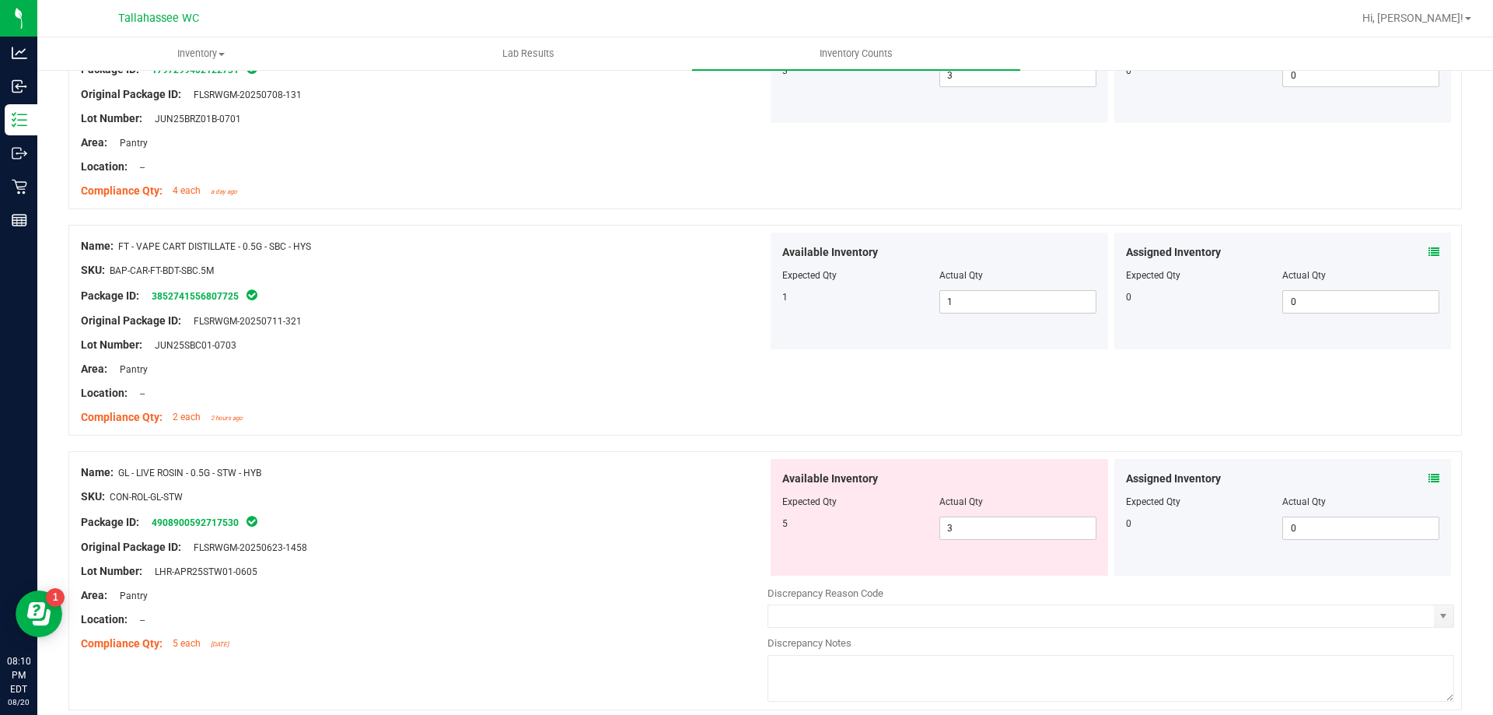
scroll to position [997, 0]
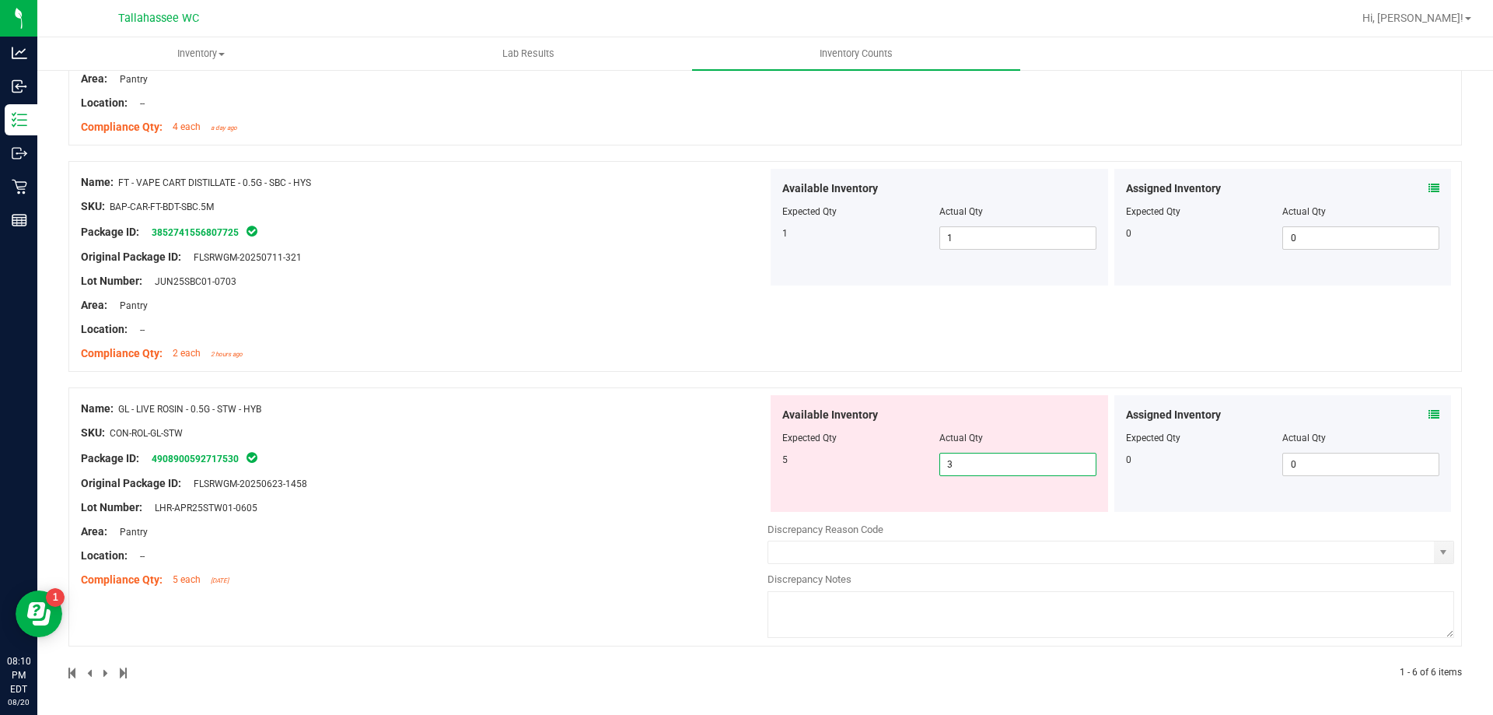
click at [996, 458] on span "3 3" at bounding box center [1017, 464] width 157 height 23
type input "5"
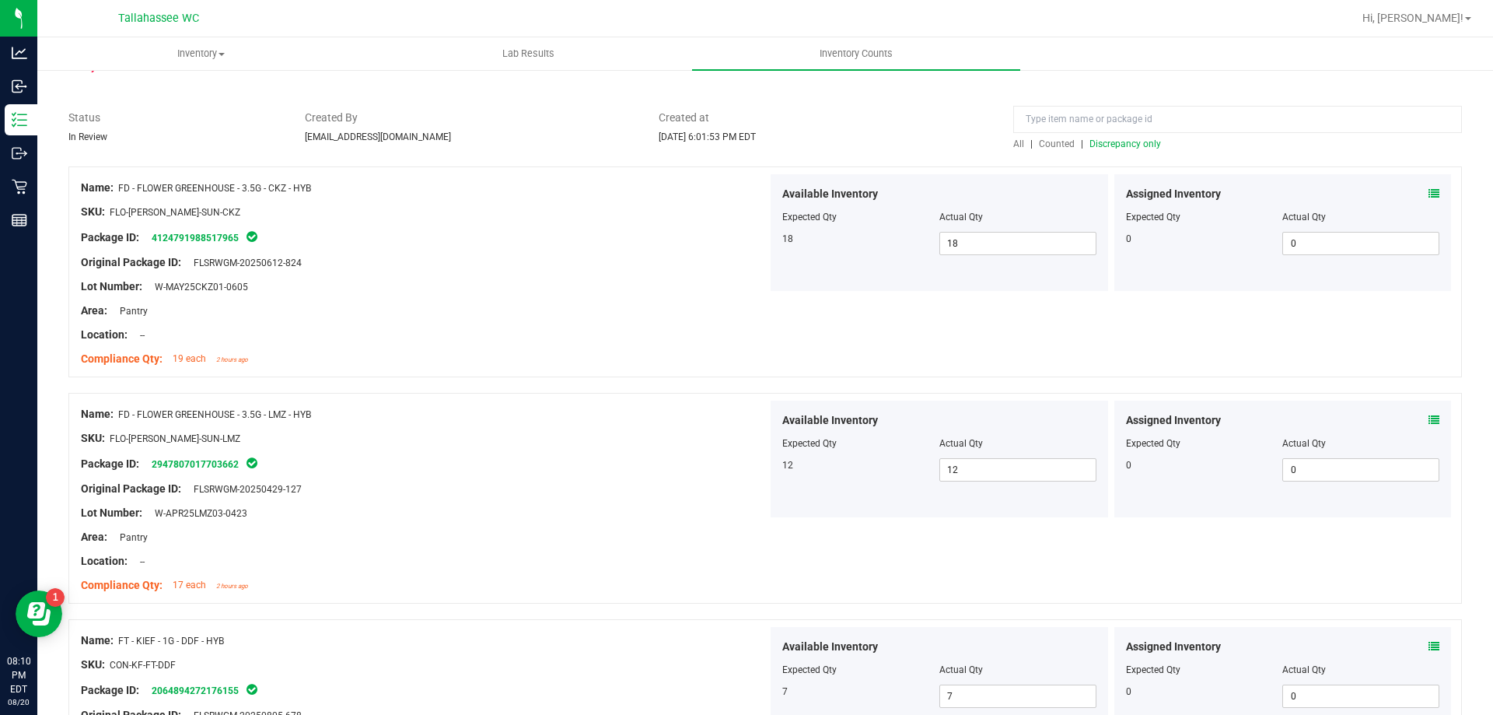
scroll to position [0, 0]
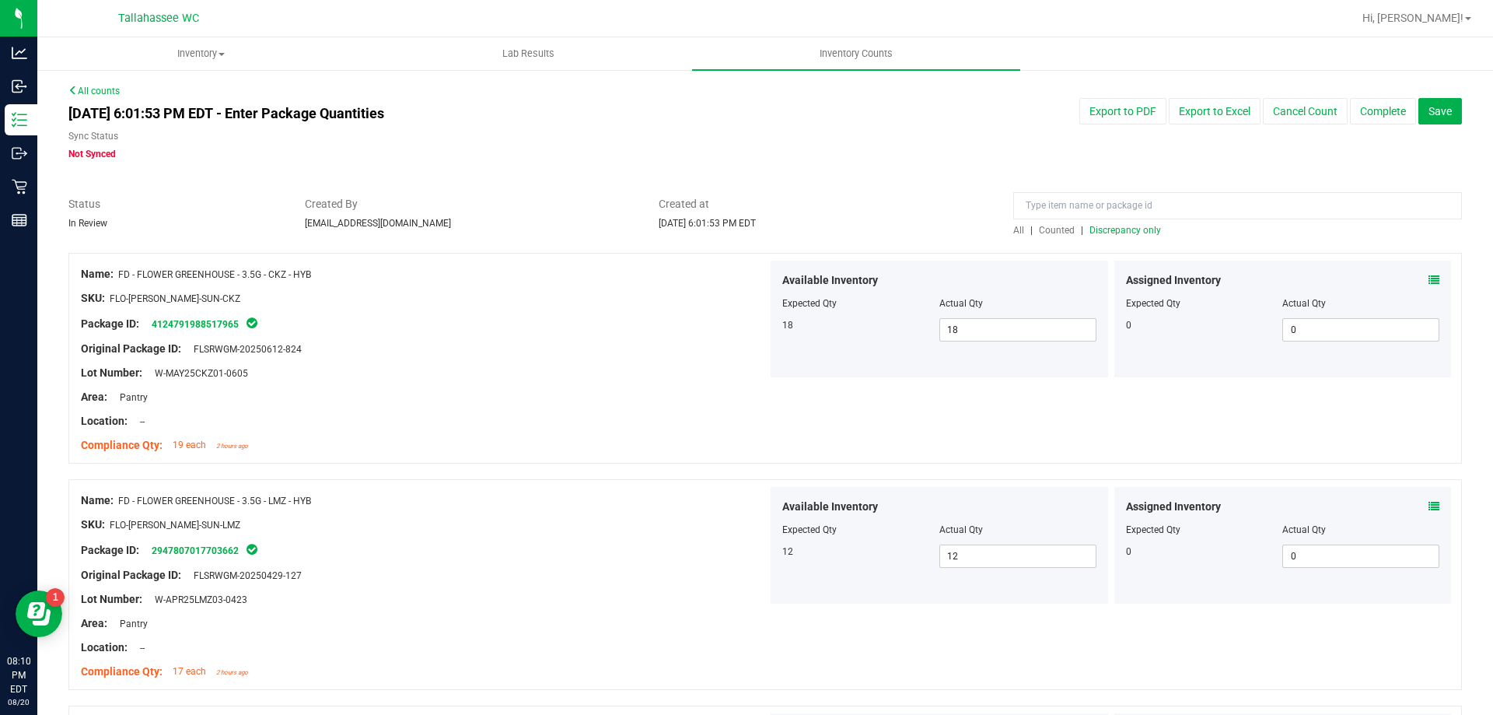
click at [1133, 229] on span "Discrepancy only" at bounding box center [1126, 230] width 72 height 11
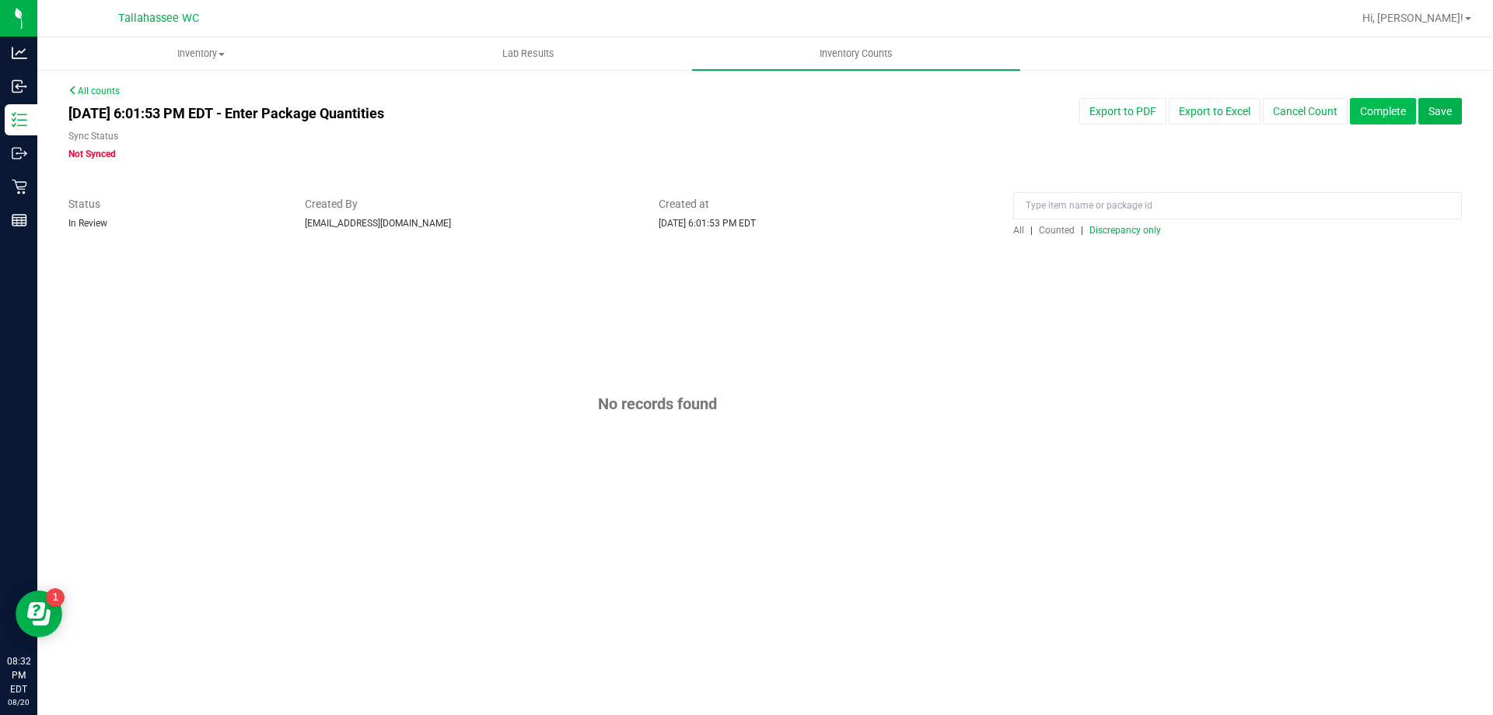
click at [1366, 104] on button "Complete" at bounding box center [1383, 111] width 66 height 26
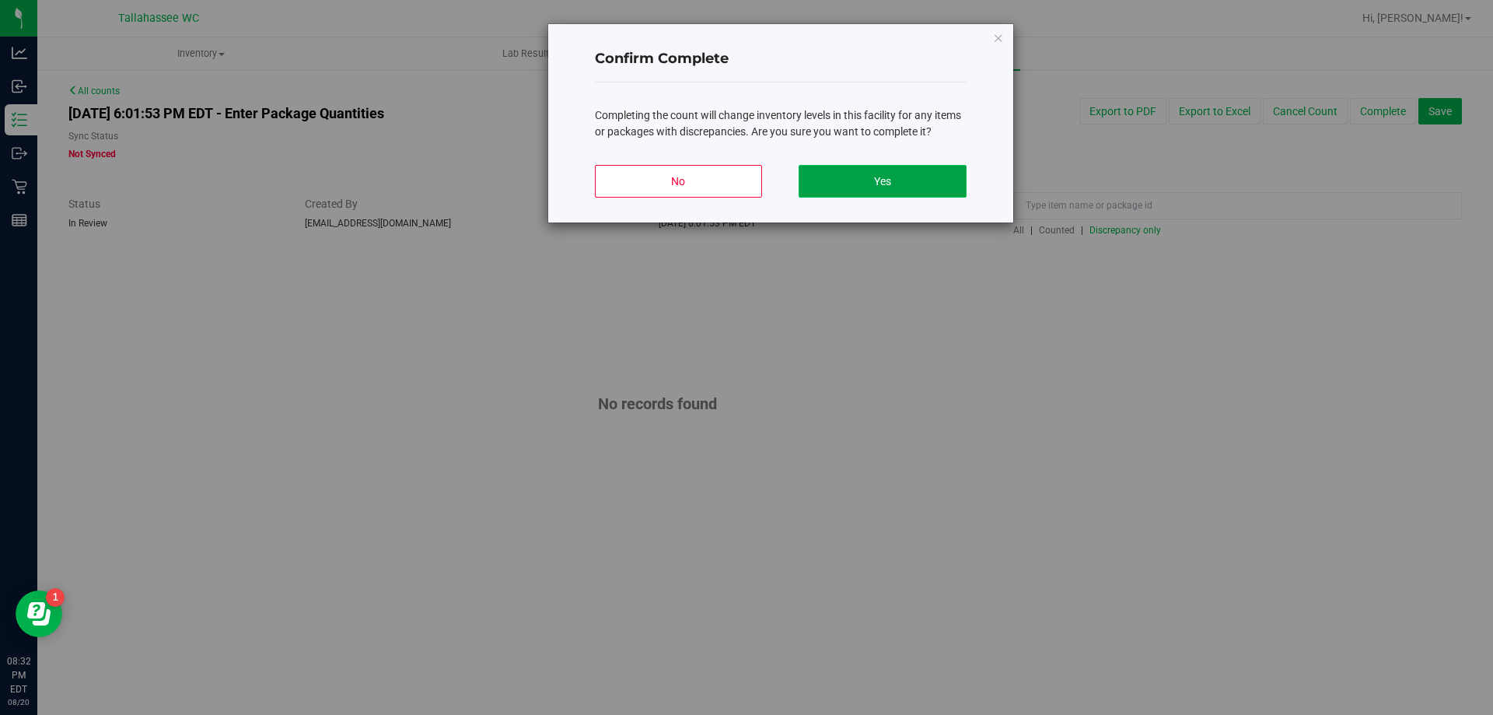
click at [874, 184] on button "Yes" at bounding box center [882, 181] width 167 height 33
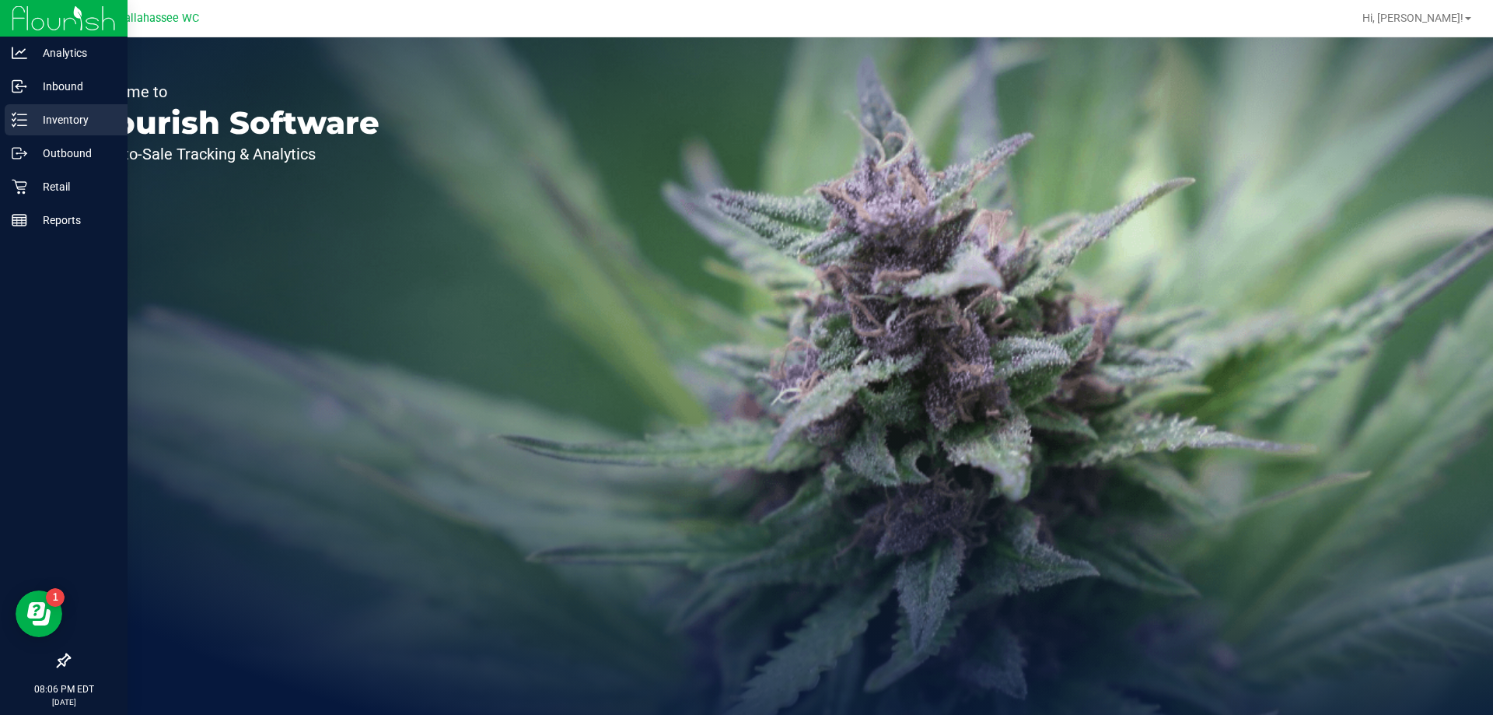
click at [22, 114] on line at bounding box center [22, 114] width 9 height 0
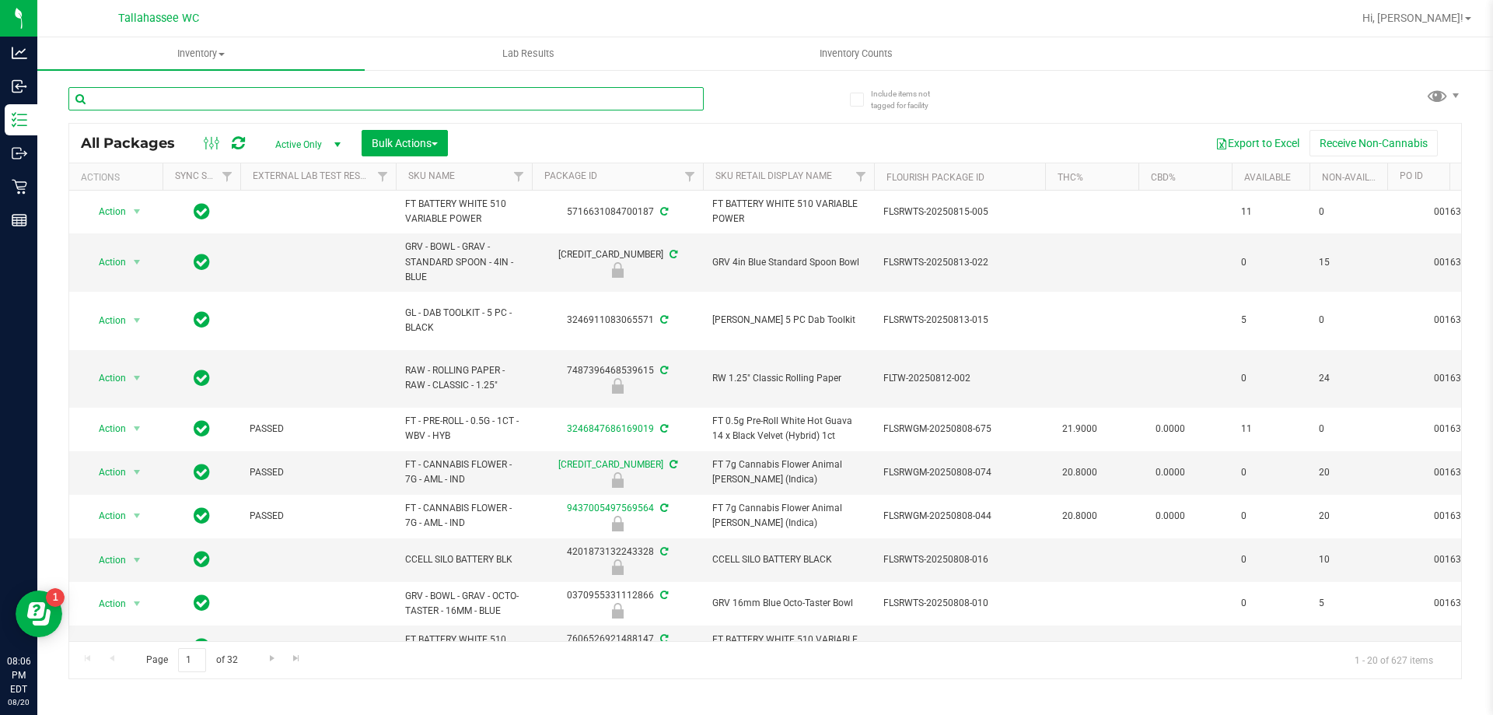
click at [443, 99] on input "text" at bounding box center [385, 98] width 635 height 23
paste input "FD - FLOWER GREENHOUSE - 3.5G - CKZ - HYB"
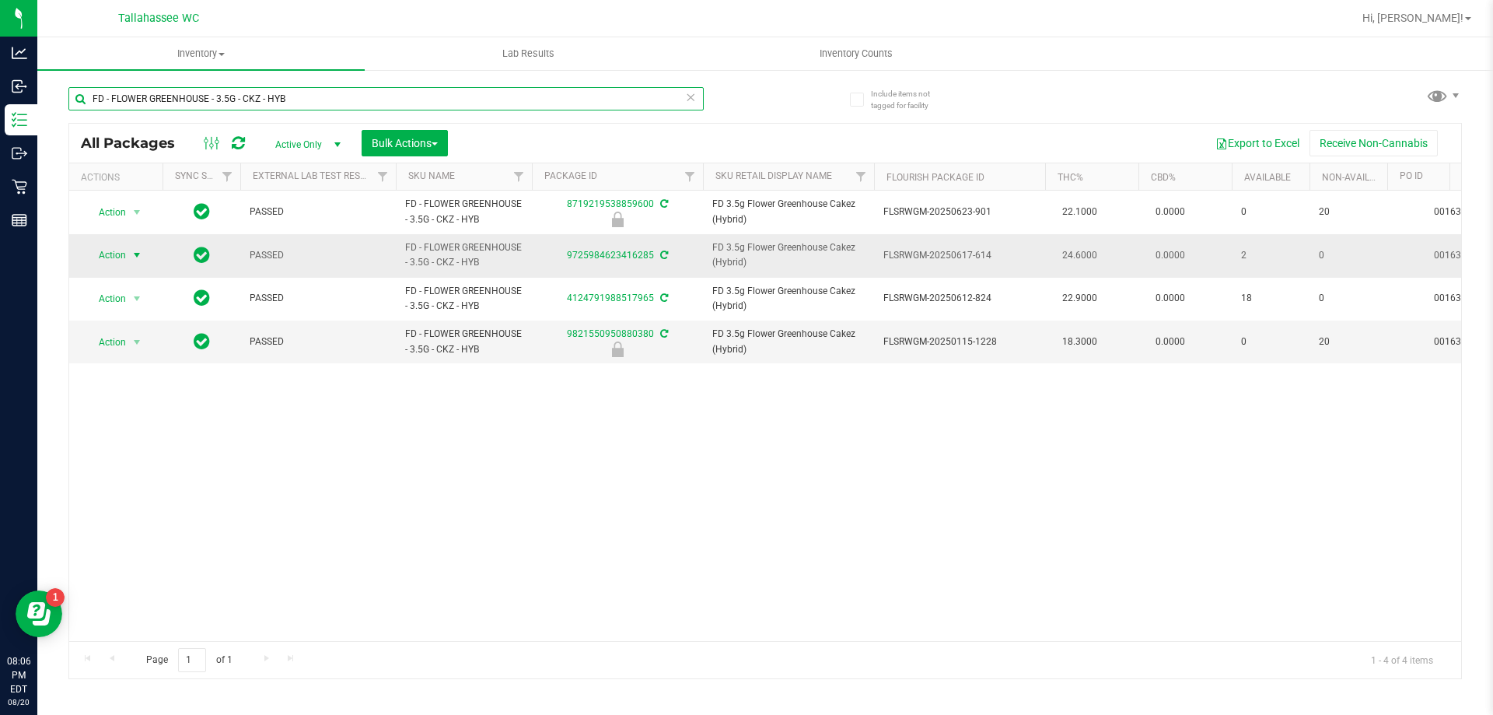
type input "FD - FLOWER GREENHOUSE - 3.5G - CKZ - HYB"
click at [132, 254] on span "select" at bounding box center [137, 255] width 12 height 12
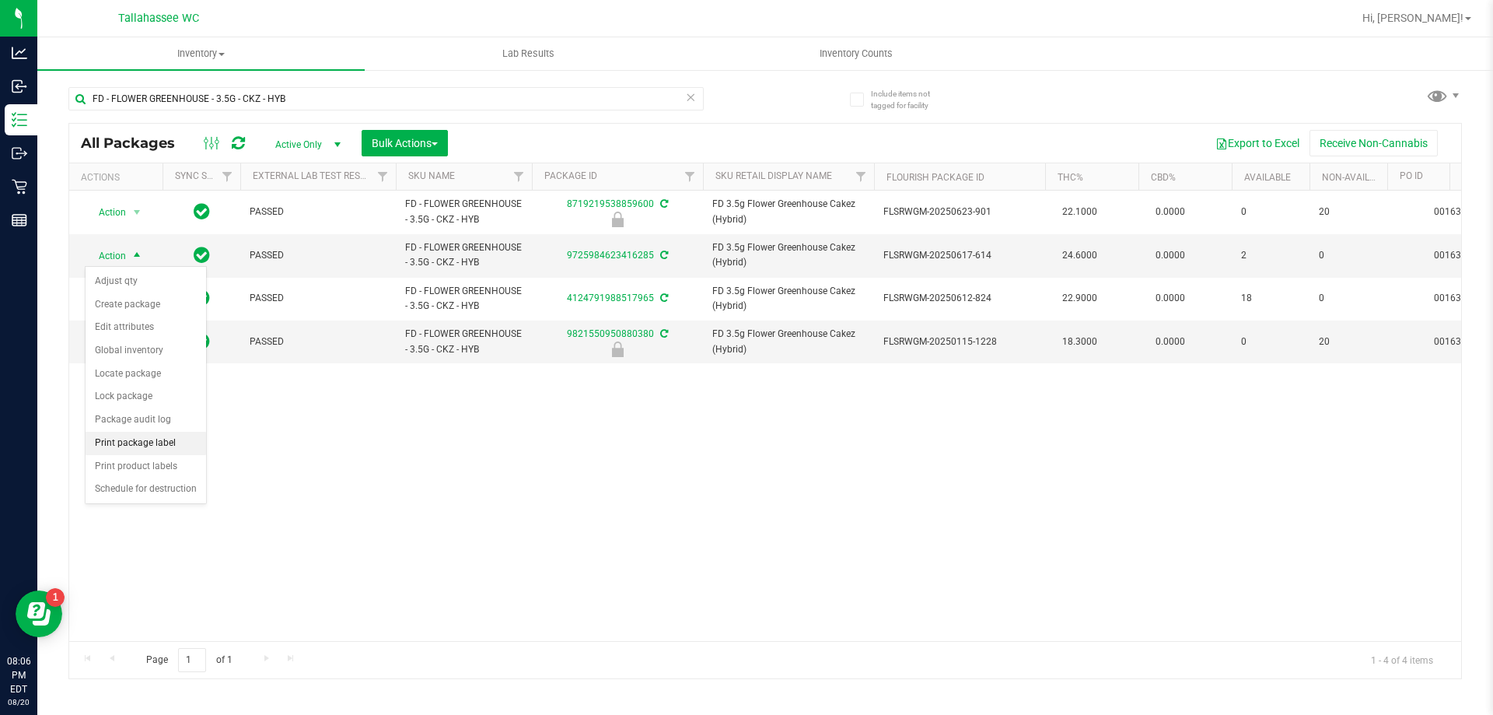
click at [186, 453] on li "Print package label" at bounding box center [146, 443] width 121 height 23
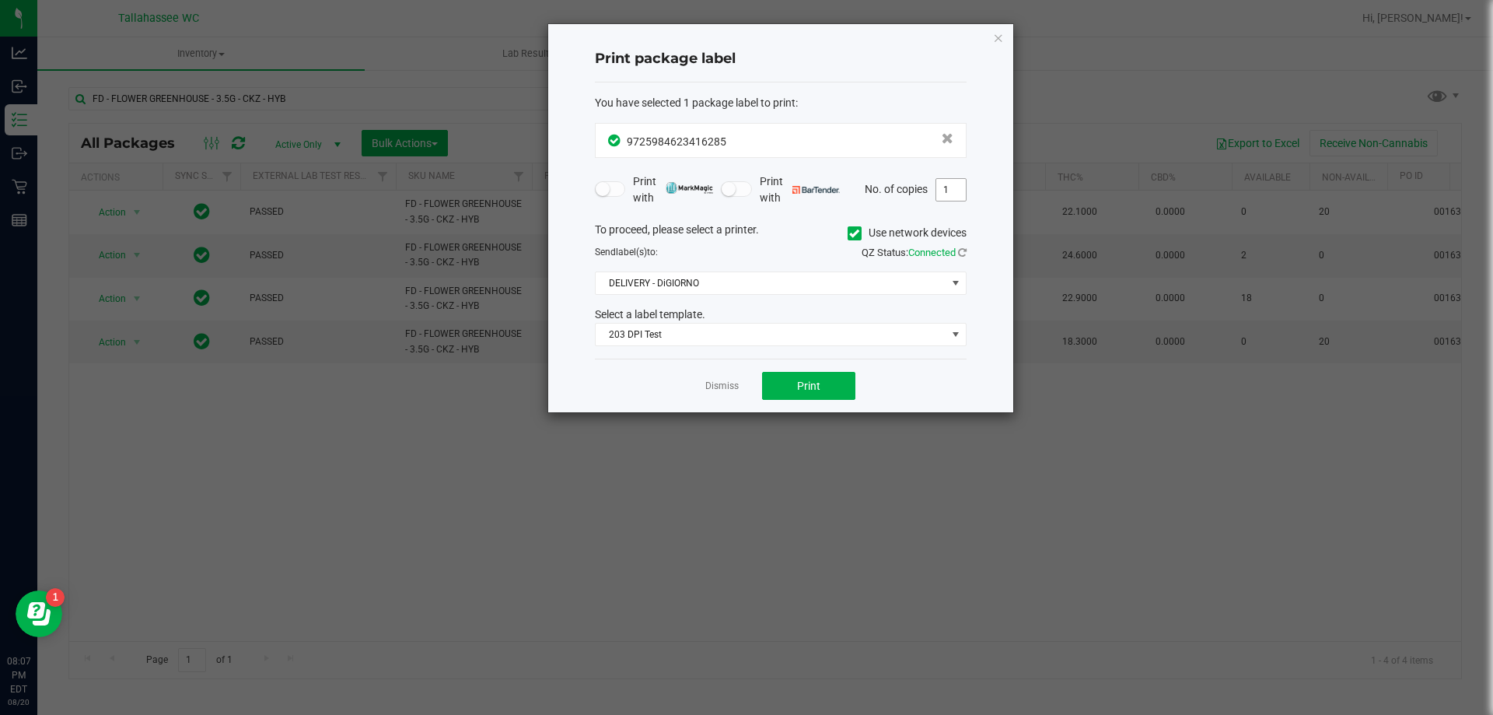
click at [955, 192] on input "1" at bounding box center [951, 190] width 30 height 22
type input "2"
click at [816, 392] on span "Print" at bounding box center [808, 386] width 23 height 12
click at [999, 37] on icon "button" at bounding box center [998, 37] width 11 height 19
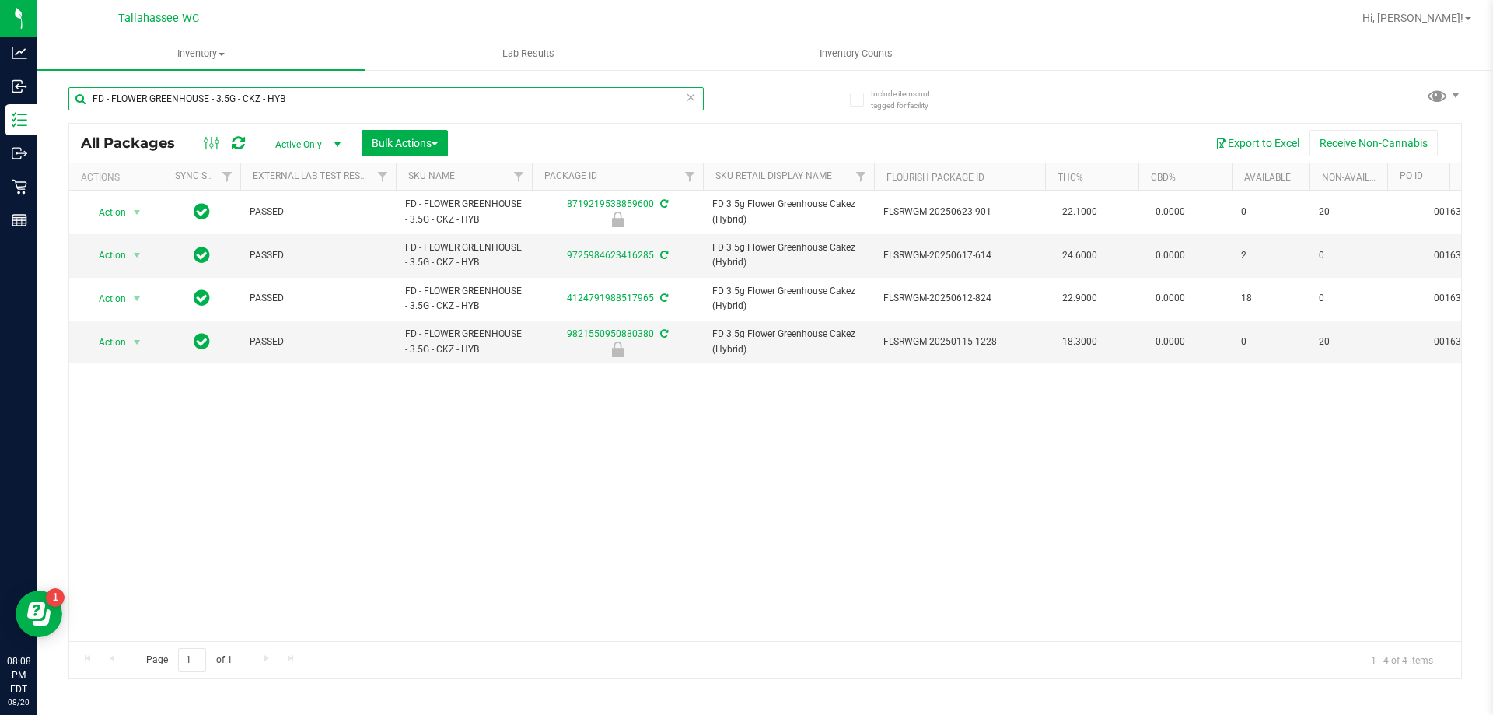
click at [327, 95] on input "FD - FLOWER GREENHOUSE - 3.5G - CKZ - HYB" at bounding box center [385, 98] width 635 height 23
paste input "FD - FLOWER GREENHOUSE - 3.5G - LMZ - HYB"
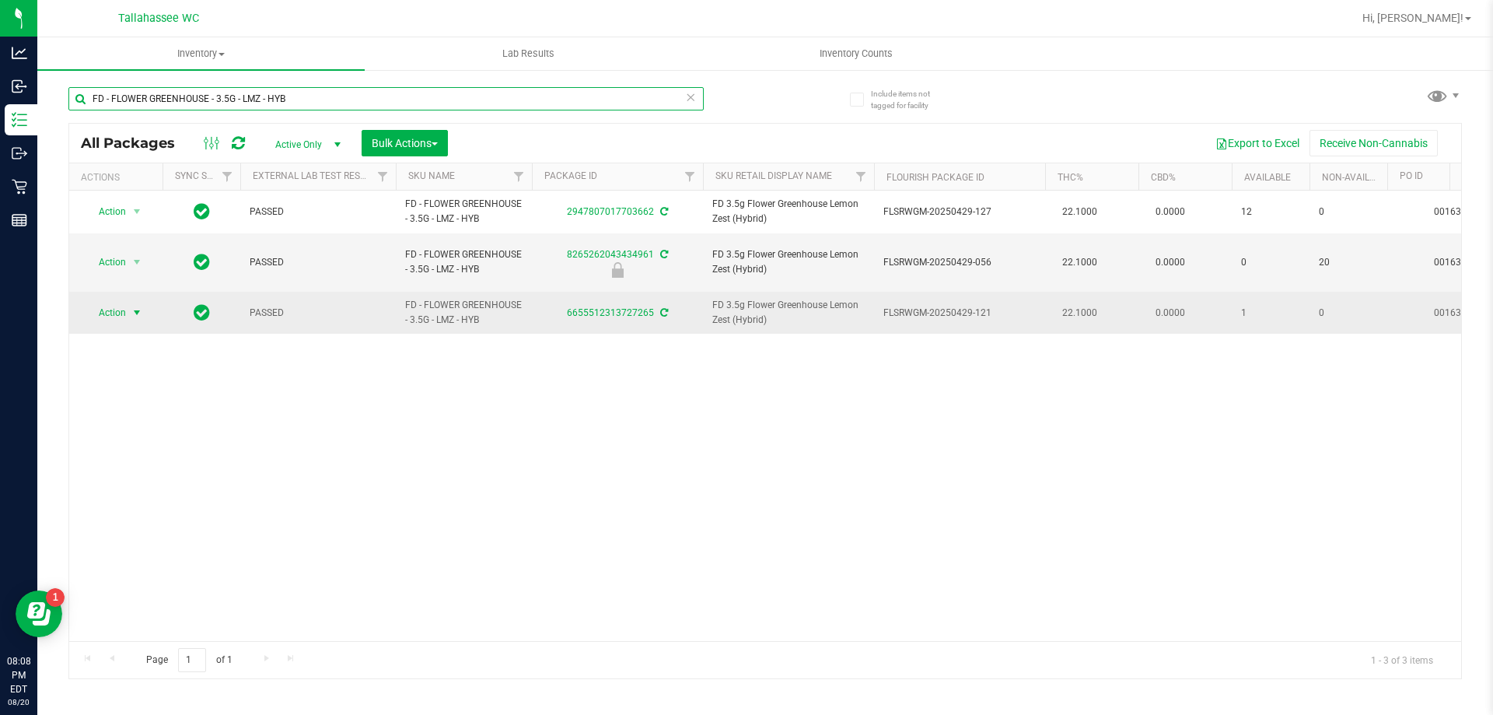
type input "FD - FLOWER GREENHOUSE - 3.5G - LMZ - HYB"
click at [131, 306] on span "select" at bounding box center [137, 312] width 12 height 12
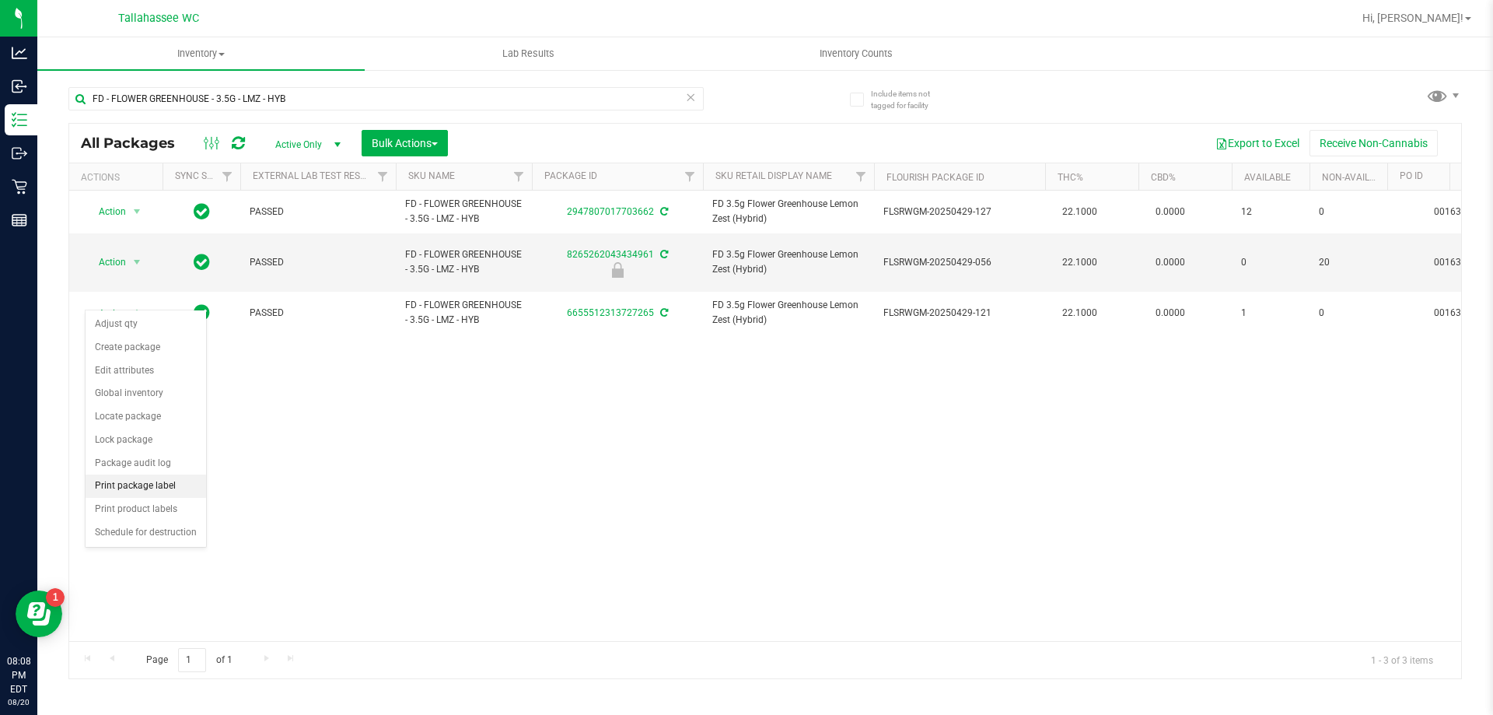
click at [145, 477] on li "Print package label" at bounding box center [146, 485] width 121 height 23
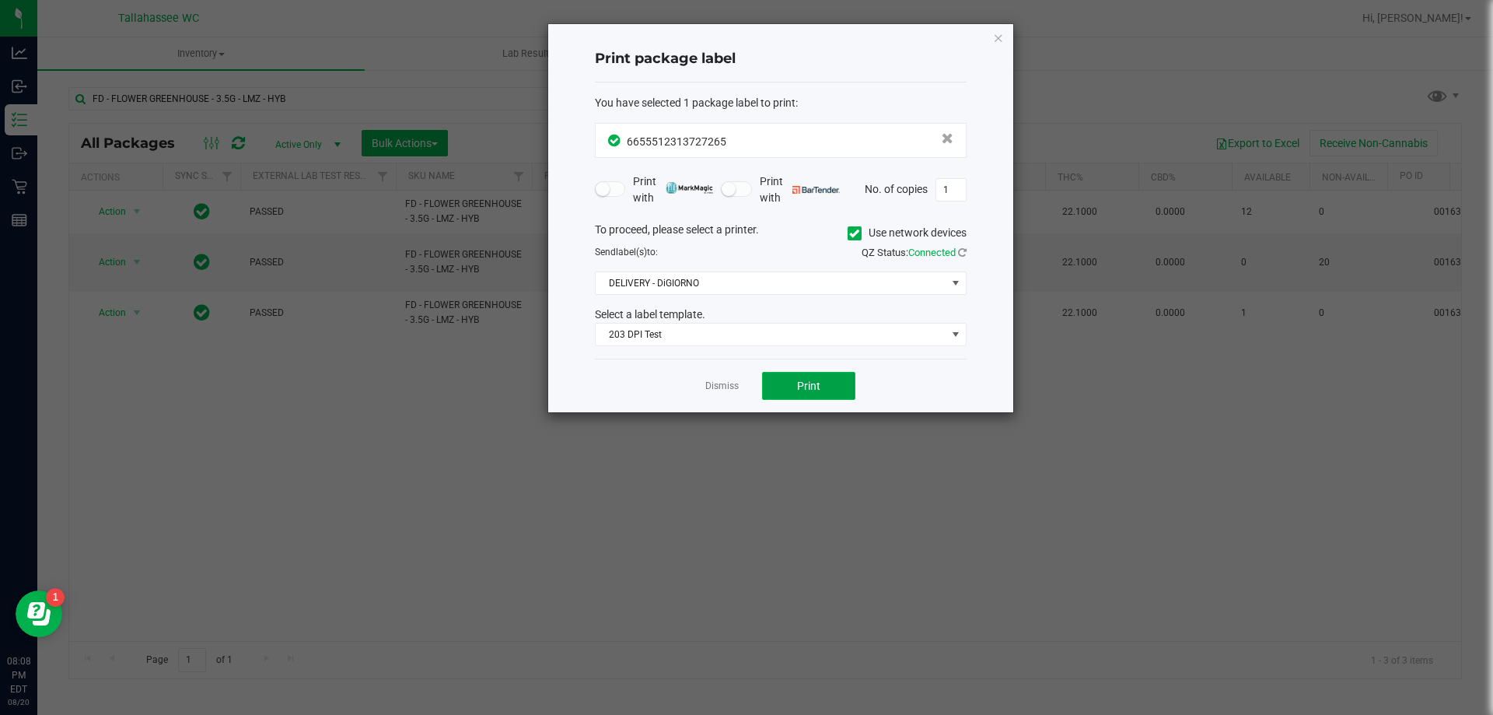
click at [775, 377] on button "Print" at bounding box center [808, 386] width 93 height 28
click at [999, 40] on icon "button" at bounding box center [998, 37] width 11 height 19
